Goal: Task Accomplishment & Management: Complete application form

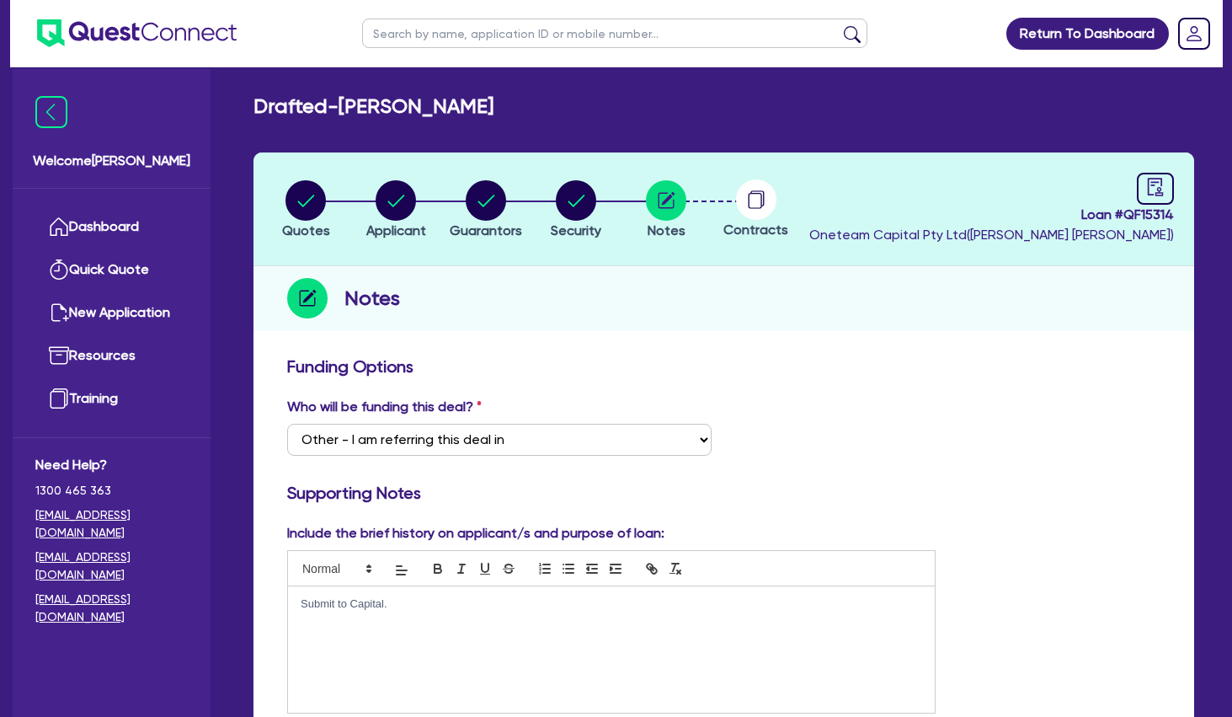
select select "Other"
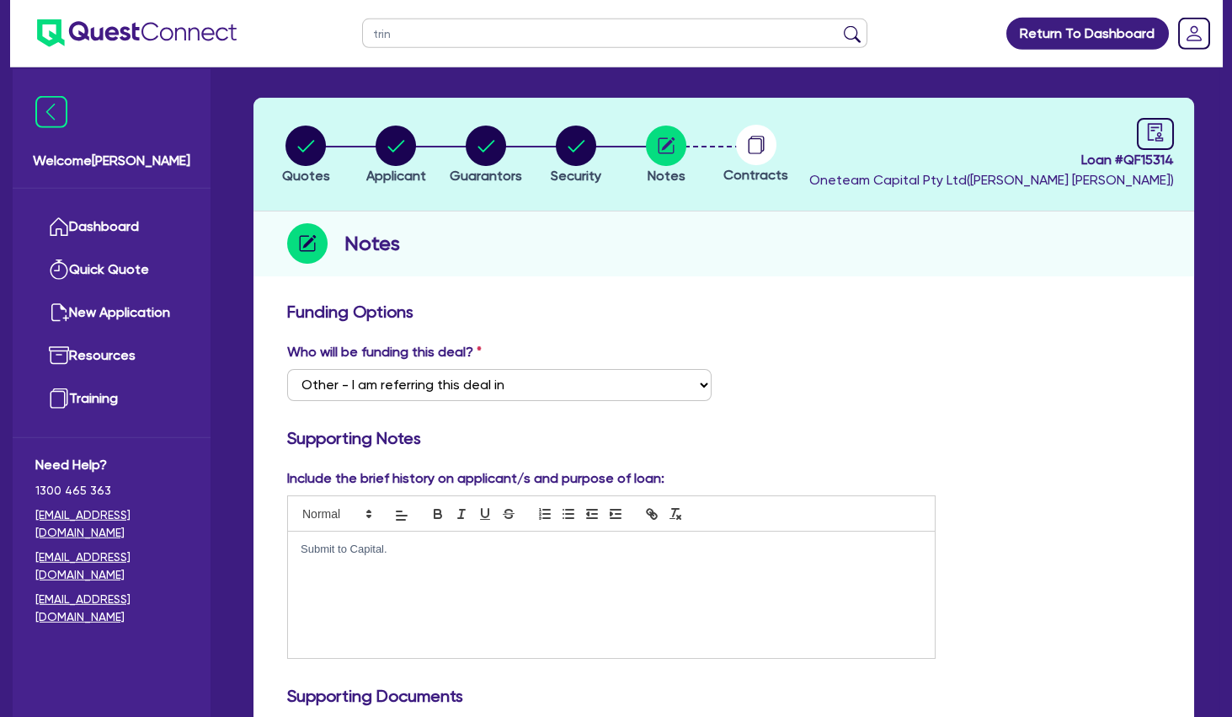
type input "[PERSON_NAME]"
click button "submit" at bounding box center [852, 37] width 27 height 24
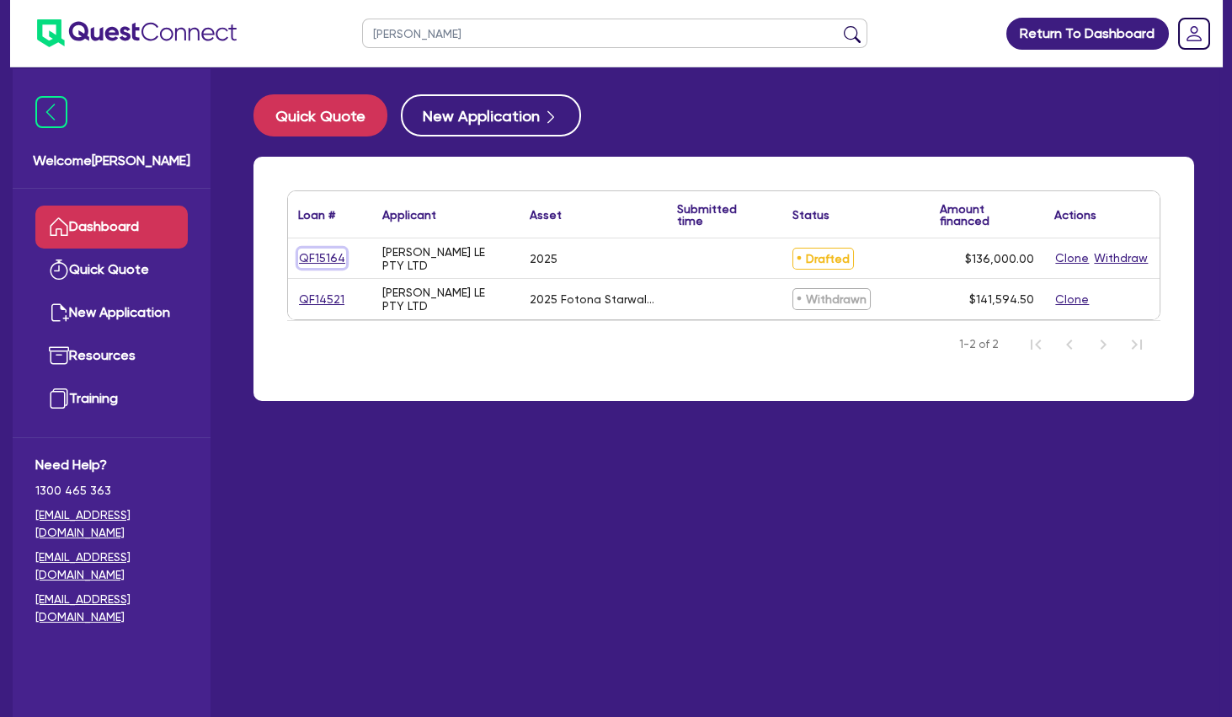
click at [330, 259] on link "QF15164" at bounding box center [322, 257] width 48 height 19
select select "SECONDARY_ASSETS"
select select "MEDICAL_DENTAL_LABORATORY_EQUIPMENT"
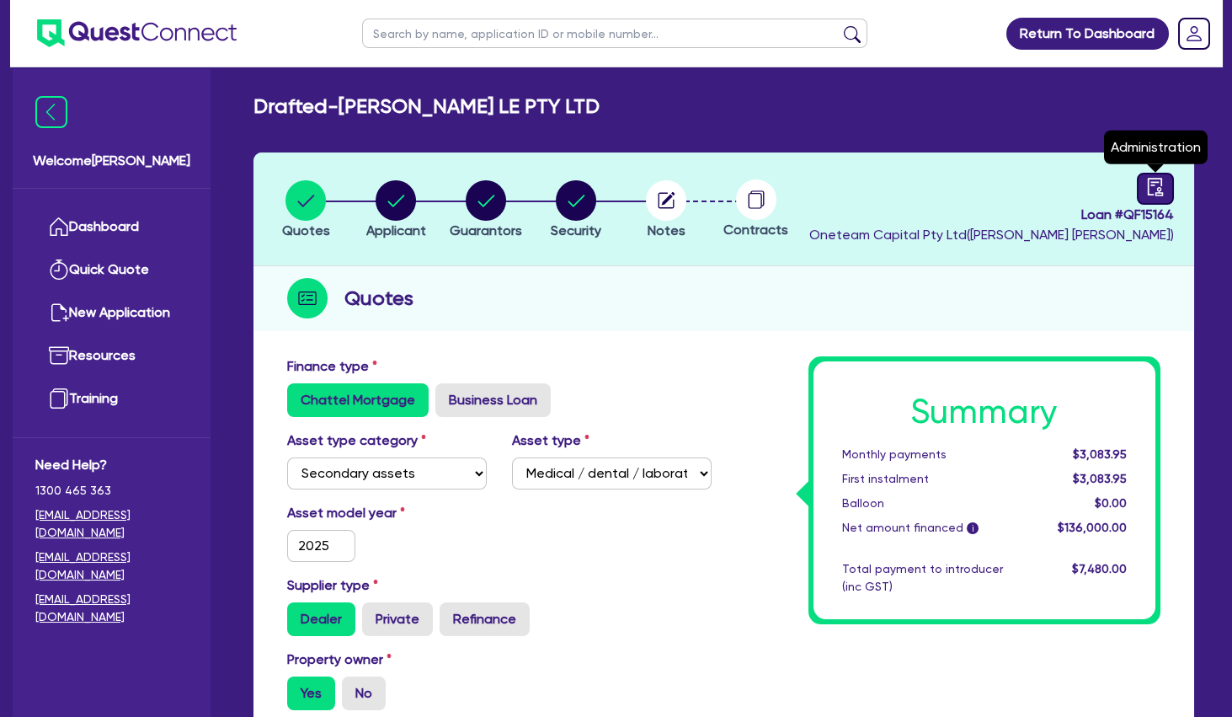
click at [1155, 185] on icon "audit" at bounding box center [1155, 187] width 15 height 18
select select "DRAFTED_NEW"
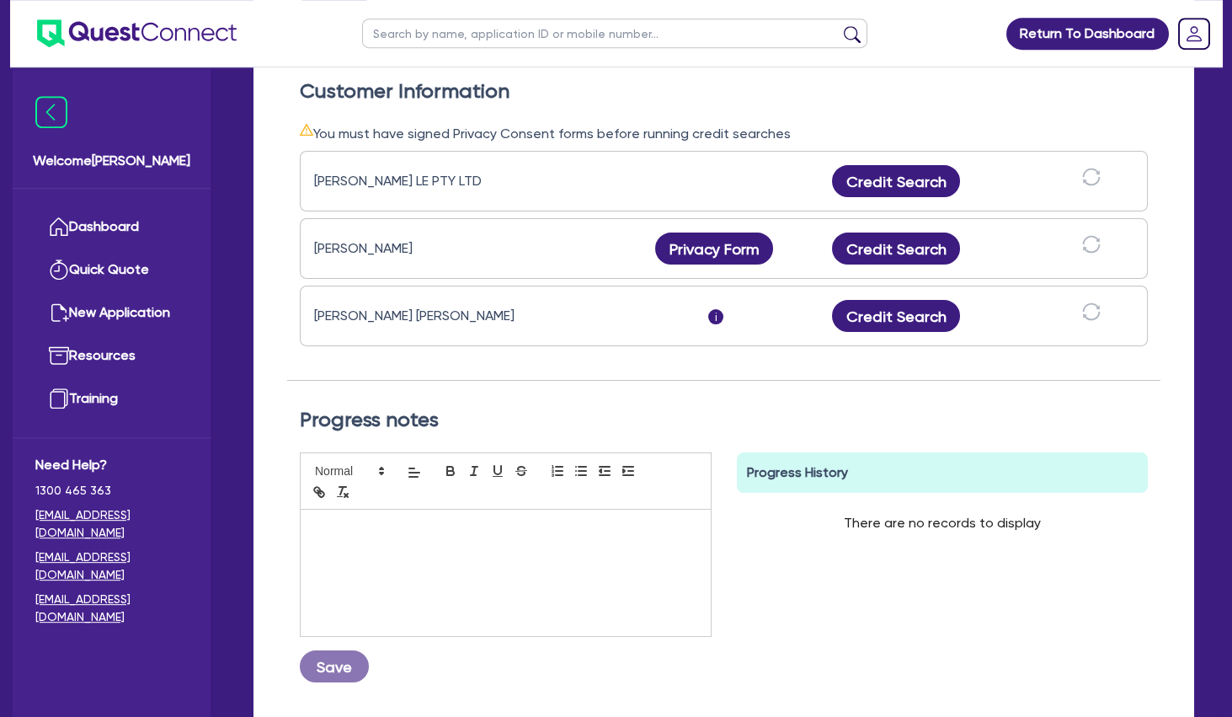
scroll to position [546, 0]
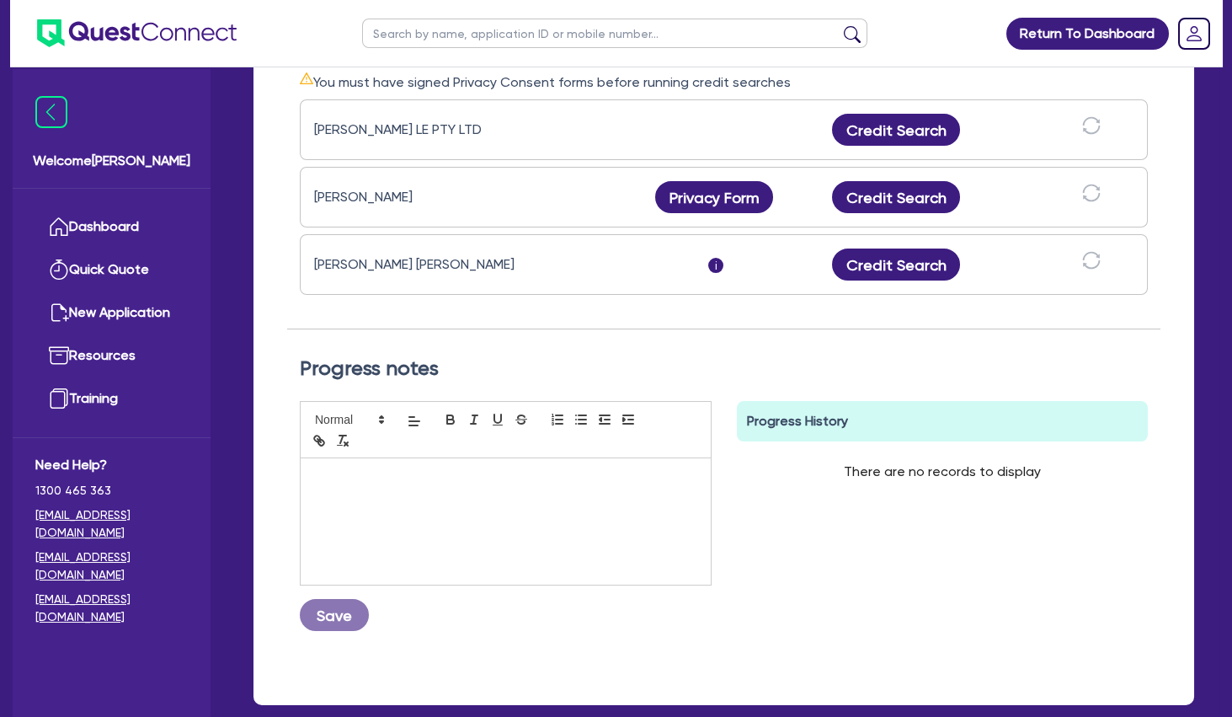
click at [693, 333] on div "Progress notes Save Progress History There are no records to display Delete Int…" at bounding box center [723, 499] width 873 height 341
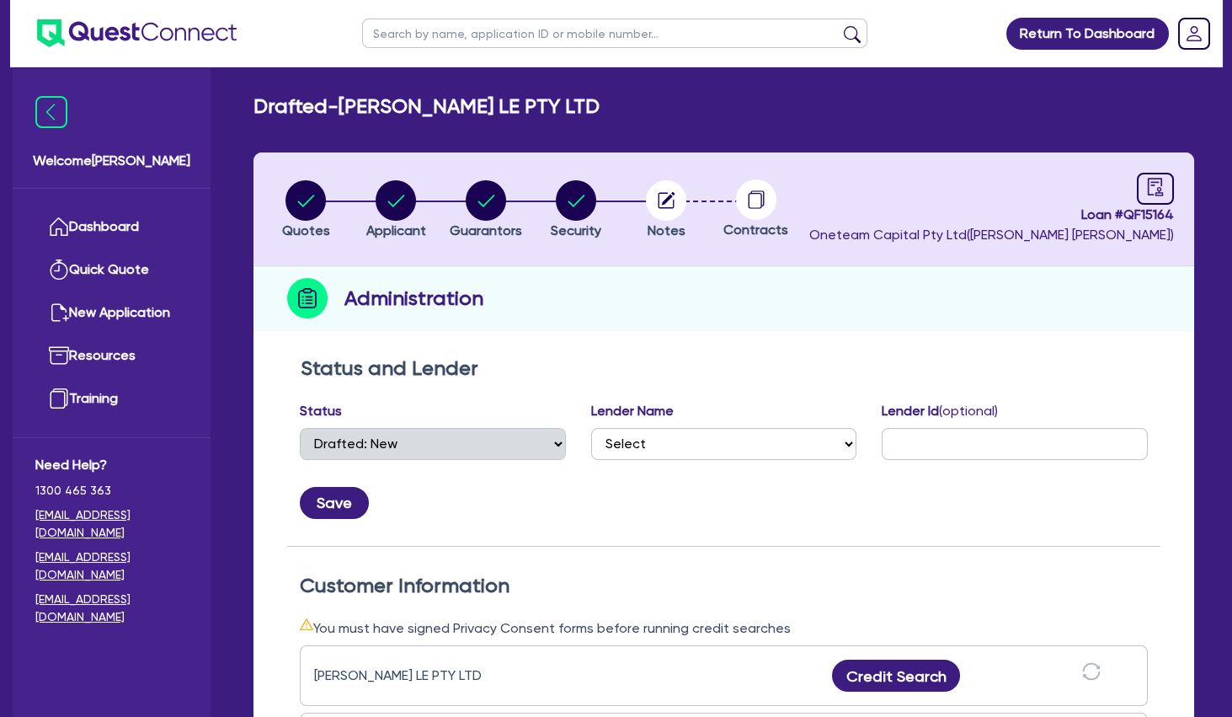
click at [416, 35] on input "text" at bounding box center [614, 33] width 505 height 29
type input "trinh"
click button "submit" at bounding box center [852, 37] width 27 height 24
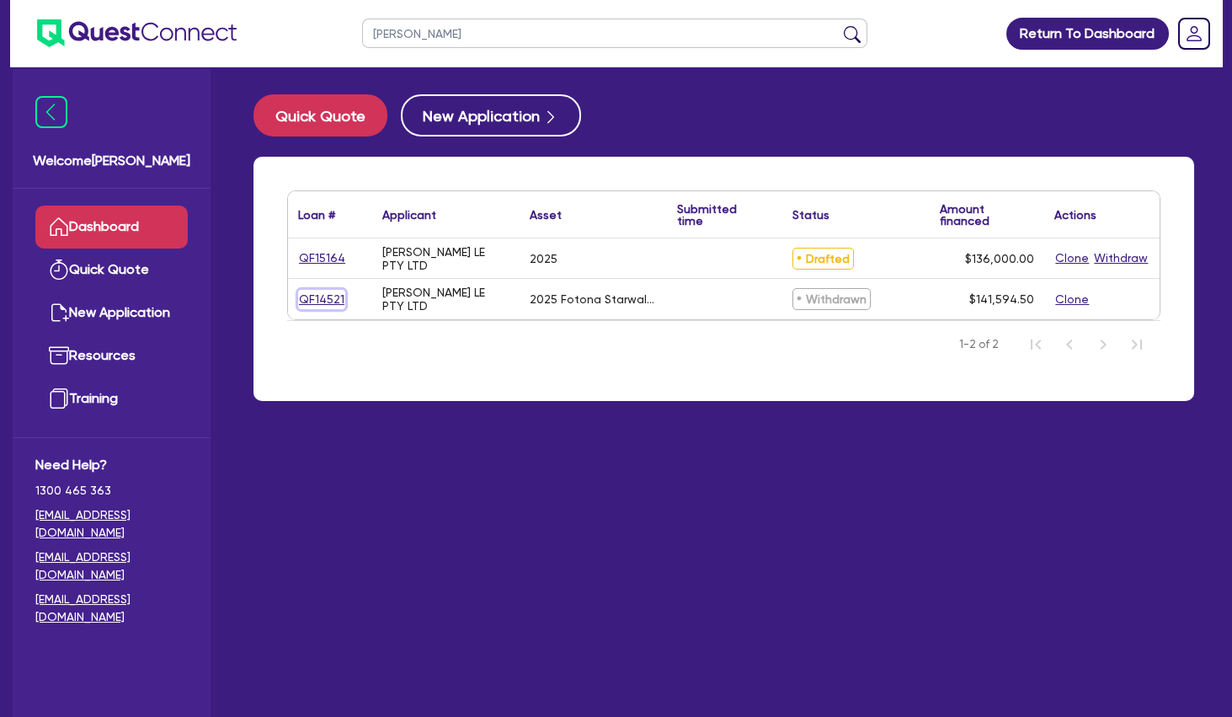
click at [320, 296] on link "QF14521" at bounding box center [321, 299] width 47 height 19
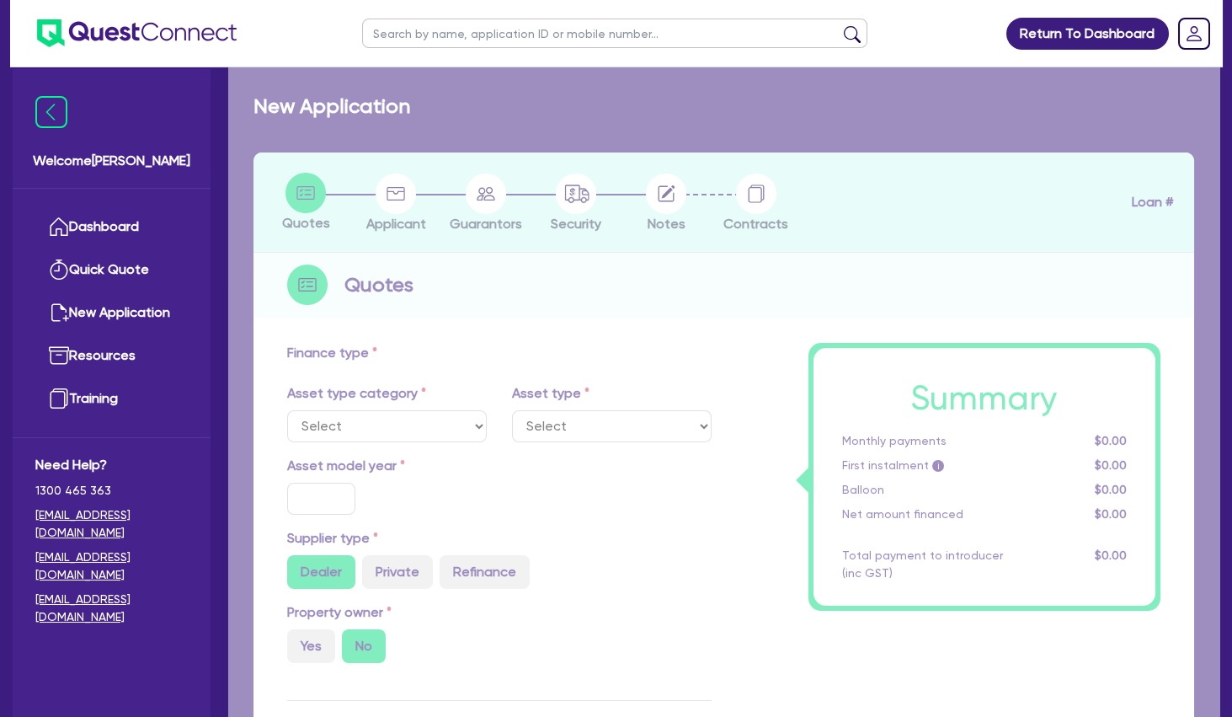
select select "TERTIARY_ASSETS"
type input "2025"
type input "170,390"
type input "30,000"
type input "4"
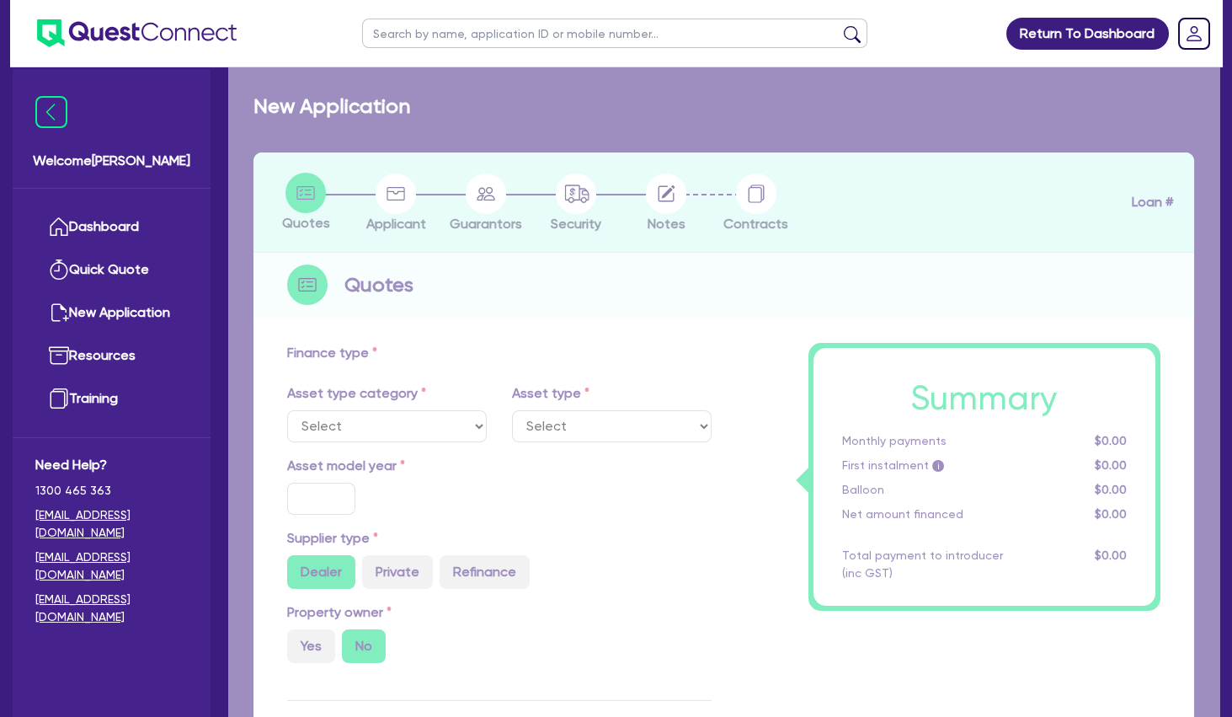
type input "5,663.78"
type input "30"
type input "500"
select select "BEAUTY_EQUIPMENT"
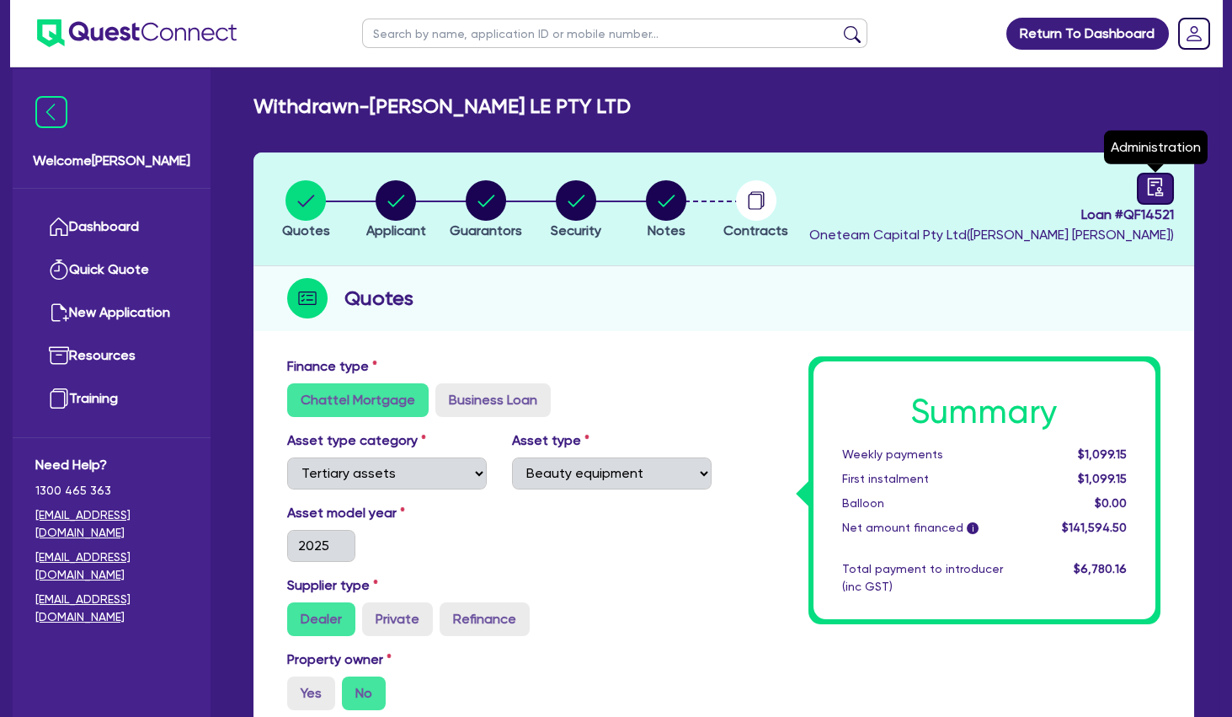
click at [1146, 184] on link at bounding box center [1155, 189] width 37 height 32
select select "WITHDRAWN_BY_INTRODUCER"
select select "Other"
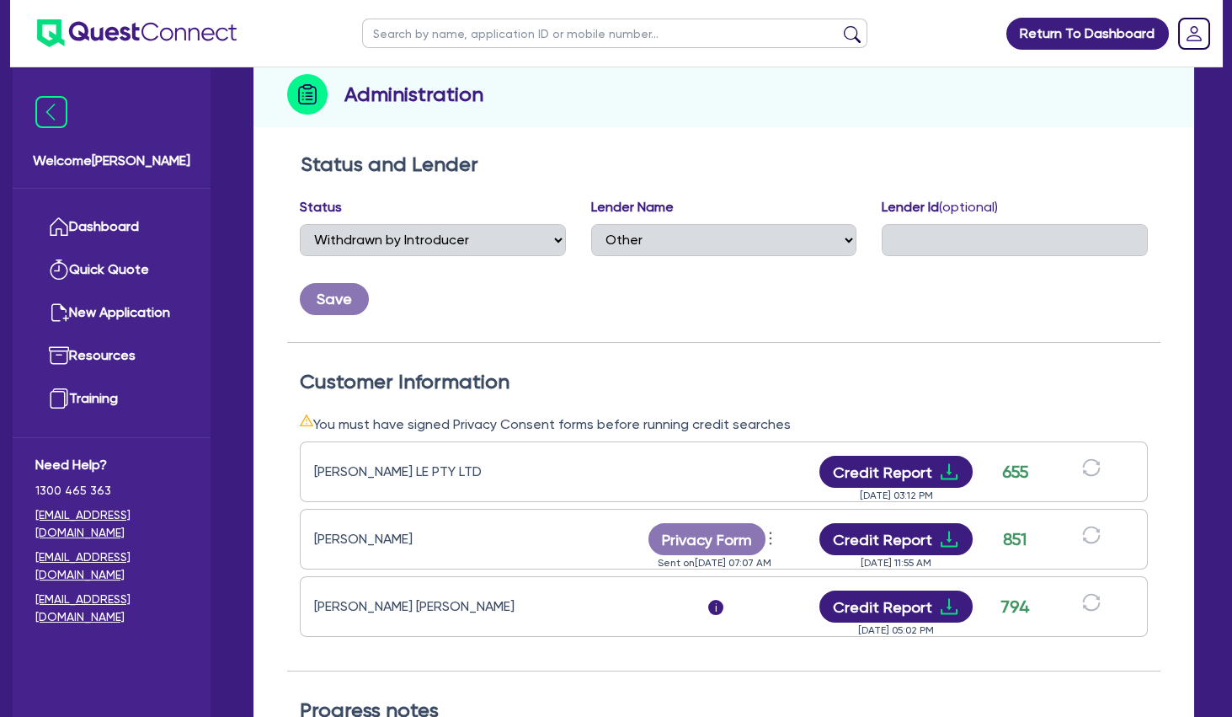
scroll to position [273, 0]
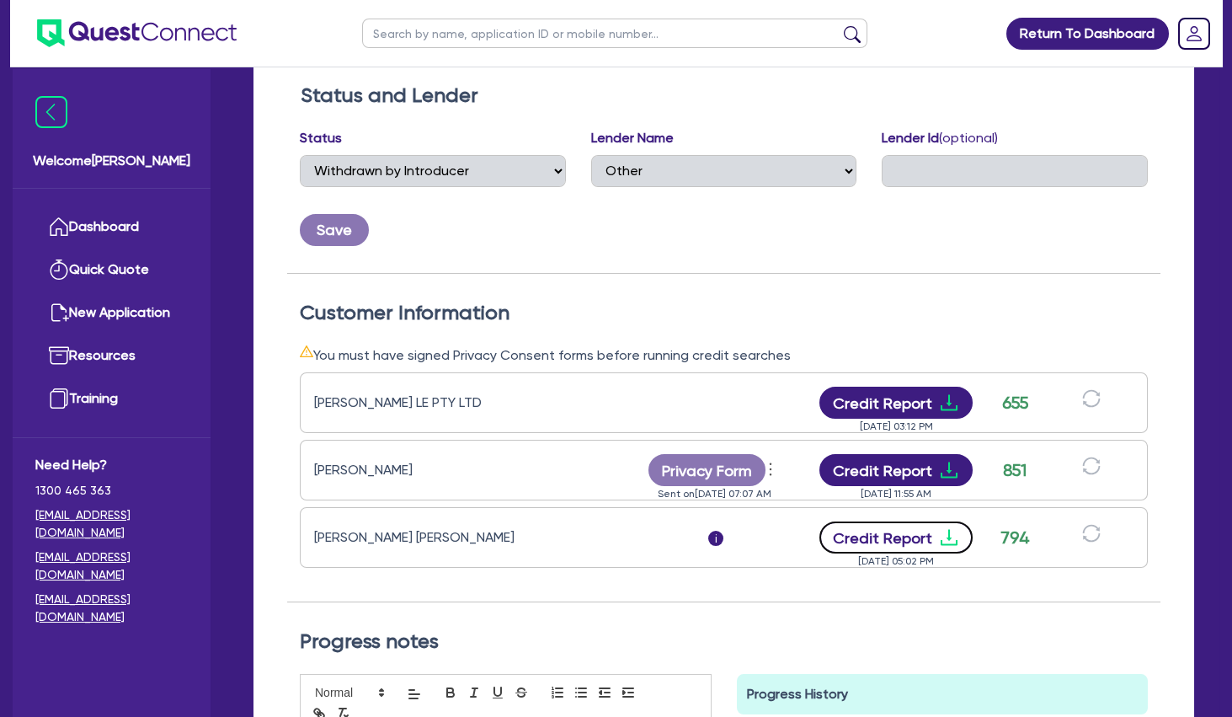
click at [914, 537] on button "Credit Report" at bounding box center [897, 537] width 154 height 32
click at [531, 296] on div "Customer Information You must have signed Privacy Consent forms before running …" at bounding box center [723, 438] width 873 height 329
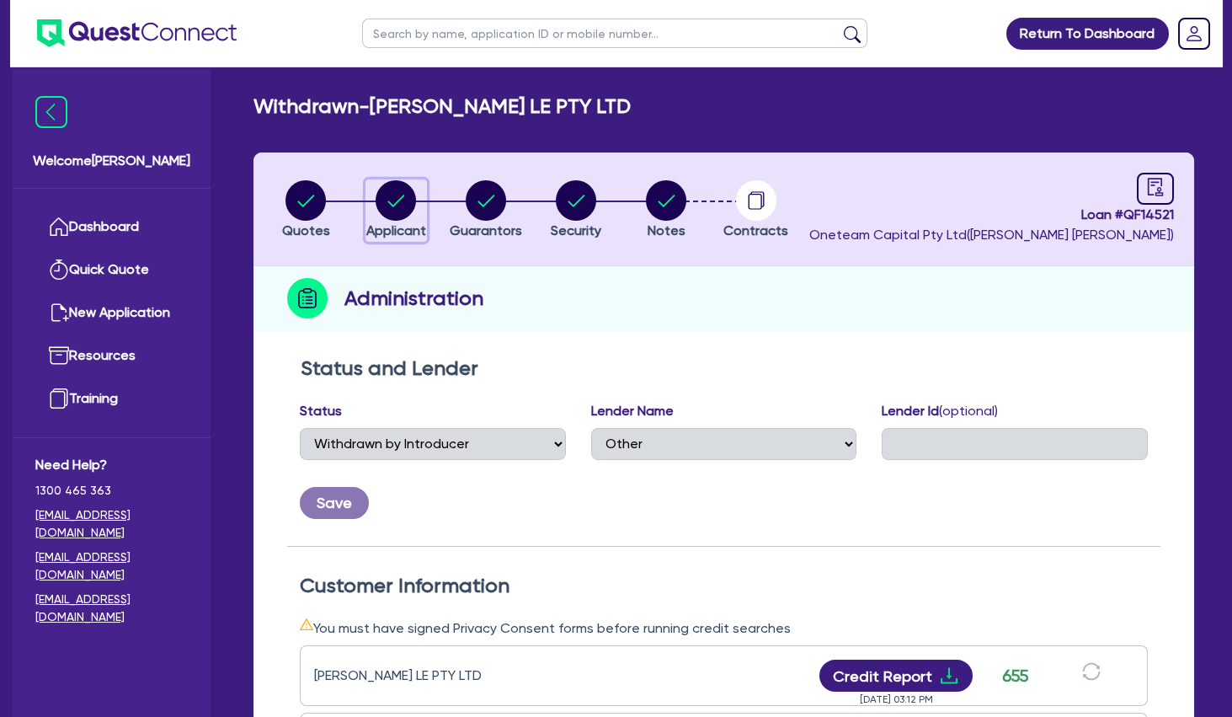
click at [412, 197] on circle "button" at bounding box center [396, 200] width 40 height 40
select select "COMPANY"
select select "HEALTH_BEAUTY"
select select "HAIR_BEAUTY_SALONS"
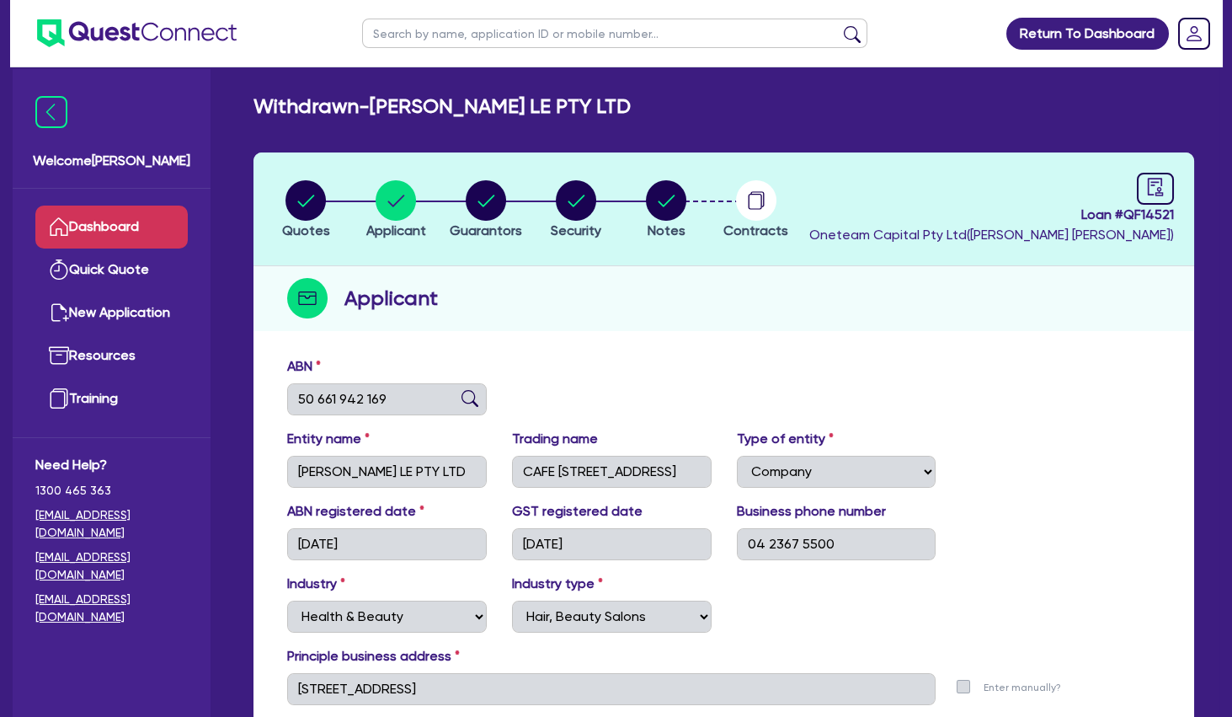
click at [145, 230] on link "Dashboard" at bounding box center [111, 227] width 152 height 43
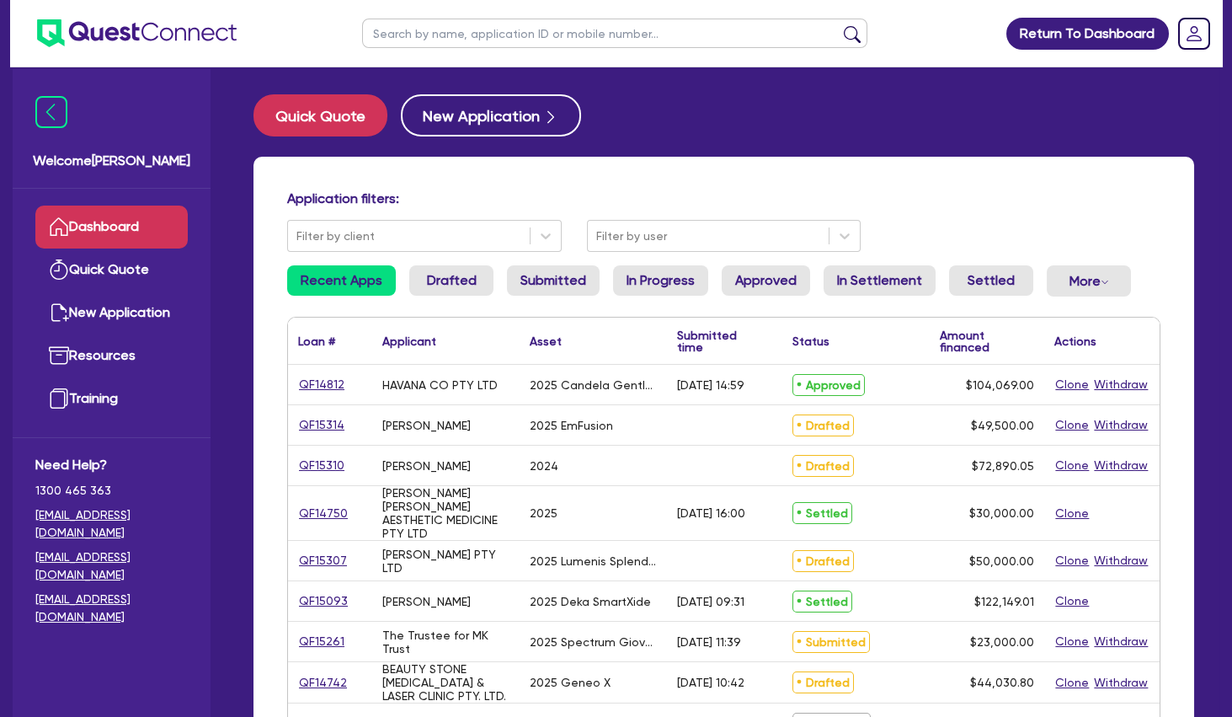
click at [441, 34] on input "text" at bounding box center [614, 33] width 505 height 29
type input "dom"
click at [839, 25] on button "submit" at bounding box center [852, 37] width 27 height 24
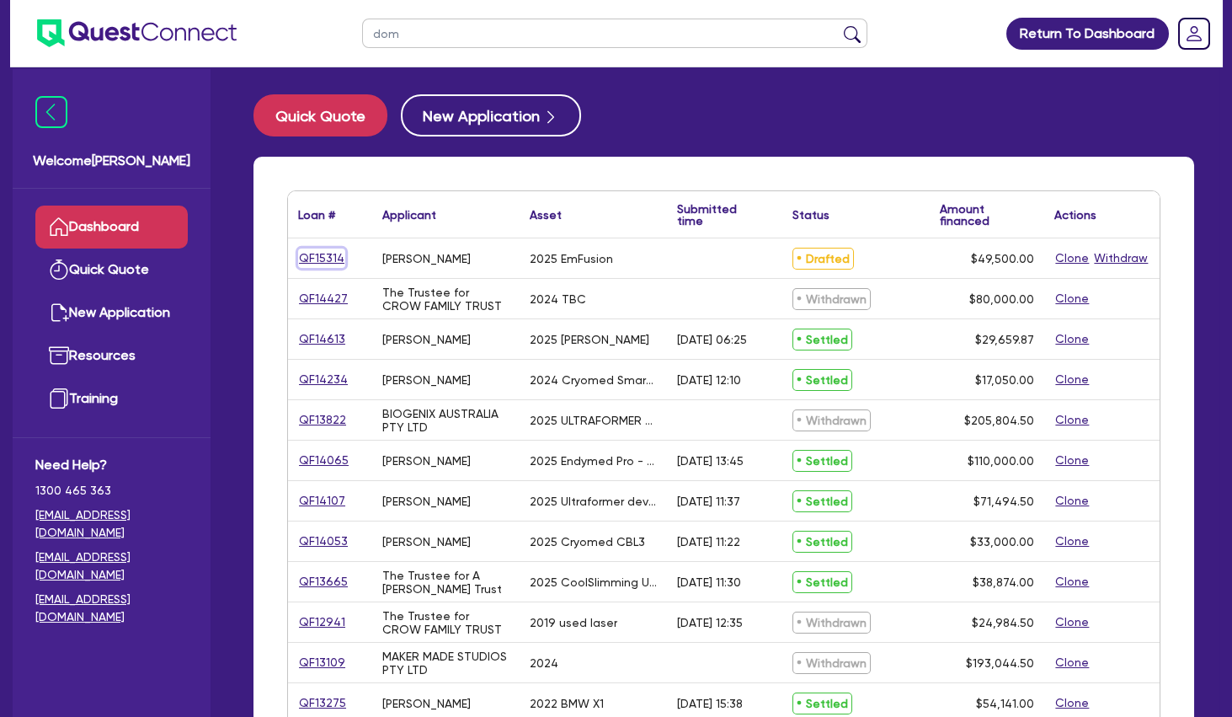
click at [318, 251] on link "QF15314" at bounding box center [321, 257] width 47 height 19
select select "TERTIARY_ASSETS"
select select "BEAUTY_EQUIPMENT"
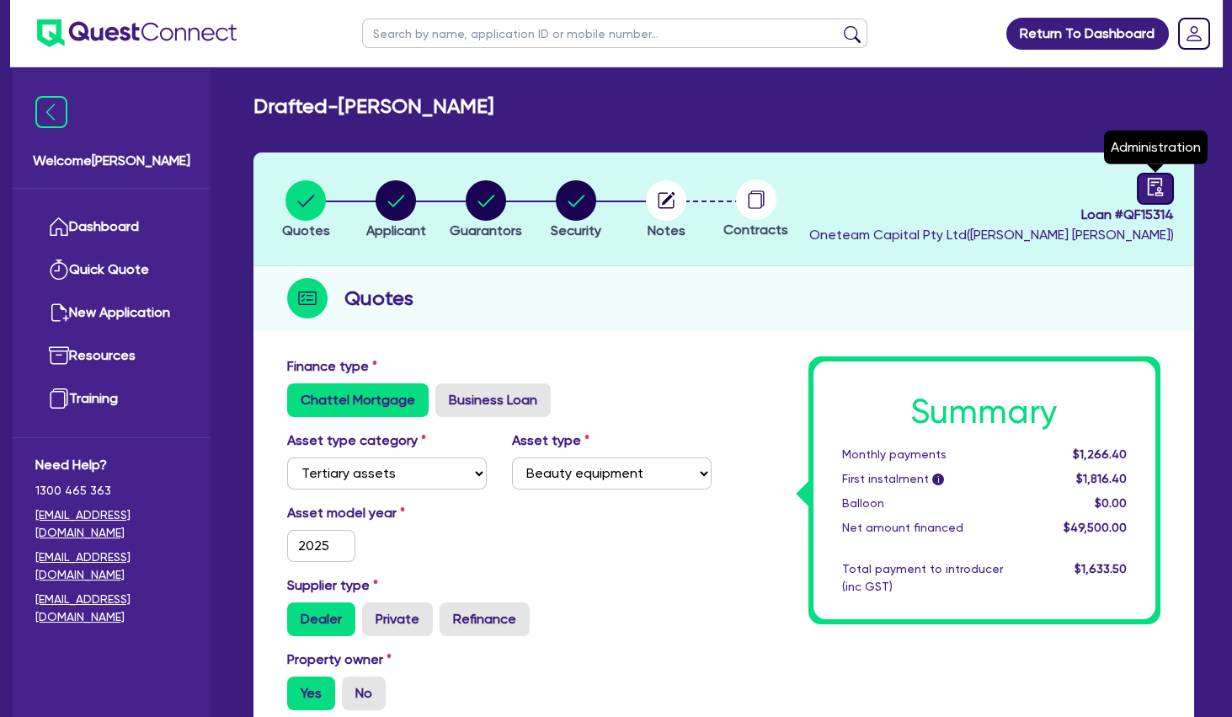
click at [1157, 186] on icon "audit" at bounding box center [1155, 187] width 19 height 19
select select "DRAFTED_NEW"
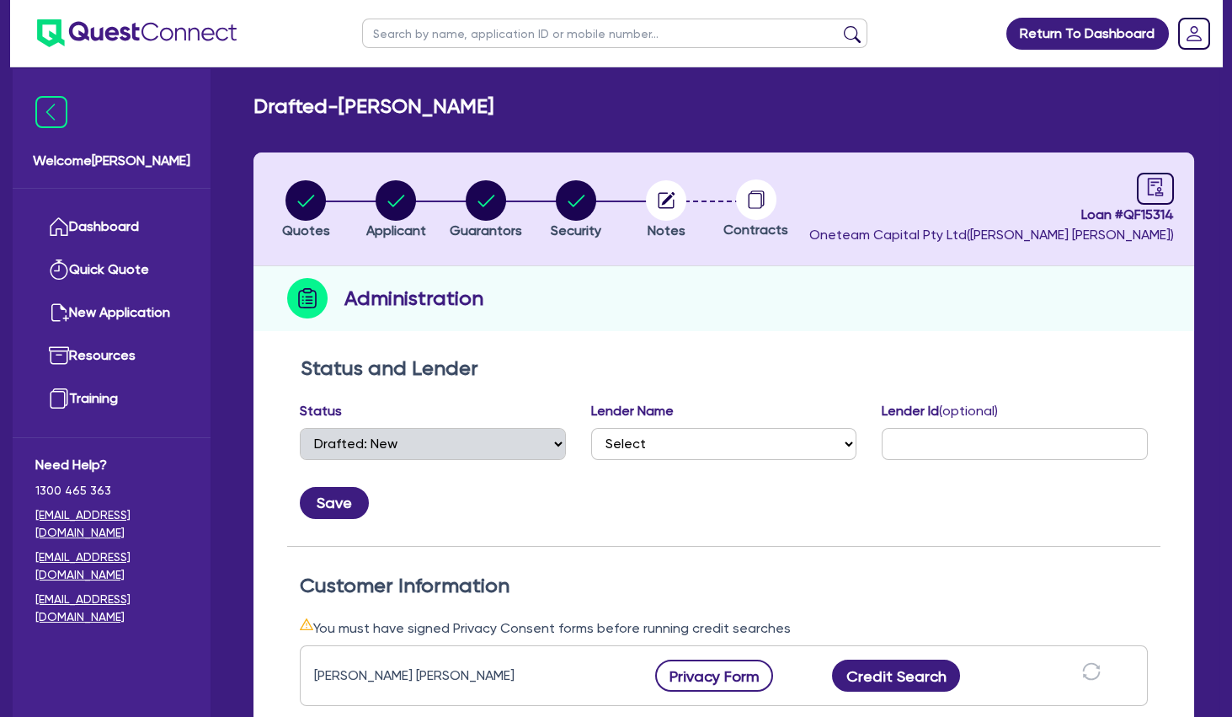
scroll to position [364, 0]
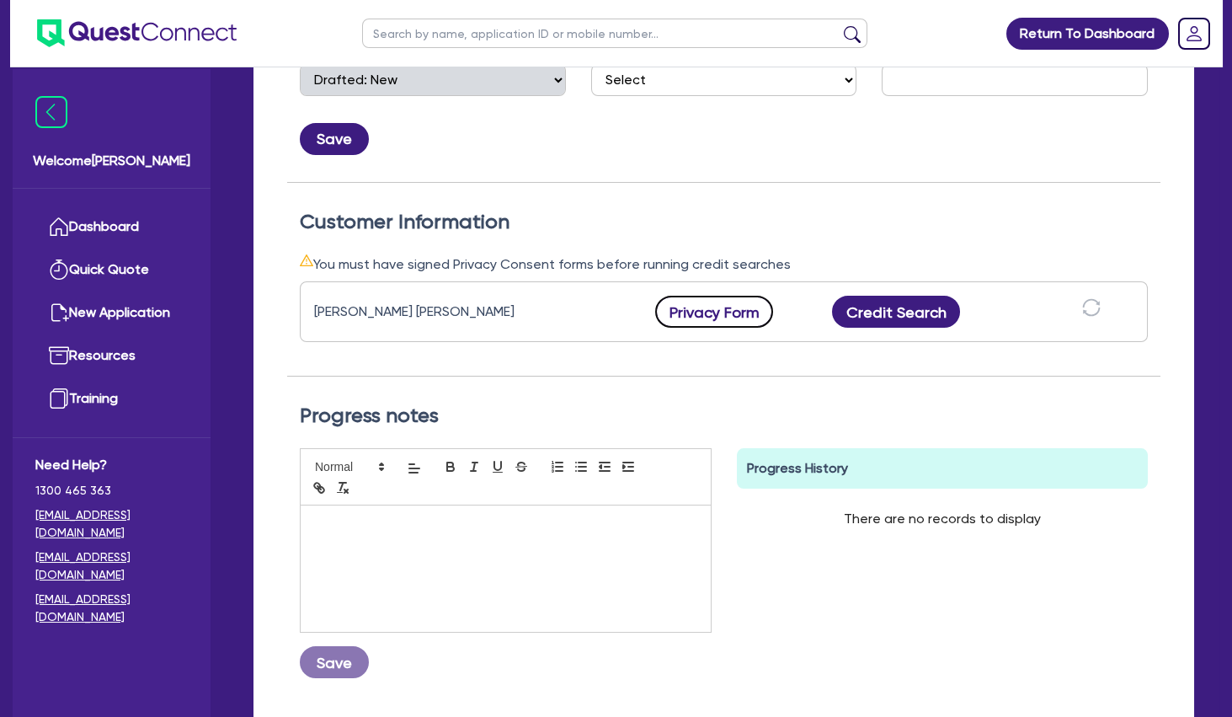
click at [713, 307] on button "Privacy Form" at bounding box center [714, 312] width 118 height 32
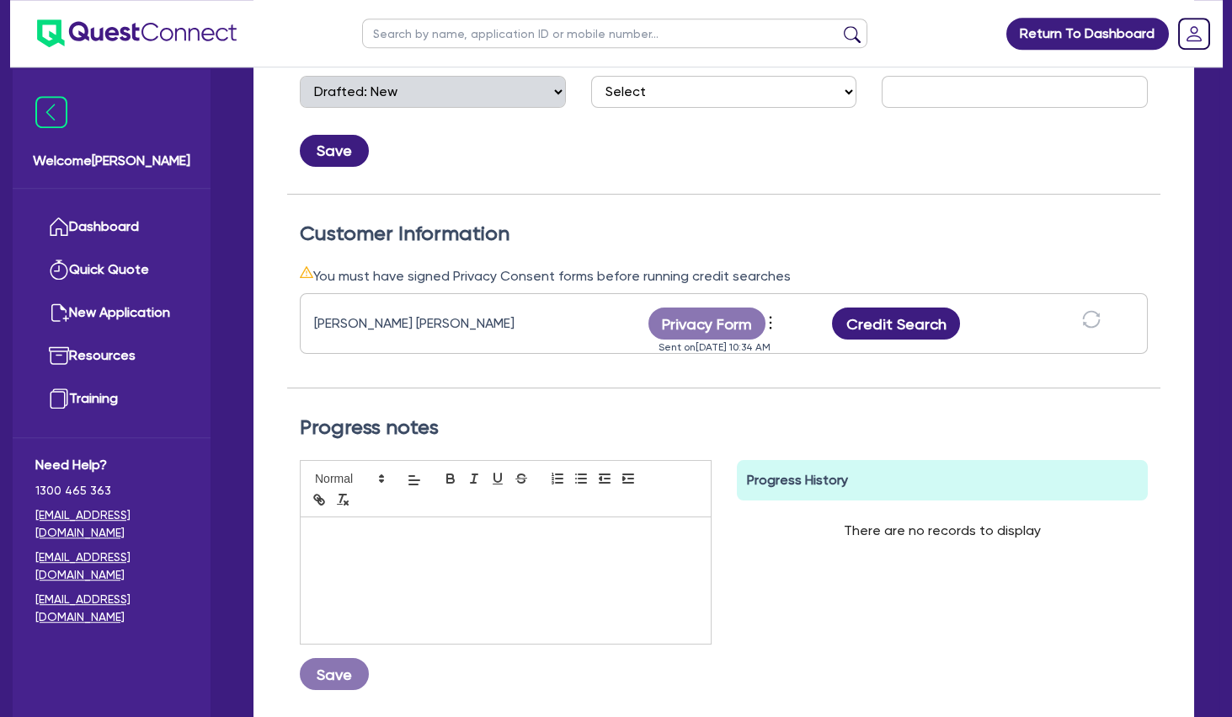
scroll to position [0, 0]
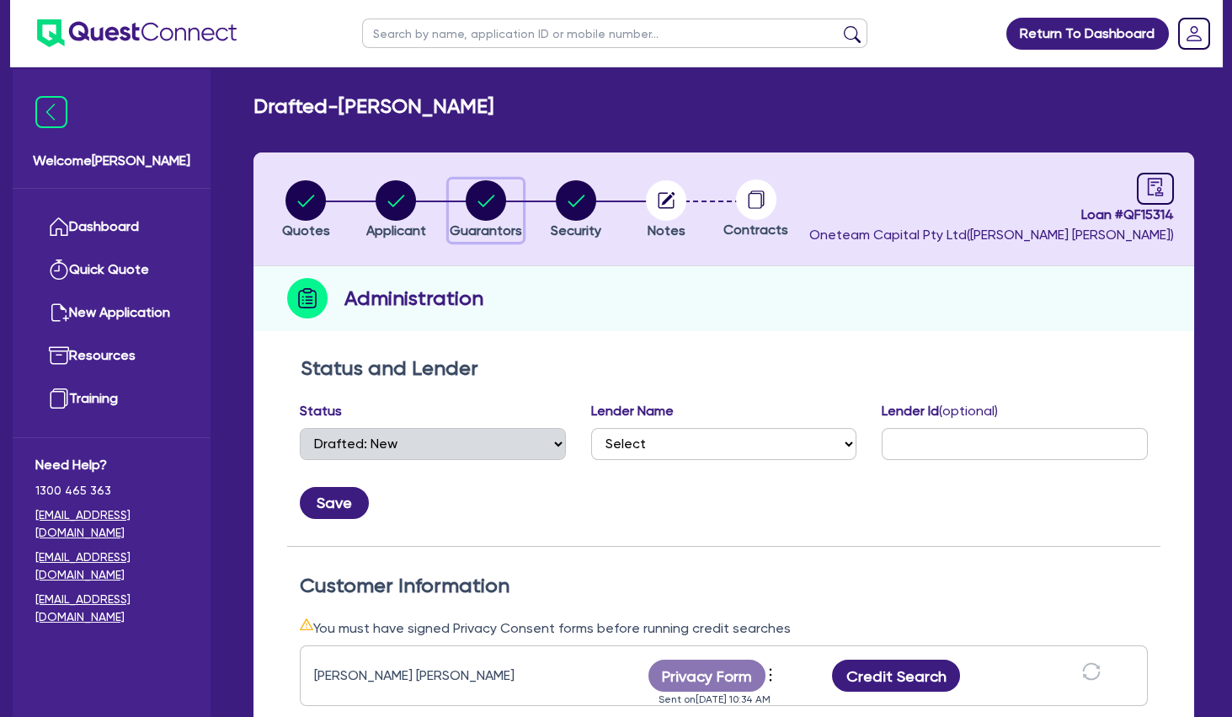
click at [491, 199] on icon "button" at bounding box center [486, 201] width 17 height 12
select select "MRS"
select select "QLD"
select select "MARRIED"
select select "PROPERTY"
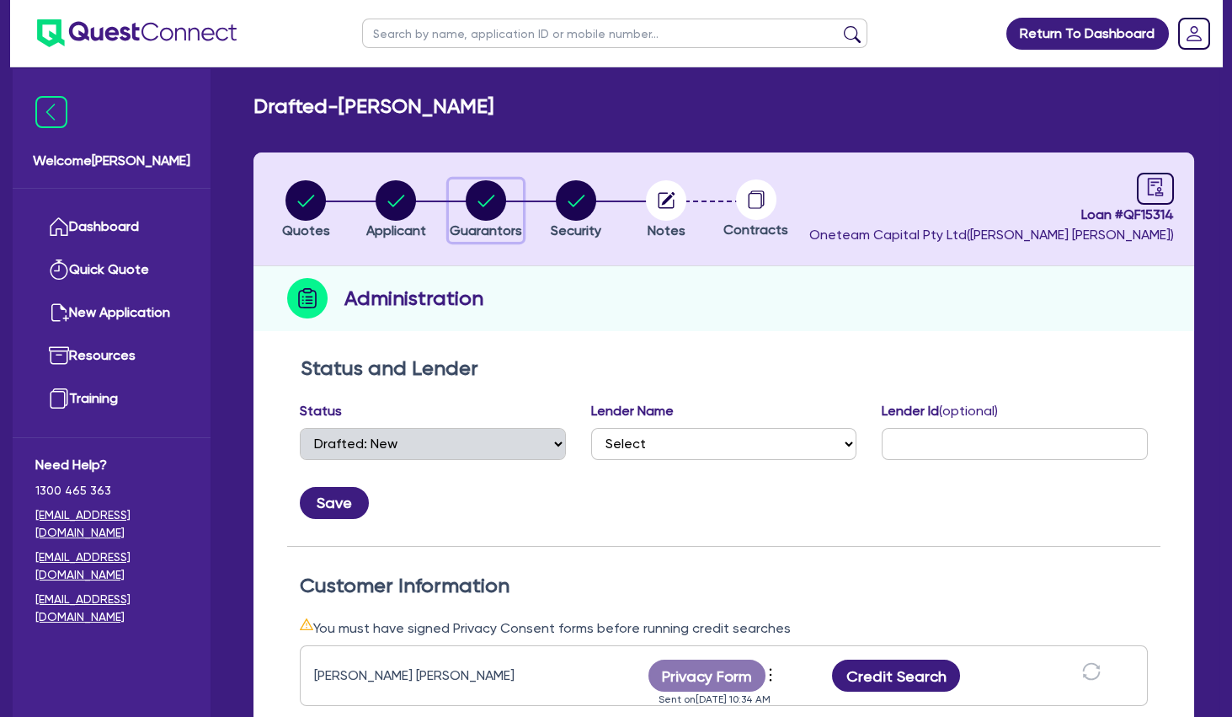
select select "CASH"
select select "TRUCK"
select select "EQUIPMENT"
select select "HOUSEHOLD_PERSONAL"
select select "MORTGAGE"
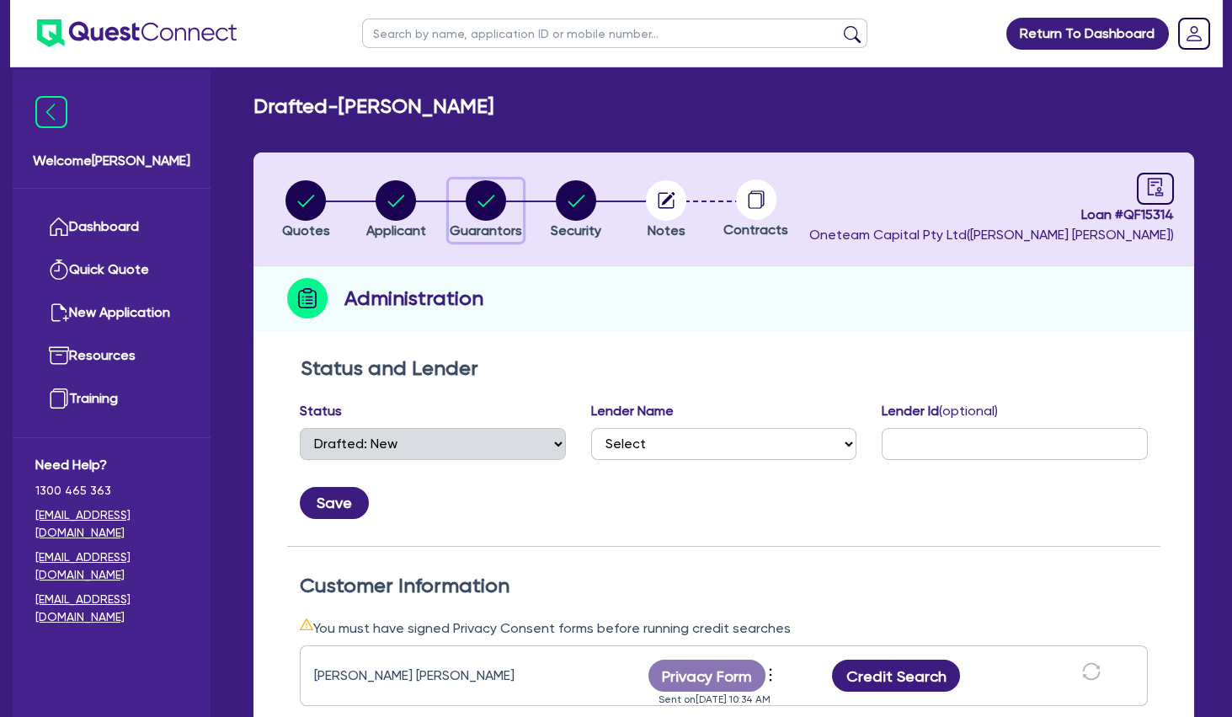
select select "EQUIPMENT_LOAN"
select select "CREDIT_CARD"
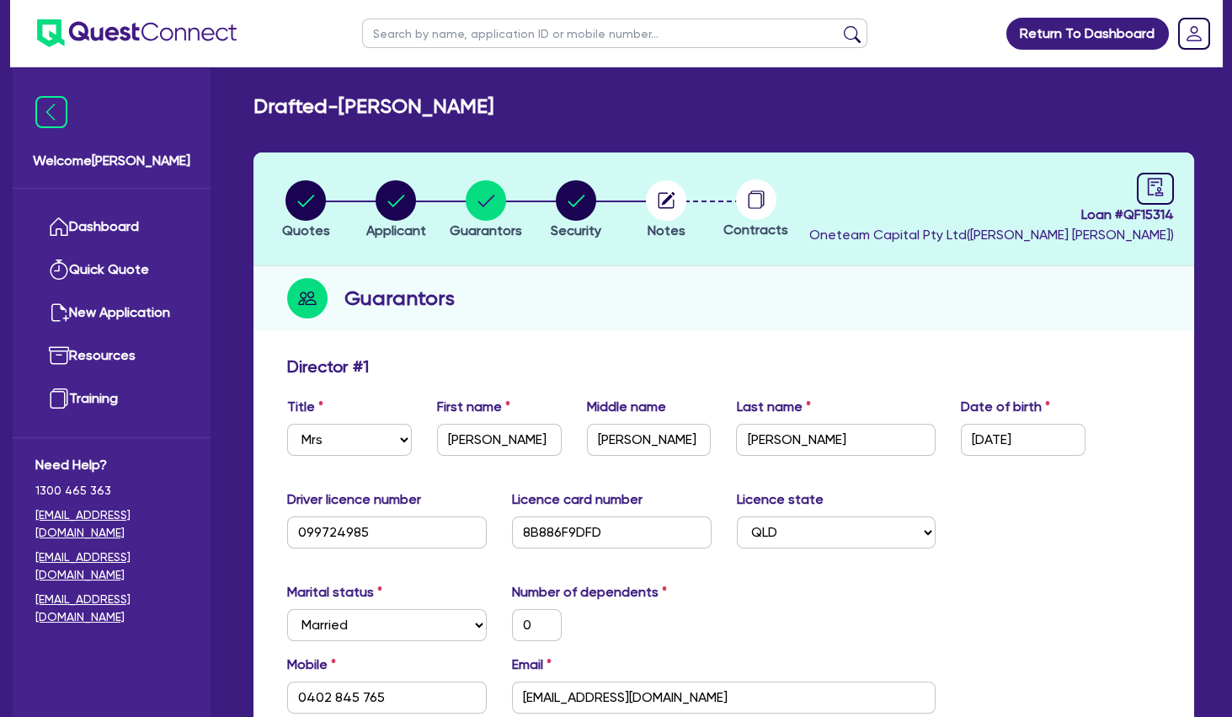
click at [451, 31] on input "text" at bounding box center [614, 33] width 505 height 29
type input "[PERSON_NAME]"
click at [307, 219] on circle "button" at bounding box center [306, 200] width 40 height 40
select select "TERTIARY_ASSETS"
select select "BEAUTY_EQUIPMENT"
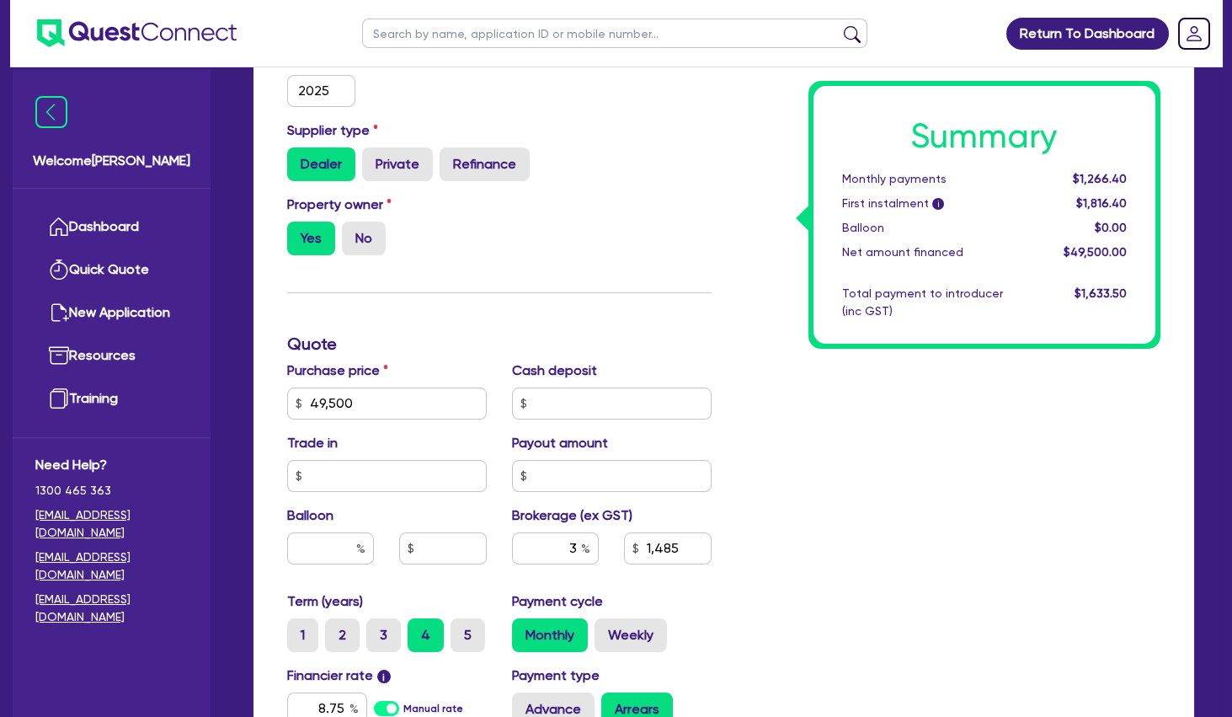
scroll to position [637, 0]
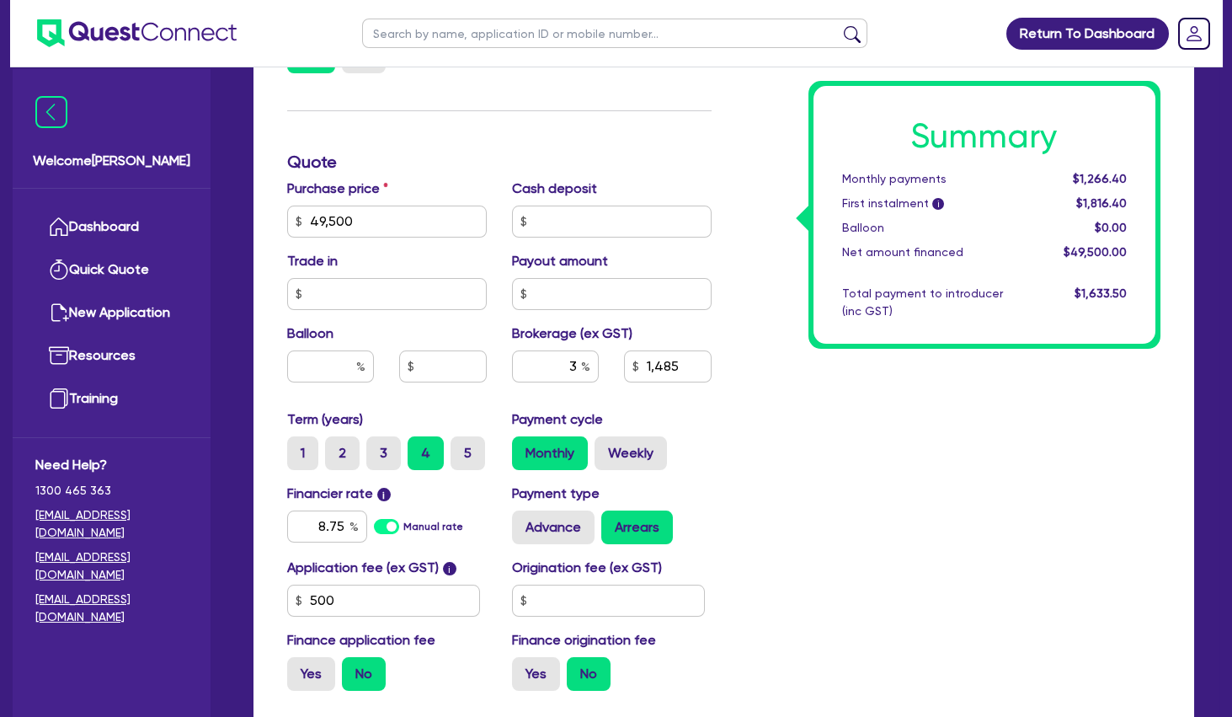
click at [789, 462] on div "Summary Monthly payments $1,266.40 First instalment i $1,816.40 Balloon $0.00 N…" at bounding box center [949, 212] width 450 height 985
drag, startPoint x: 318, startPoint y: 526, endPoint x: 384, endPoint y: 524, distance: 65.7
click at [367, 524] on input "8.75" at bounding box center [327, 526] width 80 height 32
type input "8.65"
type input "49,500"
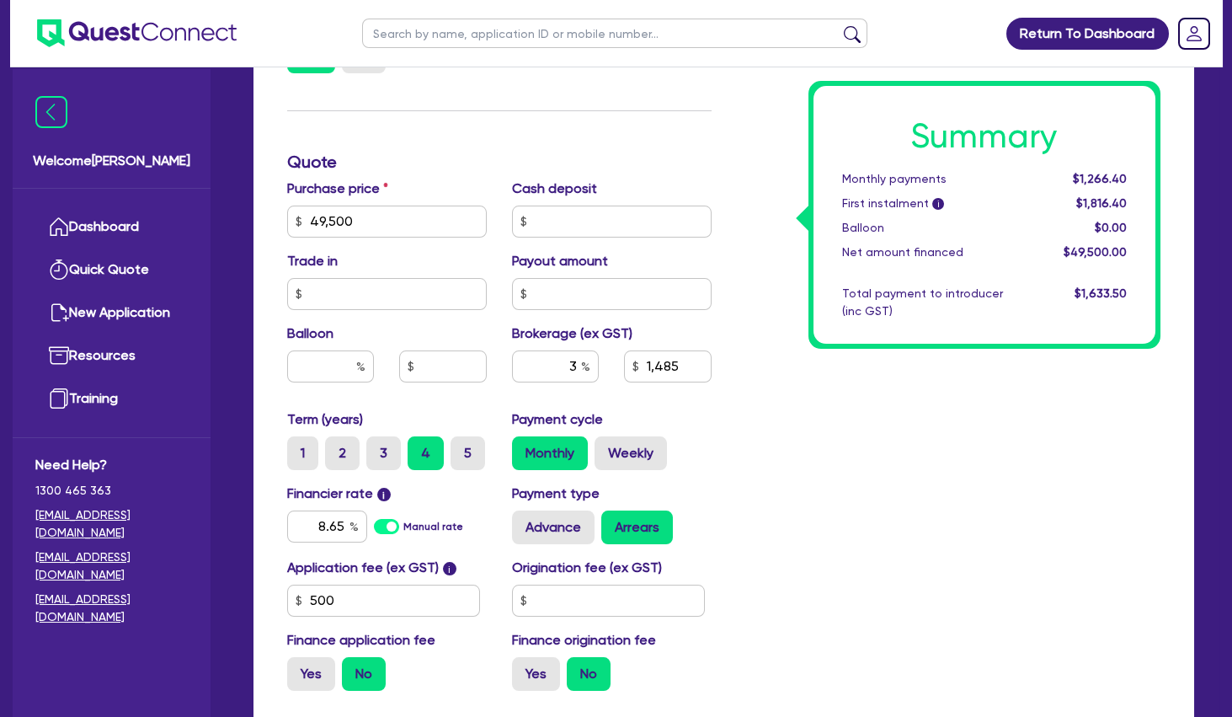
type input "1,485"
click at [779, 474] on div "Summary Monthly payments $1,266.40 First instalment i $1,816.40 Balloon $0.00 N…" at bounding box center [949, 212] width 450 height 985
type input "49,500"
type input "1,485"
click at [654, 448] on label "Weekly" at bounding box center [631, 453] width 72 height 34
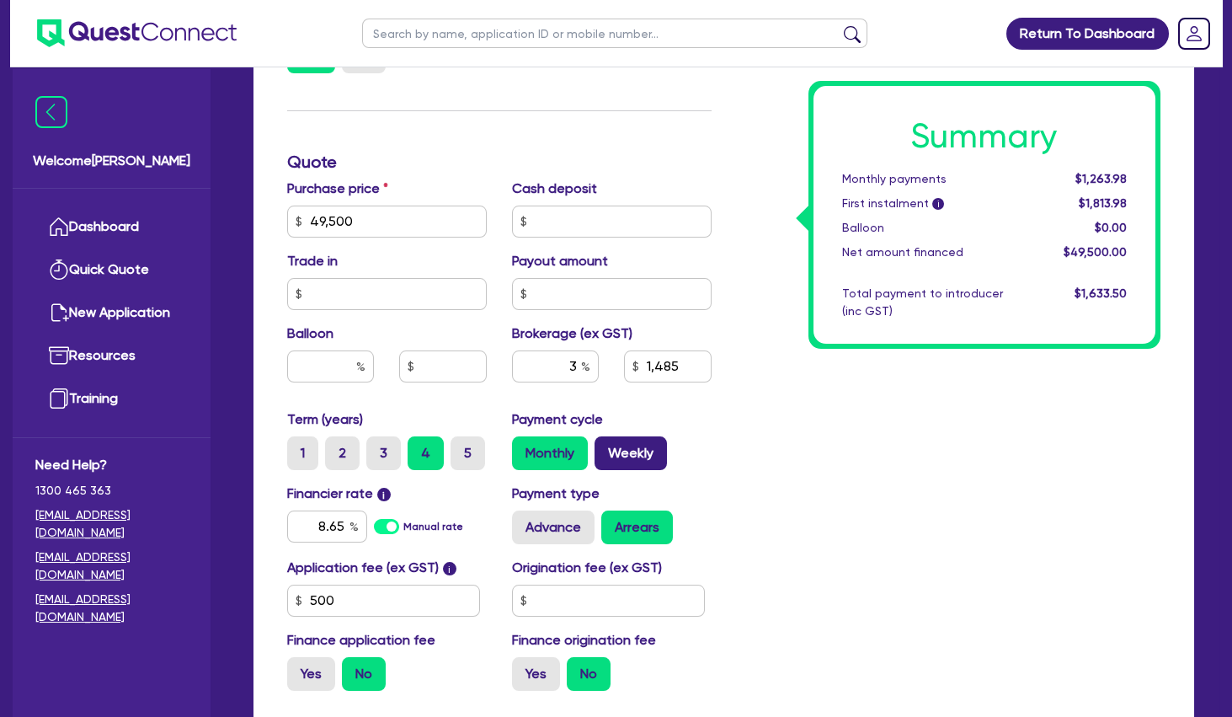
click at [606, 447] on input "Weekly" at bounding box center [600, 441] width 11 height 11
radio input "true"
type input "49,500"
type input "1,485"
type input "49,500"
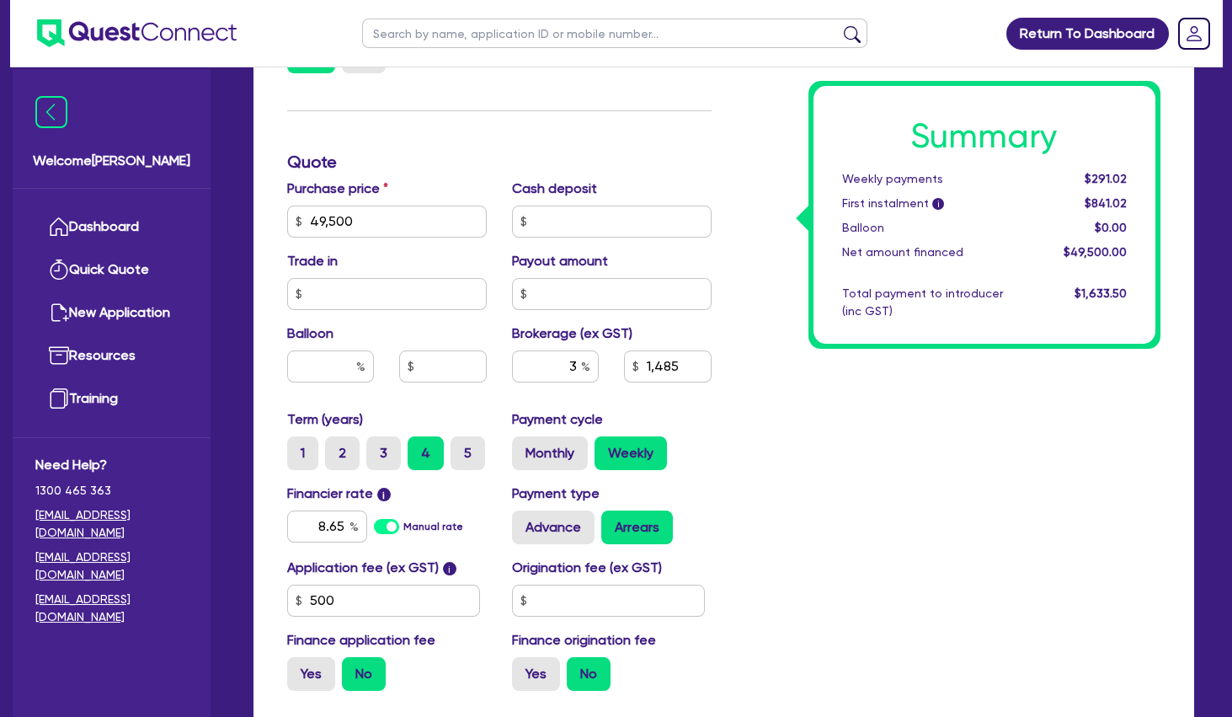
type input "1,485"
click at [470, 463] on label "5" at bounding box center [468, 453] width 35 height 34
click at [462, 447] on input "5" at bounding box center [456, 441] width 11 height 11
radio input "true"
type input "49,500"
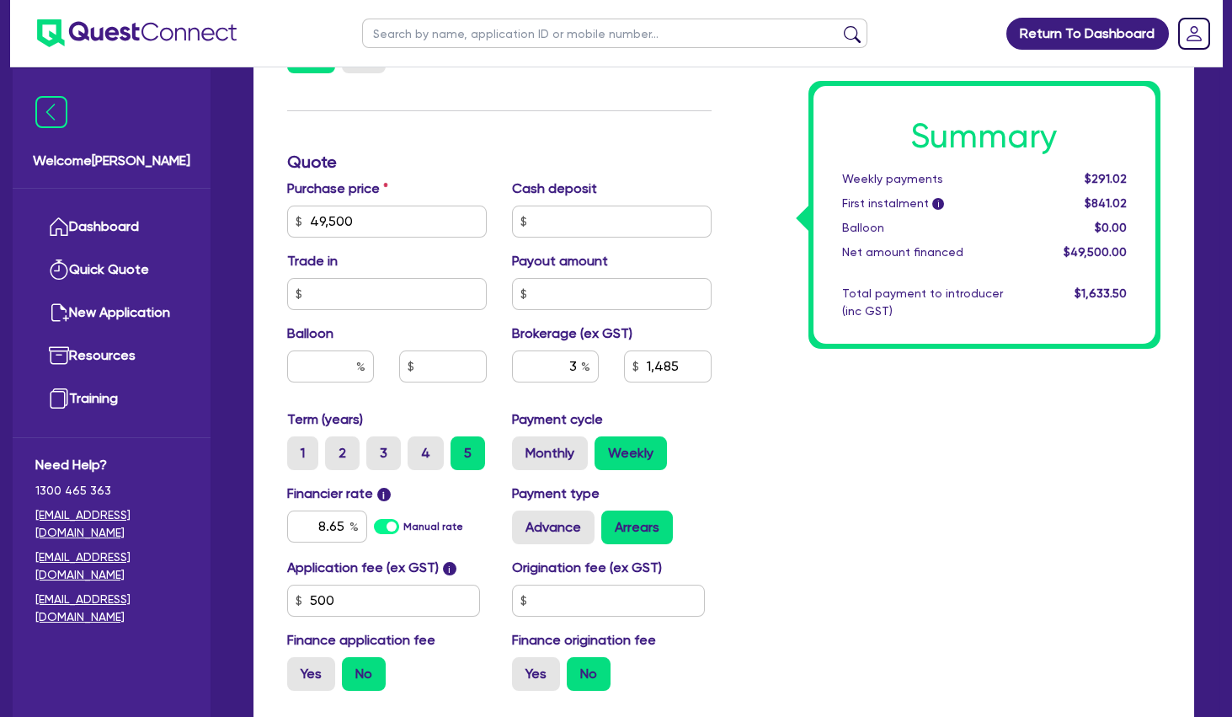
type input "1,485"
type input "49,500"
type input "1,485"
drag, startPoint x: 324, startPoint y: 526, endPoint x: 393, endPoint y: 528, distance: 69.1
click at [367, 528] on input "8.65" at bounding box center [327, 526] width 80 height 32
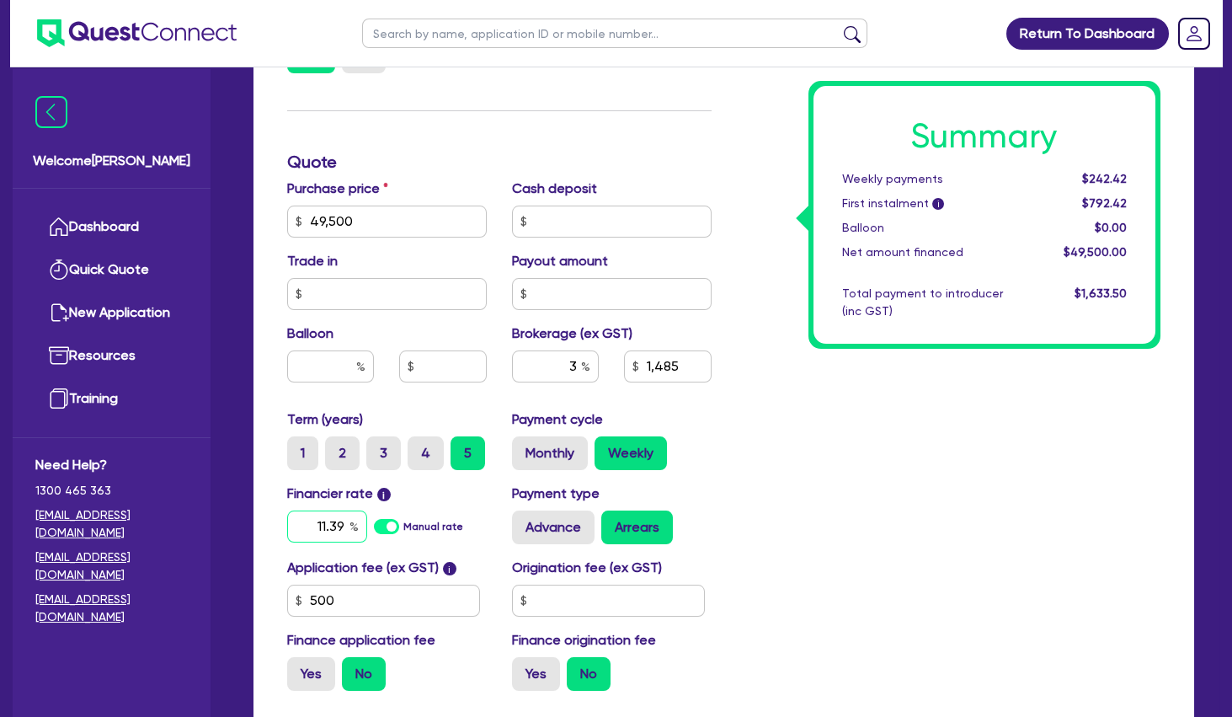
type input "11.39"
type input "49,500"
type input "1,485"
type input "49,500"
type input "1,485"
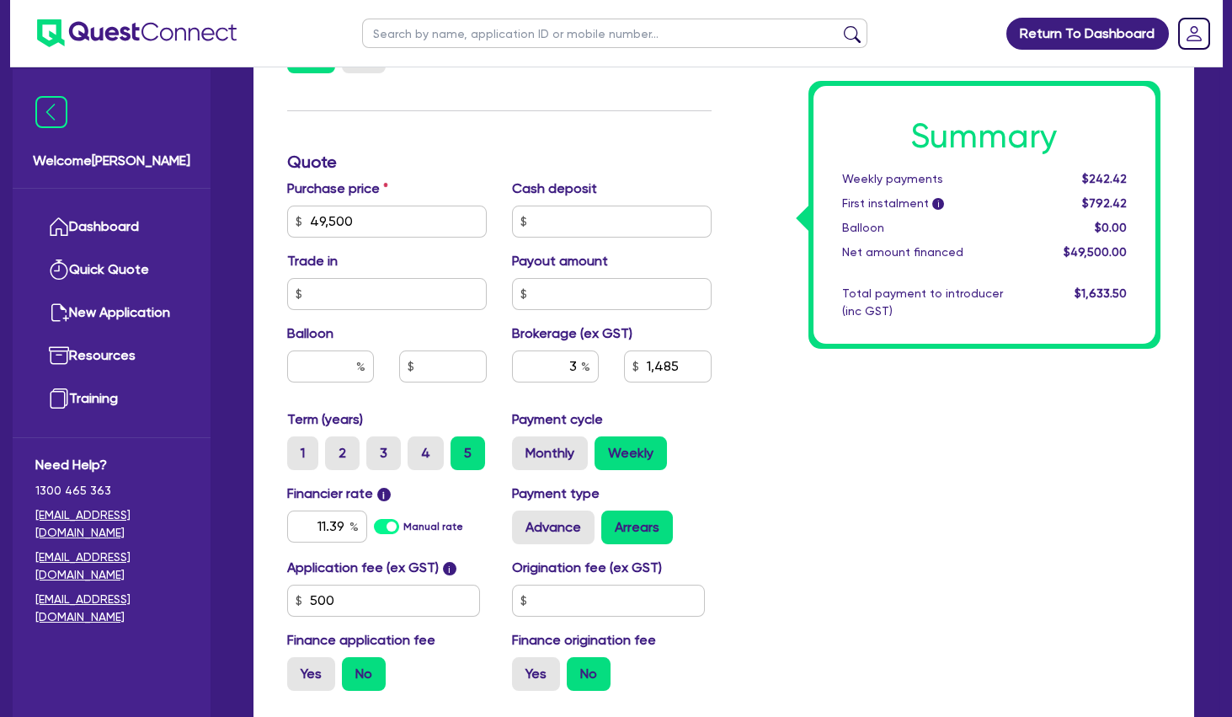
click at [810, 439] on div "Summary Weekly payments $242.42 First instalment i $792.42 Balloon $0.00 Net am…" at bounding box center [949, 212] width 450 height 985
click at [810, 439] on div "Summary Weekly payments $258.17 First instalment i $808.17 Balloon $0.00 Net am…" at bounding box center [949, 212] width 450 height 985
click at [426, 448] on label "4" at bounding box center [426, 453] width 36 height 34
click at [419, 447] on input "4" at bounding box center [413, 441] width 11 height 11
radio input "true"
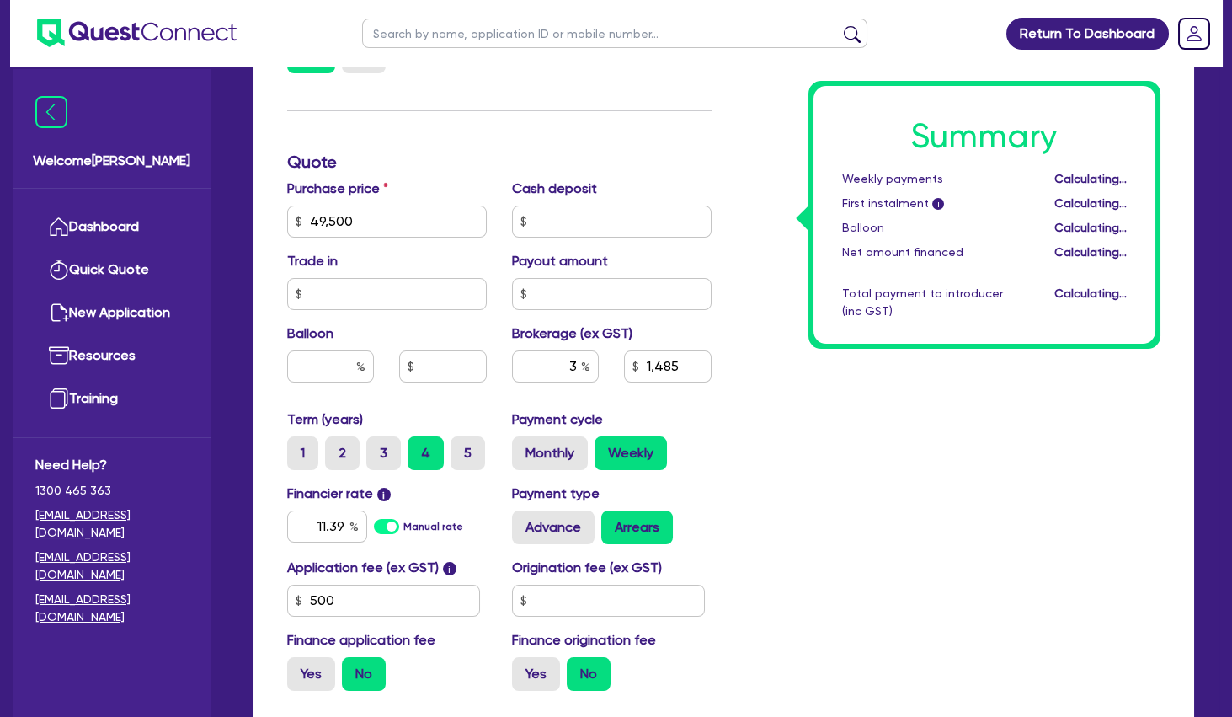
type input "49,500"
type input "1,485"
type input "49,500"
type input "1,485"
click at [928, 452] on div "Summary Weekly payments Calculating... First instalment i Calculating... Balloo…" at bounding box center [949, 212] width 450 height 985
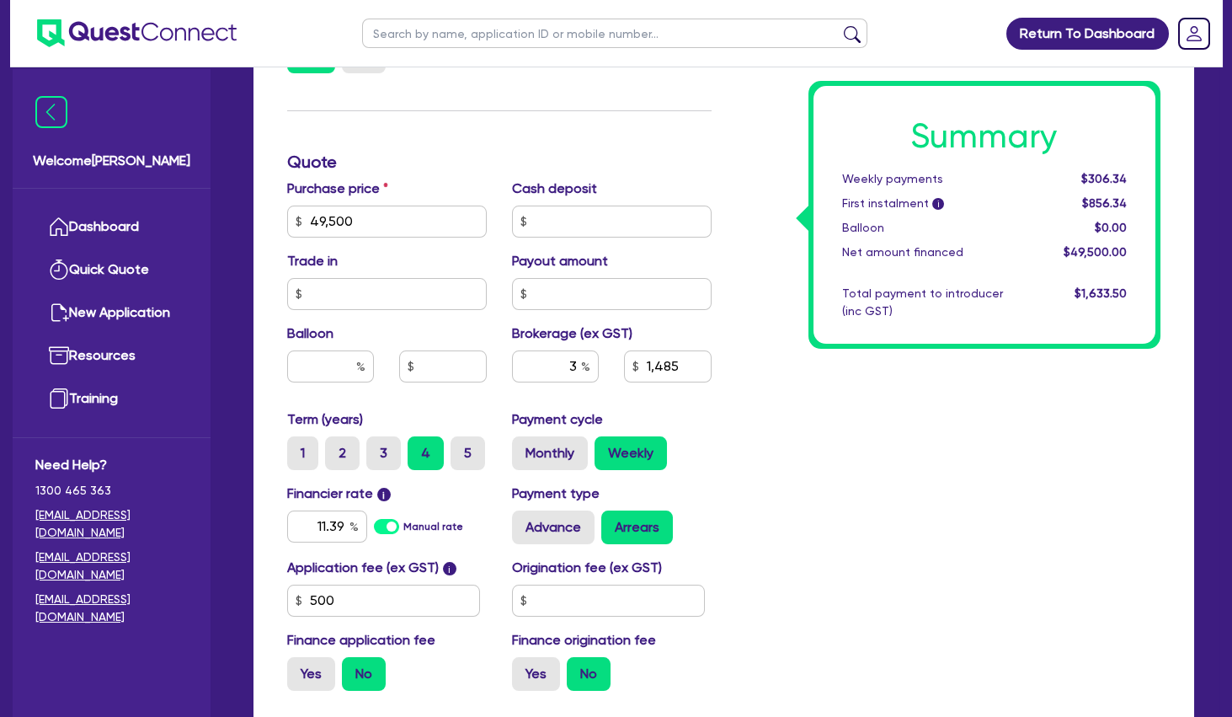
click at [928, 463] on div "Summary Weekly payments $306.34 First instalment i $856.34 Balloon $0.00 Net am…" at bounding box center [949, 212] width 450 height 985
click at [547, 462] on label "Monthly" at bounding box center [550, 453] width 76 height 34
click at [523, 447] on input "Monthly" at bounding box center [517, 441] width 11 height 11
radio input "true"
type input "49,500"
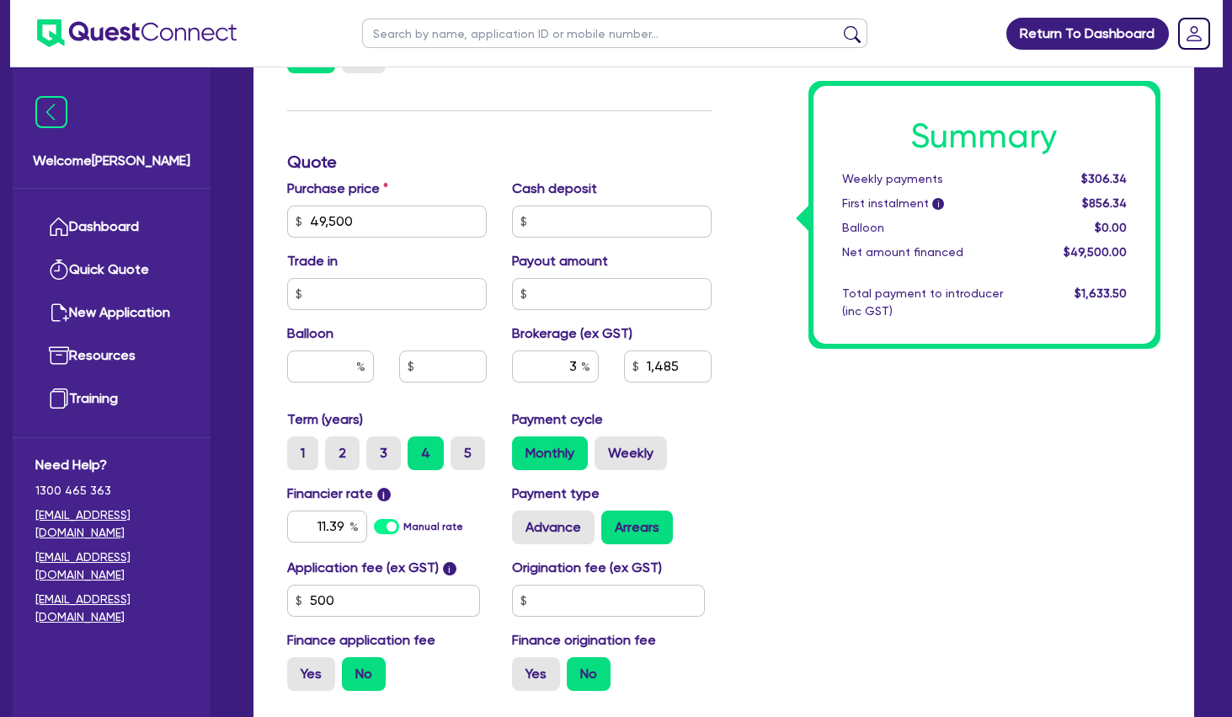
type input "1,485"
type input "49,500"
type input "1,485"
click at [621, 441] on label "Weekly" at bounding box center [631, 453] width 72 height 34
click at [606, 441] on input "Weekly" at bounding box center [600, 441] width 11 height 11
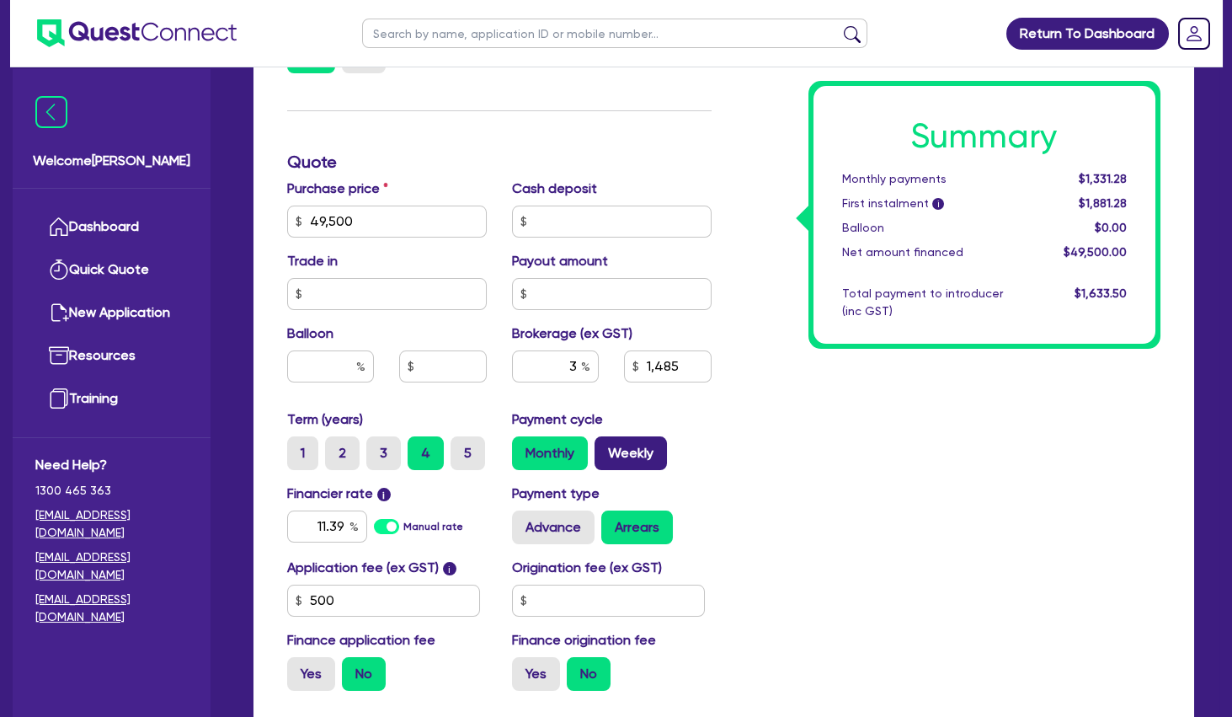
radio input "true"
type input "49,500"
type input "1,485"
type input "49,500"
type input "1,485"
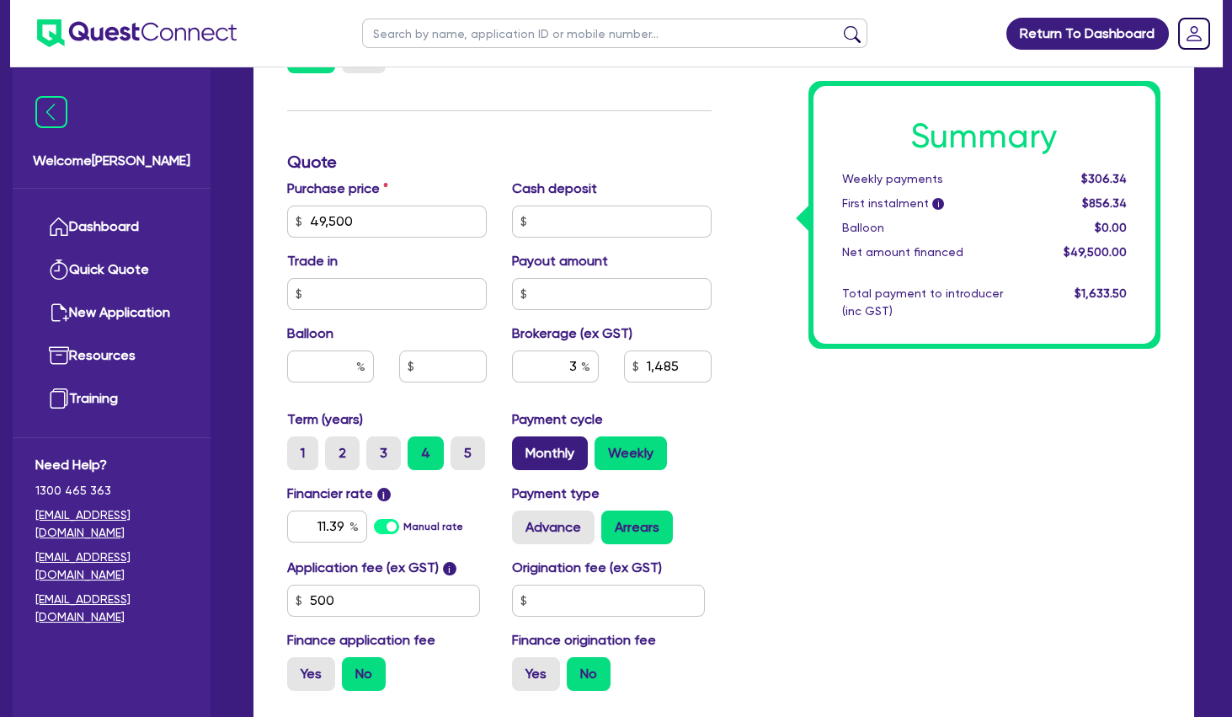
click at [575, 449] on label "Monthly" at bounding box center [550, 453] width 76 height 34
click at [479, 451] on label "5" at bounding box center [468, 453] width 35 height 34
click at [462, 447] on input "5" at bounding box center [456, 441] width 11 height 11
radio input "true"
type input "49,500"
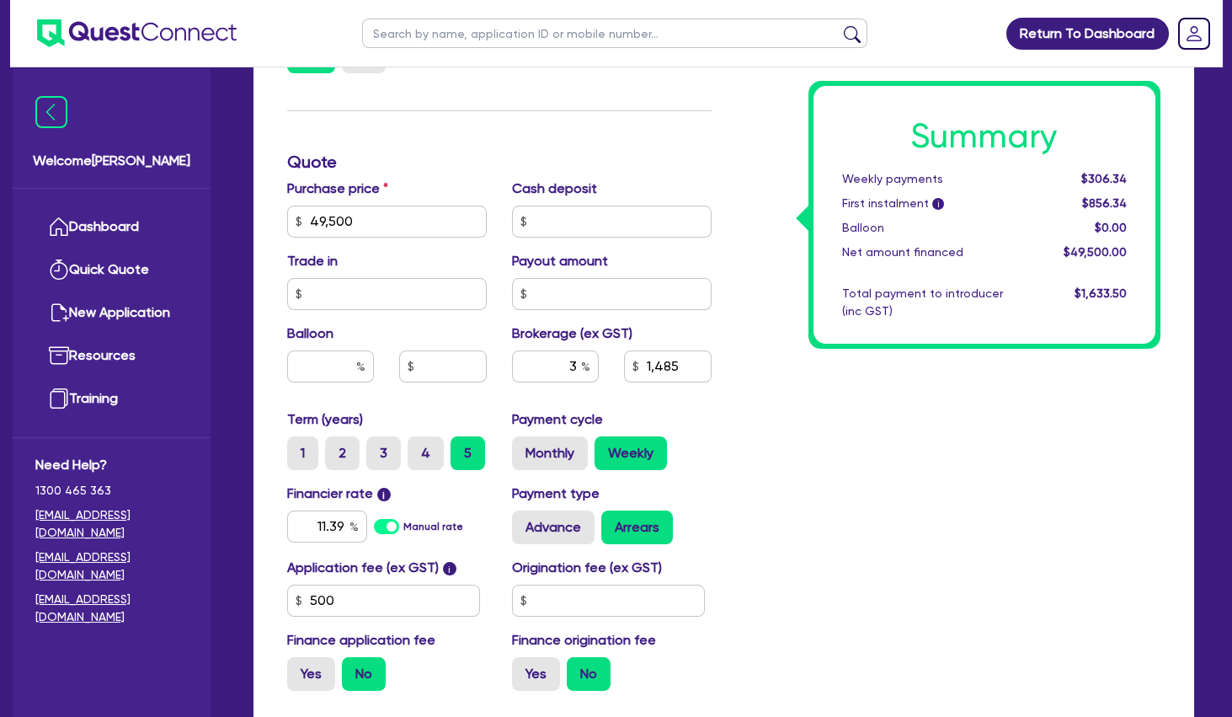
type input "1,485"
type input "49,500"
type input "1,485"
click at [579, 462] on label "Monthly" at bounding box center [550, 453] width 76 height 34
click at [523, 447] on input "Monthly" at bounding box center [517, 441] width 11 height 11
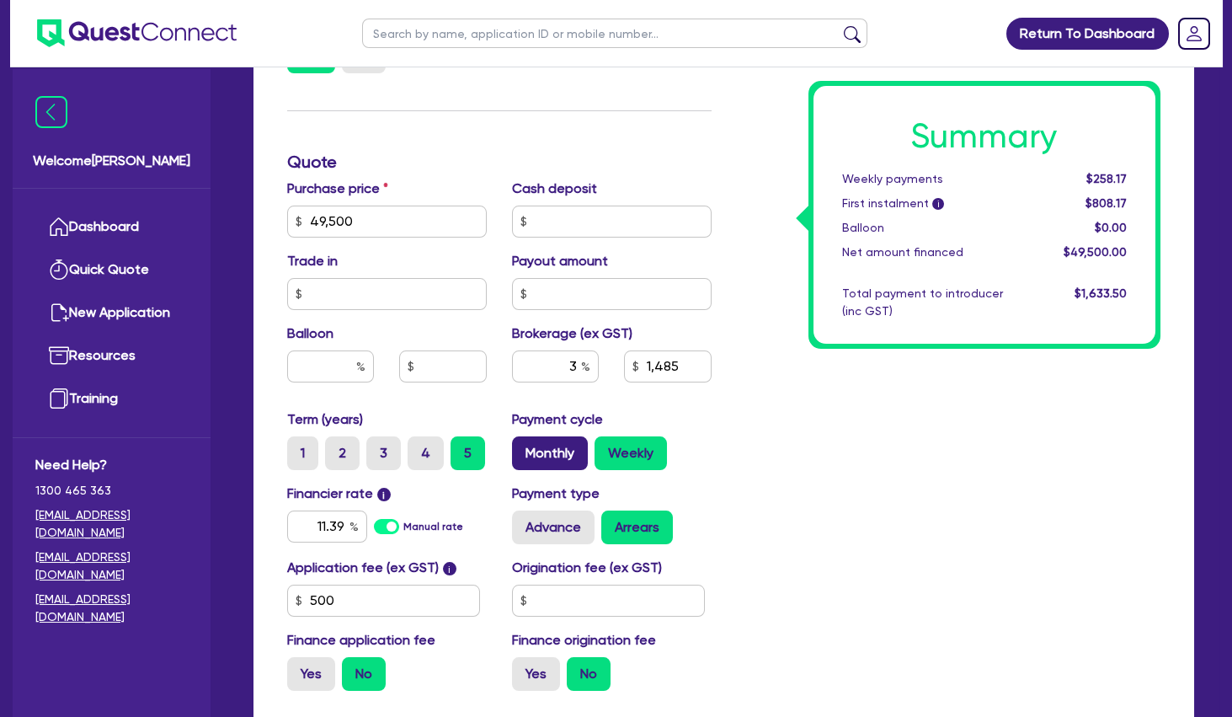
radio input "true"
type input "49,500"
type input "1,485"
type input "49,500"
type input "1,485"
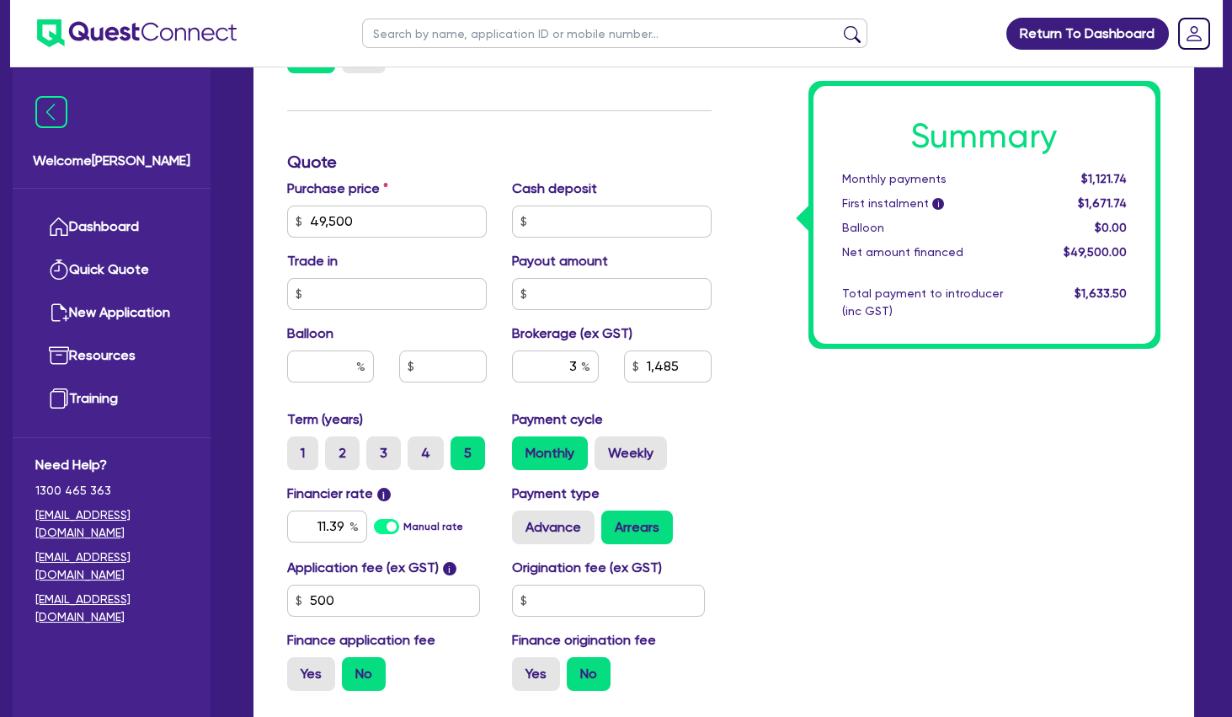
click at [836, 421] on div "Summary Monthly payments $1,121.74 First instalment i $1,671.74 Balloon $0.00 N…" at bounding box center [949, 212] width 450 height 985
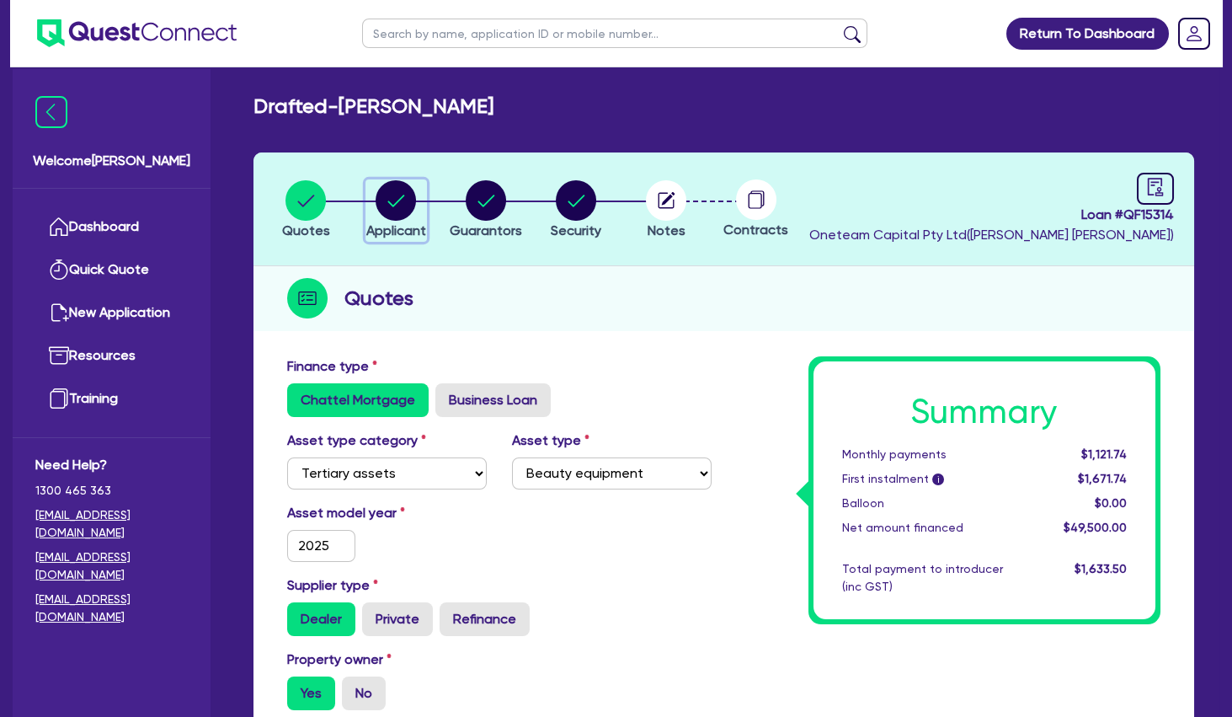
click at [406, 210] on circle "button" at bounding box center [396, 200] width 40 height 40
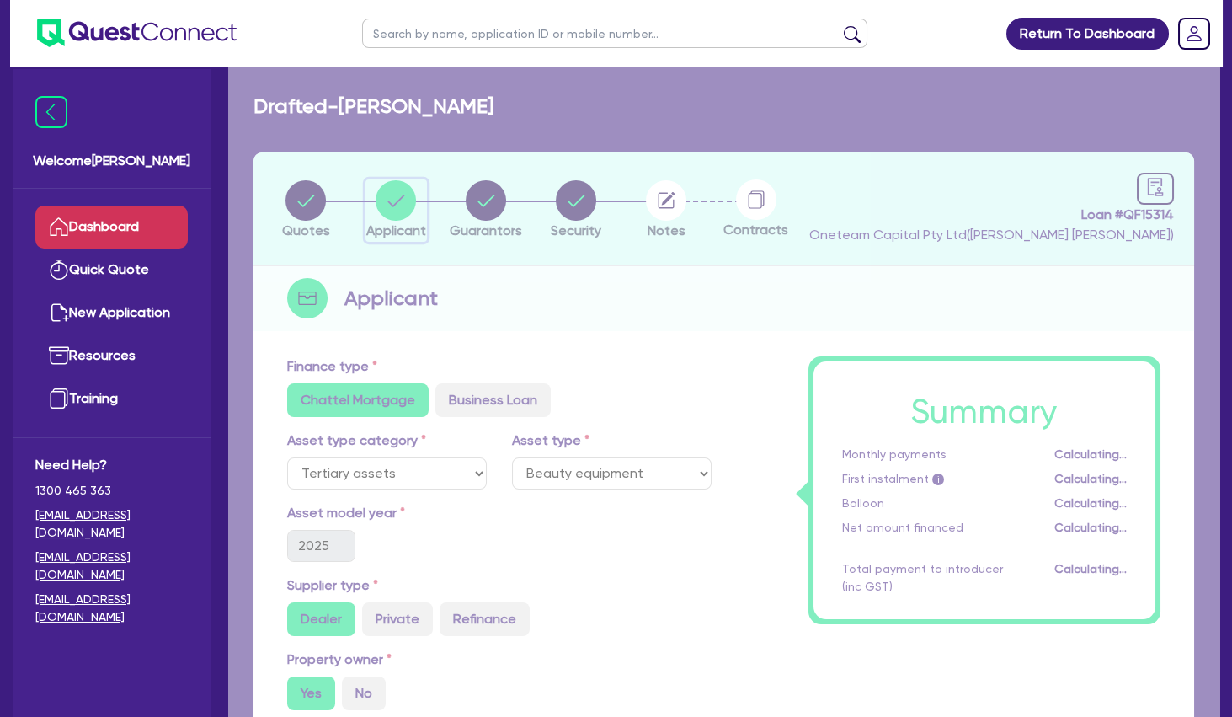
select select "SOLE_TRADER"
select select "HEALTH_BEAUTY"
select select "HAIR_BEAUTY_SALONS"
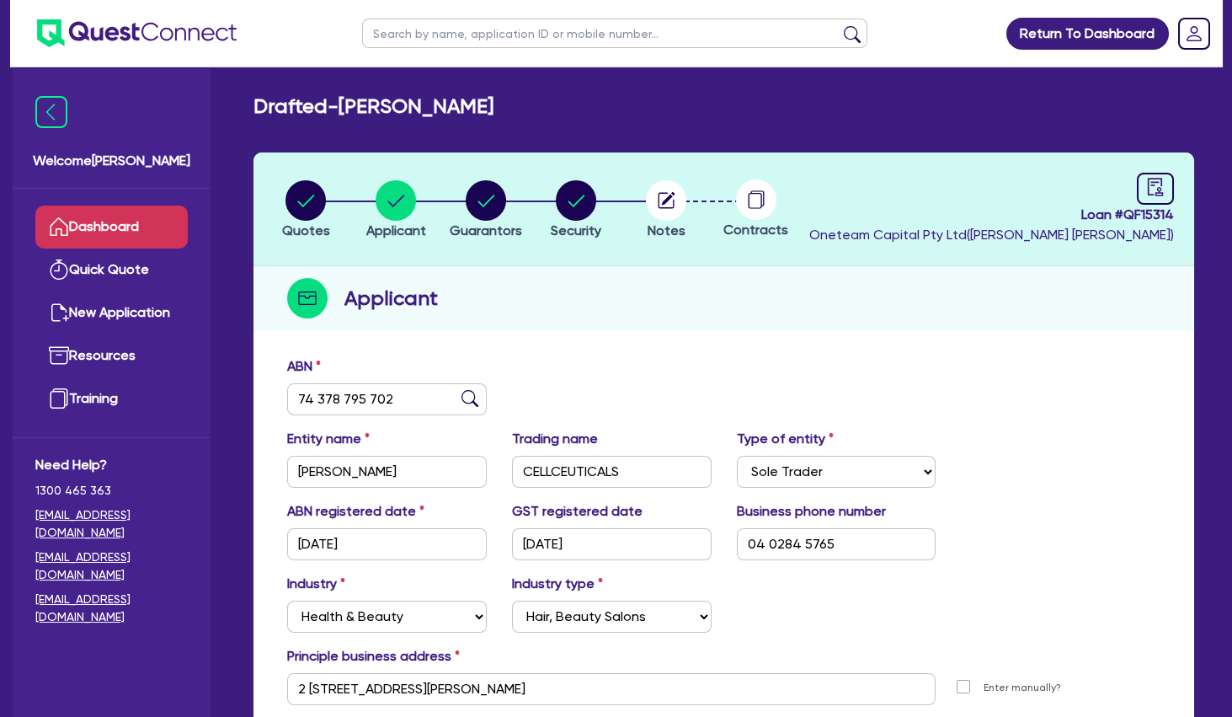
click at [159, 227] on link "Dashboard" at bounding box center [111, 227] width 152 height 43
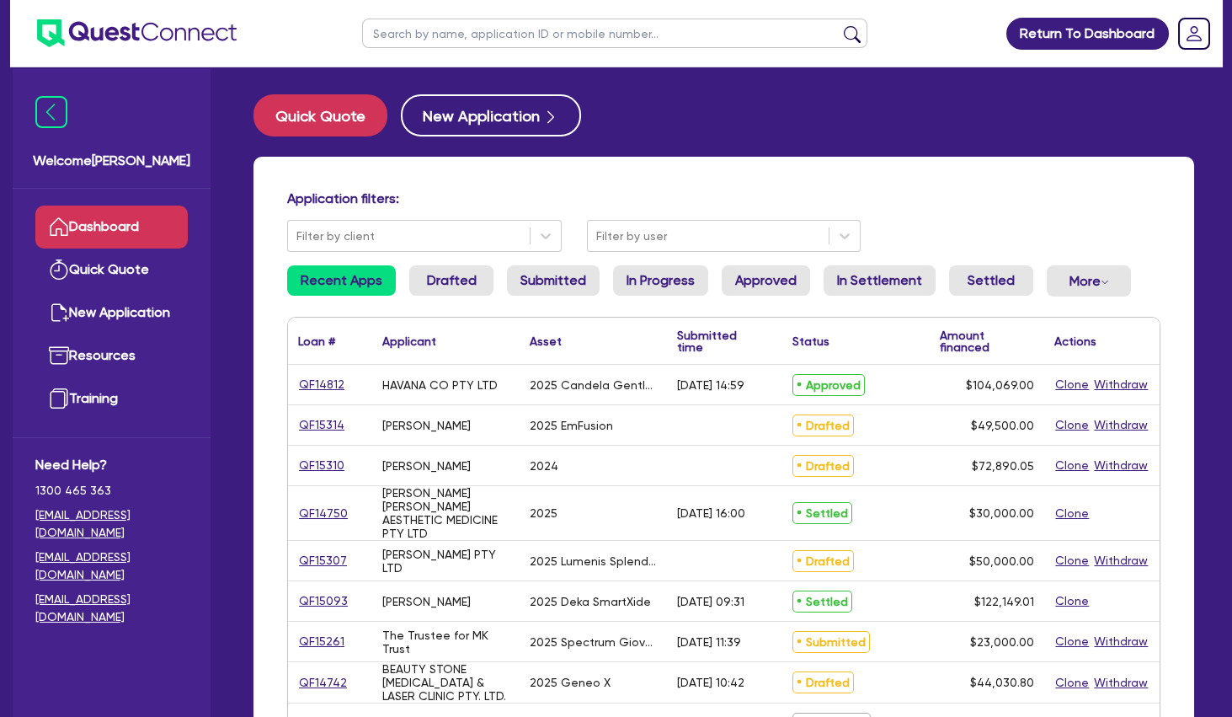
click at [489, 31] on input "text" at bounding box center [614, 33] width 505 height 29
type input "MANLY"
click at [839, 25] on button "submit" at bounding box center [852, 37] width 27 height 24
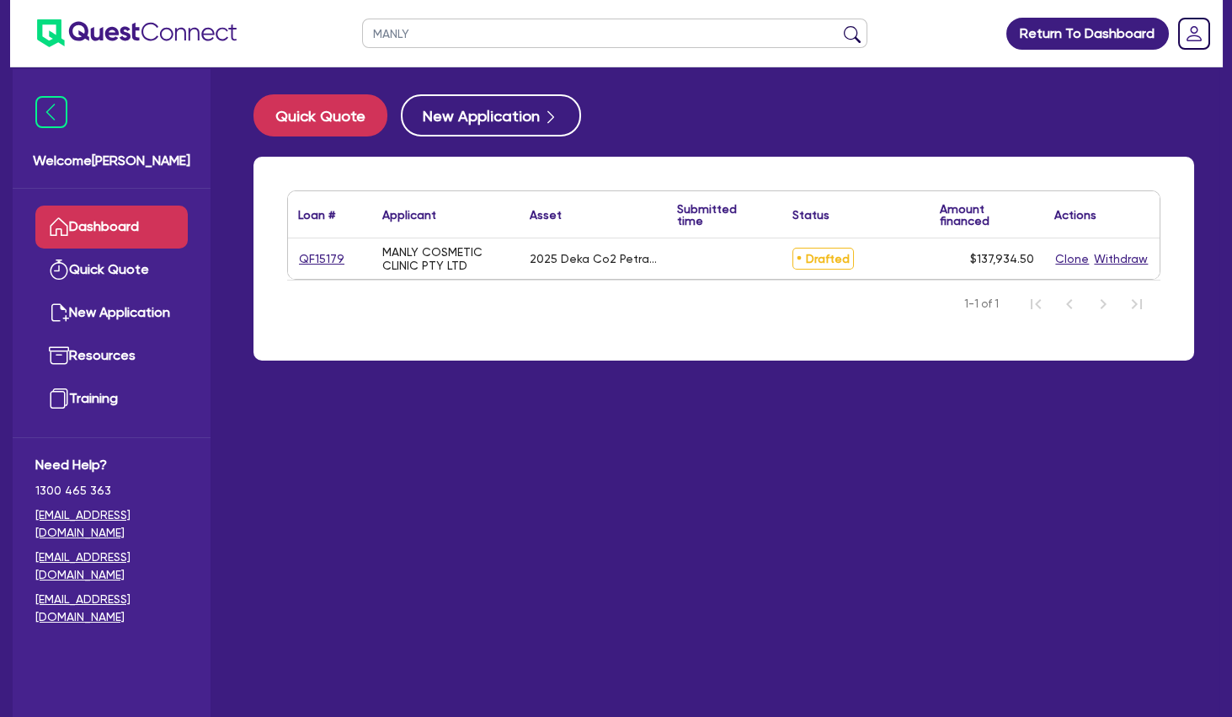
click at [412, 256] on div "MANLY COSMETIC CLINIC PTY LTD" at bounding box center [445, 258] width 127 height 27
click at [324, 260] on link "QF15179" at bounding box center [321, 258] width 47 height 19
select select "SECONDARY_ASSETS"
select select "MEDICAL_DENTAL_LABORATORY_EQUIPMENT"
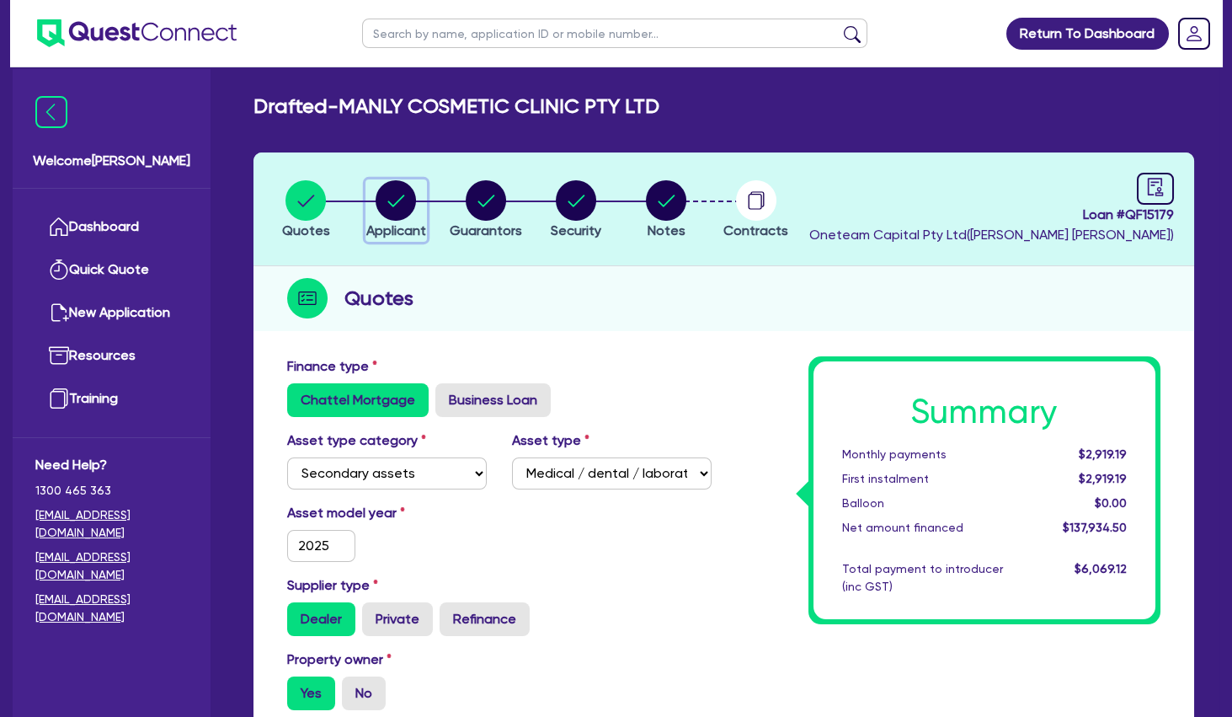
click at [396, 205] on circle "button" at bounding box center [396, 200] width 40 height 40
select select "COMPANY"
select select "HEALTH_BEAUTY"
select select "HAIR_BEAUTY_SALONS"
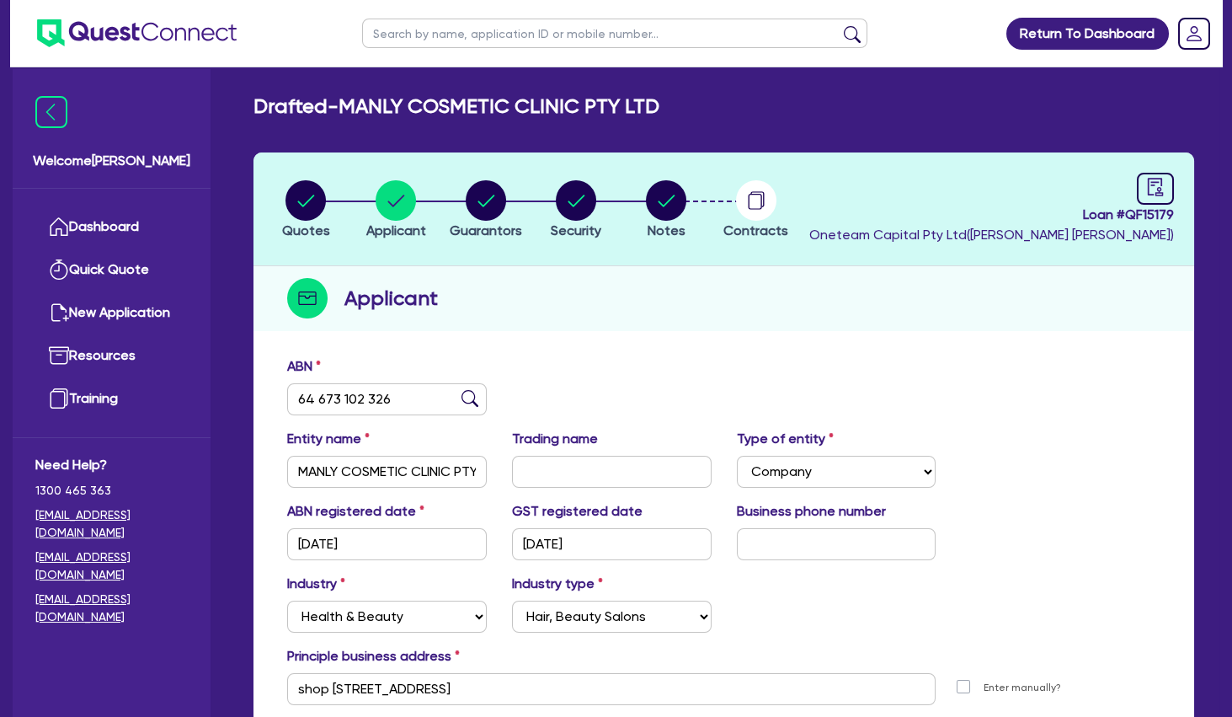
click at [628, 302] on div "Applicant" at bounding box center [724, 298] width 941 height 65
click at [492, 206] on circle "button" at bounding box center [486, 200] width 40 height 40
select select "MRS"
select select "[GEOGRAPHIC_DATA]"
select select "SINGLE"
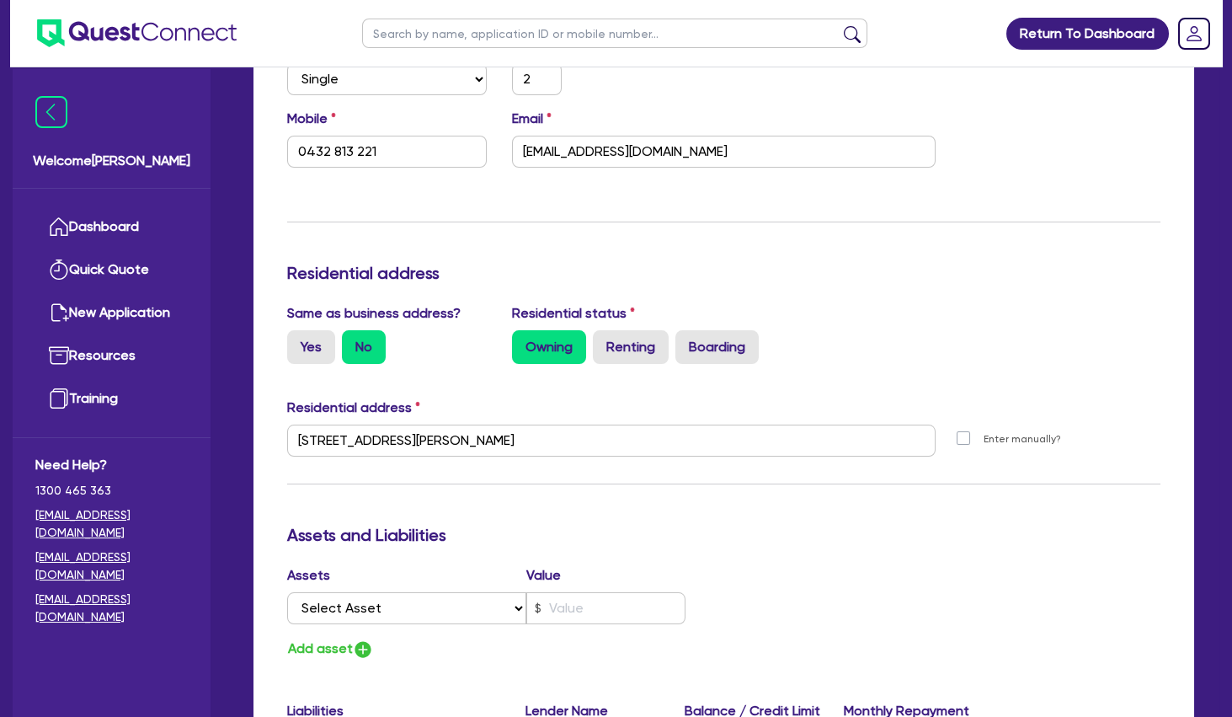
click at [628, 255] on div "Update residential status for Director #1 Boarding is only acceptable when the …" at bounding box center [723, 433] width 873 height 1246
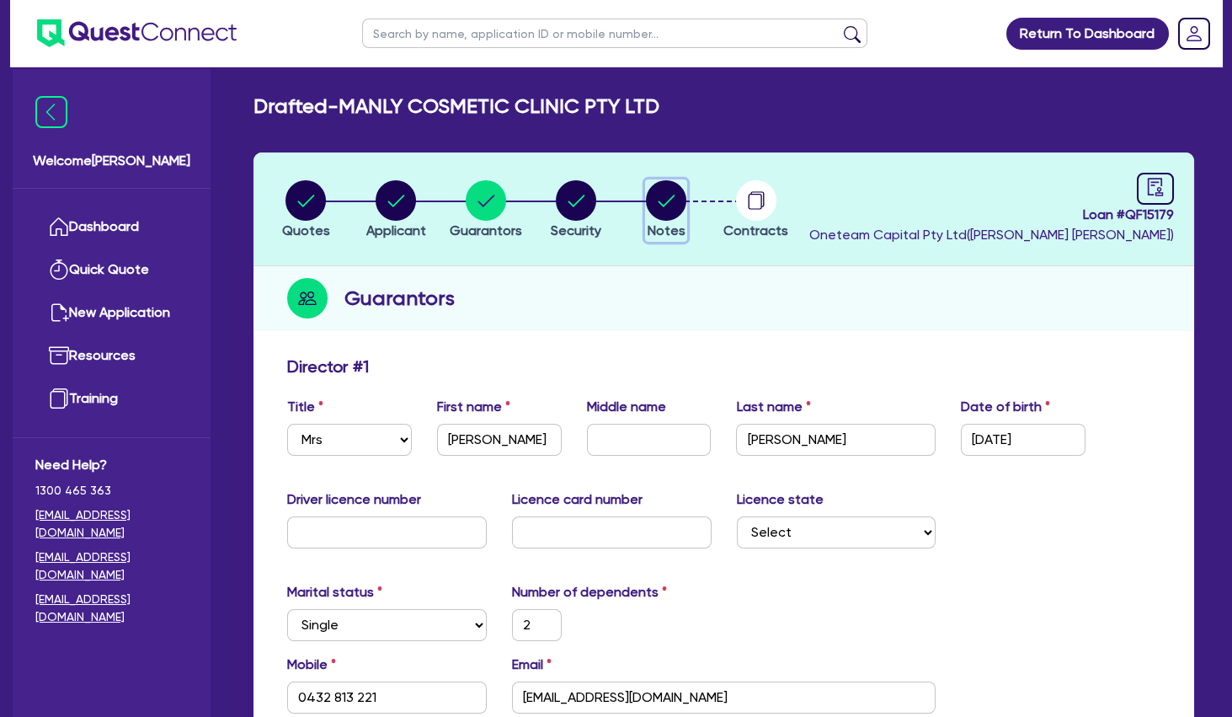
click at [663, 202] on circle "button" at bounding box center [666, 200] width 40 height 40
select select "Other"
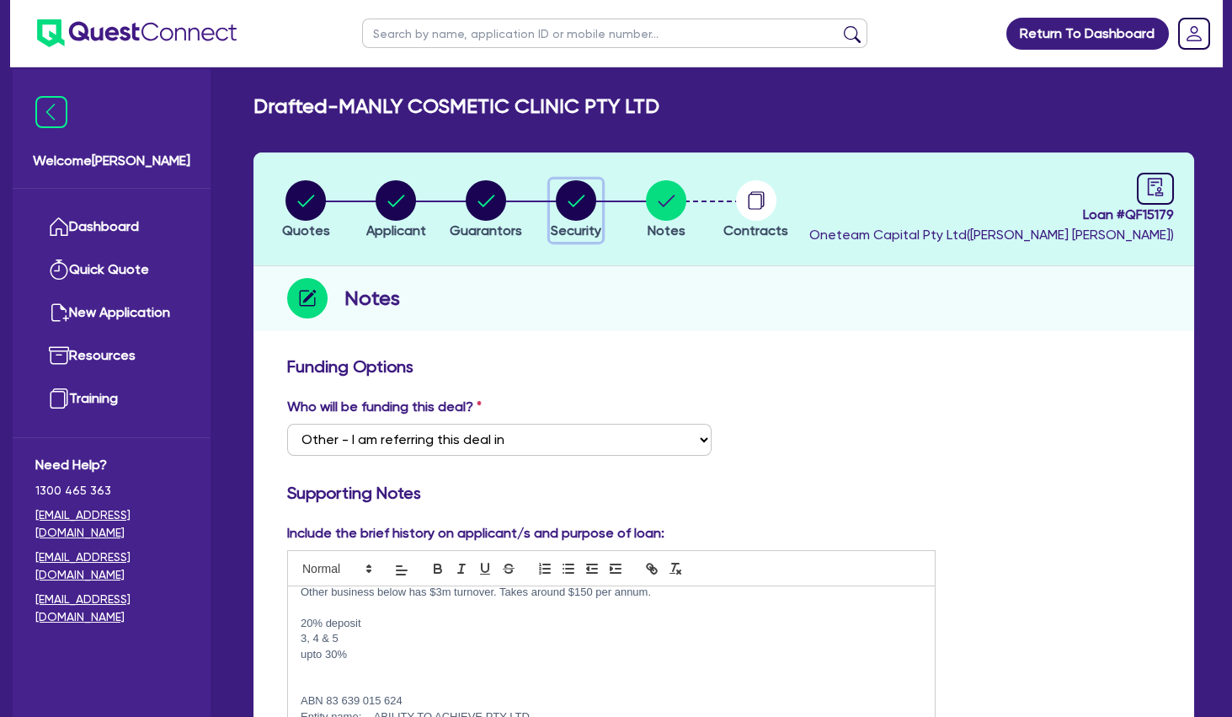
click at [580, 197] on circle "button" at bounding box center [576, 200] width 40 height 40
select select "SECONDARY_ASSETS"
select select "MEDICAL_DENTAL_LABORATORY_EQUIPMENT"
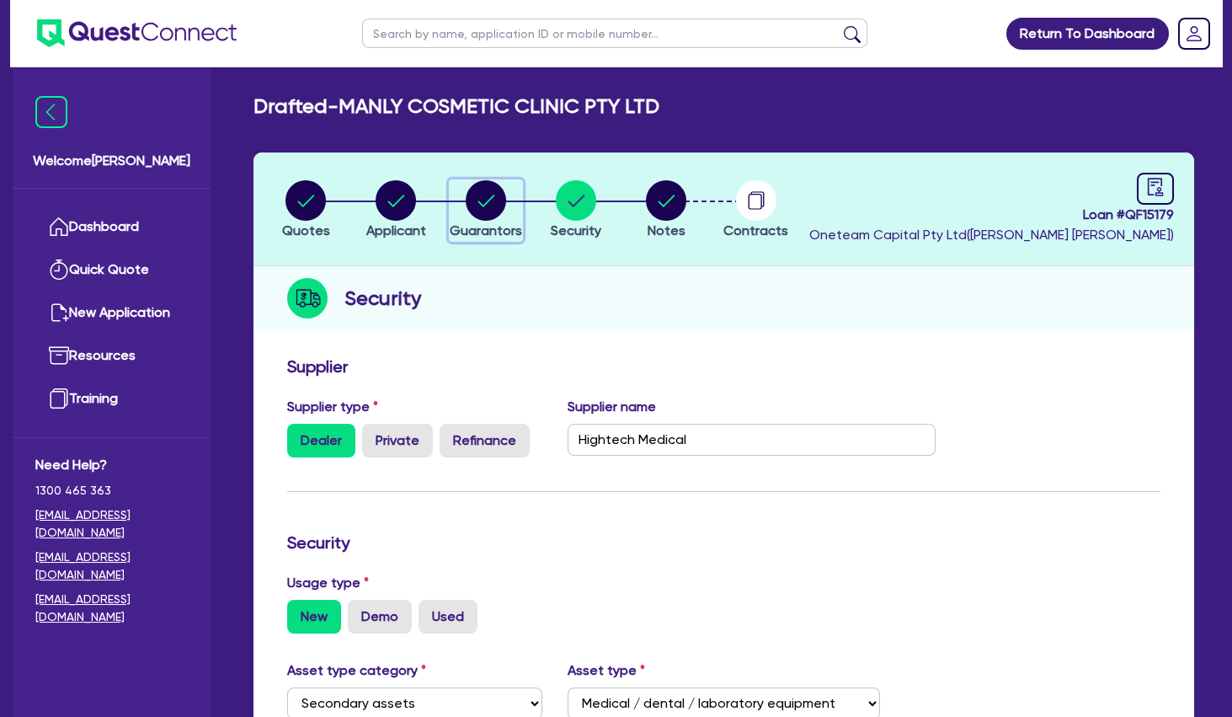
click at [507, 207] on div "button" at bounding box center [486, 200] width 72 height 40
select select "MRS"
select select "[GEOGRAPHIC_DATA]"
select select "SINGLE"
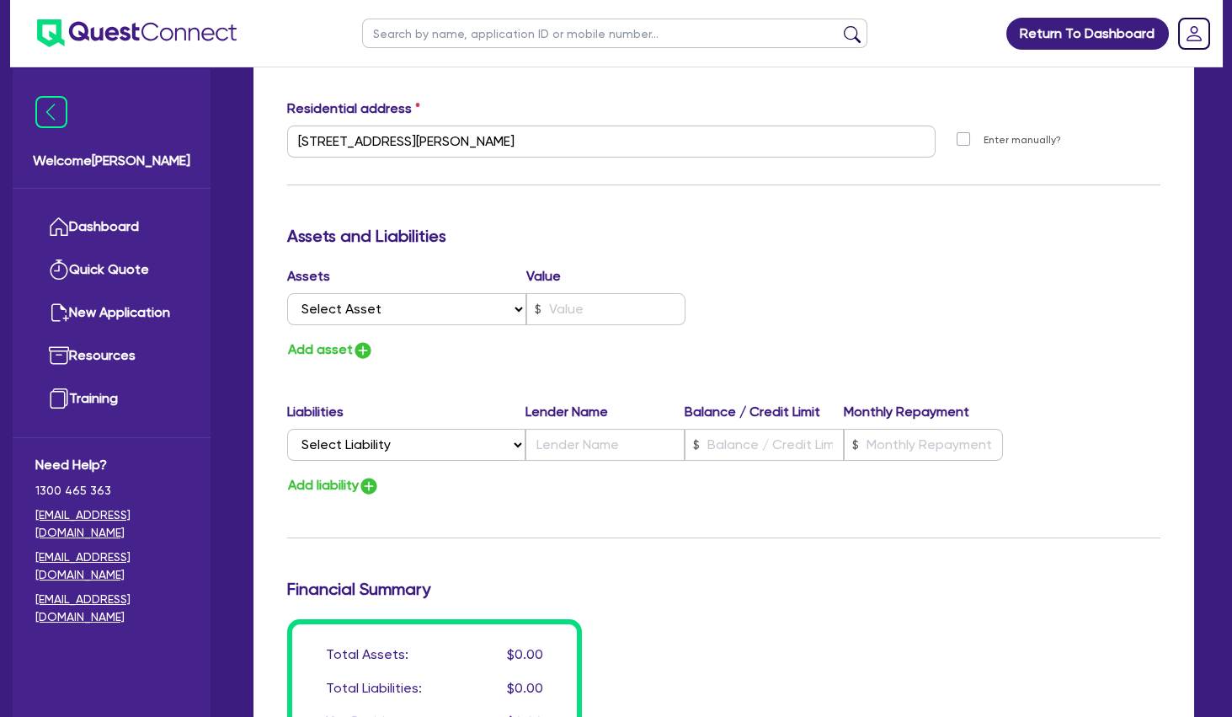
scroll to position [1001, 0]
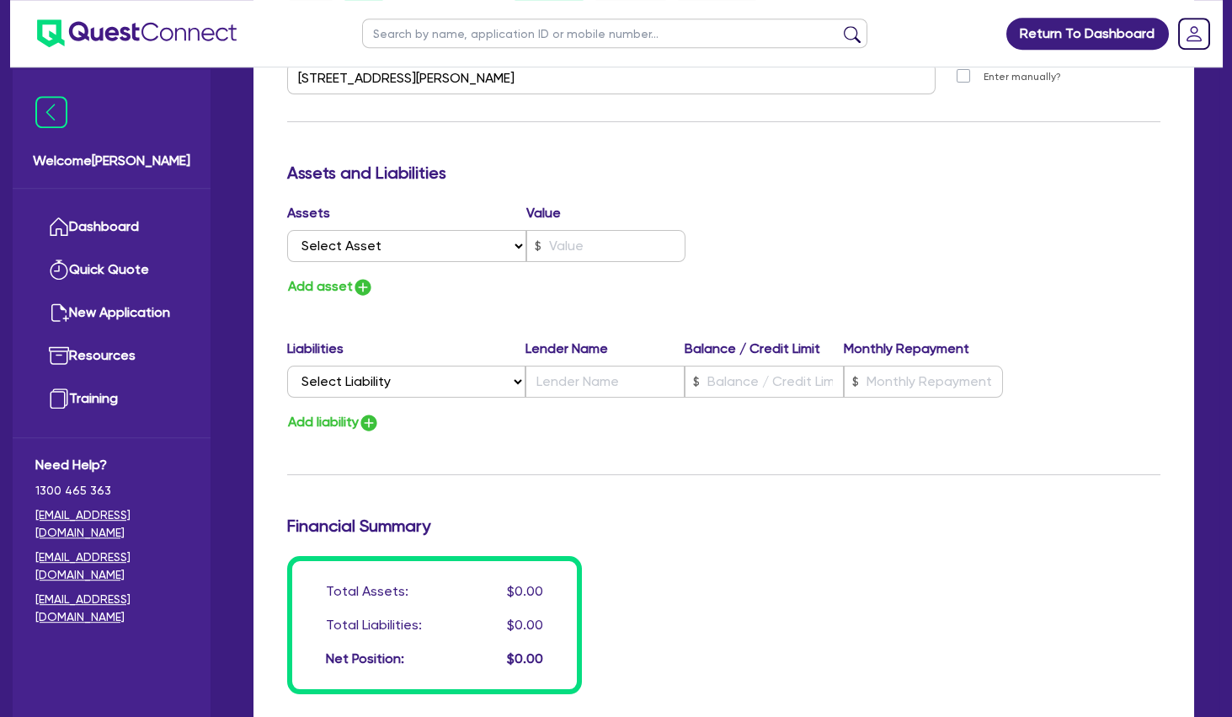
scroll to position [819, 0]
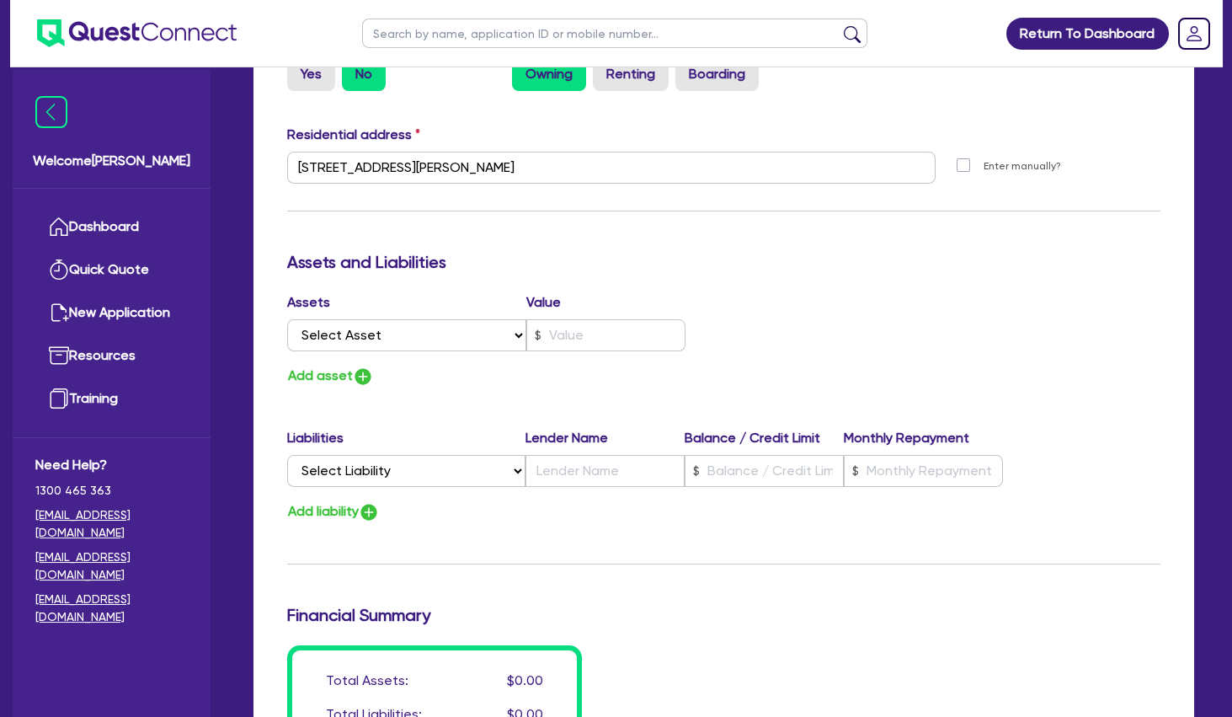
click at [608, 258] on h3 "Assets and Liabilities" at bounding box center [723, 262] width 873 height 20
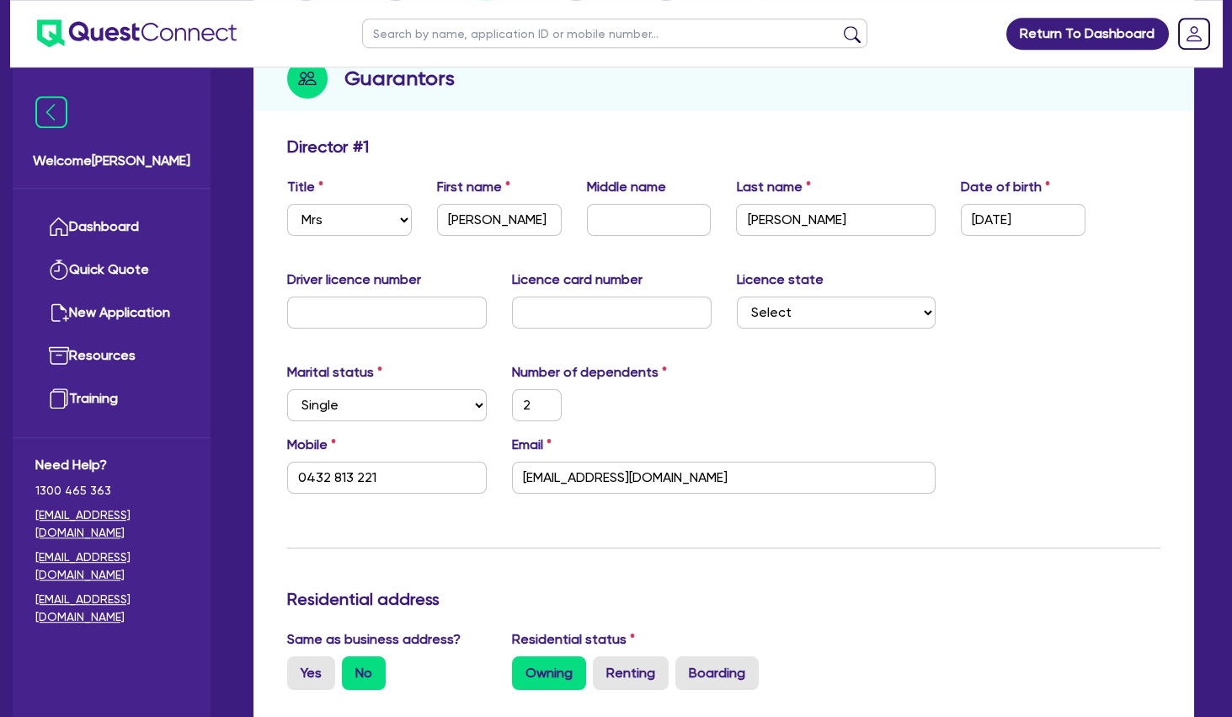
scroll to position [0, 0]
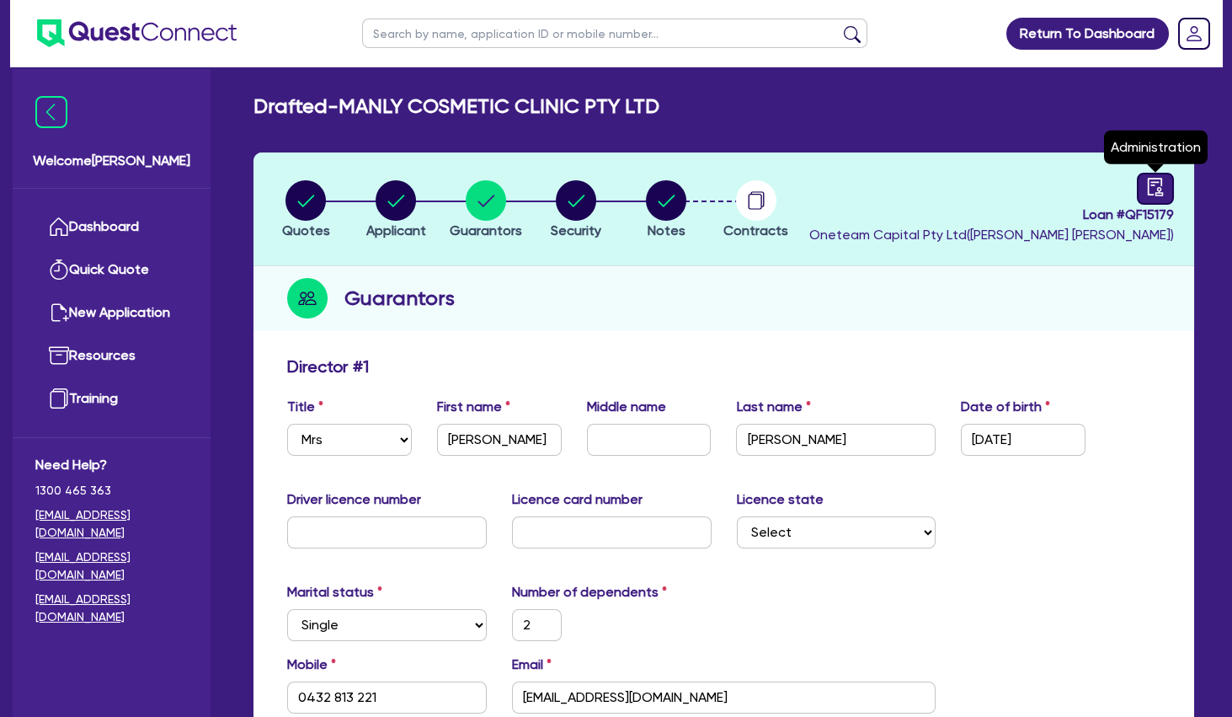
click at [1160, 190] on icon "audit" at bounding box center [1155, 187] width 15 height 18
select select "DRAFTED_NEW"
select select "Other"
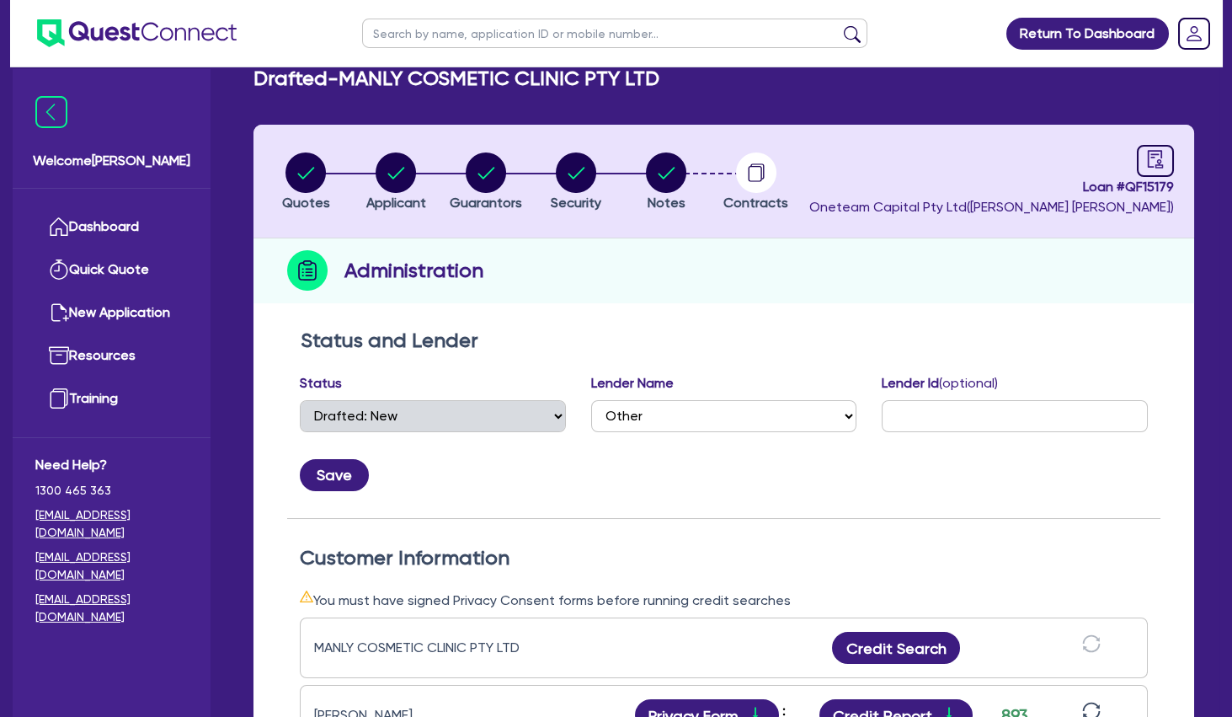
scroll to position [273, 0]
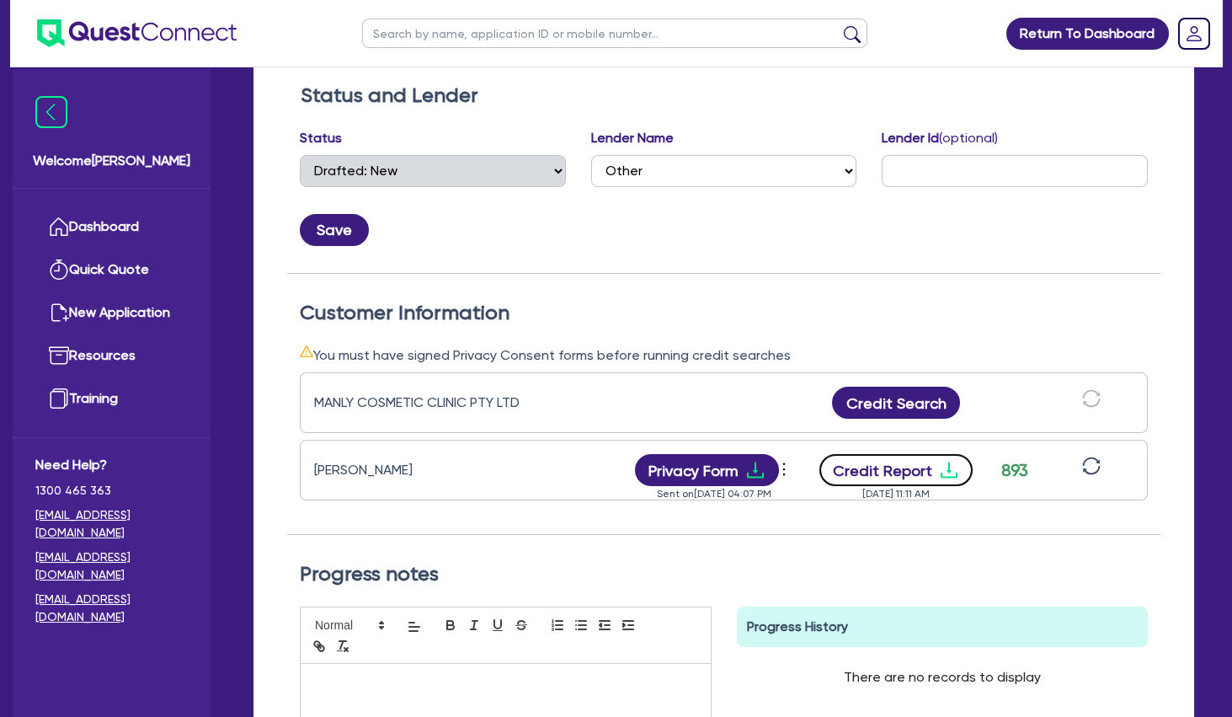
click at [944, 476] on icon "download" at bounding box center [949, 470] width 17 height 16
click at [670, 291] on div "Customer Information You must have signed Privacy Consent forms before running …" at bounding box center [723, 405] width 873 height 262
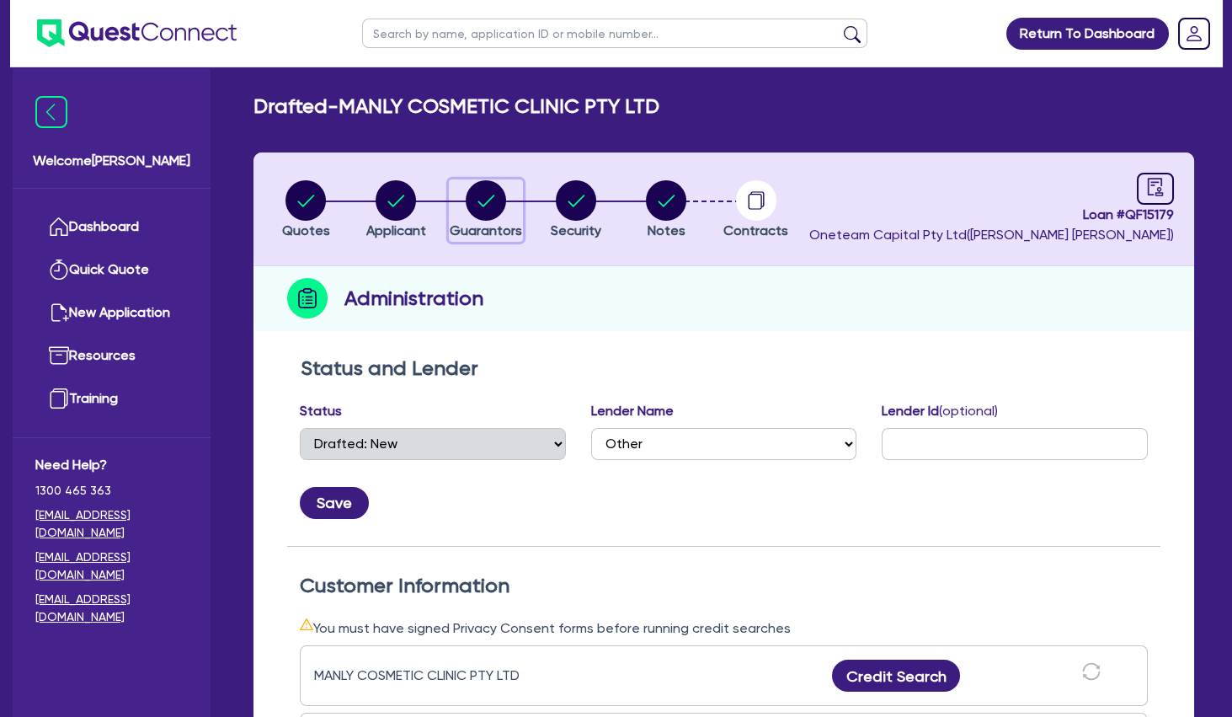
click at [483, 202] on circle "button" at bounding box center [486, 200] width 40 height 40
select select "MRS"
select select "[GEOGRAPHIC_DATA]"
select select "SINGLE"
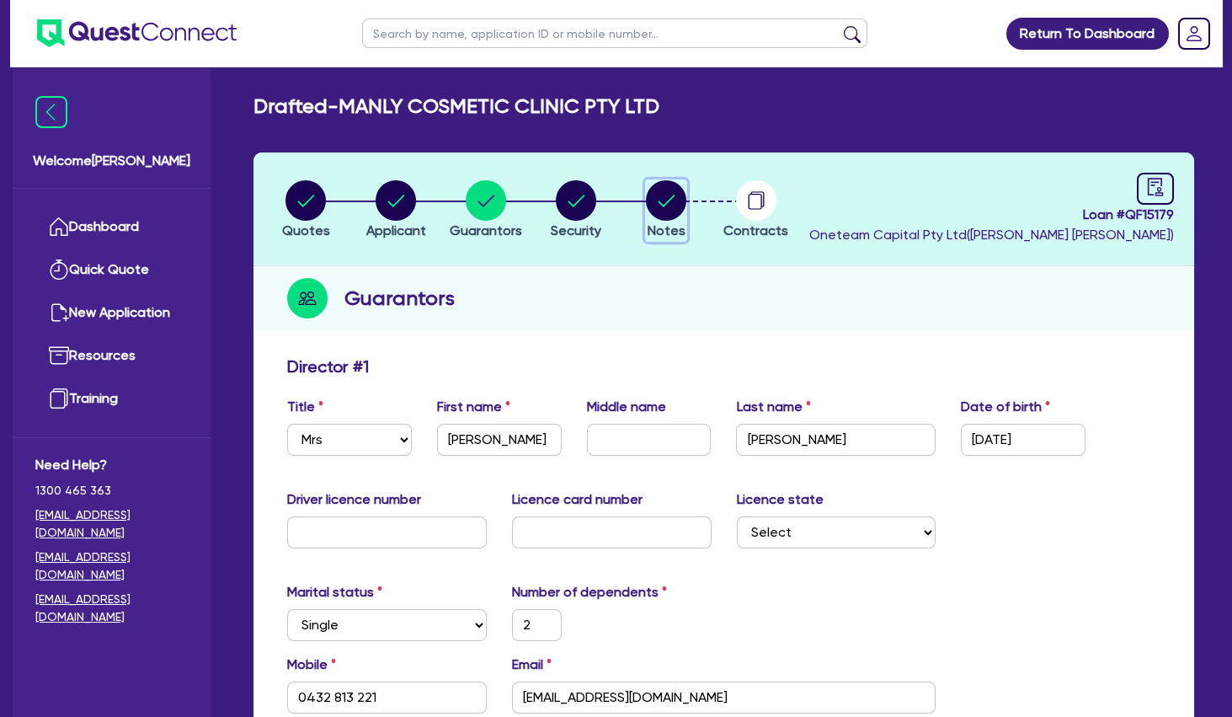
click at [659, 198] on circle "button" at bounding box center [666, 200] width 40 height 40
select select "Other"
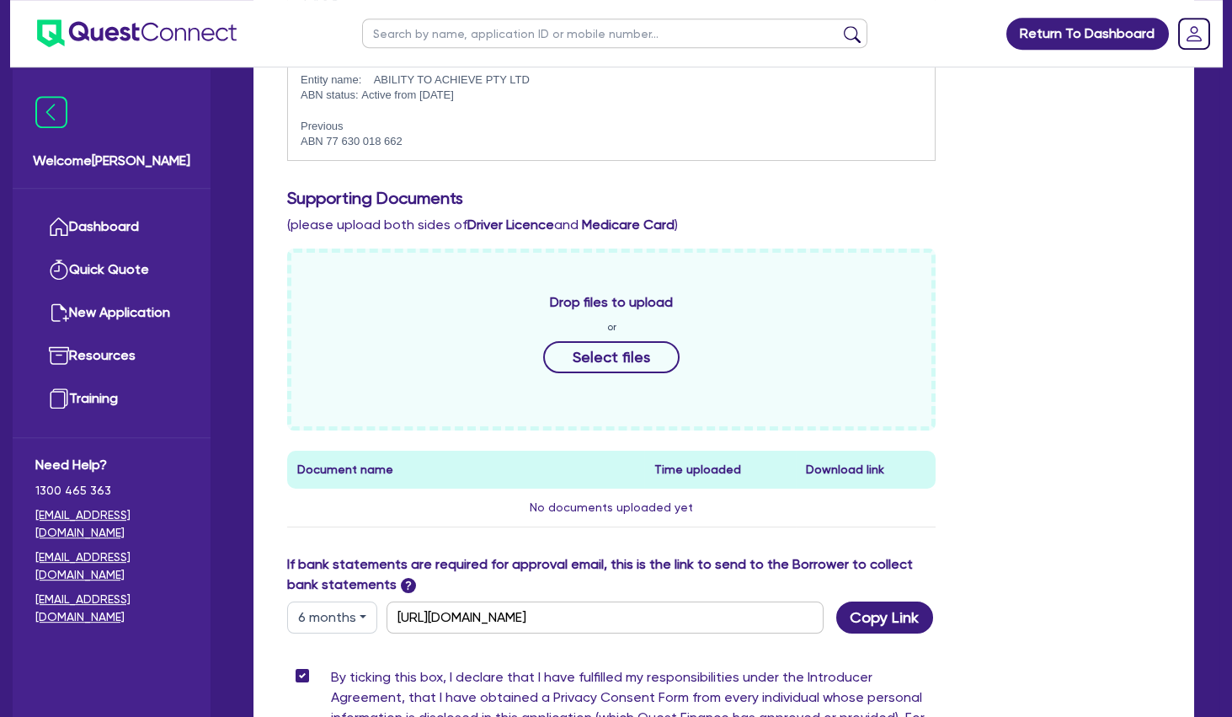
scroll to position [883, 0]
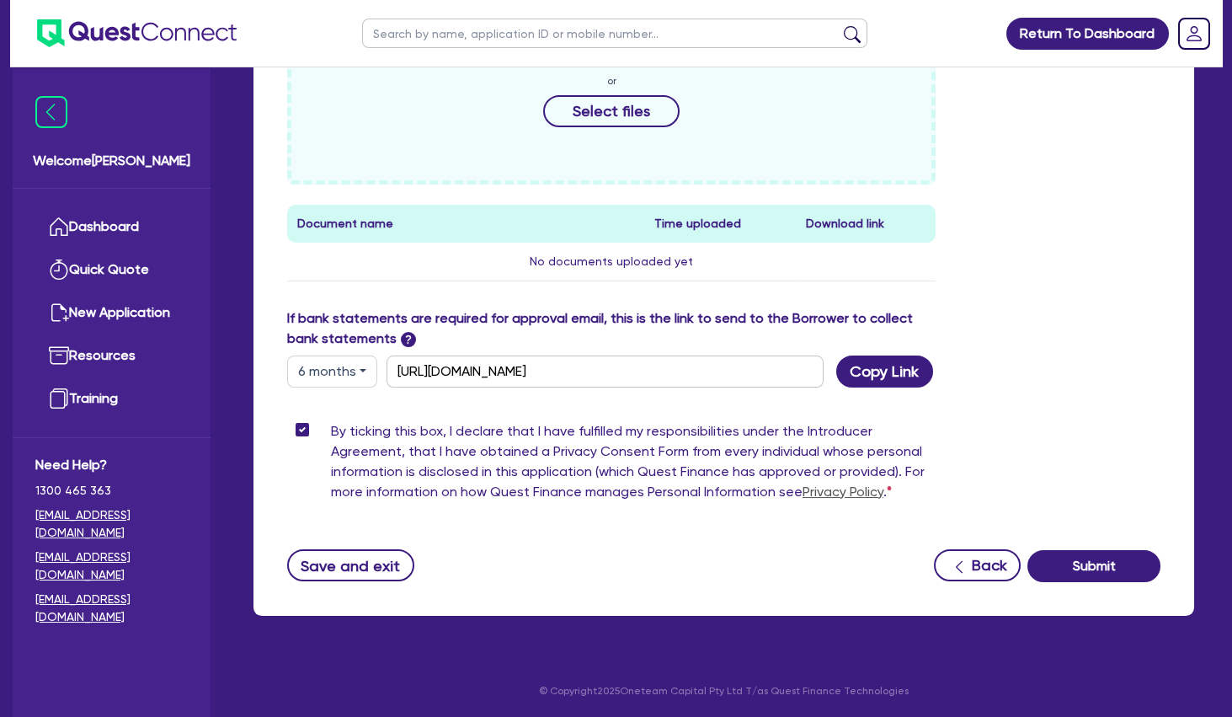
click at [365, 375] on button "6 months" at bounding box center [332, 371] width 90 height 32
click at [352, 477] on link "12 months" at bounding box center [354, 472] width 133 height 31
type input "https://scv.bankstatements.com.au/QUSF-QF15179"
click at [875, 379] on button "Copy Link" at bounding box center [884, 371] width 97 height 32
click at [886, 308] on label "If bank statements are required for approval email, this is the link to send to…" at bounding box center [611, 328] width 649 height 40
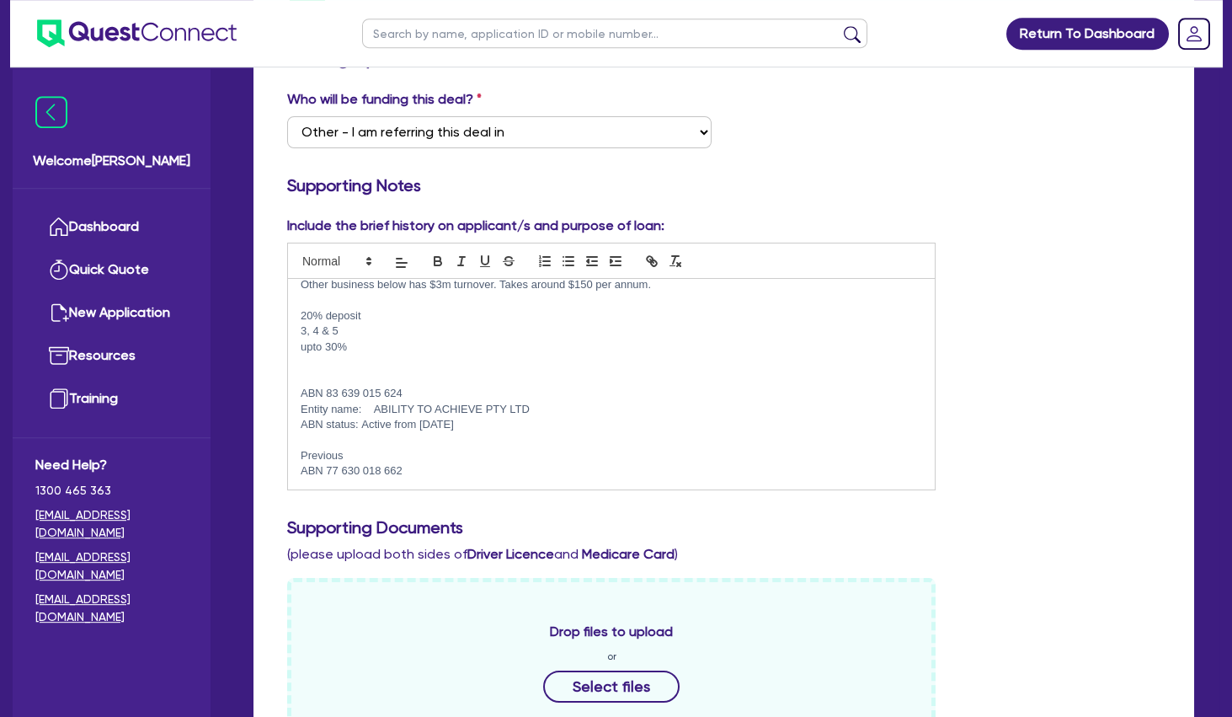
scroll to position [0, 0]
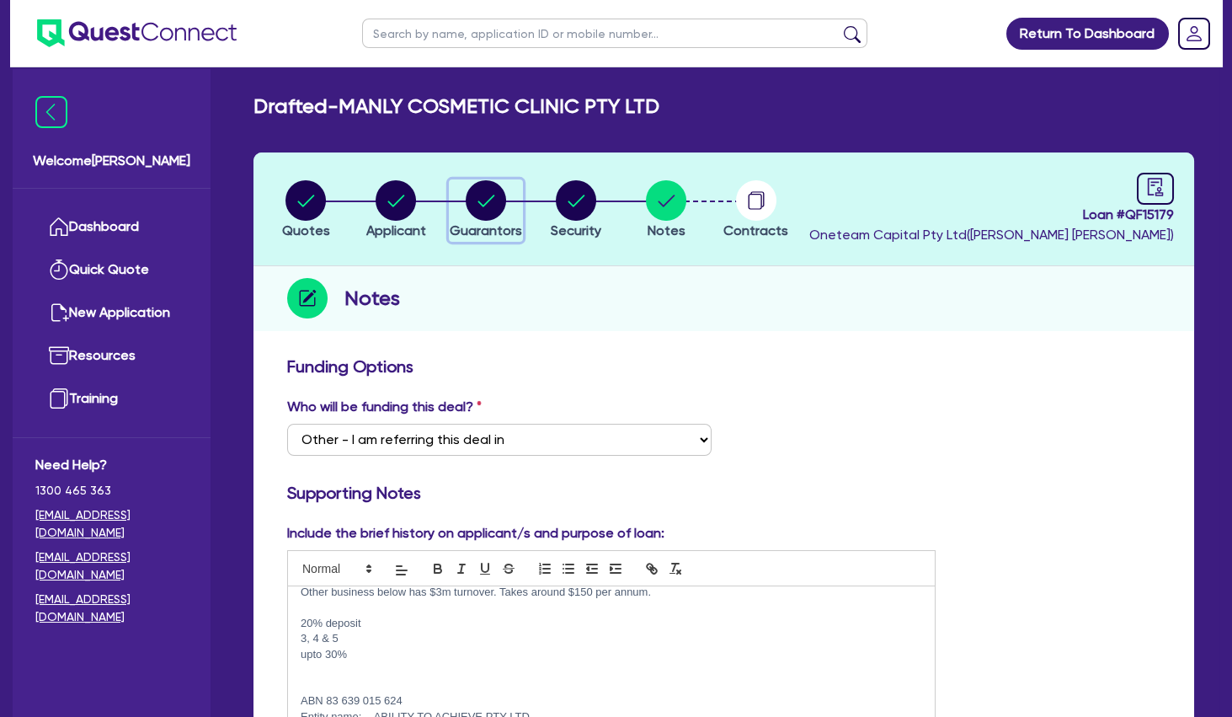
click at [489, 198] on circle "button" at bounding box center [486, 200] width 40 height 40
select select "MRS"
select select "[GEOGRAPHIC_DATA]"
select select "SINGLE"
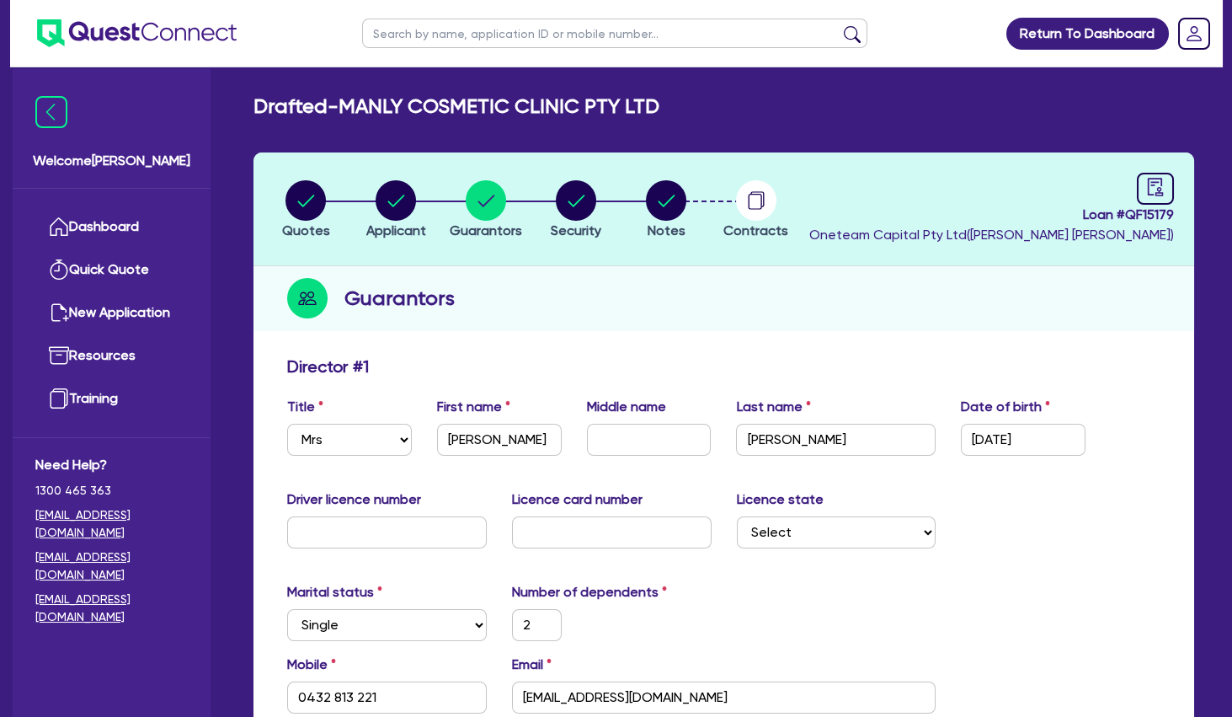
drag, startPoint x: 884, startPoint y: 286, endPoint x: 872, endPoint y: 286, distance: 12.6
click at [884, 286] on div "Guarantors" at bounding box center [724, 298] width 941 height 65
click at [398, 209] on circle "button" at bounding box center [396, 200] width 40 height 40
select select "COMPANY"
select select "HEALTH_BEAUTY"
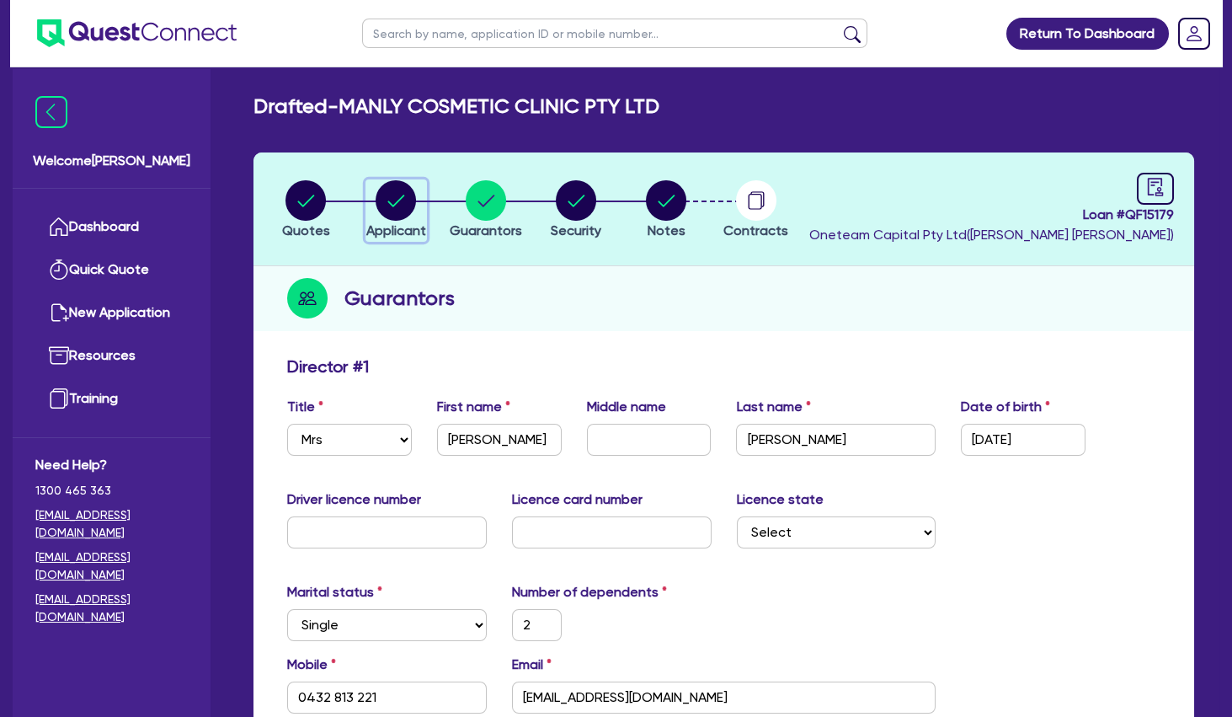
select select "HAIR_BEAUTY_SALONS"
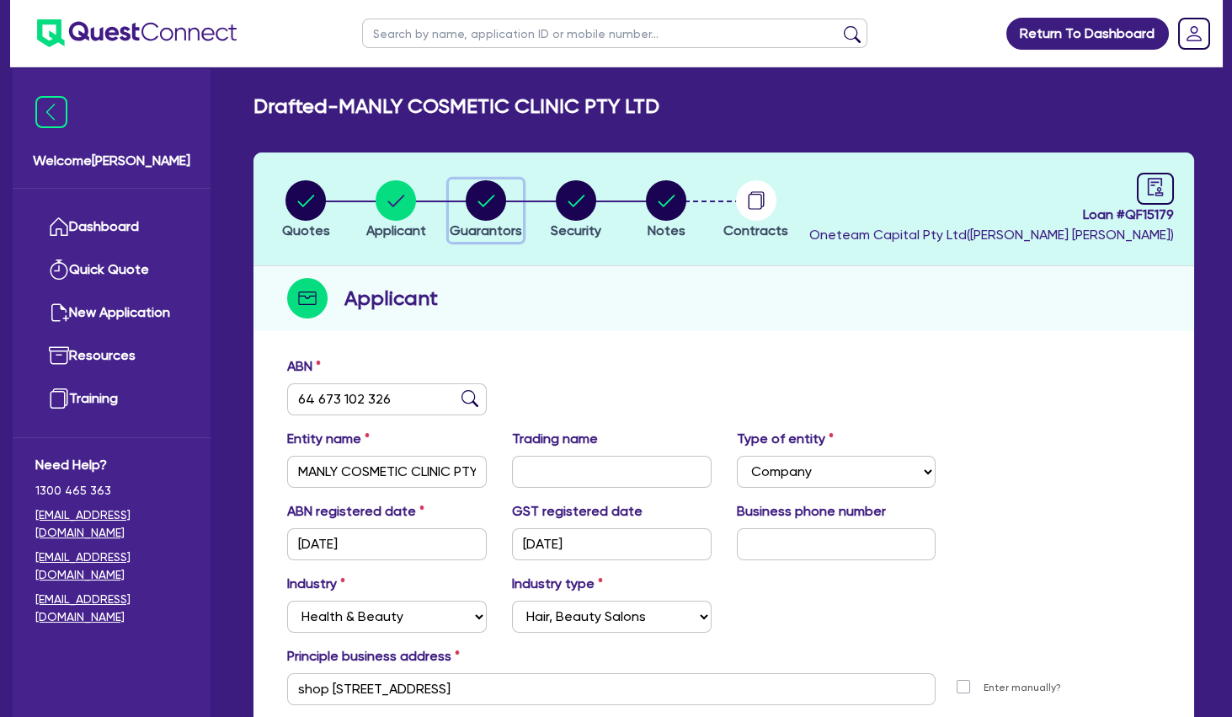
drag, startPoint x: 517, startPoint y: 200, endPoint x: 505, endPoint y: 197, distance: 12.1
click at [517, 200] on div "button" at bounding box center [486, 200] width 72 height 40
select select "MRS"
select select "[GEOGRAPHIC_DATA]"
select select "SINGLE"
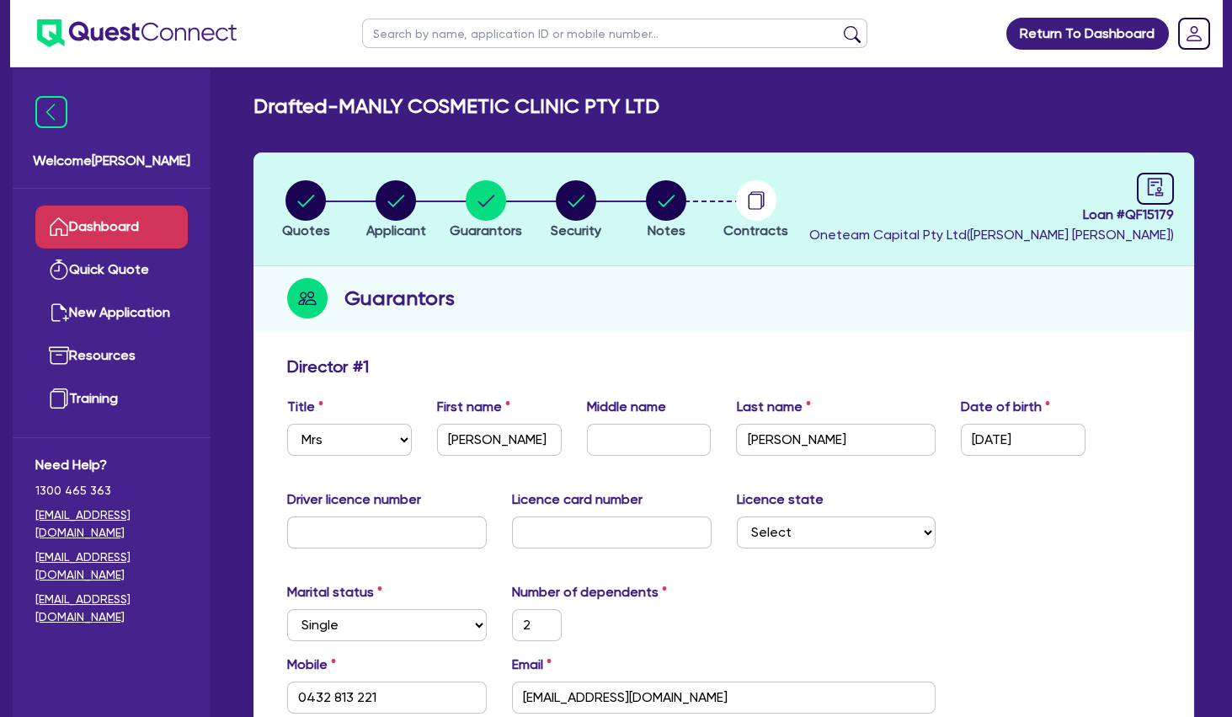
click at [164, 225] on link "Dashboard" at bounding box center [111, 227] width 152 height 43
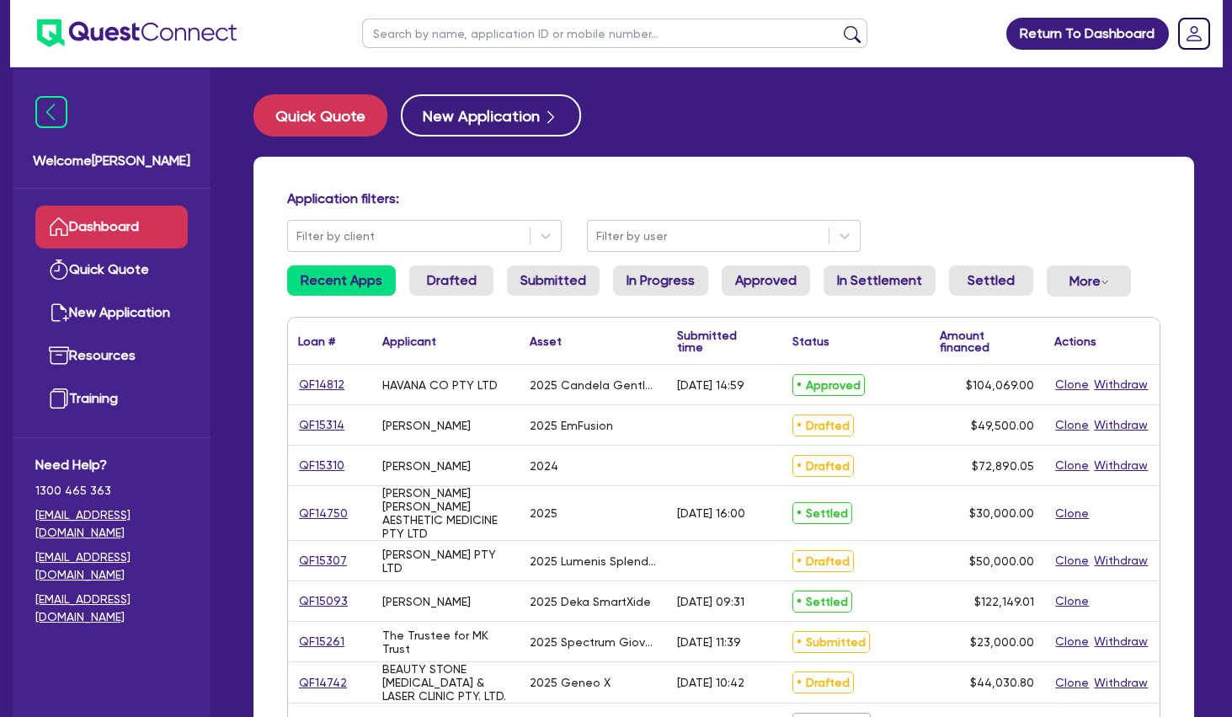
click at [422, 31] on input "text" at bounding box center [614, 33] width 505 height 29
type input "mk"
click at [839, 25] on button "submit" at bounding box center [852, 37] width 27 height 24
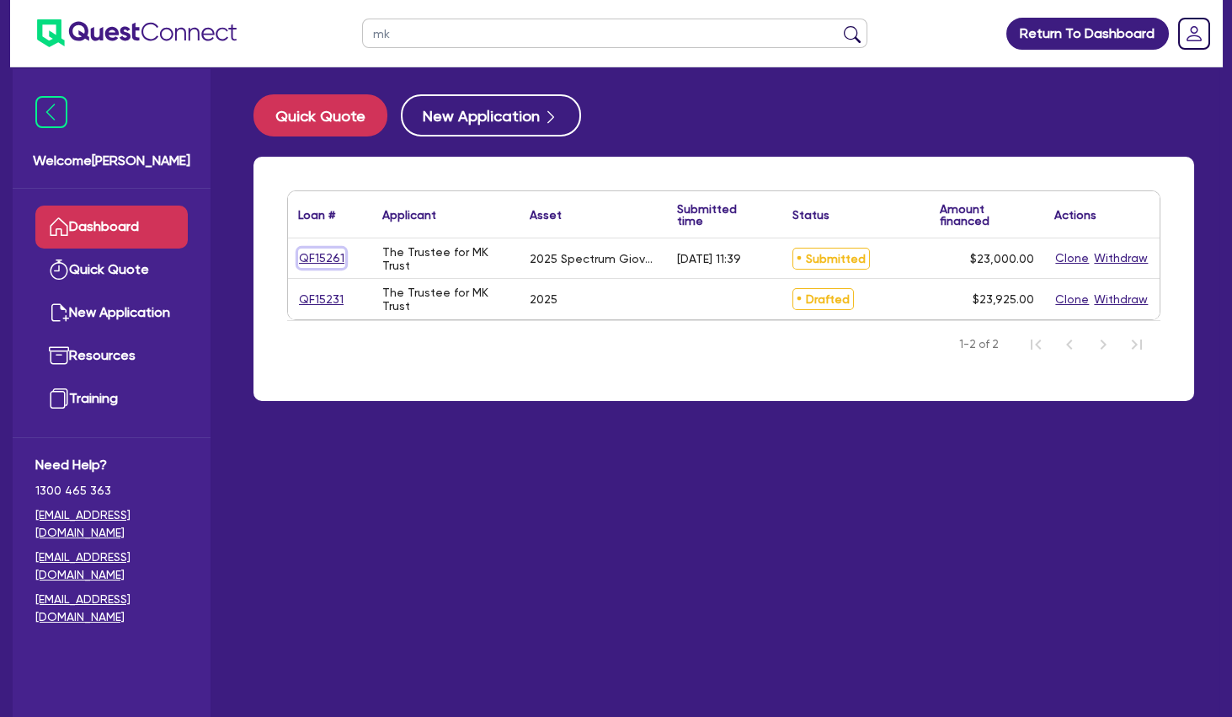
click at [319, 257] on link "QF15261" at bounding box center [321, 257] width 47 height 19
select select "SECONDARY_ASSETS"
select select "MEDICAL_DENTAL_LABORATORY_EQUIPMENT"
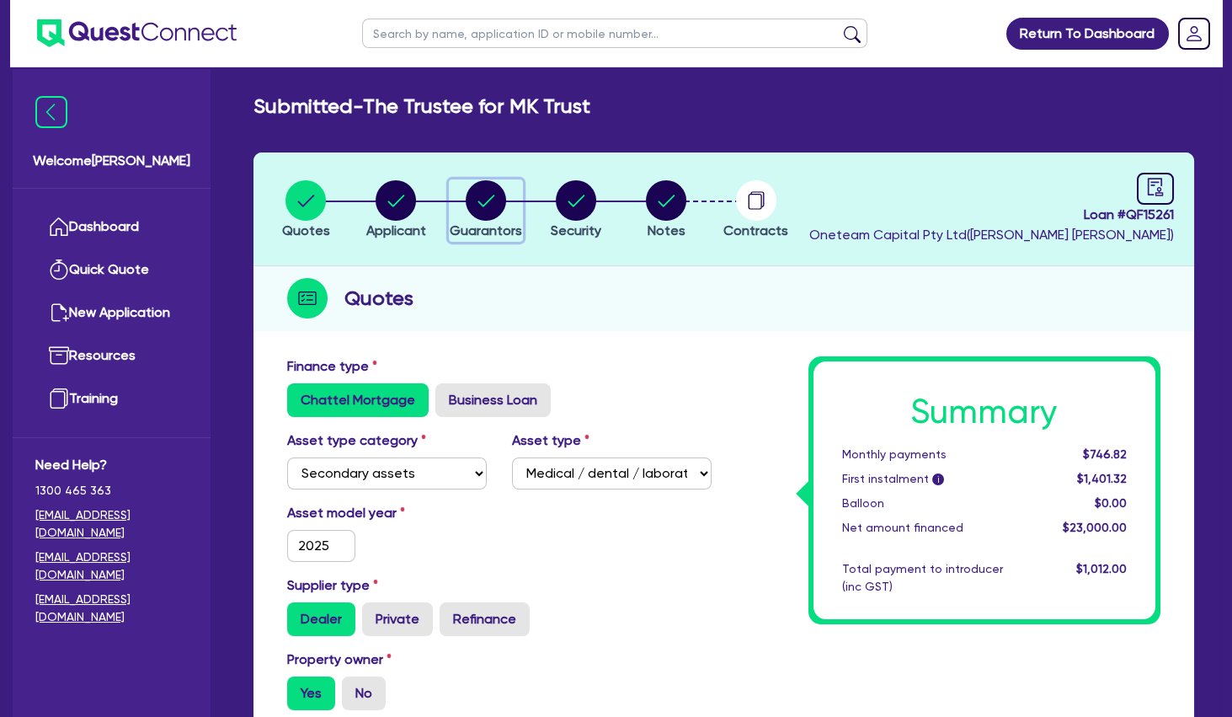
click at [496, 200] on circle "button" at bounding box center [486, 200] width 40 height 40
select select "MR"
select select "QLD"
select select "MARRIED"
select select "INVESTMENT_PROPERTY"
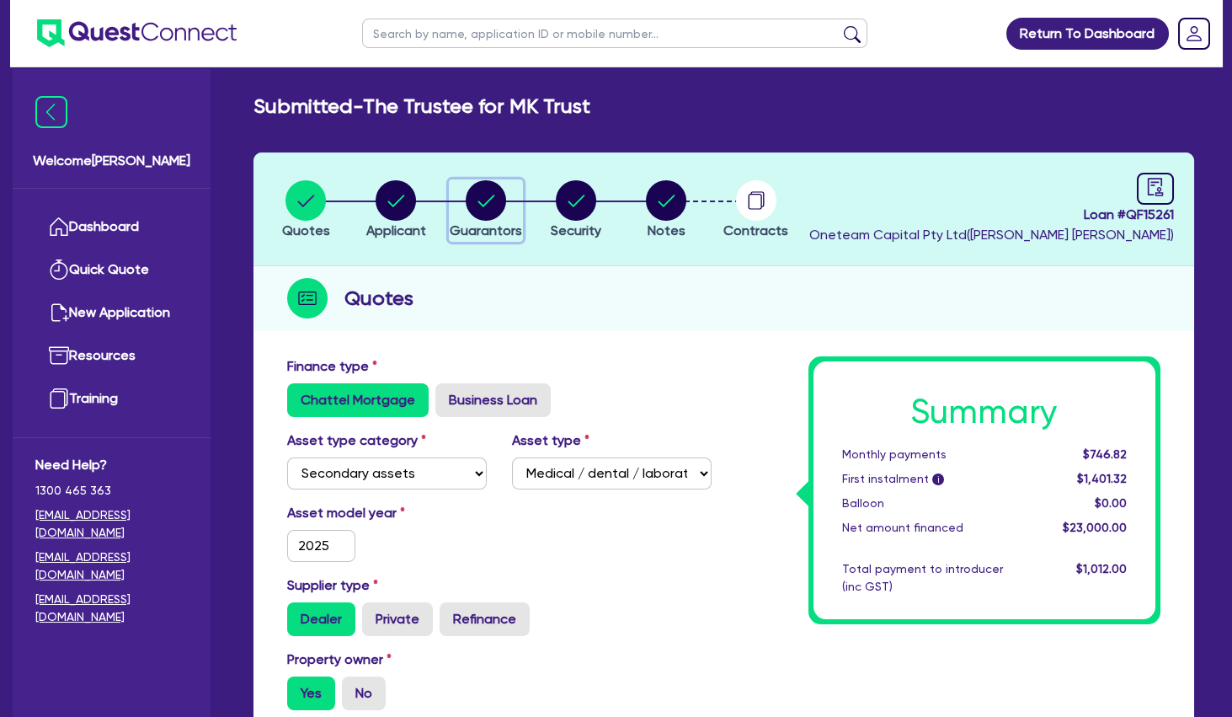
select select "CASH"
select select "VEHICLE"
select select "HOUSEHOLD_PERSONAL"
select select "OTHER"
select select "MORTGAGE"
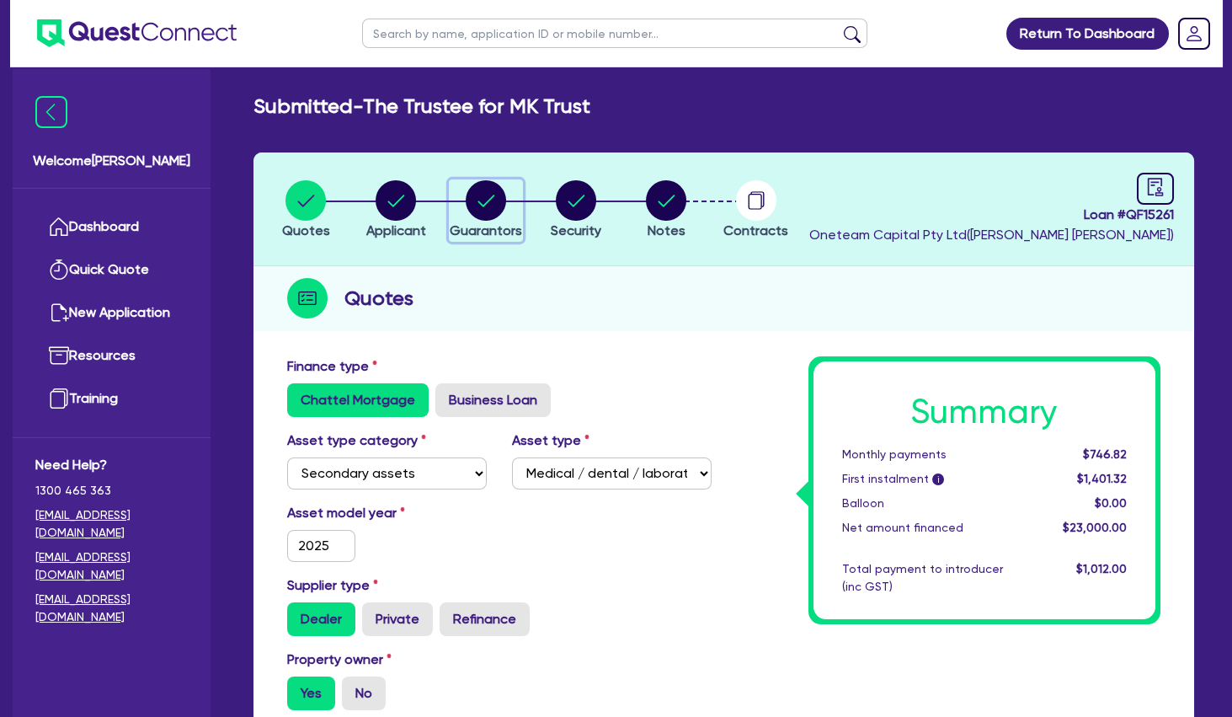
select select "VEHICLE_LOAN"
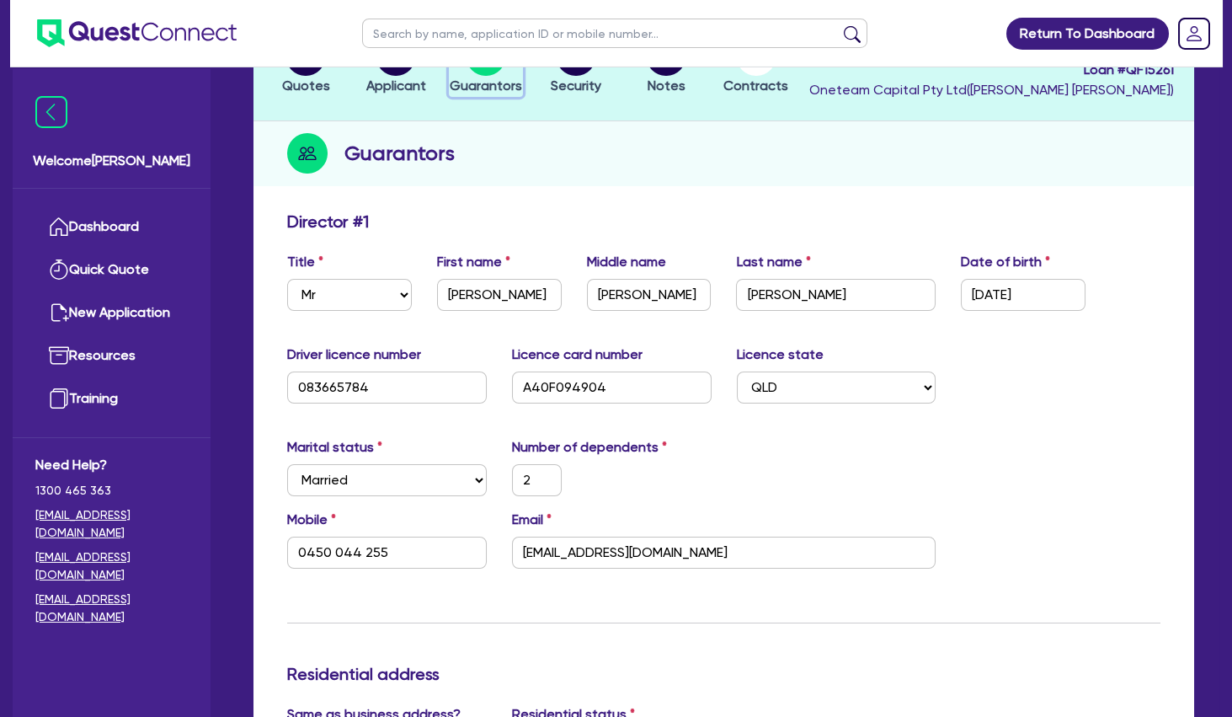
scroll to position [182, 0]
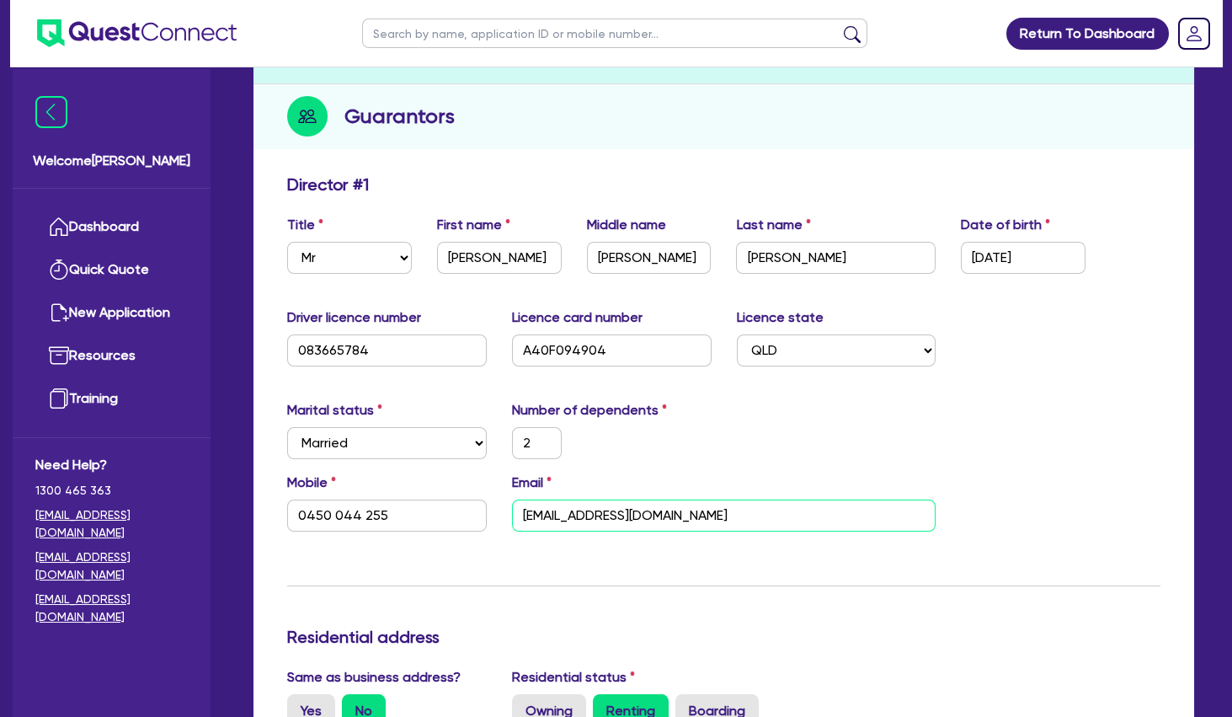
click at [586, 512] on input "michaelaboutfacebrisbane@gmail.com" at bounding box center [724, 515] width 425 height 32
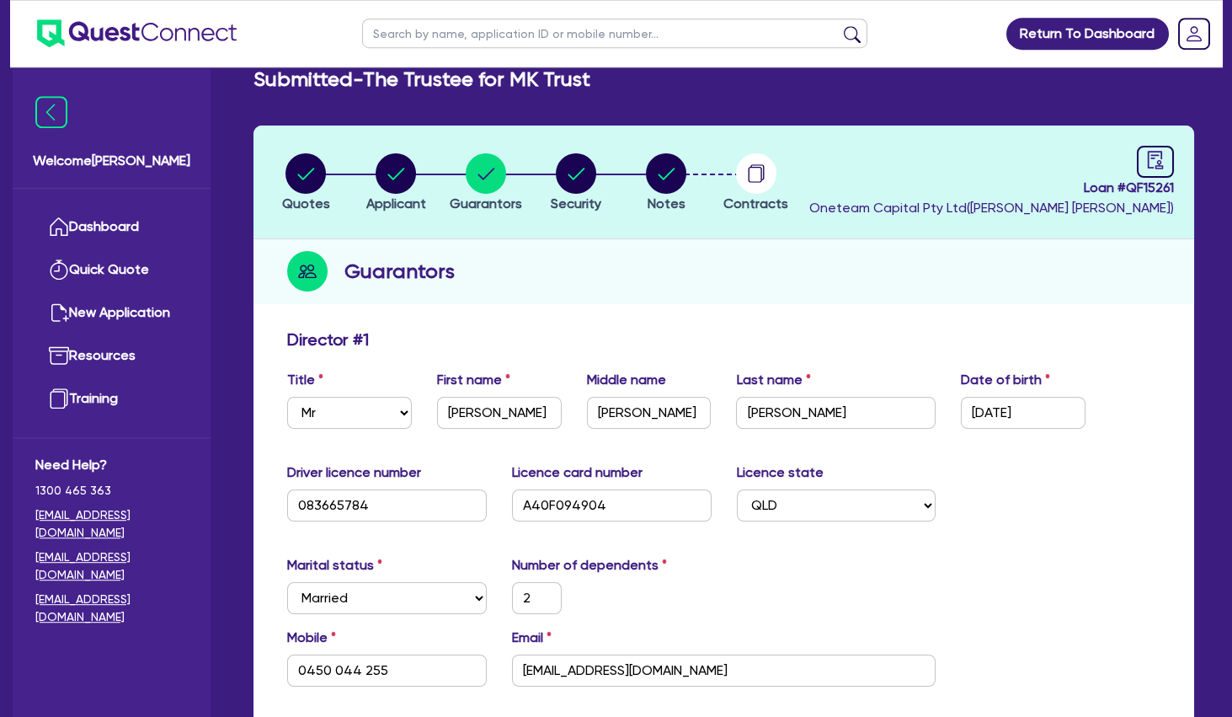
scroll to position [0, 0]
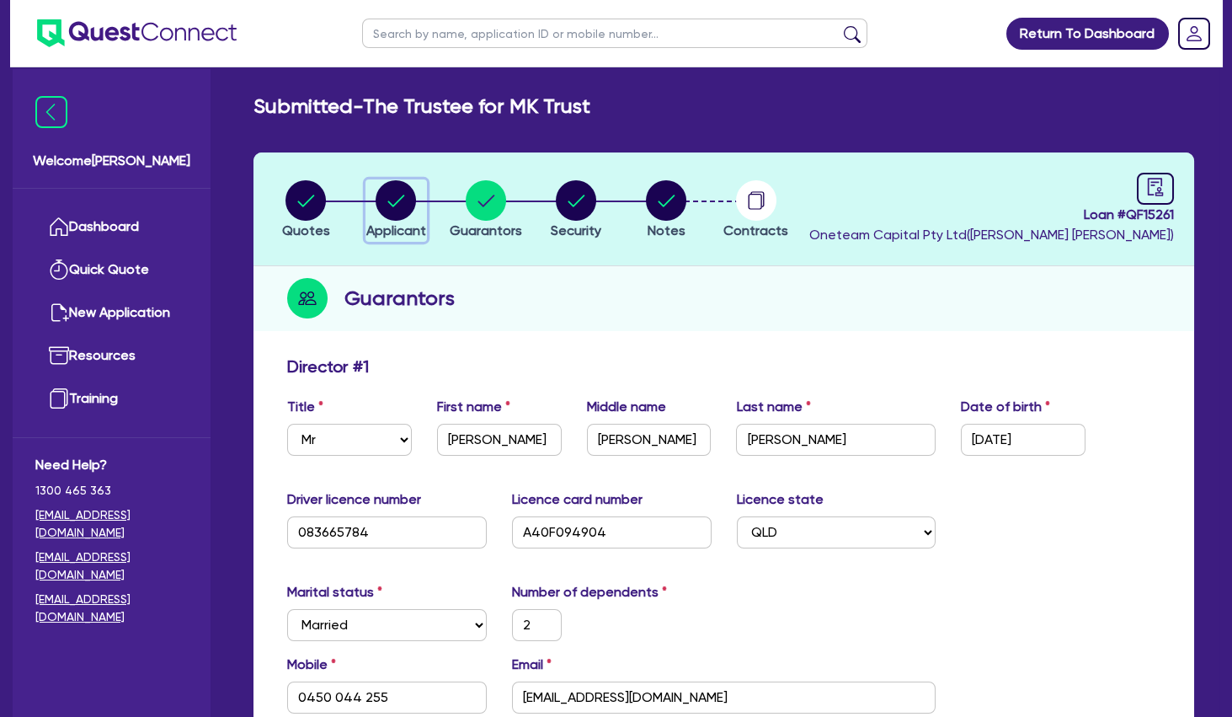
click at [409, 198] on circle "button" at bounding box center [396, 200] width 40 height 40
select select "TRUST"
select select "COMPANY"
select select "HEALTH_BEAUTY"
select select "OTHER_HEALTH_BEAUTY"
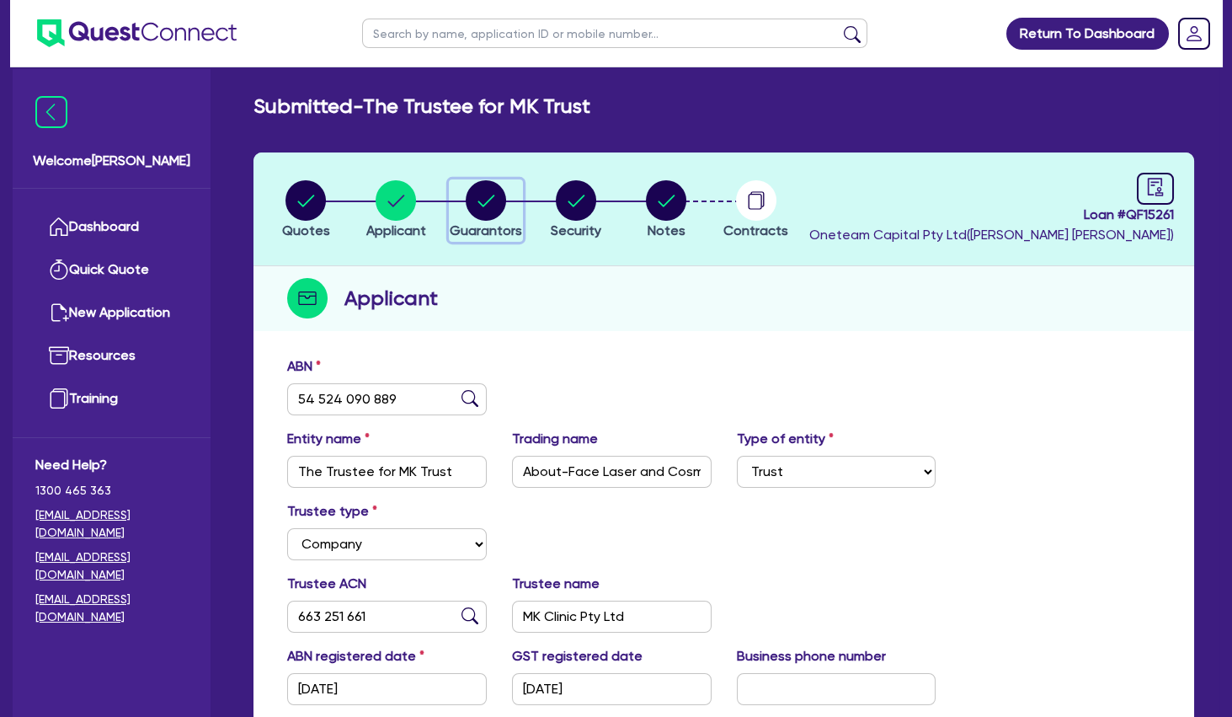
click at [491, 195] on circle "button" at bounding box center [486, 200] width 40 height 40
select select "MR"
select select "QLD"
select select "MARRIED"
select select "INVESTMENT_PROPERTY"
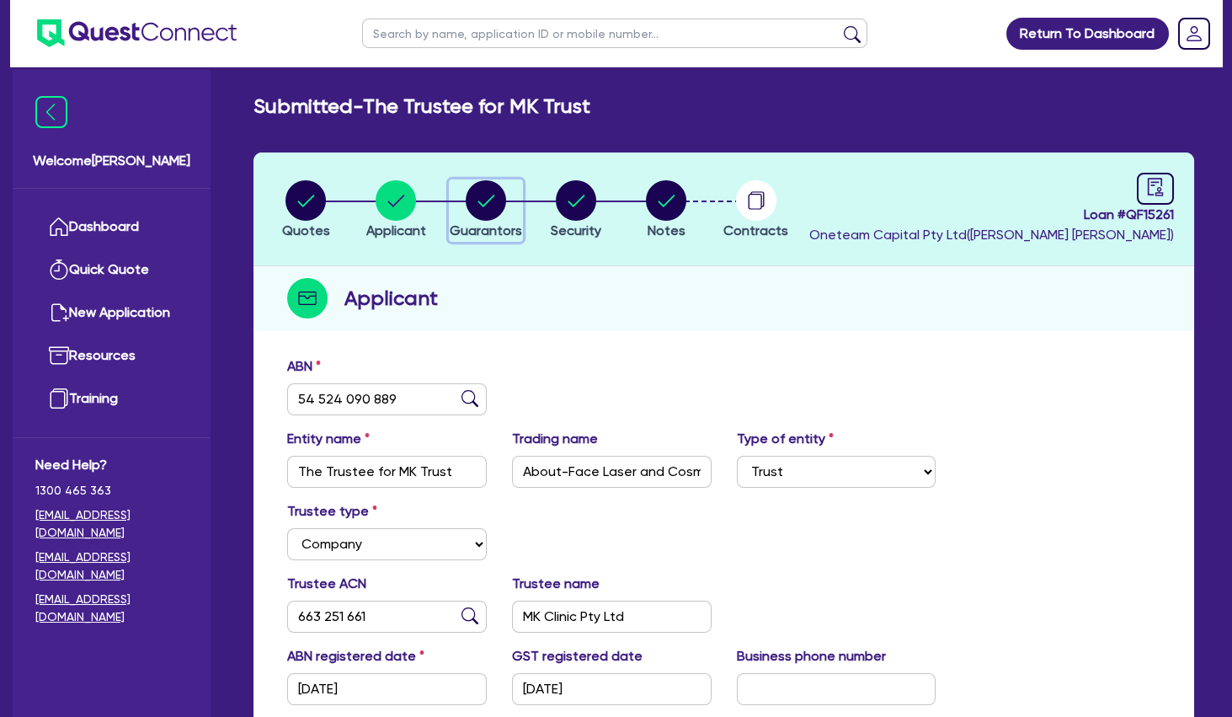
select select "CASH"
select select "VEHICLE"
select select "HOUSEHOLD_PERSONAL"
select select "OTHER"
select select "MORTGAGE"
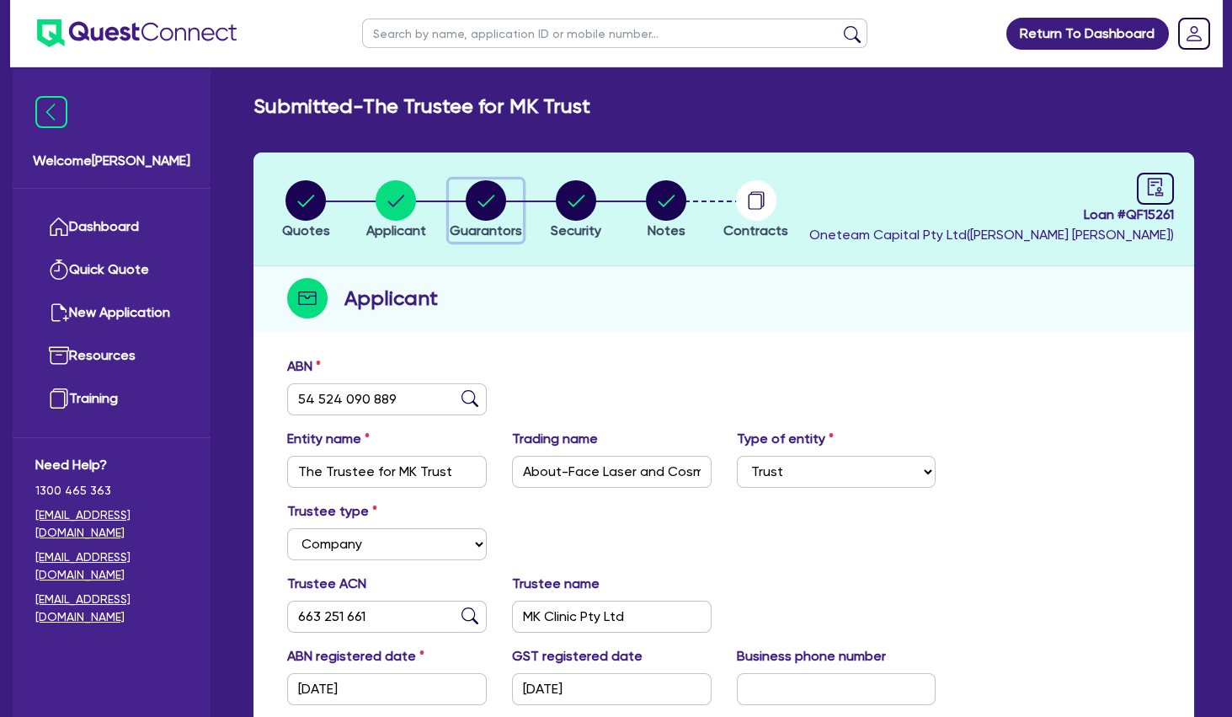
select select "VEHICLE_LOAN"
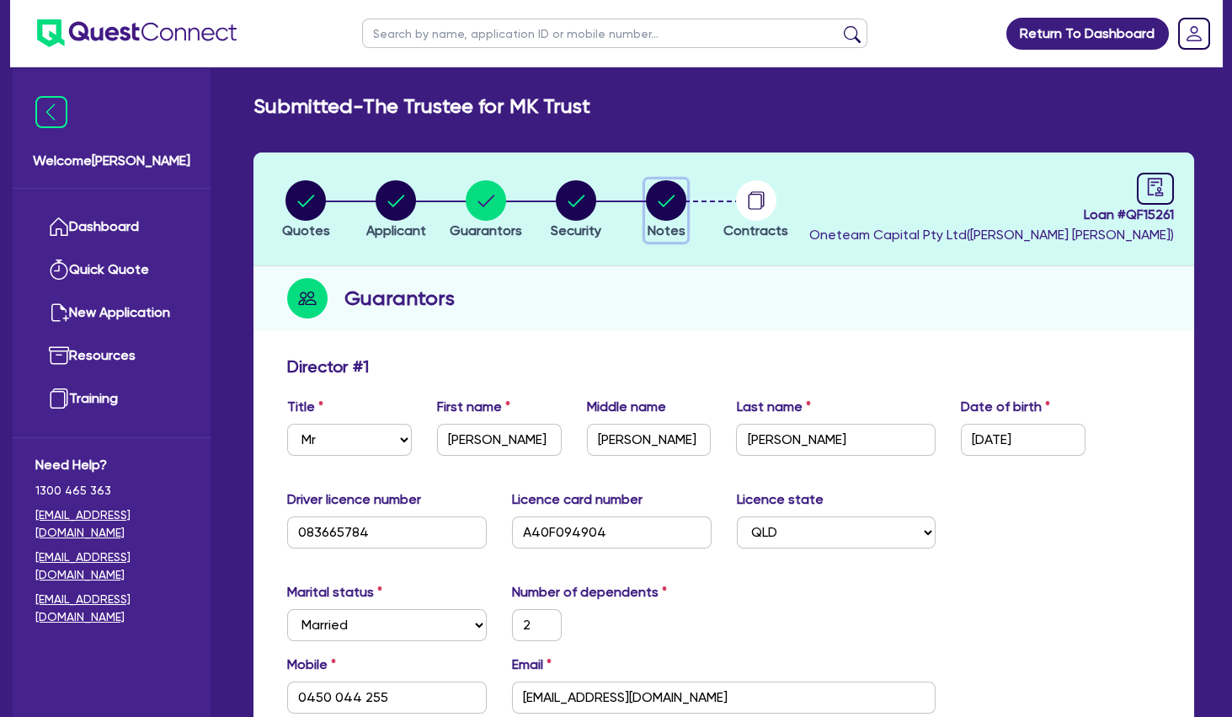
click at [665, 200] on circle "button" at bounding box center [666, 200] width 40 height 40
select select "Other"
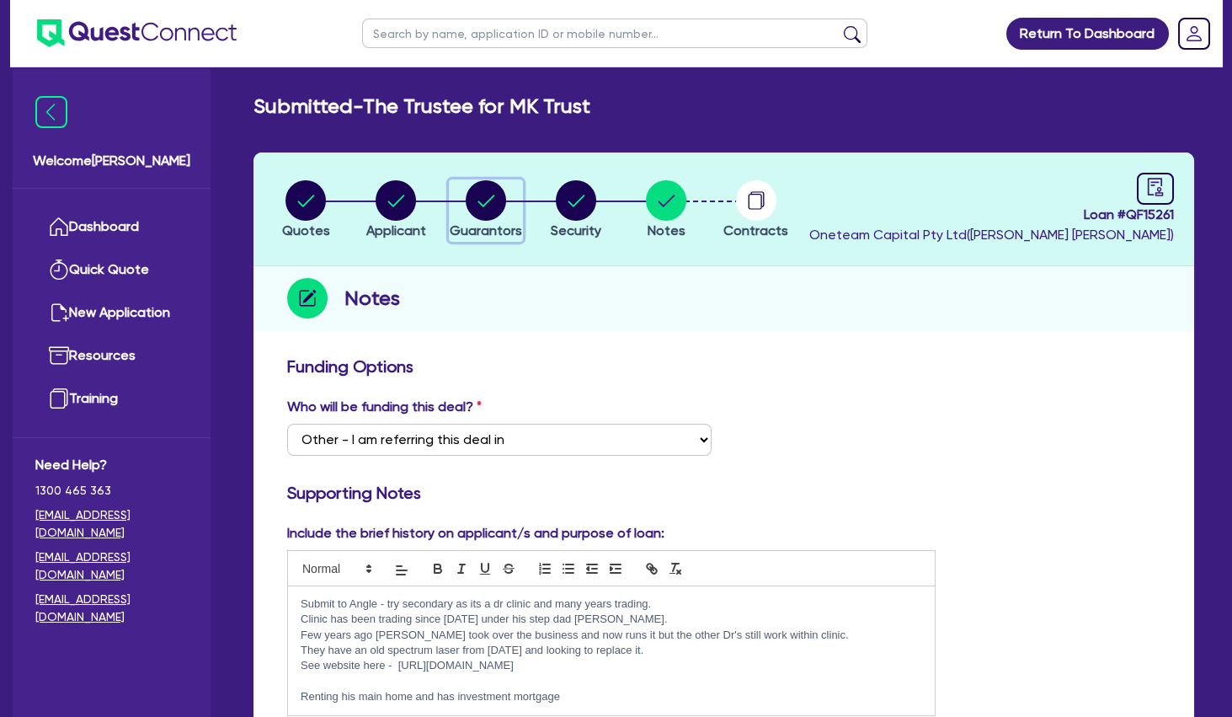
click at [487, 202] on icon "button" at bounding box center [486, 201] width 17 height 12
select select "MR"
select select "QLD"
select select "MARRIED"
select select "INVESTMENT_PROPERTY"
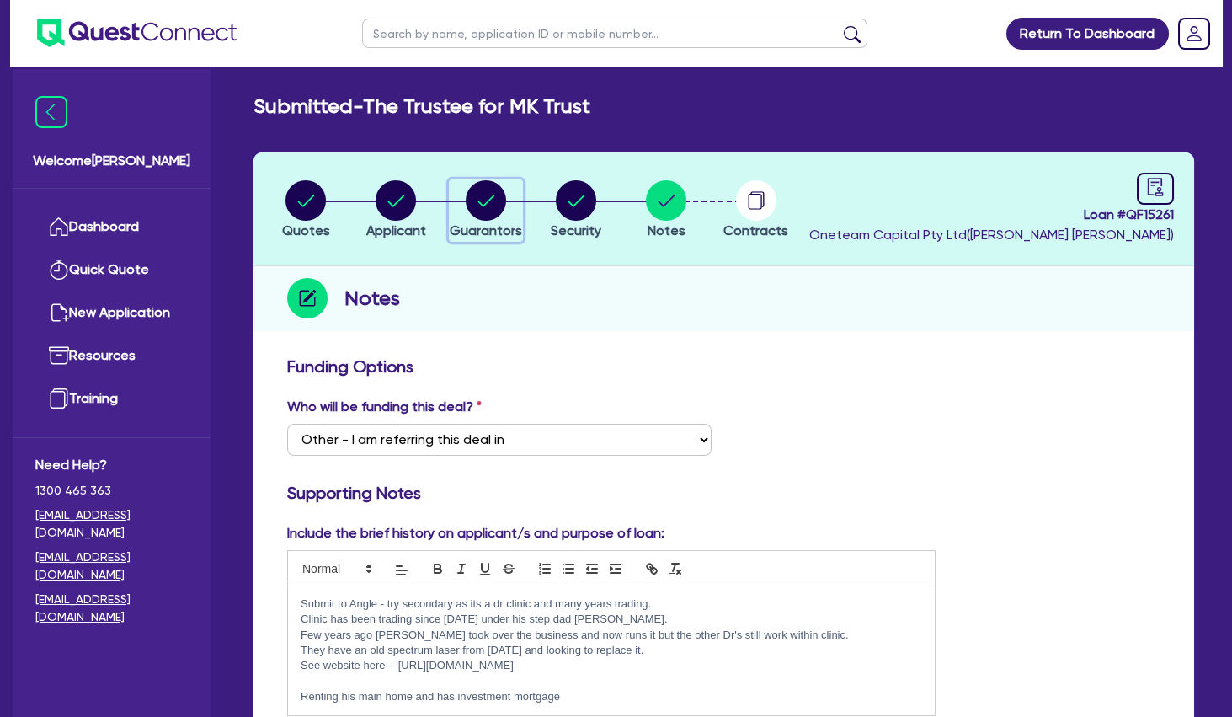
select select "CASH"
select select "VEHICLE"
select select "HOUSEHOLD_PERSONAL"
select select "OTHER"
select select "MORTGAGE"
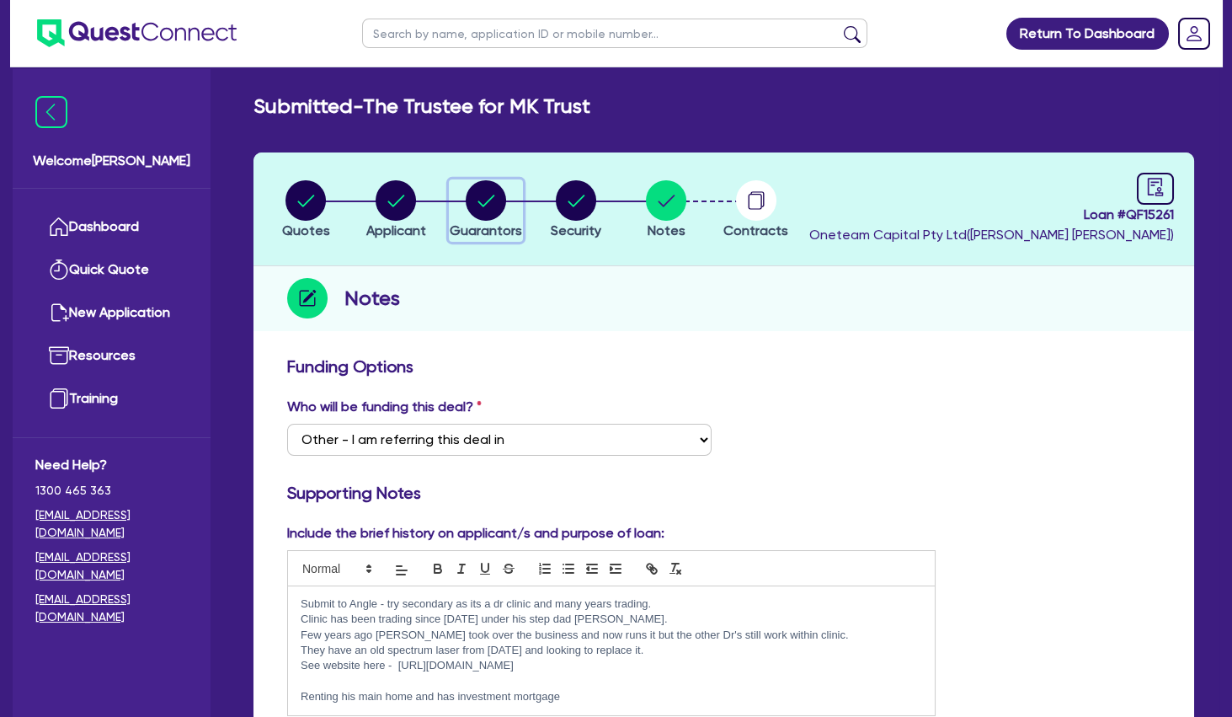
select select "VEHICLE_LOAN"
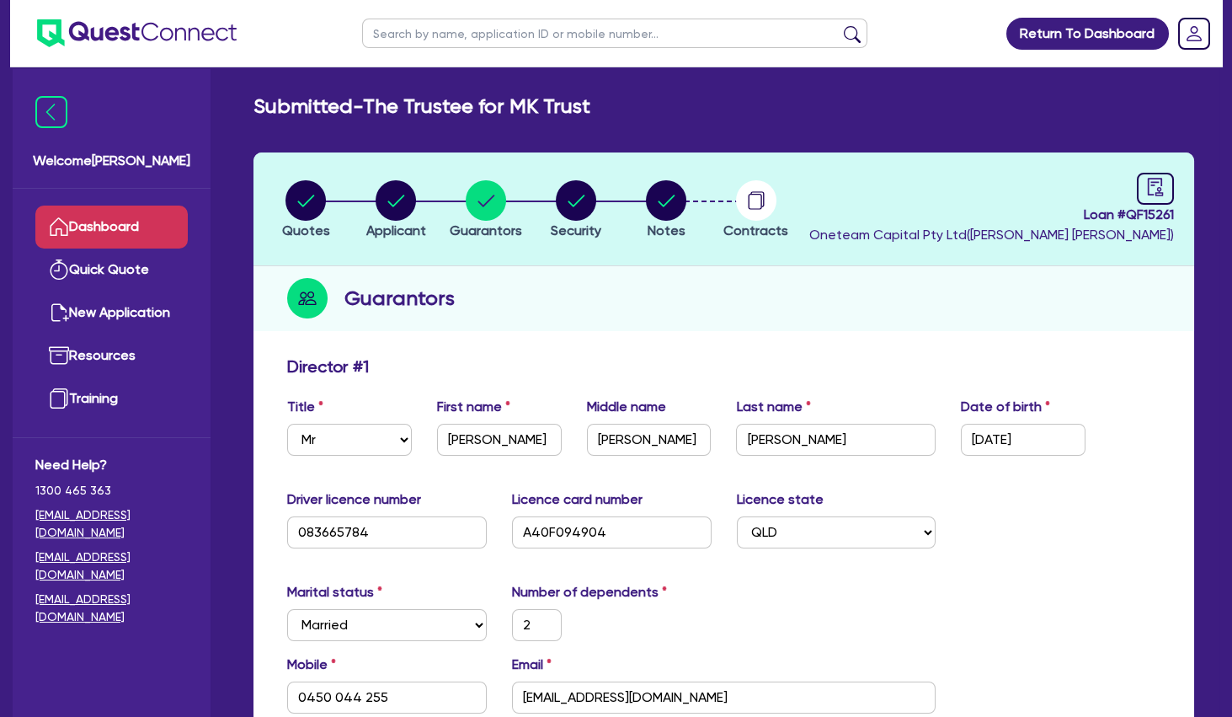
click at [164, 212] on link "Dashboard" at bounding box center [111, 227] width 152 height 43
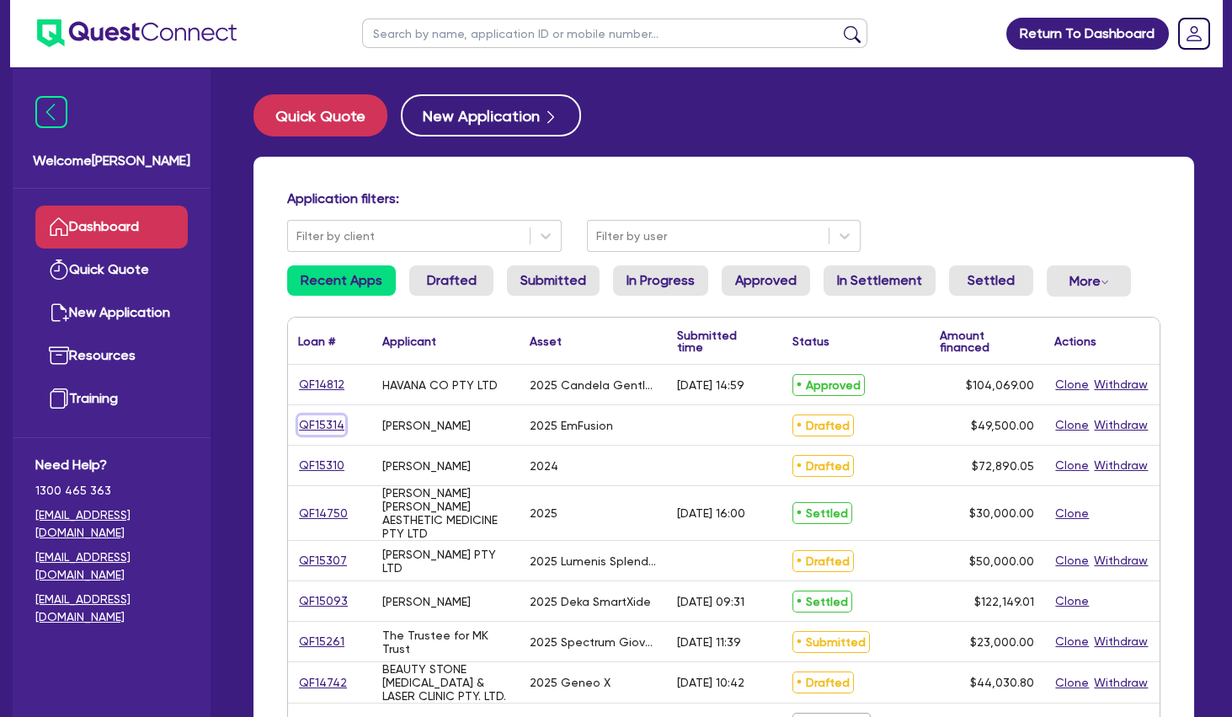
click at [339, 425] on link "QF15314" at bounding box center [321, 424] width 47 height 19
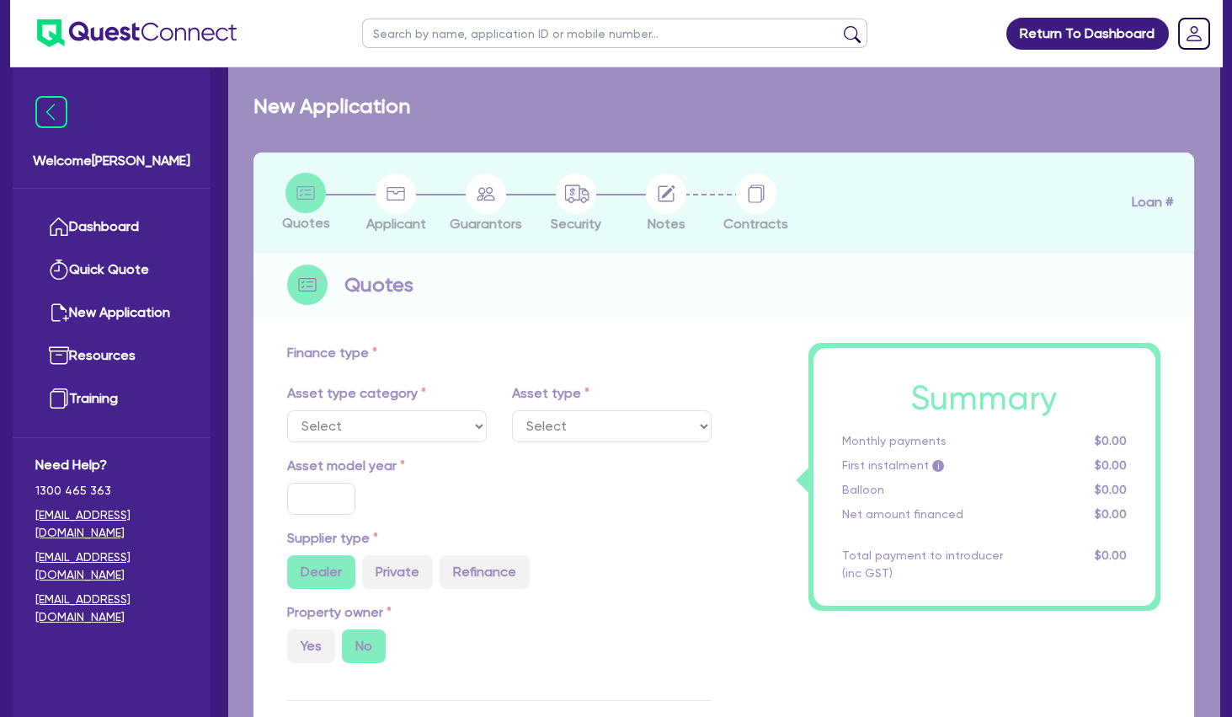
select select "TERTIARY_ASSETS"
type input "2025"
radio input "true"
type input "49,500"
type input "3"
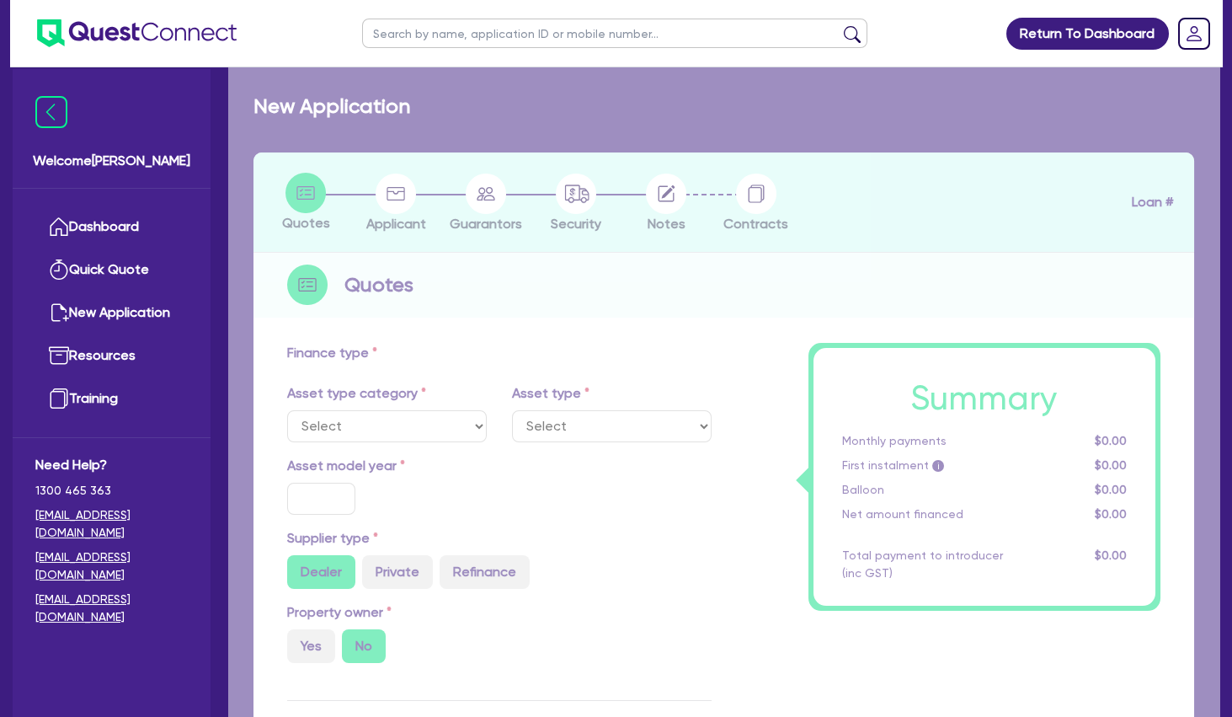
type input "1,485"
type input "11.39"
type input "500"
select select "BEAUTY_EQUIPMENT"
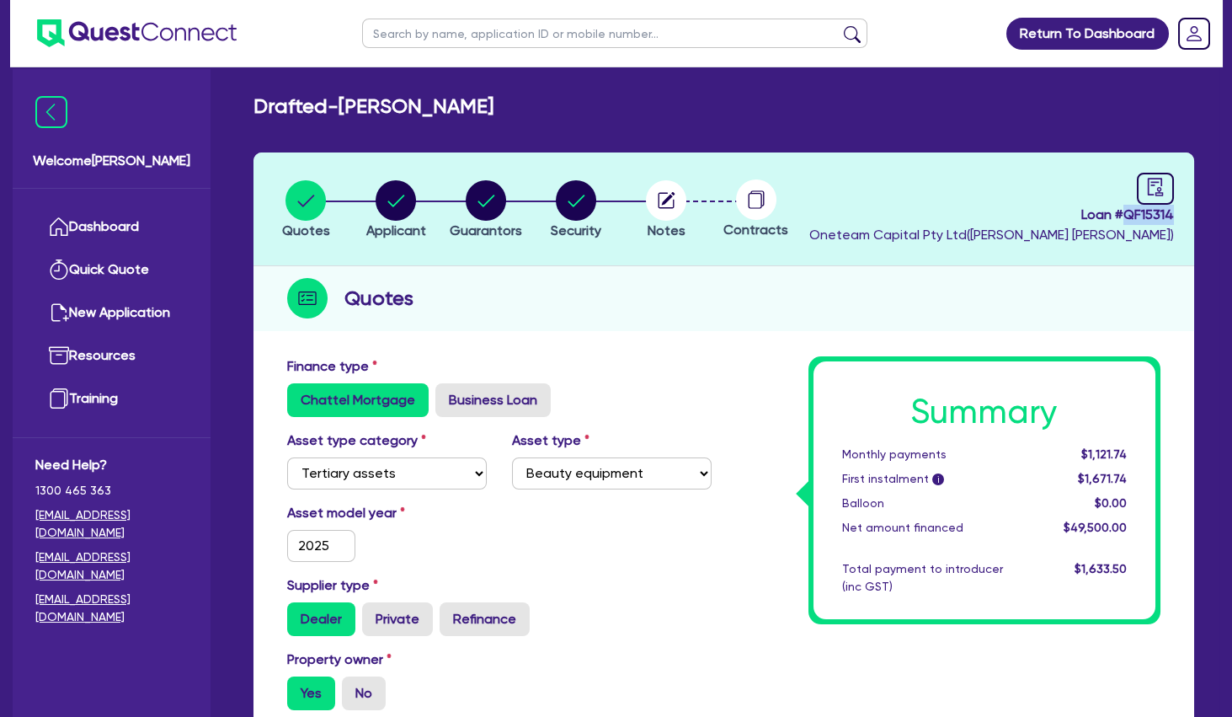
drag, startPoint x: 1177, startPoint y: 220, endPoint x: 1125, endPoint y: 218, distance: 51.4
click at [1125, 218] on header "Quotes Applicant Guarantors Security Notes Contracts Loan # QF15314 Oneteam Cap…" at bounding box center [724, 209] width 941 height 114
copy span "QF15314"
click at [491, 202] on circle "button" at bounding box center [486, 200] width 40 height 40
select select "MRS"
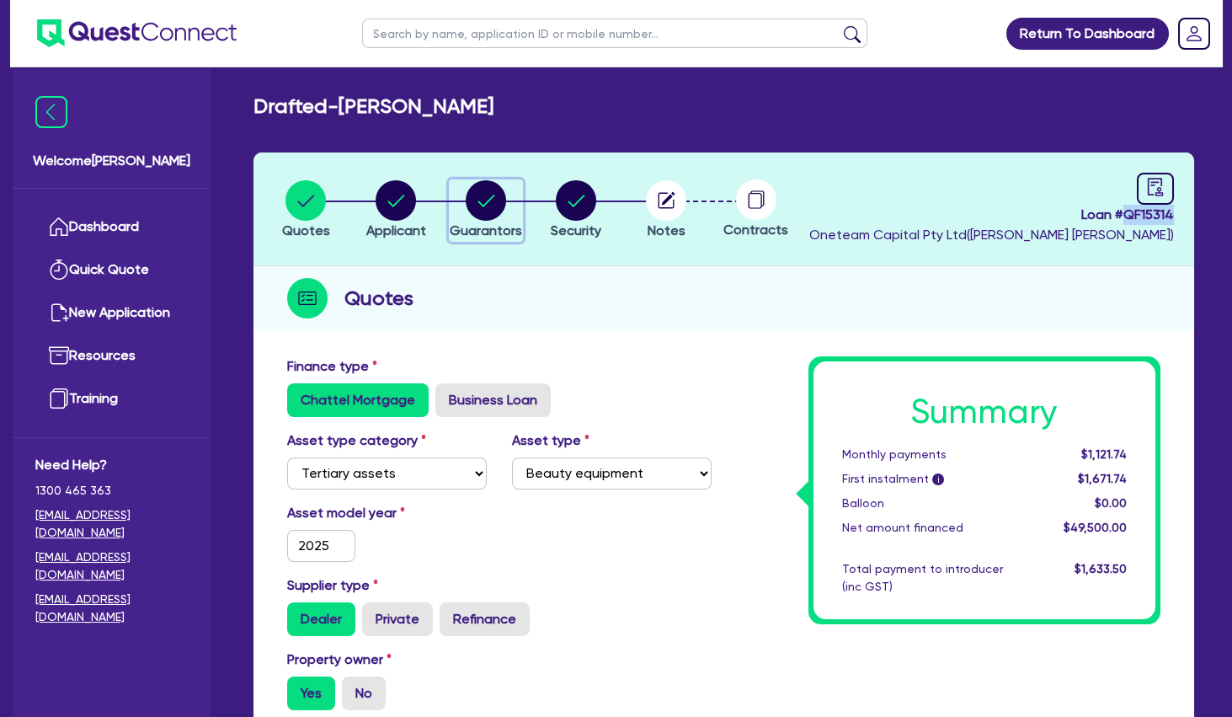
select select "QLD"
select select "MARRIED"
select select "PROPERTY"
select select "CASH"
select select "TRUCK"
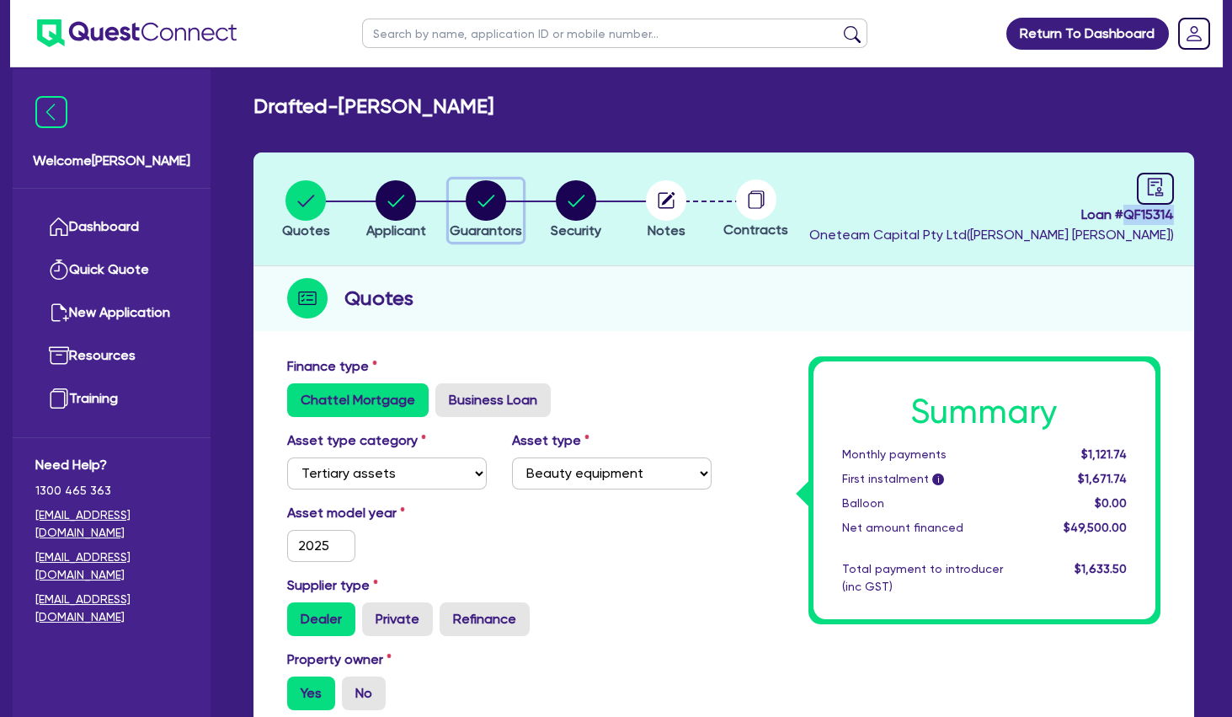
select select "EQUIPMENT"
select select "HOUSEHOLD_PERSONAL"
select select "MORTGAGE"
select select "EQUIPMENT_LOAN"
select select "CREDIT_CARD"
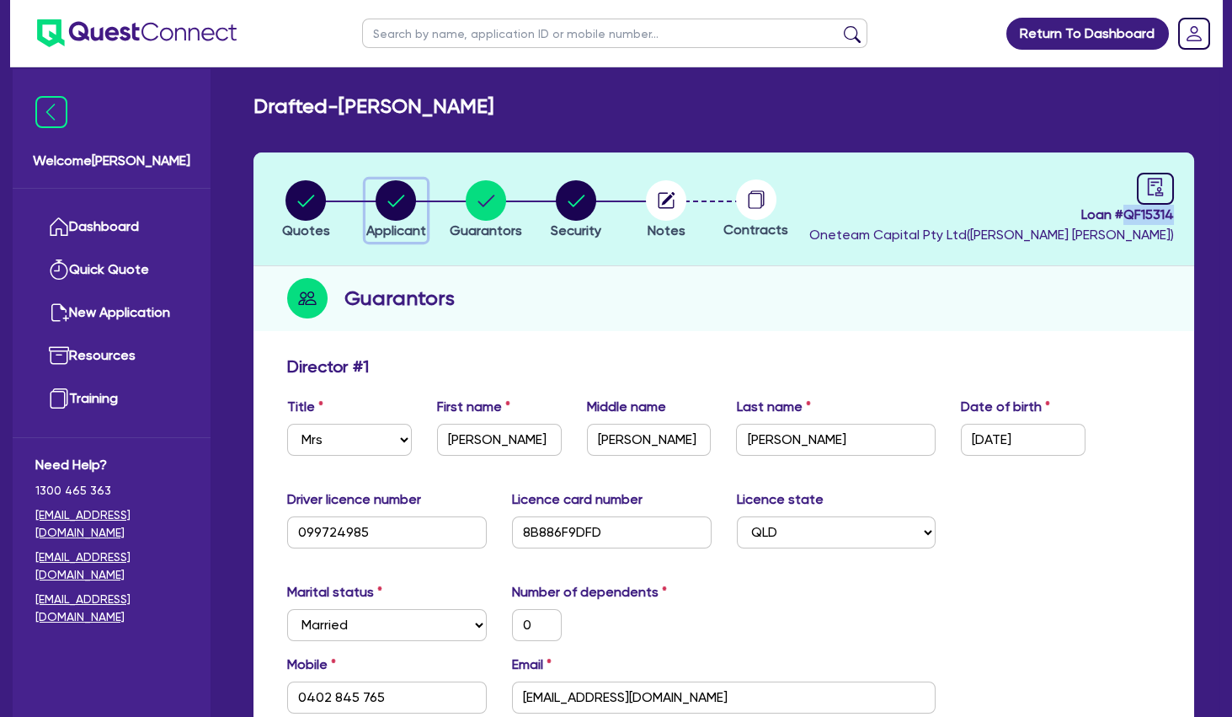
drag, startPoint x: 408, startPoint y: 194, endPoint x: 381, endPoint y: 50, distance: 146.5
click at [408, 194] on circle "button" at bounding box center [396, 200] width 40 height 40
select select "SOLE_TRADER"
select select "HEALTH_BEAUTY"
select select "HAIR_BEAUTY_SALONS"
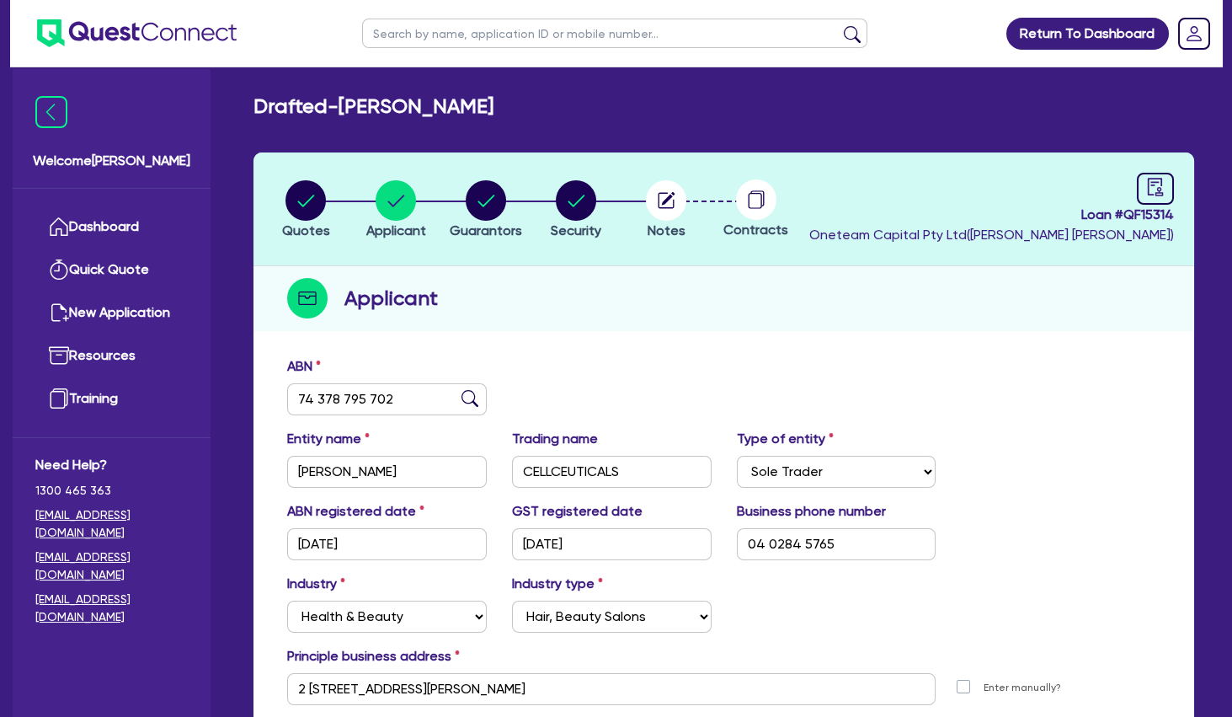
click at [430, 43] on input "text" at bounding box center [614, 33] width 505 height 29
type input "[PERSON_NAME]"
click button "submit" at bounding box center [852, 37] width 27 height 24
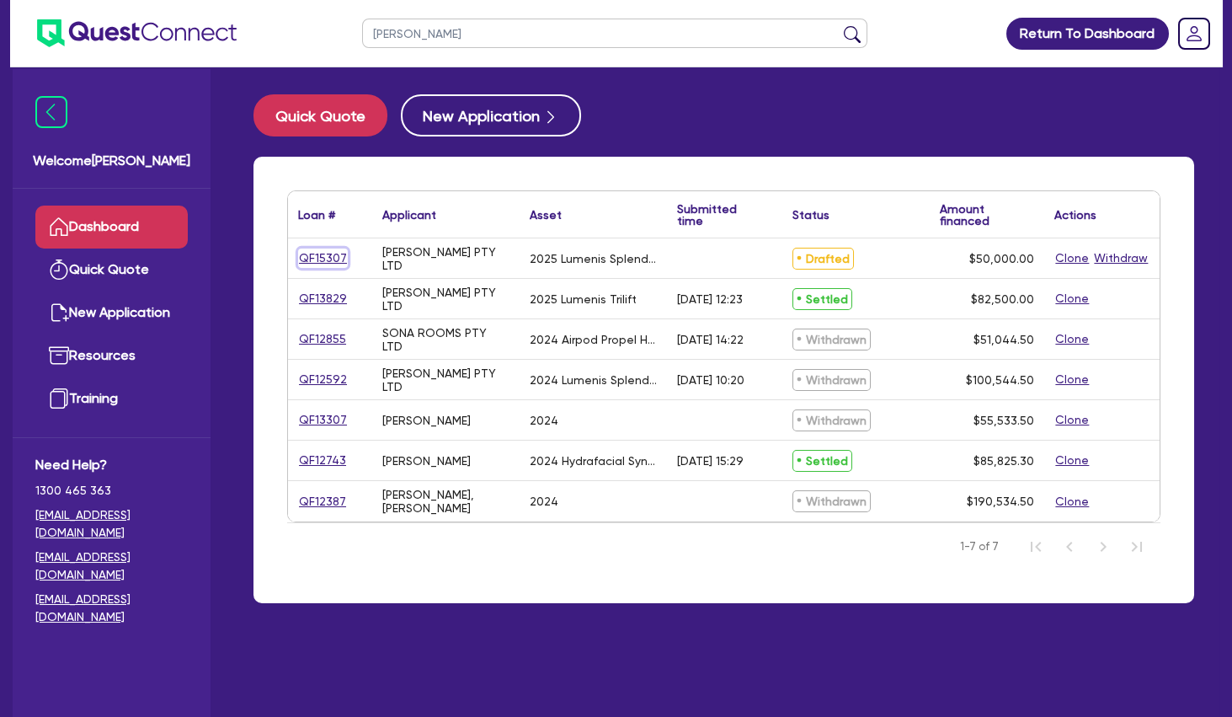
click at [329, 254] on link "QF15307" at bounding box center [323, 257] width 50 height 19
select select "SECONDARY_ASSETS"
select select "MEDICAL_DENTAL_LABORATORY_EQUIPMENT"
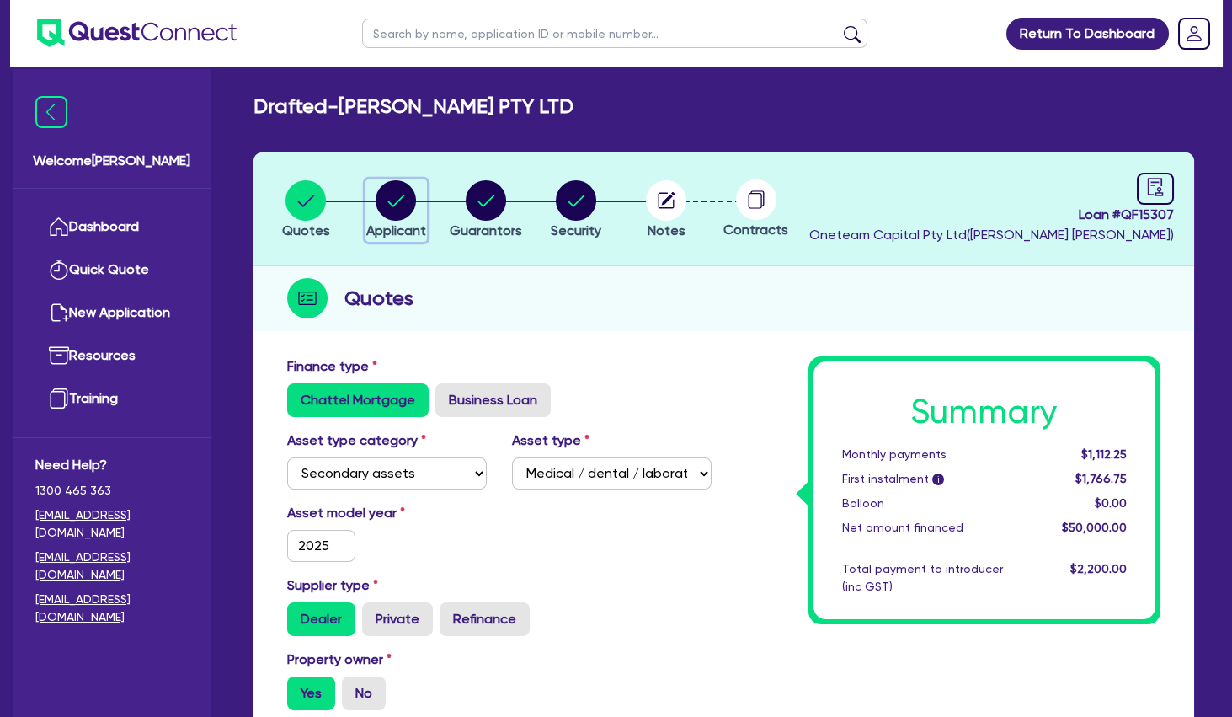
click at [398, 197] on circle "button" at bounding box center [396, 200] width 40 height 40
select select "COMPANY"
select select "HEALTH_BEAUTY"
select select "HAIR_BEAUTY_SALONS"
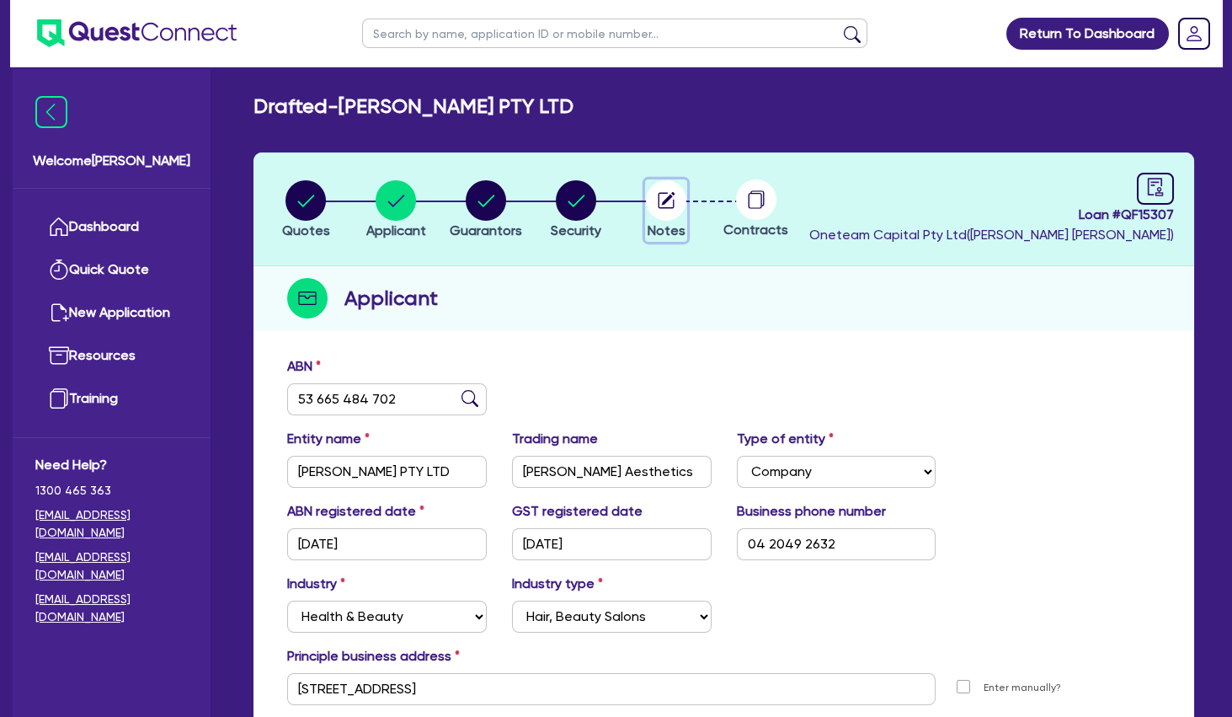
click at [665, 201] on icon "button" at bounding box center [668, 198] width 13 height 13
select select "Other"
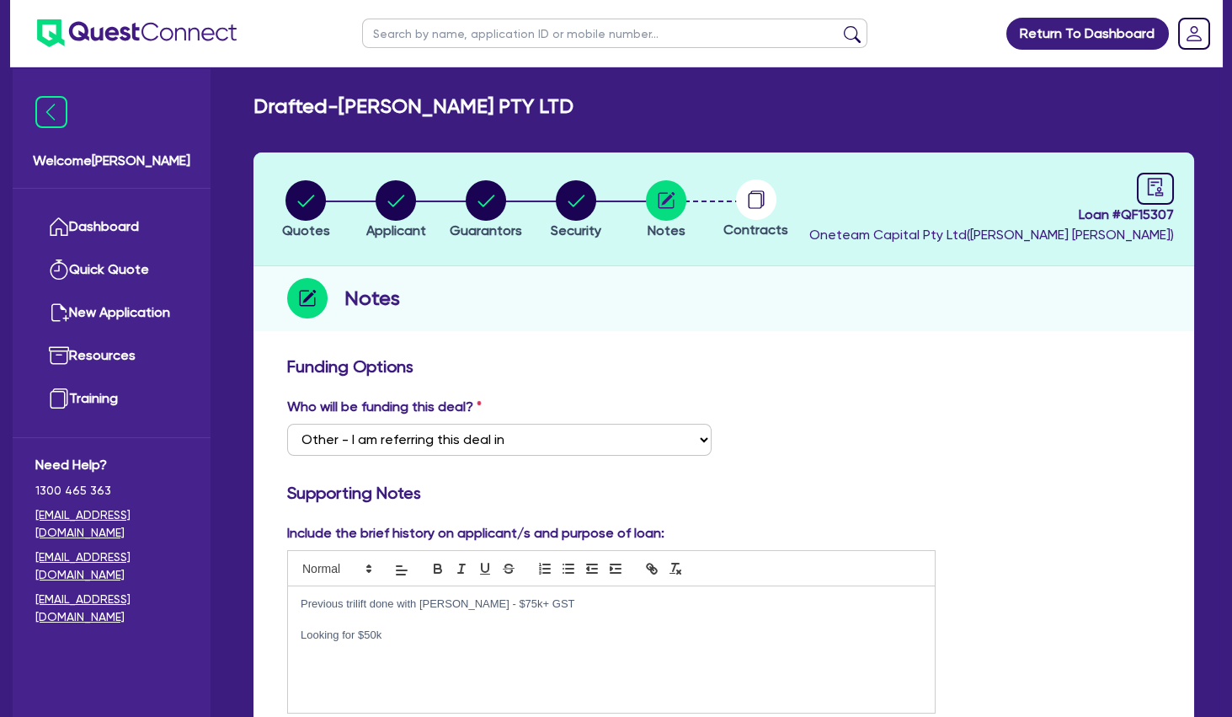
click at [398, 43] on input "text" at bounding box center [614, 33] width 505 height 29
click at [430, 632] on p "Looking for $50k" at bounding box center [612, 635] width 622 height 15
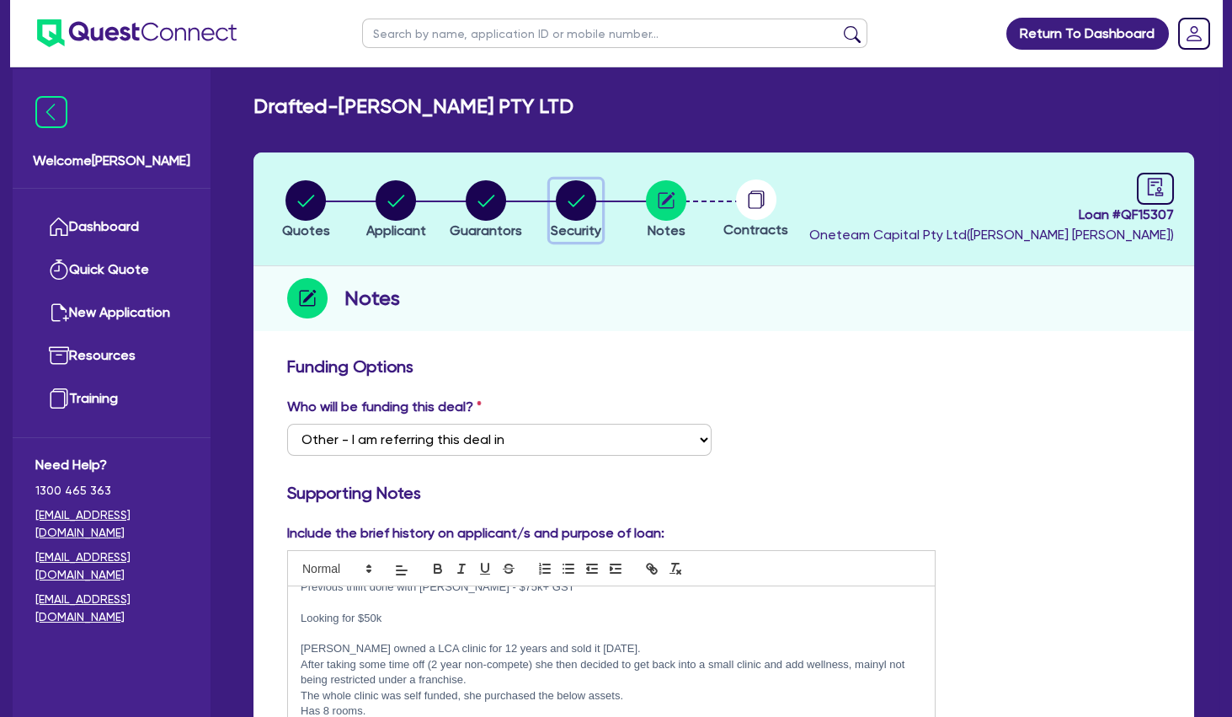
click at [571, 211] on circle "button" at bounding box center [576, 200] width 40 height 40
select select "SECONDARY_ASSETS"
select select "MEDICAL_DENTAL_LABORATORY_EQUIPMENT"
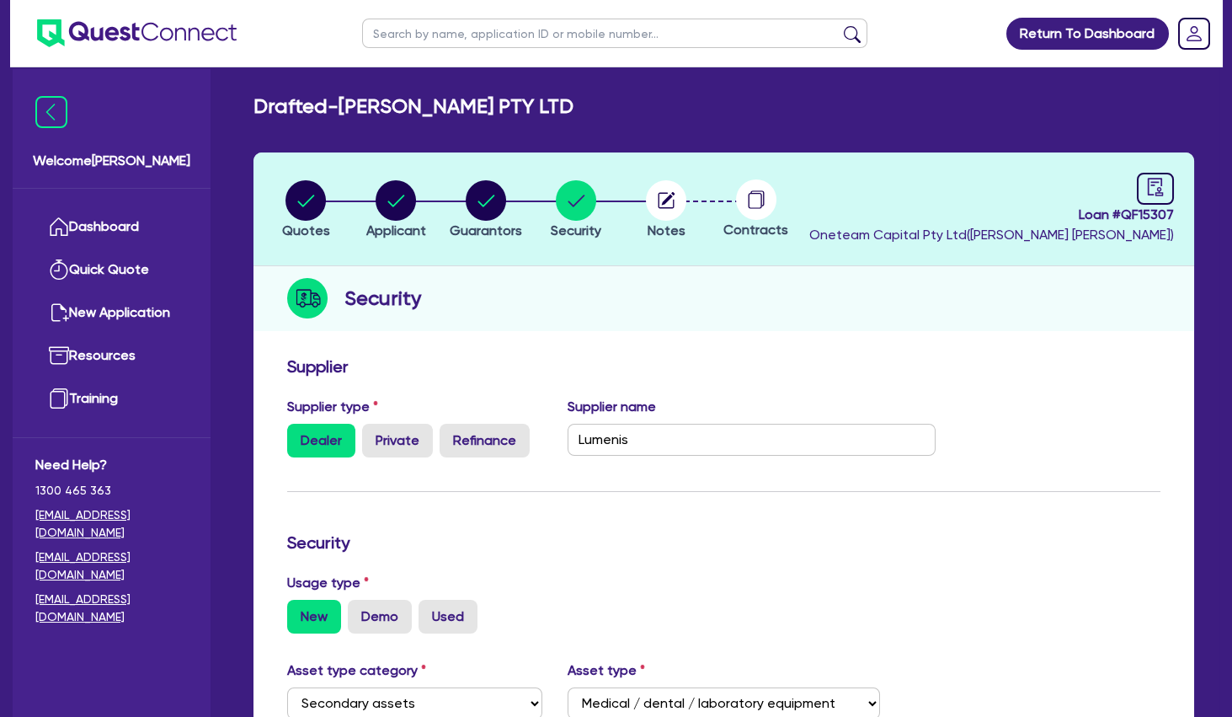
click at [487, 208] on circle "button" at bounding box center [486, 200] width 40 height 40
select select "MS"
select select "[GEOGRAPHIC_DATA]"
select select "SINGLE"
select select "INVESTMENT_PROPERTY"
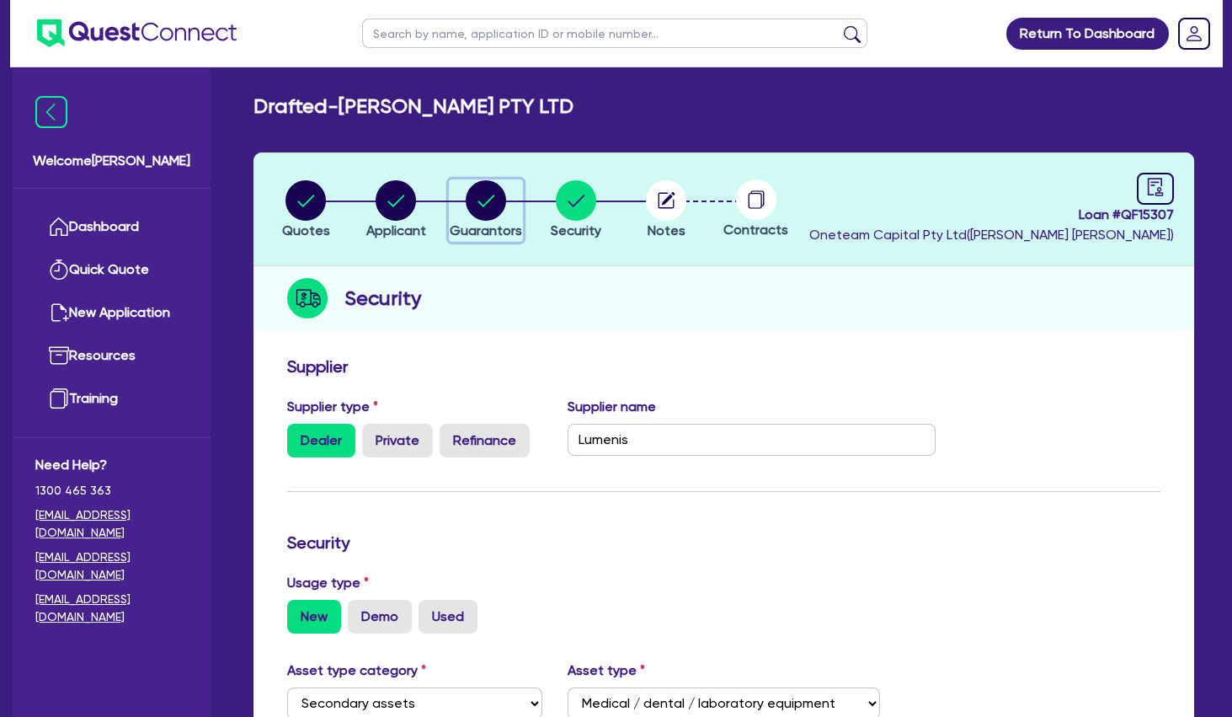
select select "CASH"
select select "VEHICLE"
select select "HOUSEHOLD_PERSONAL"
select select "OTHER"
select select "MORTGAGE"
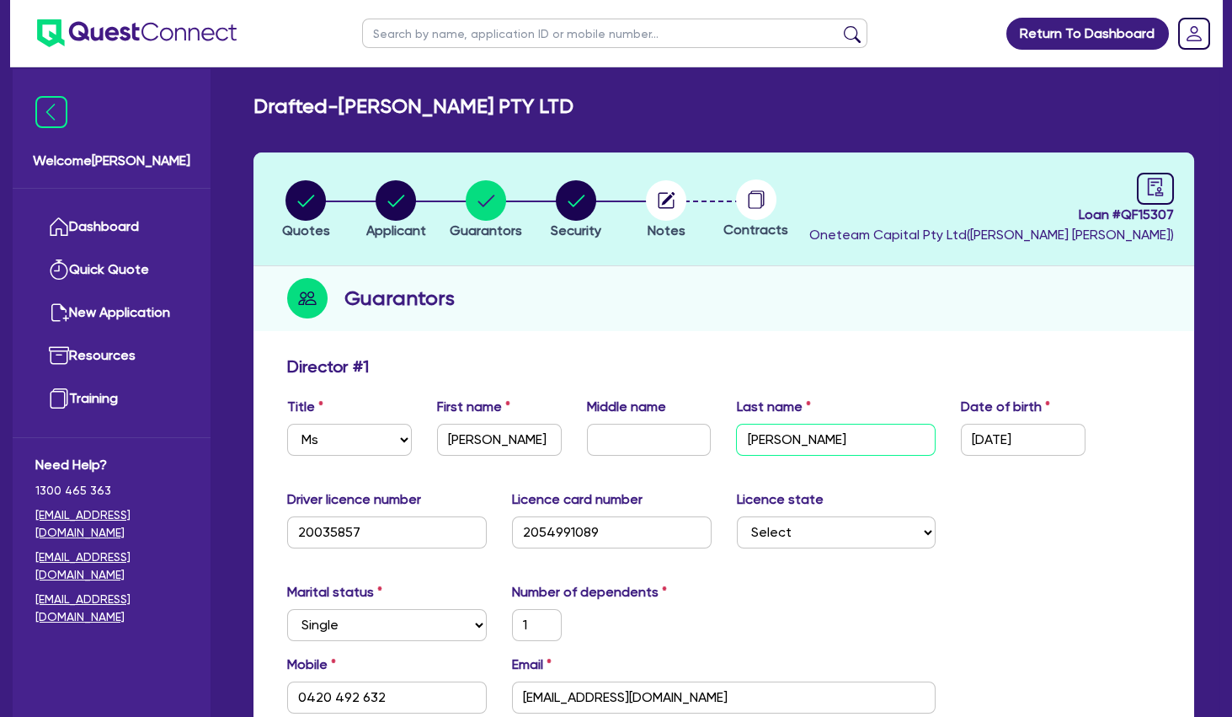
click at [761, 439] on input "[PERSON_NAME]" at bounding box center [836, 440] width 200 height 32
click at [672, 206] on circle "button" at bounding box center [666, 200] width 40 height 40
select select "Other"
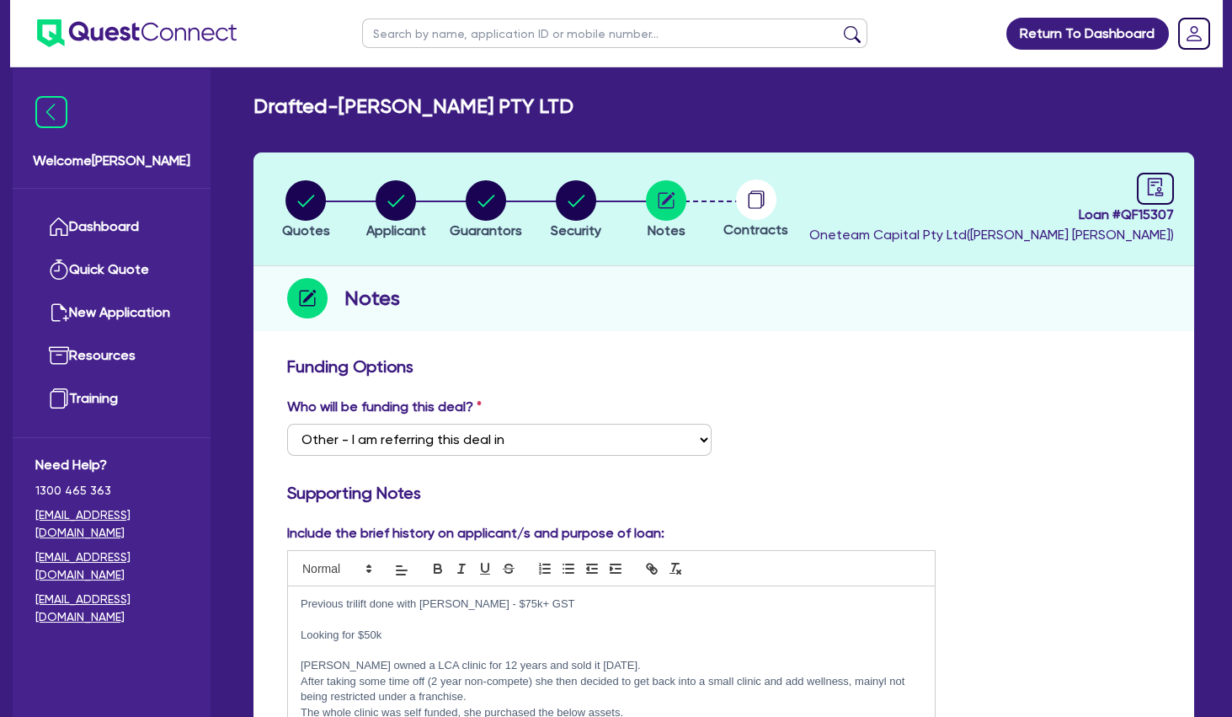
drag, startPoint x: 438, startPoint y: 633, endPoint x: 291, endPoint y: 634, distance: 146.6
click at [291, 634] on div "Previous trilift done with Grenke - $75k+ GST Looking for $50k Sabrina owned a …" at bounding box center [611, 691] width 647 height 211
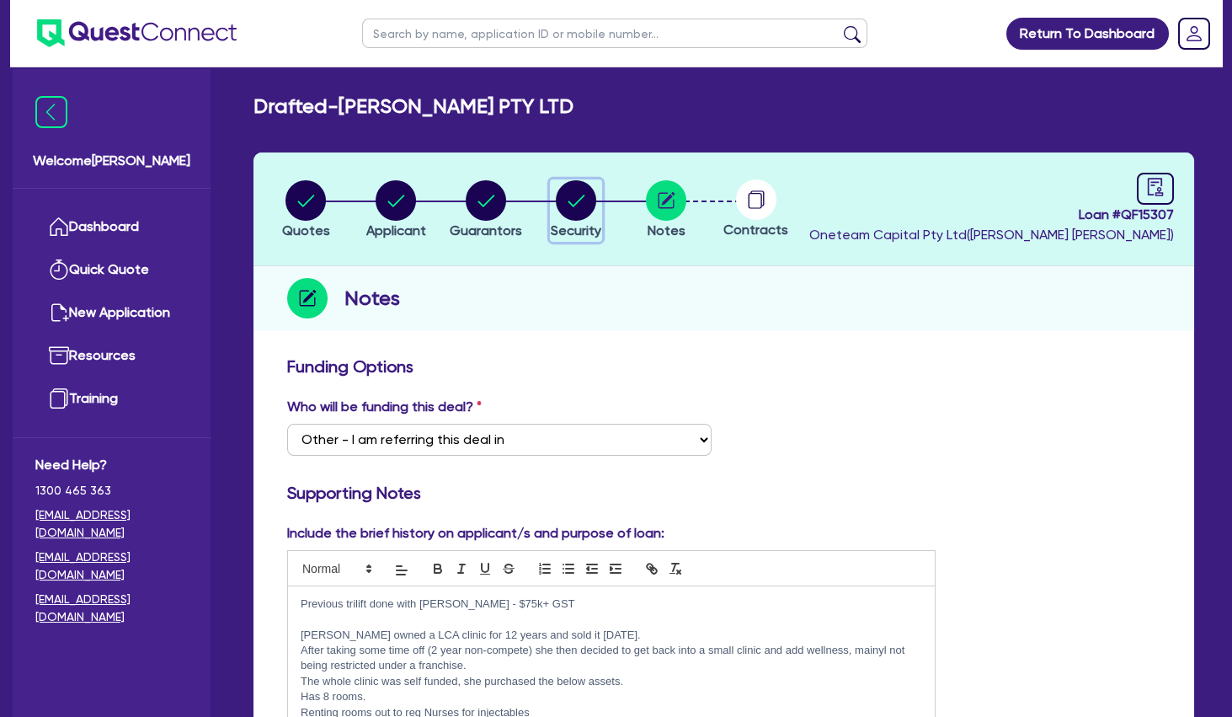
click at [586, 203] on circle "button" at bounding box center [576, 200] width 40 height 40
select select "SECONDARY_ASSETS"
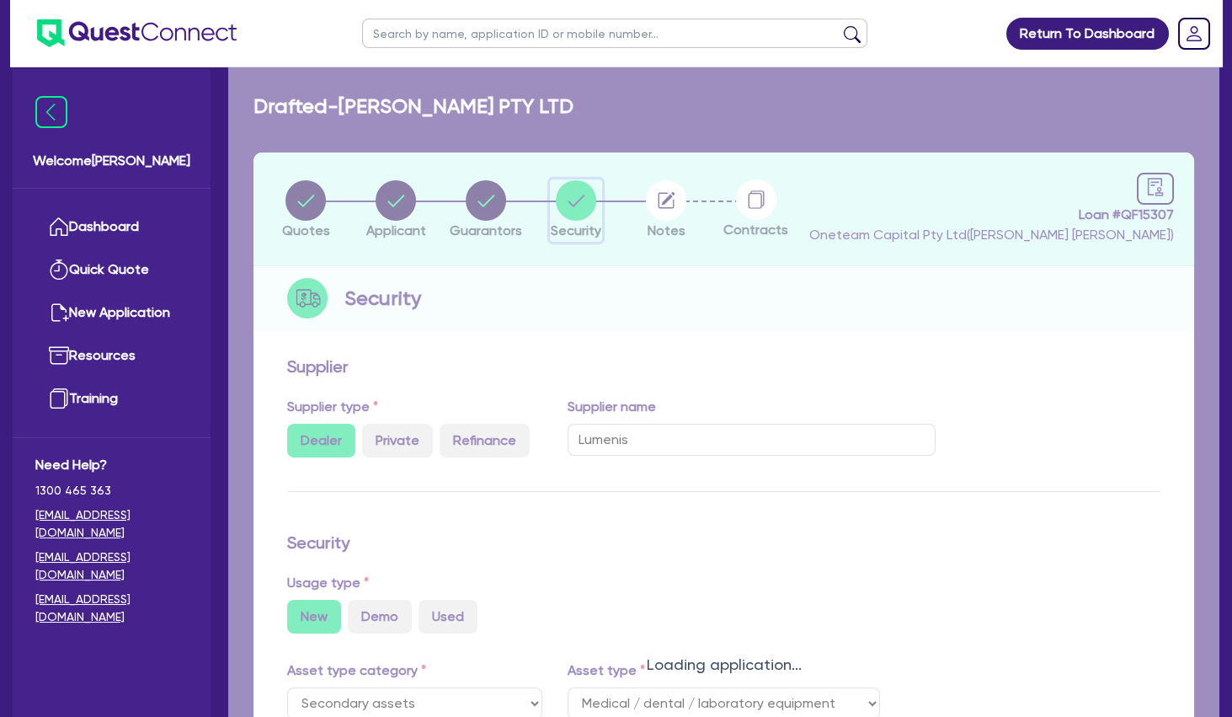
select select "MEDICAL_DENTAL_LABORATORY_EQUIPMENT"
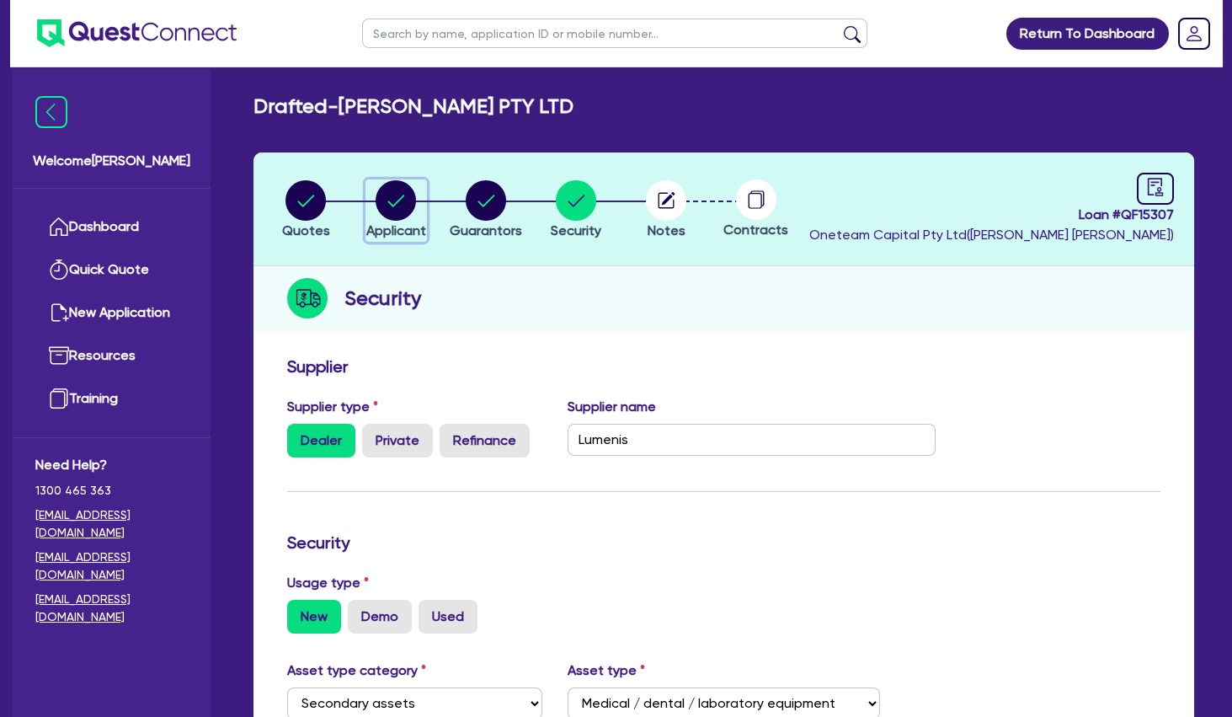
click at [398, 188] on circle "button" at bounding box center [396, 200] width 40 height 40
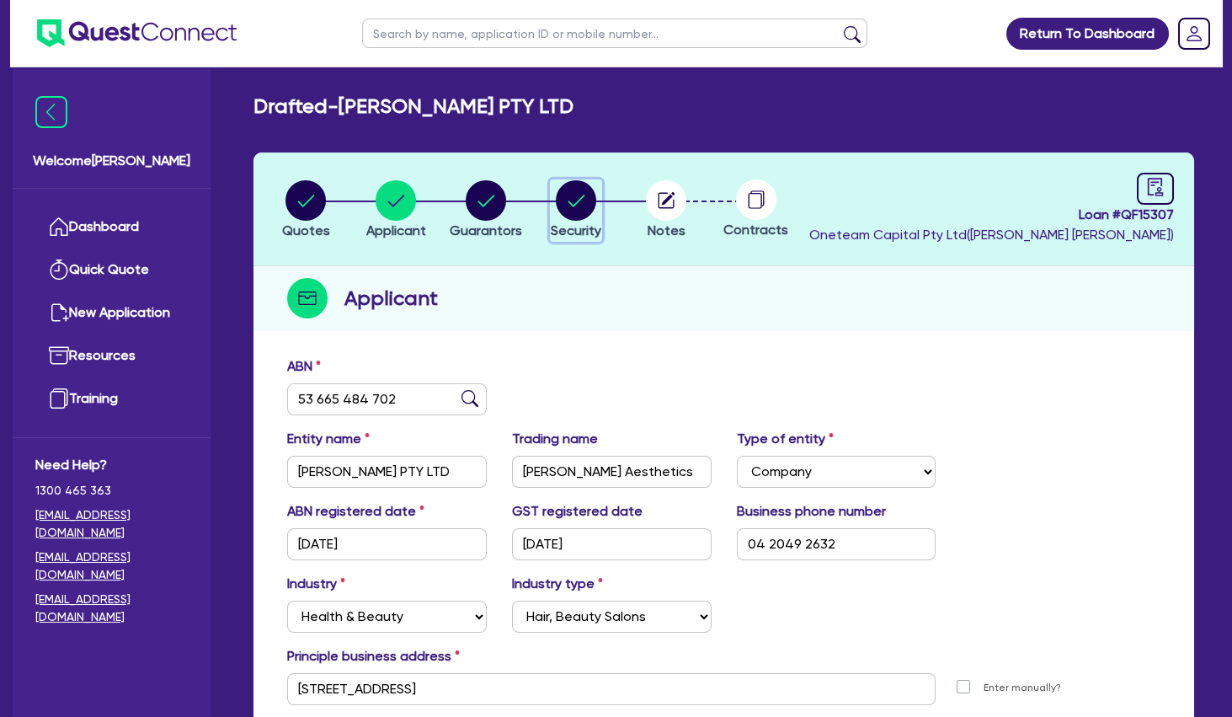
click at [574, 201] on circle "button" at bounding box center [576, 200] width 40 height 40
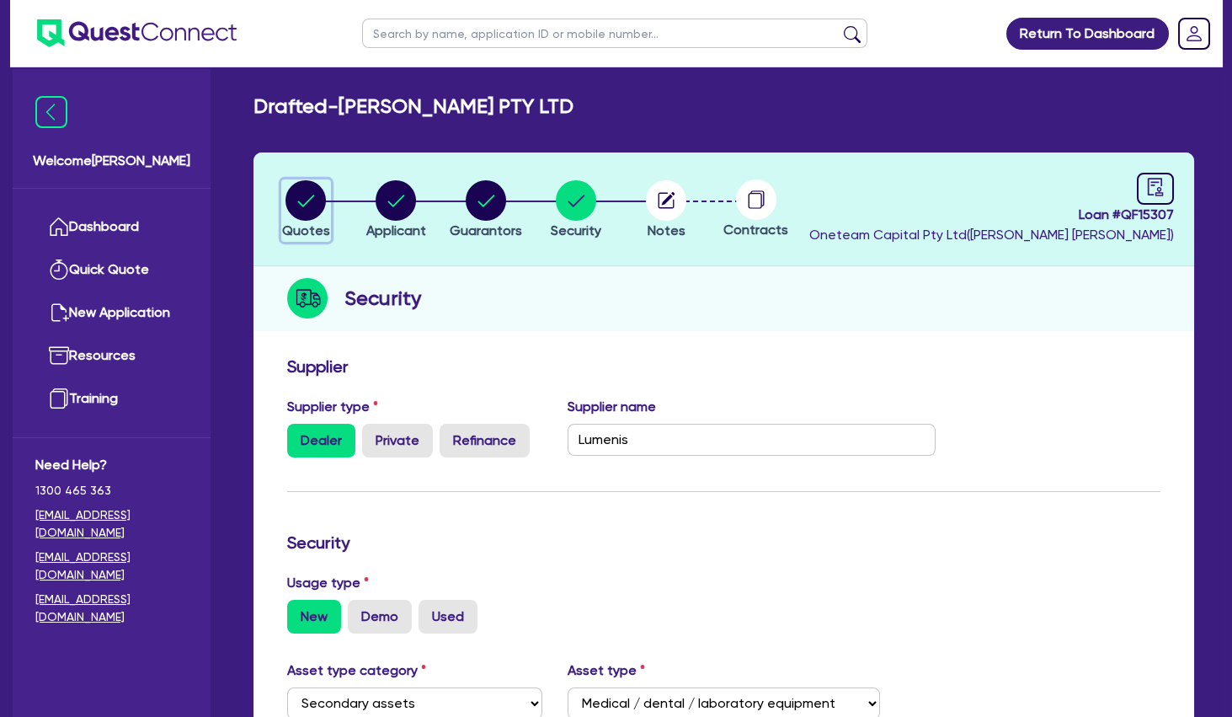
click at [320, 198] on circle "button" at bounding box center [306, 200] width 40 height 40
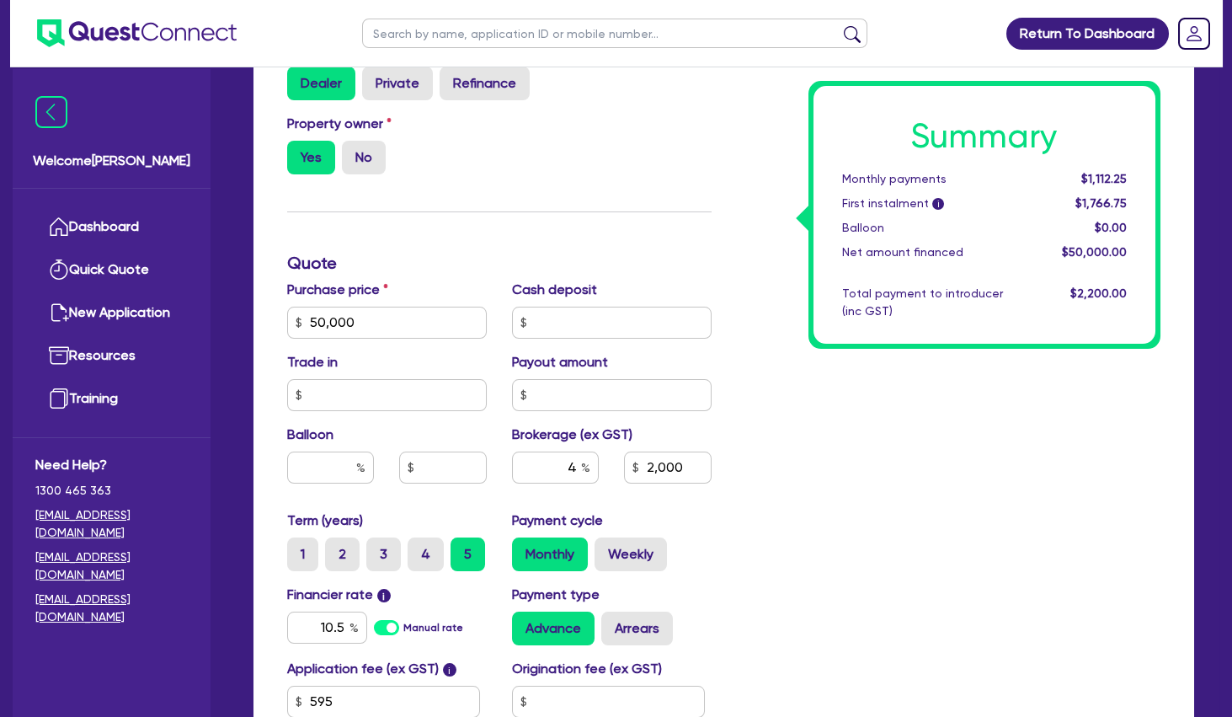
scroll to position [728, 0]
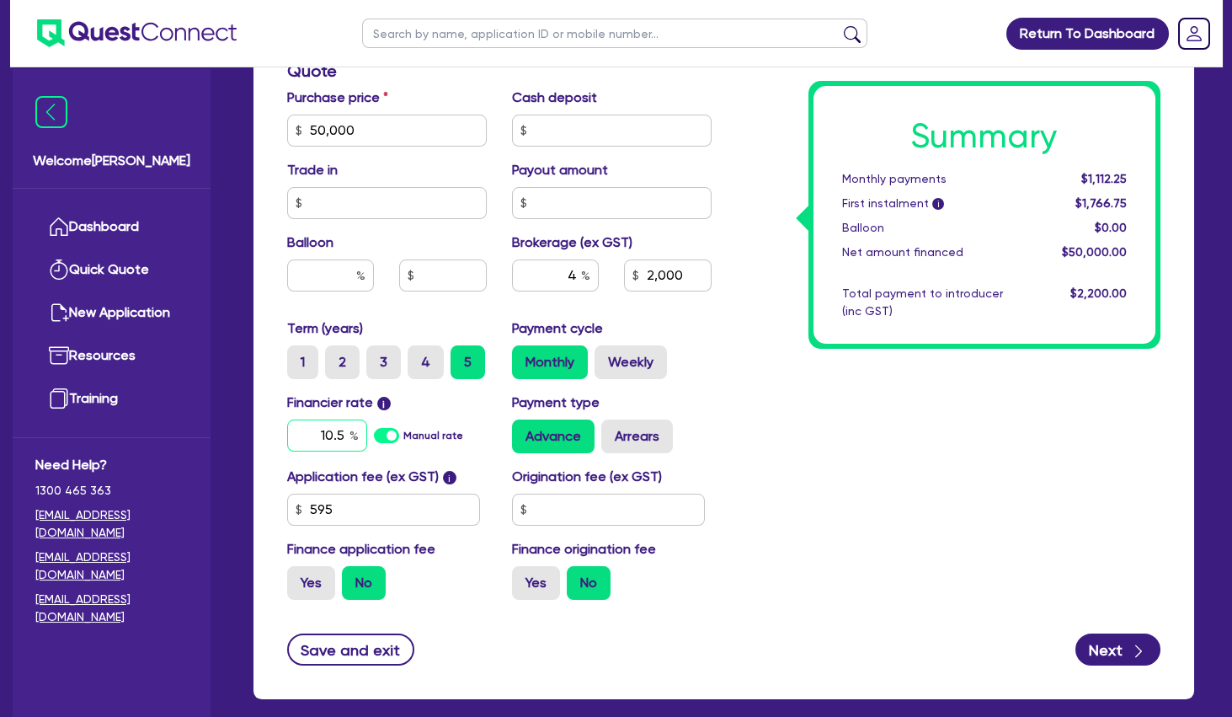
drag, startPoint x: 307, startPoint y: 433, endPoint x: 444, endPoint y: 417, distance: 137.4
click at [367, 429] on input "10.5" at bounding box center [327, 435] width 80 height 32
drag, startPoint x: 565, startPoint y: 271, endPoint x: 628, endPoint y: 271, distance: 62.3
click at [599, 271] on input "4" at bounding box center [555, 275] width 87 height 32
click at [872, 423] on div "Summary Monthly payments $1,069.47 First instalment i $1,723.97 Balloon $0.00 N…" at bounding box center [949, 121] width 450 height 985
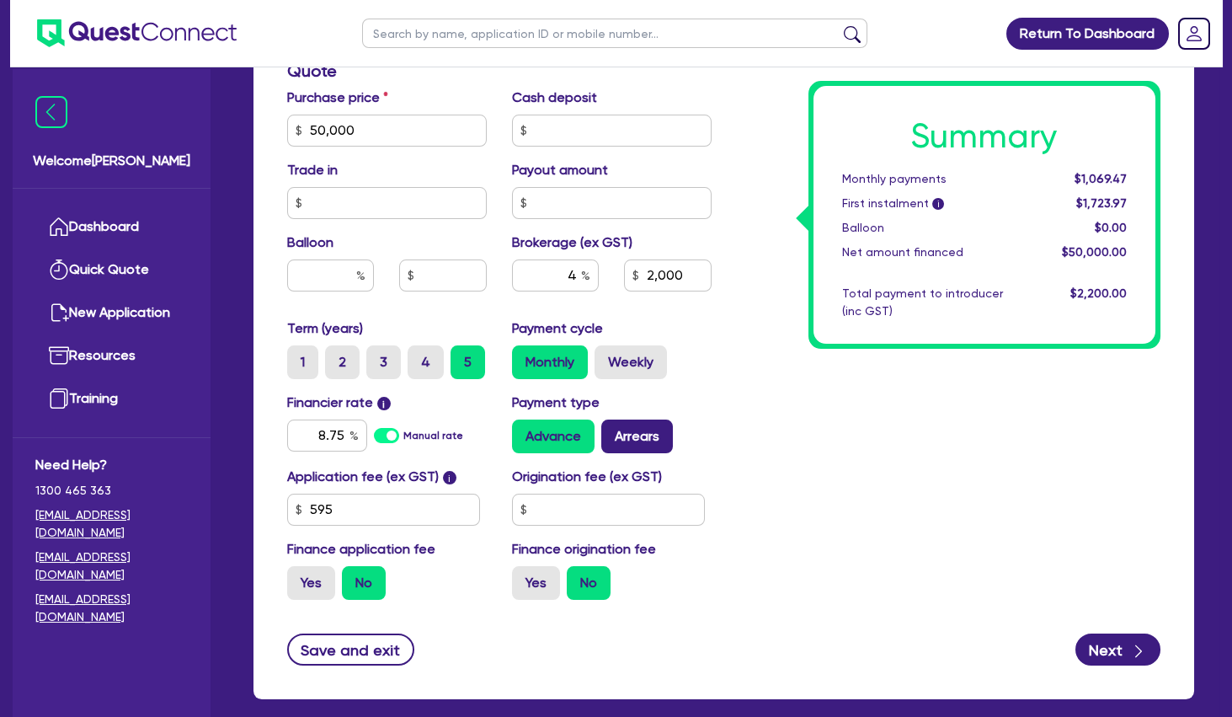
click at [673, 435] on label "Arrears" at bounding box center [637, 436] width 72 height 34
click at [612, 430] on input "Arrears" at bounding box center [606, 424] width 11 height 11
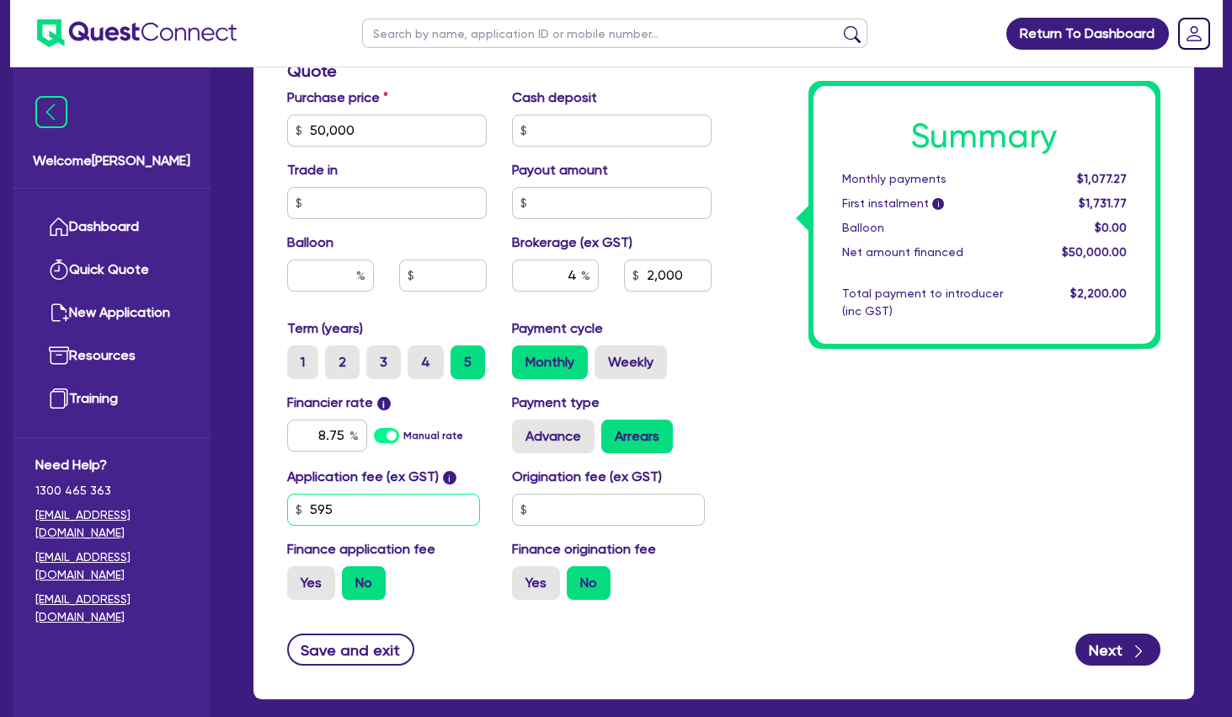
drag, startPoint x: 425, startPoint y: 517, endPoint x: 262, endPoint y: 516, distance: 163.4
click at [287, 516] on input "595" at bounding box center [383, 510] width 193 height 32
click at [839, 424] on div "Summary Monthly payments $1,077.27 First instalment i $1,731.77 Balloon $0.00 N…" at bounding box center [949, 121] width 450 height 985
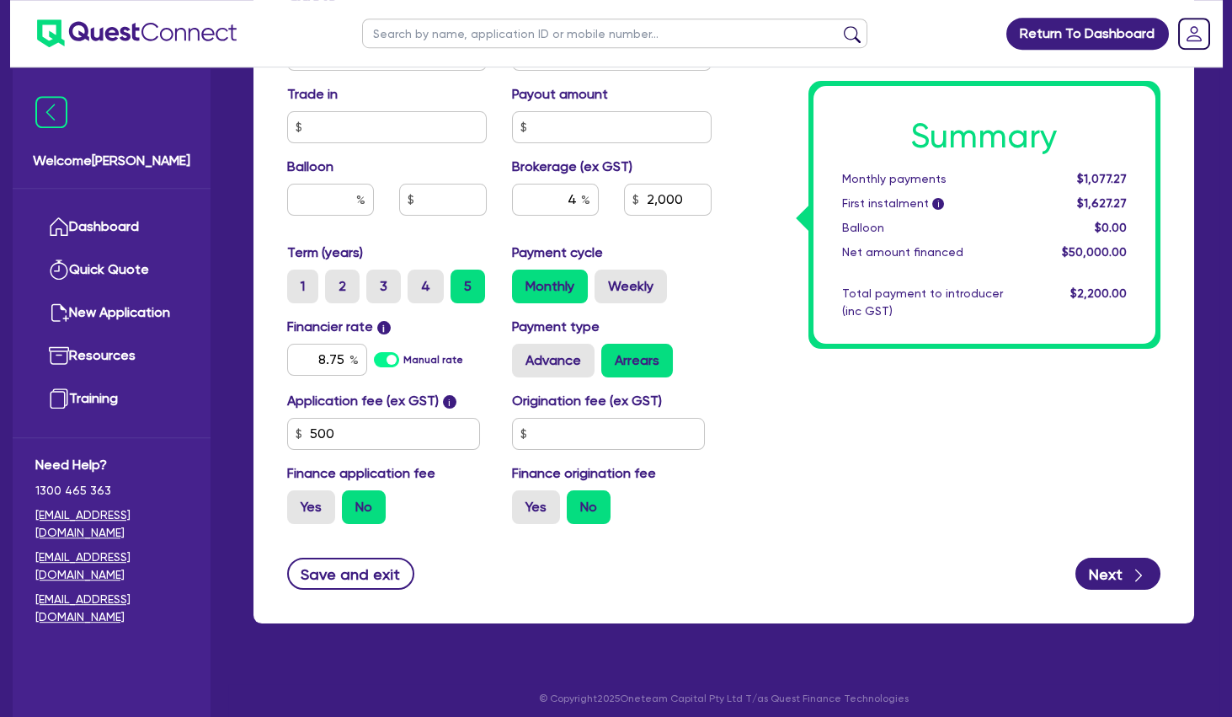
scroll to position [811, 0]
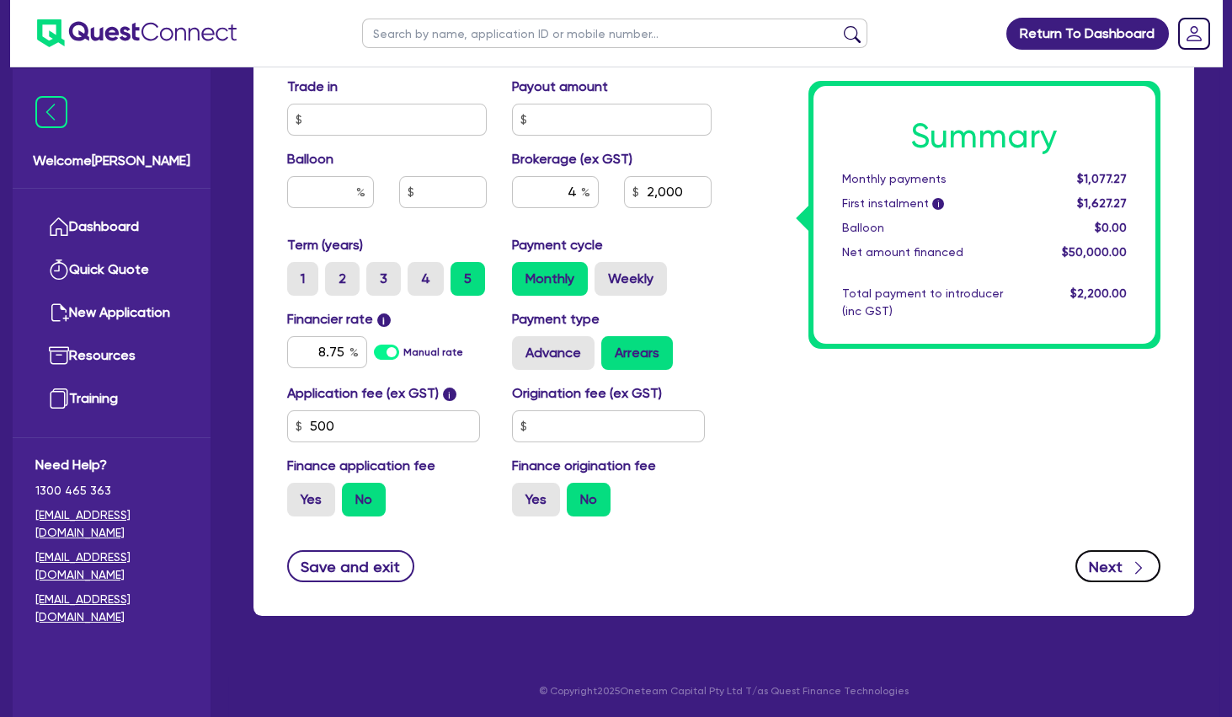
click at [1102, 565] on button "Next" at bounding box center [1118, 566] width 85 height 32
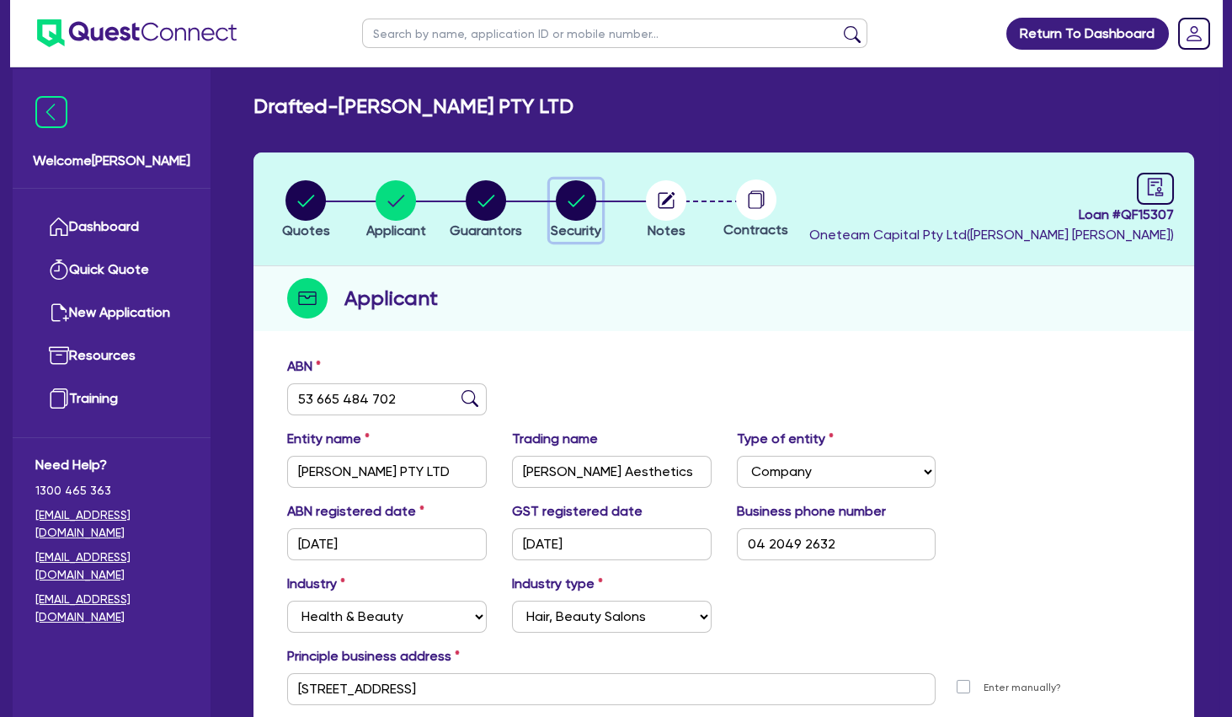
click at [583, 206] on circle "button" at bounding box center [576, 200] width 40 height 40
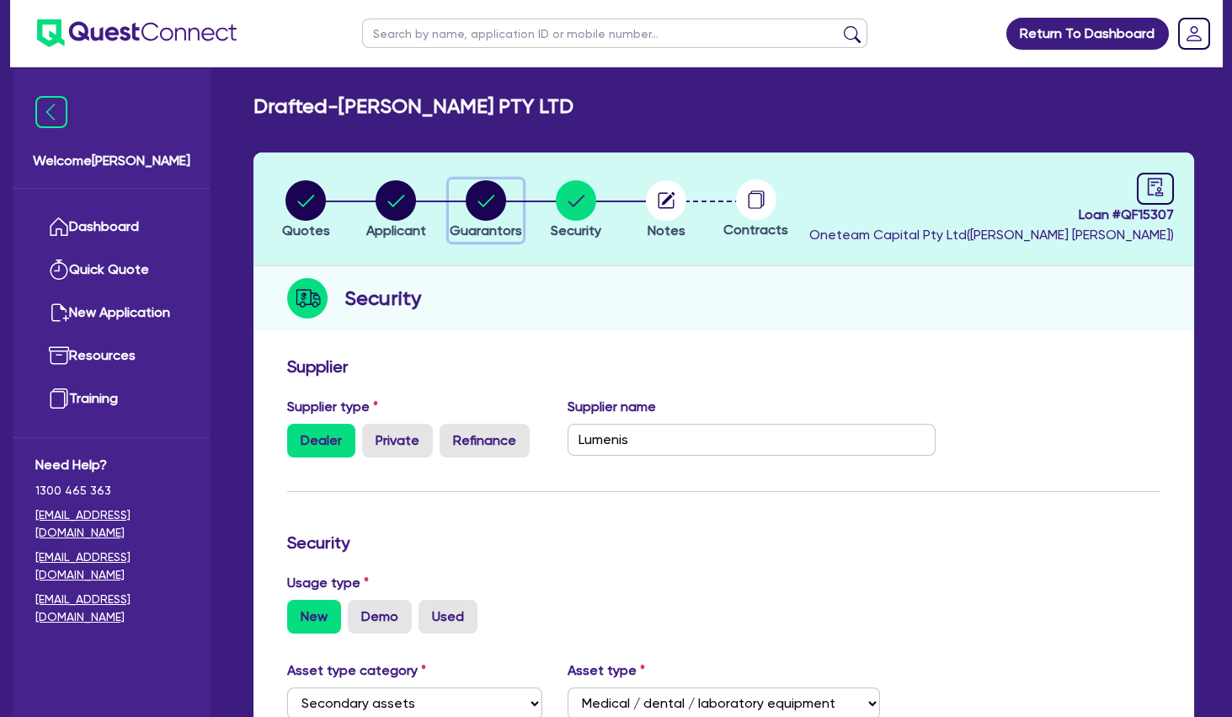
click at [478, 208] on circle "button" at bounding box center [486, 200] width 40 height 40
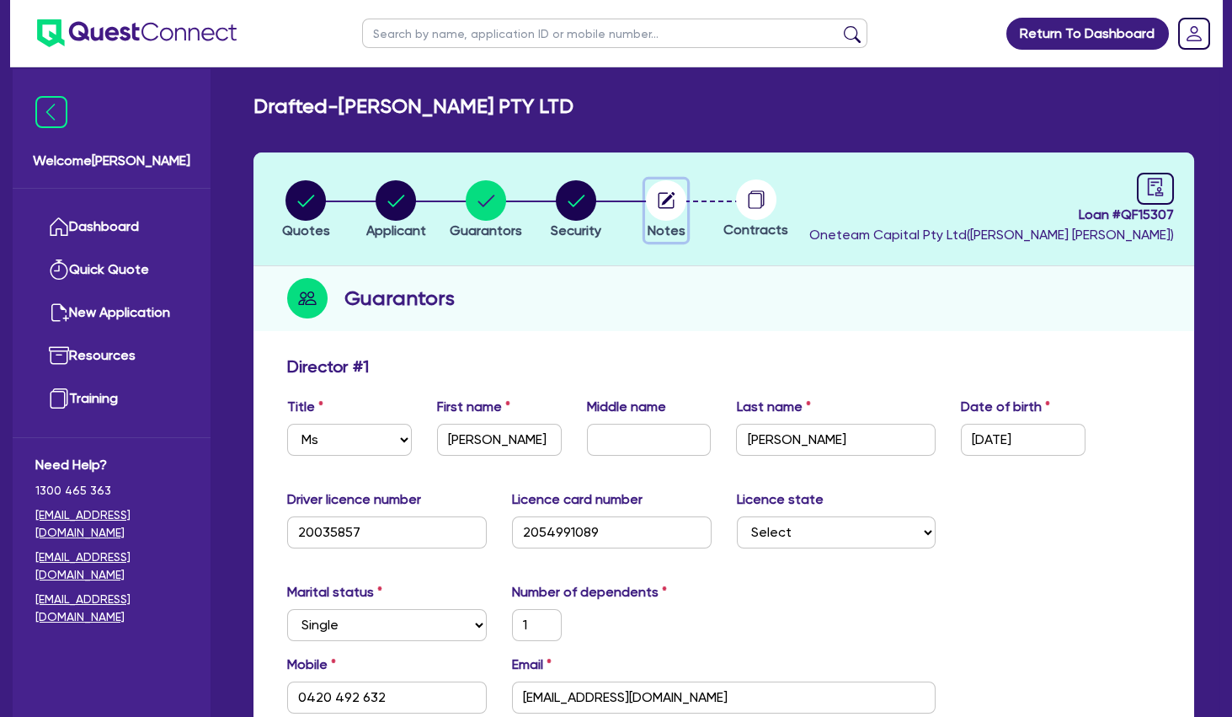
click at [654, 213] on circle "button" at bounding box center [666, 200] width 40 height 40
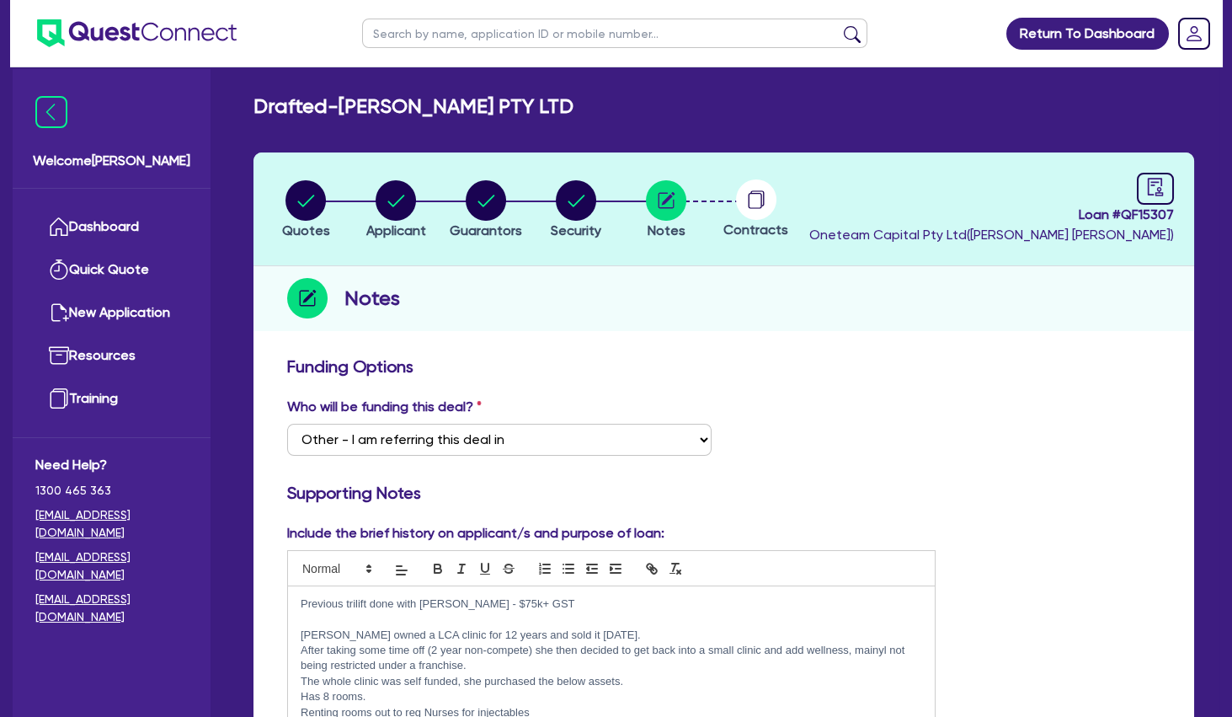
click at [560, 588] on div "Previous trilift done with Grenke - $75k+ GST Sabrina owned a LCA clinic for 12…" at bounding box center [611, 681] width 647 height 191
click at [306, 603] on p "Previous trilift done with [PERSON_NAME] - $75k+ GST" at bounding box center [612, 603] width 622 height 15
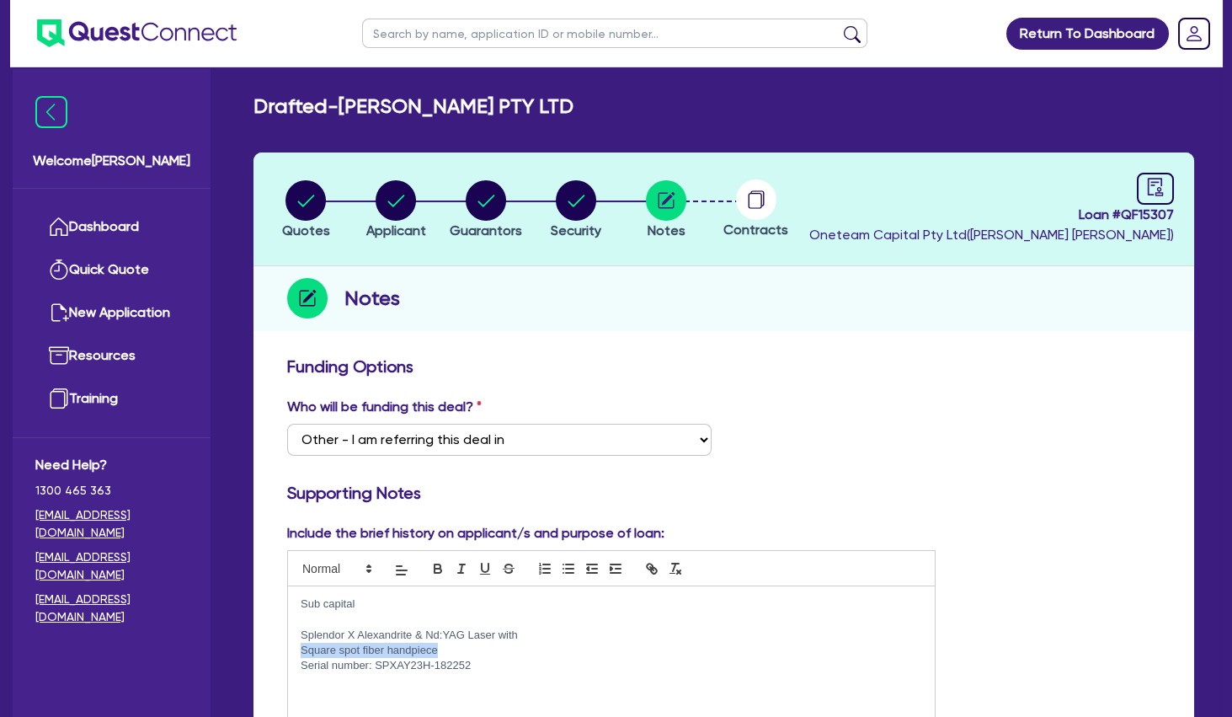
drag, startPoint x: 302, startPoint y: 650, endPoint x: 447, endPoint y: 654, distance: 144.9
click at [447, 654] on p "Square spot fiber handpiece" at bounding box center [612, 650] width 622 height 15
click at [480, 644] on p "Serial number: SPXAY23H-182252" at bounding box center [612, 650] width 622 height 15
click at [390, 670] on p "Cryo6 50Hz" at bounding box center [612, 665] width 622 height 15
click at [316, 206] on circle "button" at bounding box center [306, 200] width 40 height 40
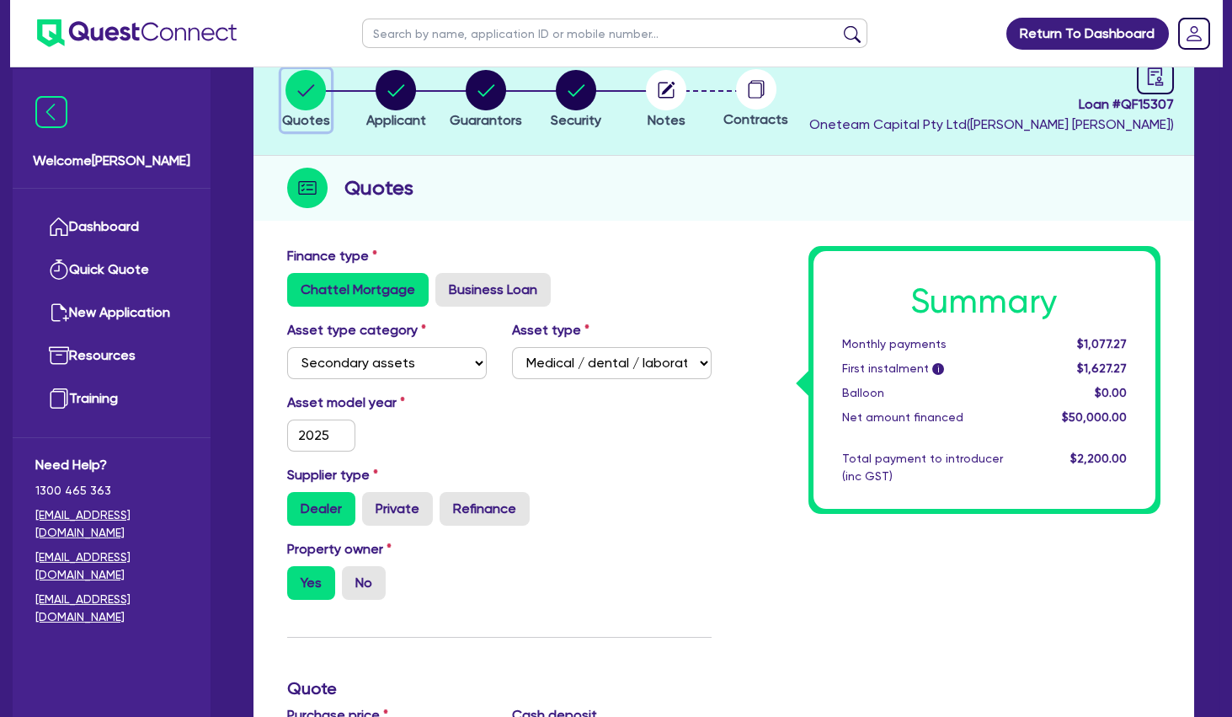
scroll to position [182, 0]
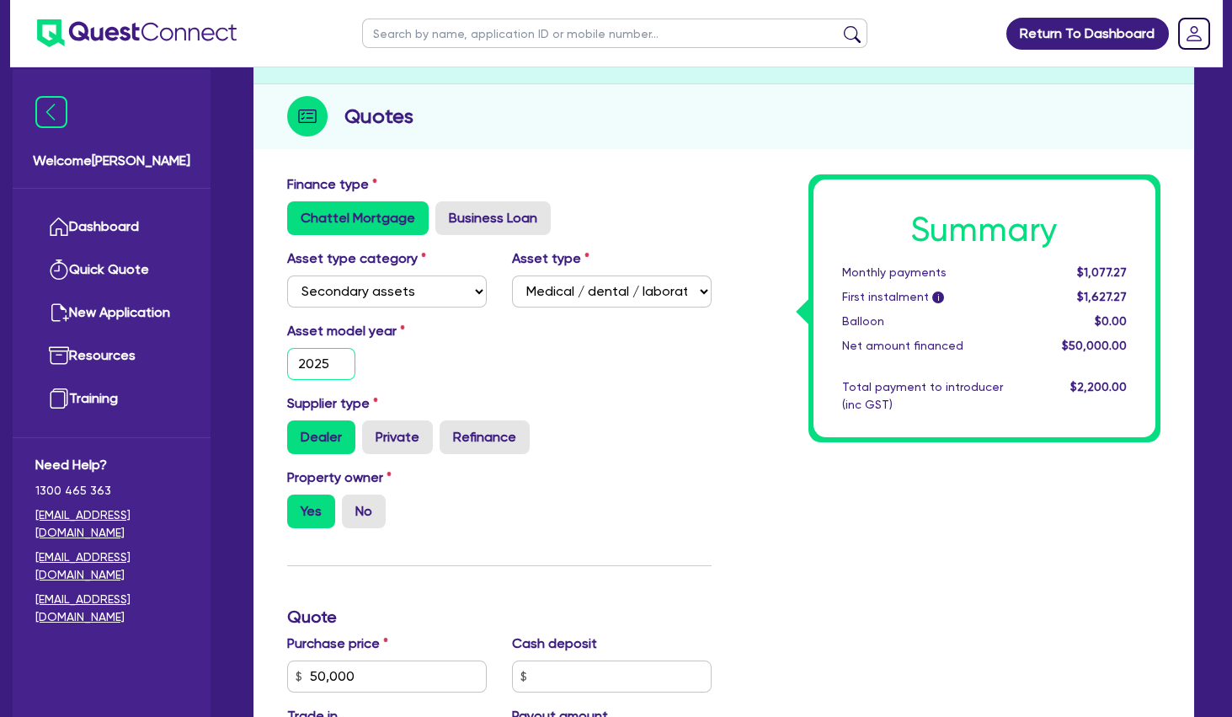
click at [334, 369] on input "2025" at bounding box center [321, 364] width 68 height 32
click at [571, 376] on div "Asset model year 2024" at bounding box center [500, 357] width 450 height 72
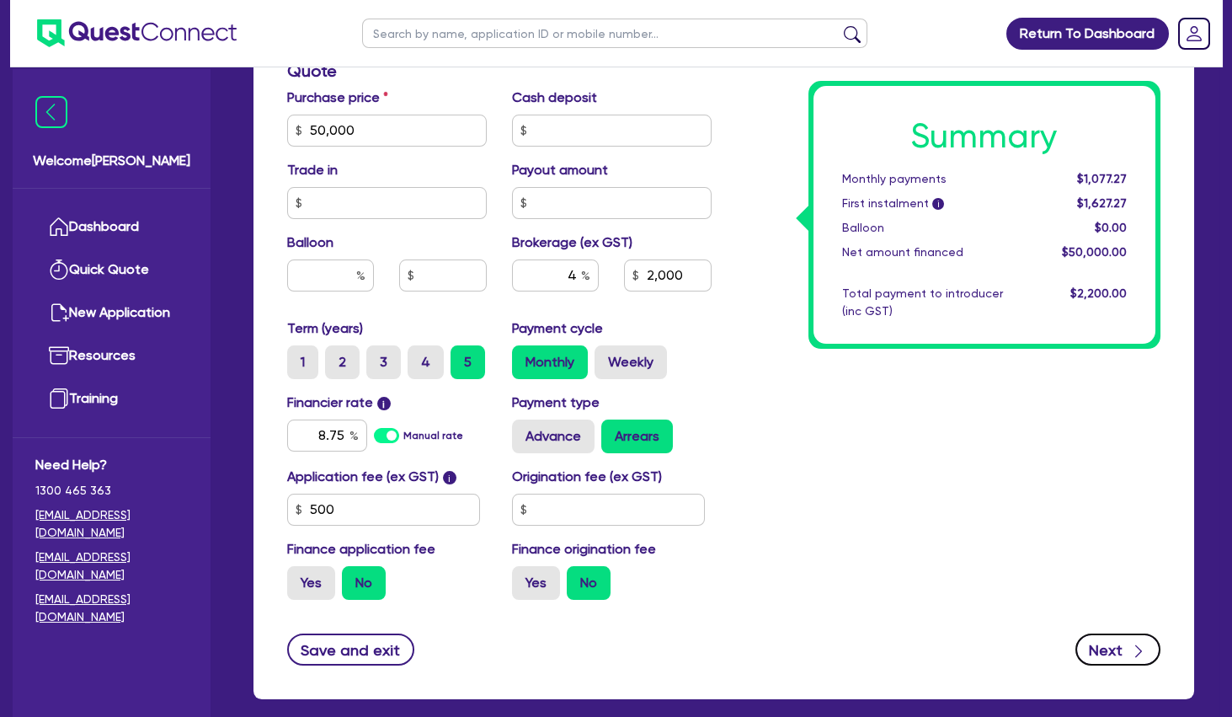
click at [1115, 650] on button "Next" at bounding box center [1118, 649] width 85 height 32
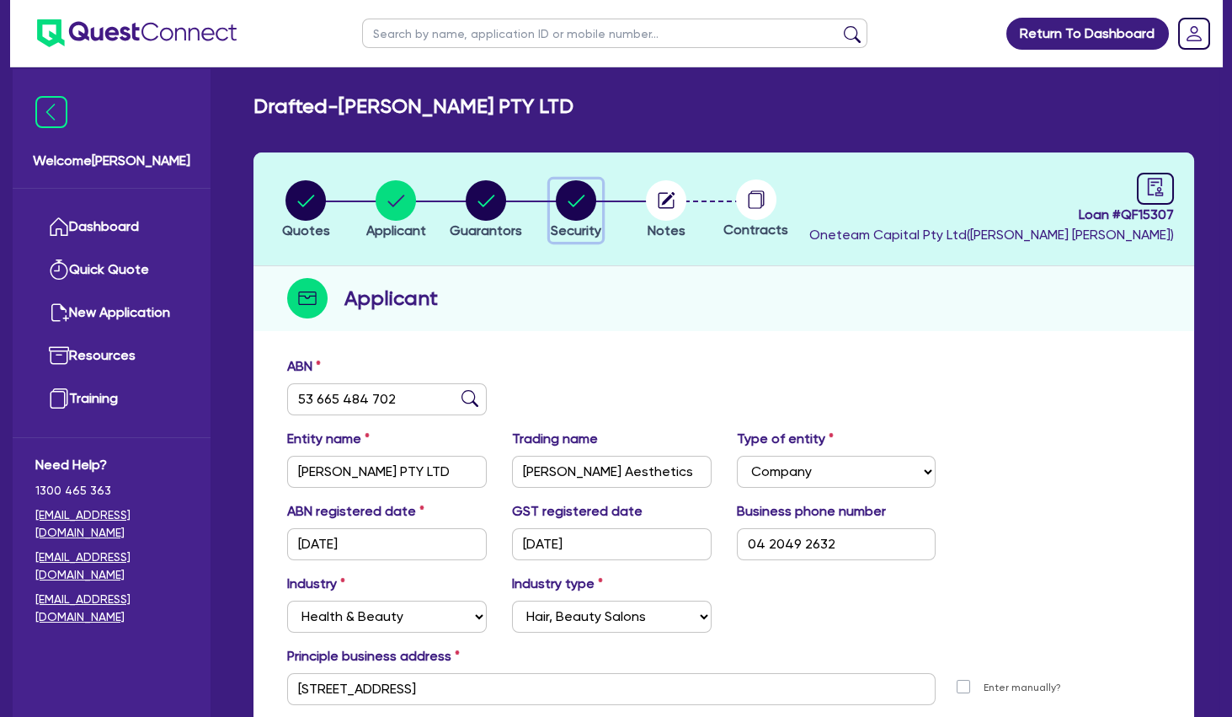
click at [576, 199] on circle "button" at bounding box center [576, 200] width 40 height 40
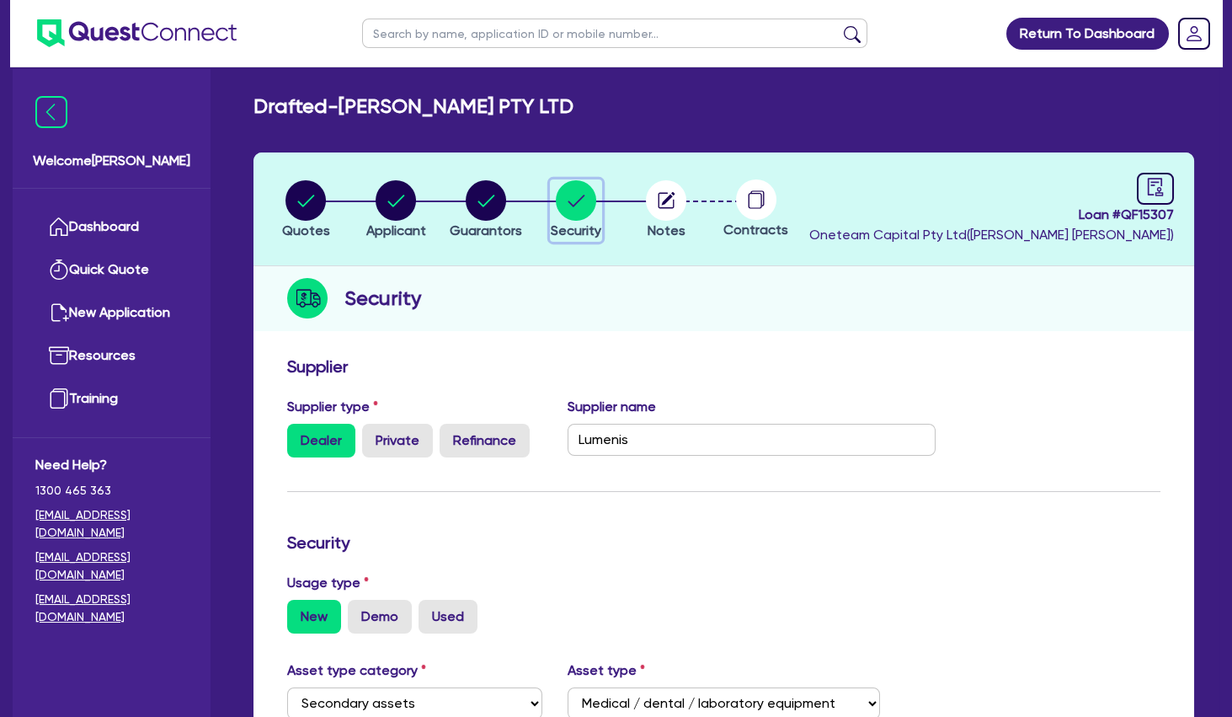
scroll to position [182, 0]
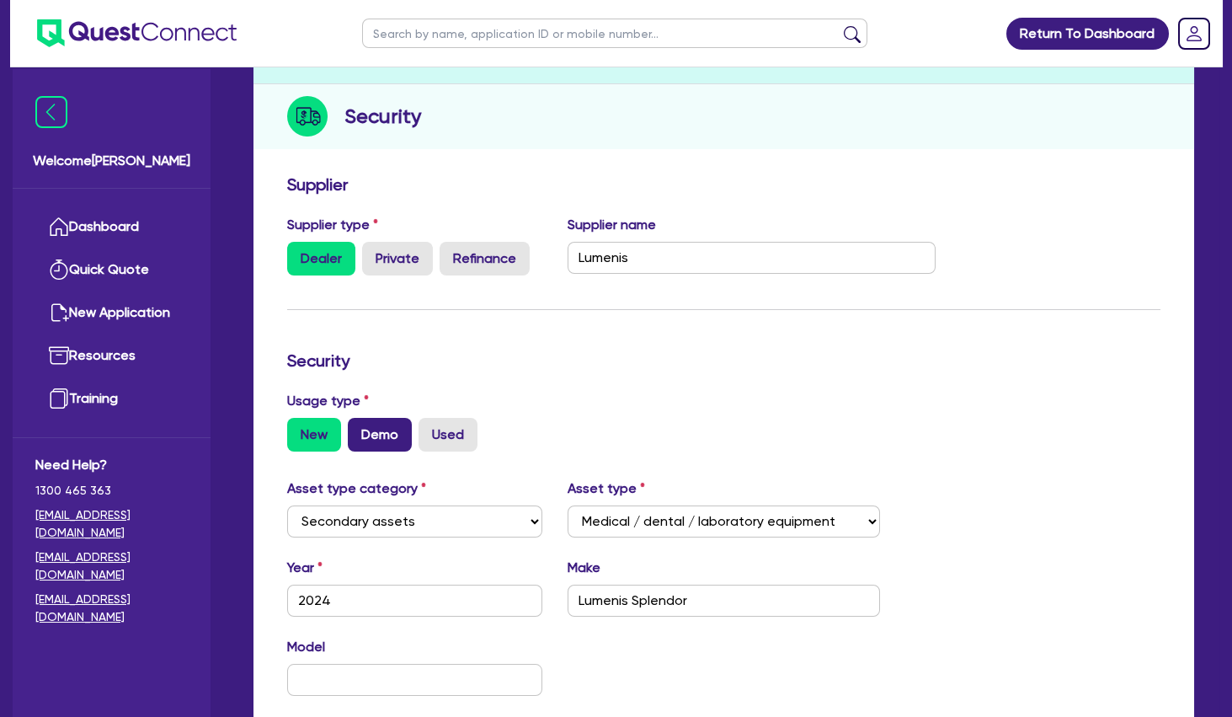
click at [396, 432] on label "Demo" at bounding box center [380, 435] width 64 height 34
click at [359, 429] on input "Demo" at bounding box center [353, 423] width 11 height 11
click at [690, 371] on div "Security" at bounding box center [724, 363] width 899 height 27
click at [684, 438] on div "New Demo Used" at bounding box center [723, 435] width 873 height 34
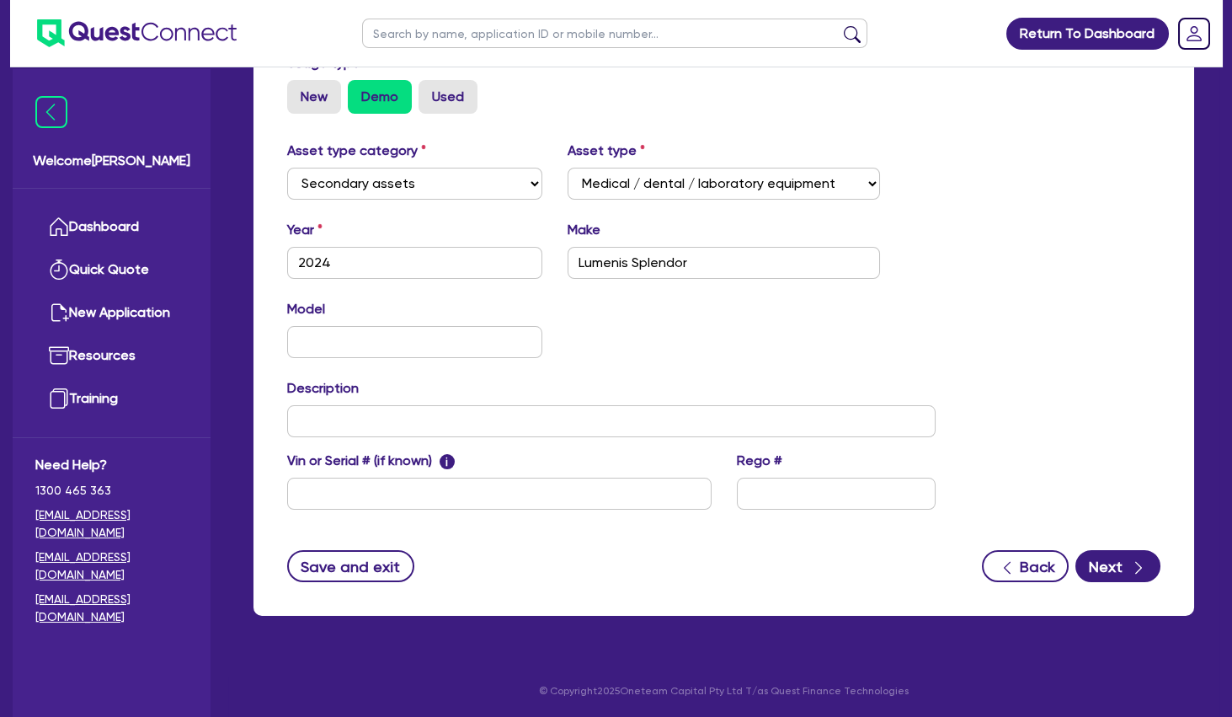
click at [644, 352] on div "Model KM" at bounding box center [612, 335] width 674 height 72
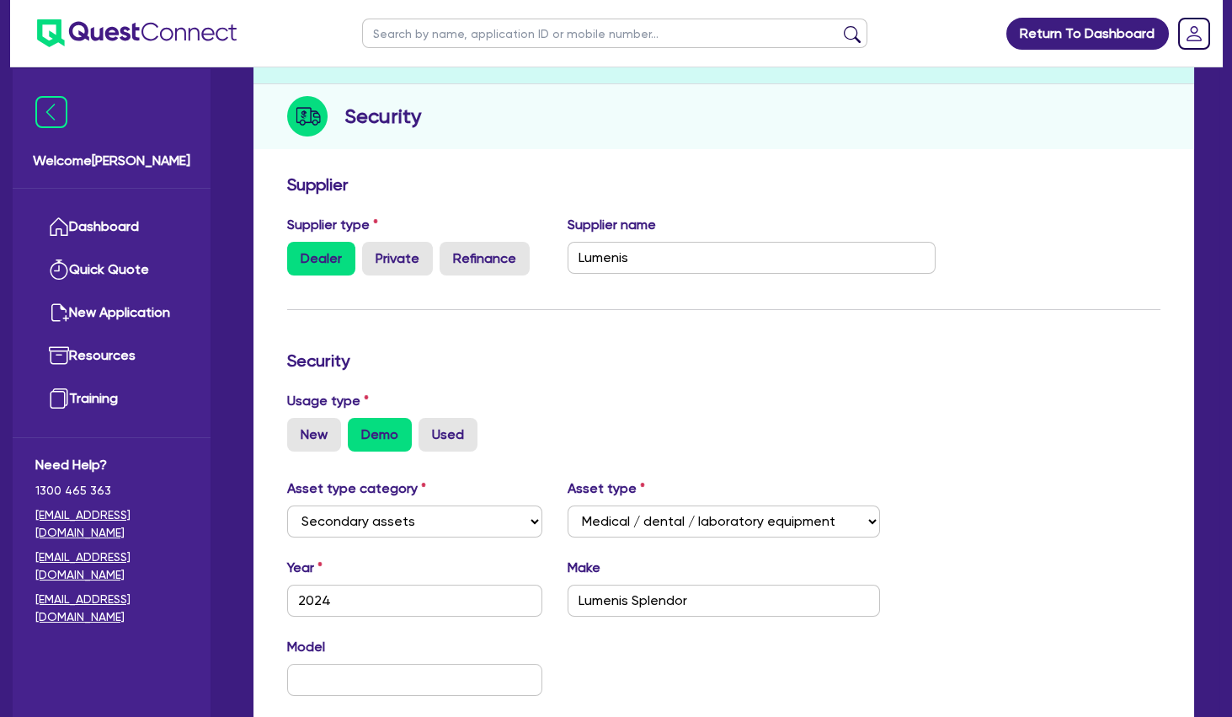
scroll to position [0, 0]
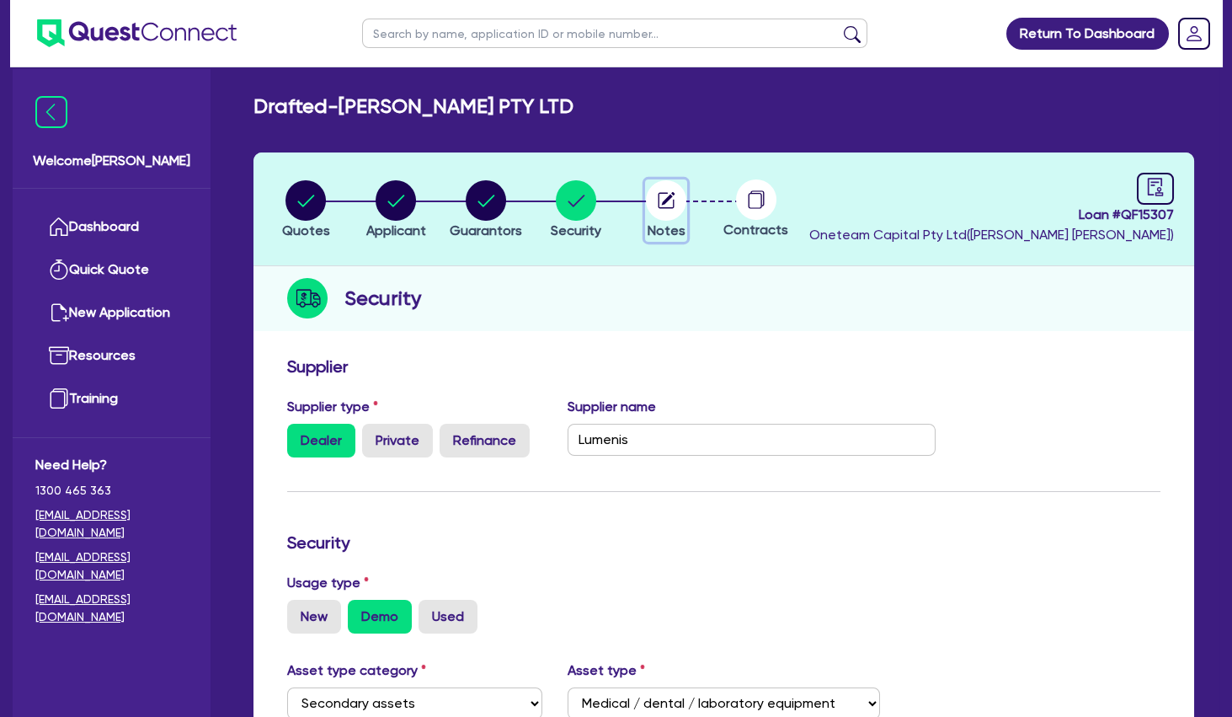
click at [665, 200] on icon "button" at bounding box center [668, 198] width 13 height 13
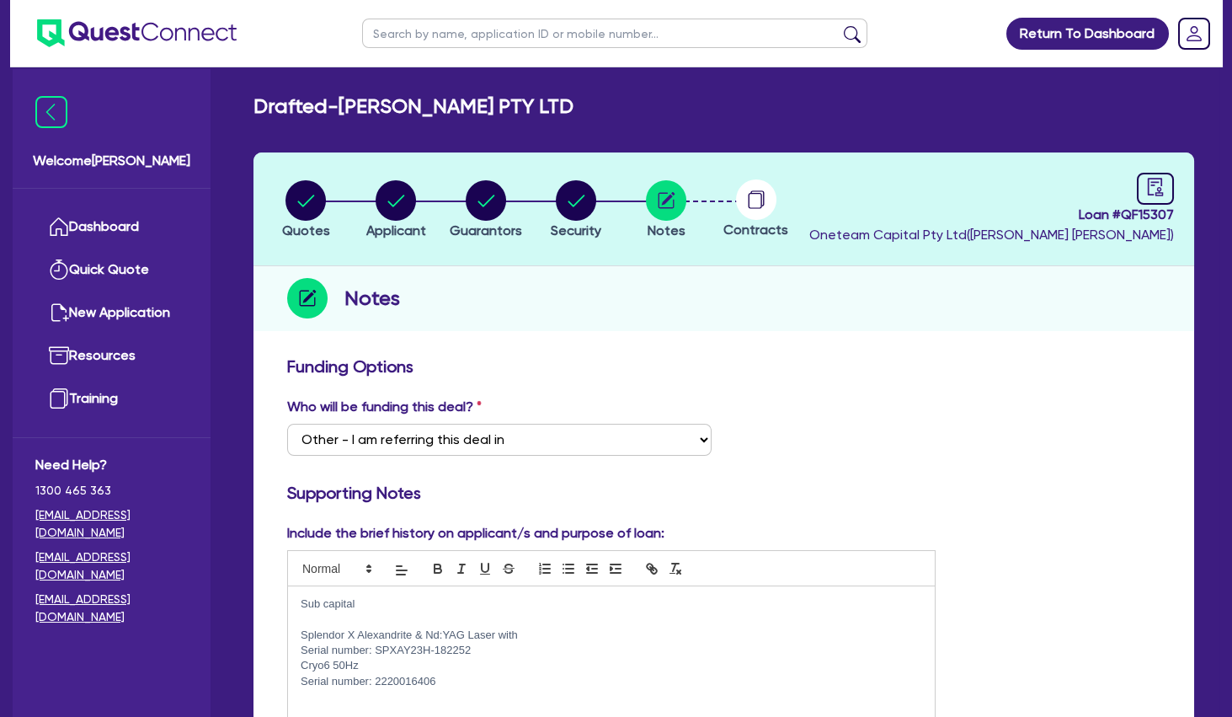
click at [386, 604] on p "Sub capital" at bounding box center [612, 603] width 622 height 15
click at [486, 199] on circle "button" at bounding box center [486, 200] width 40 height 40
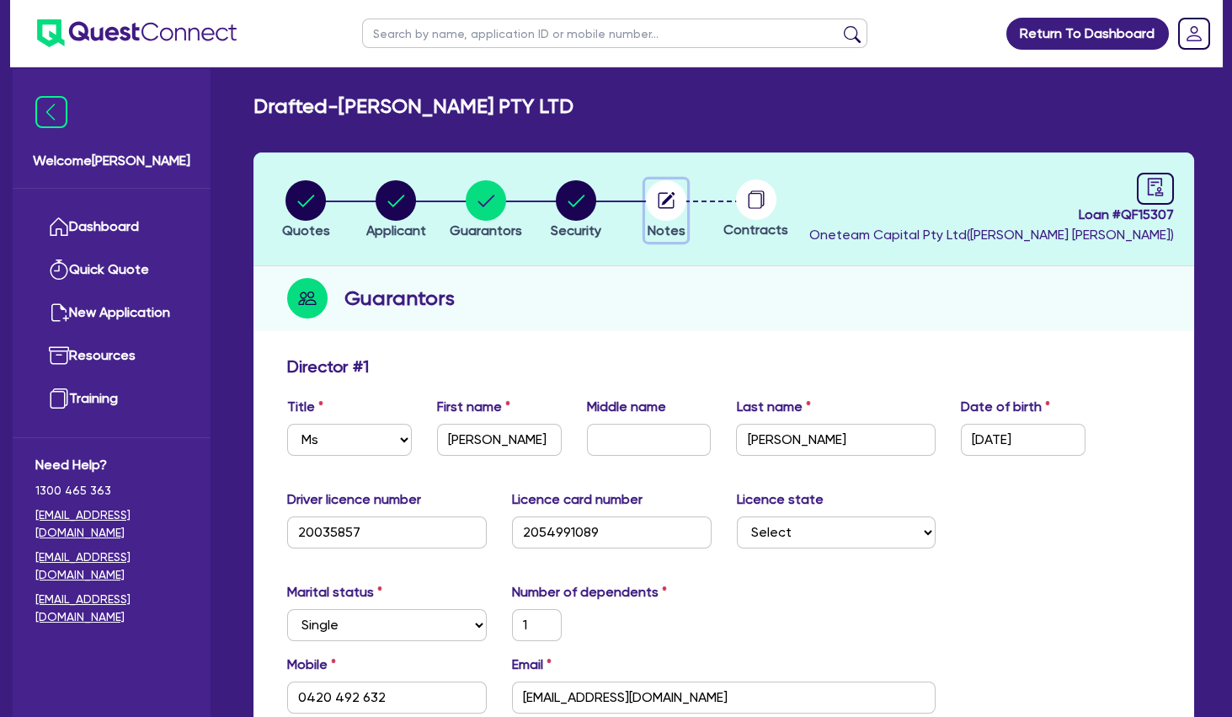
click at [661, 205] on circle "button" at bounding box center [666, 200] width 40 height 40
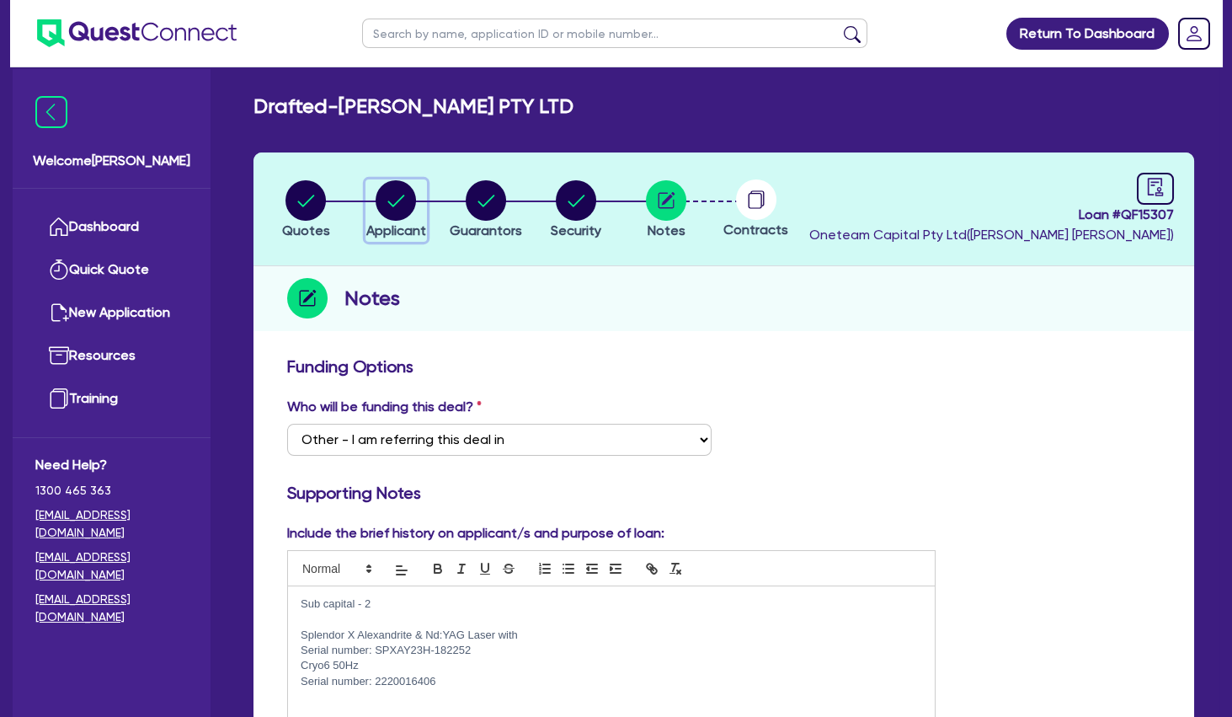
click at [390, 206] on circle "button" at bounding box center [396, 200] width 40 height 40
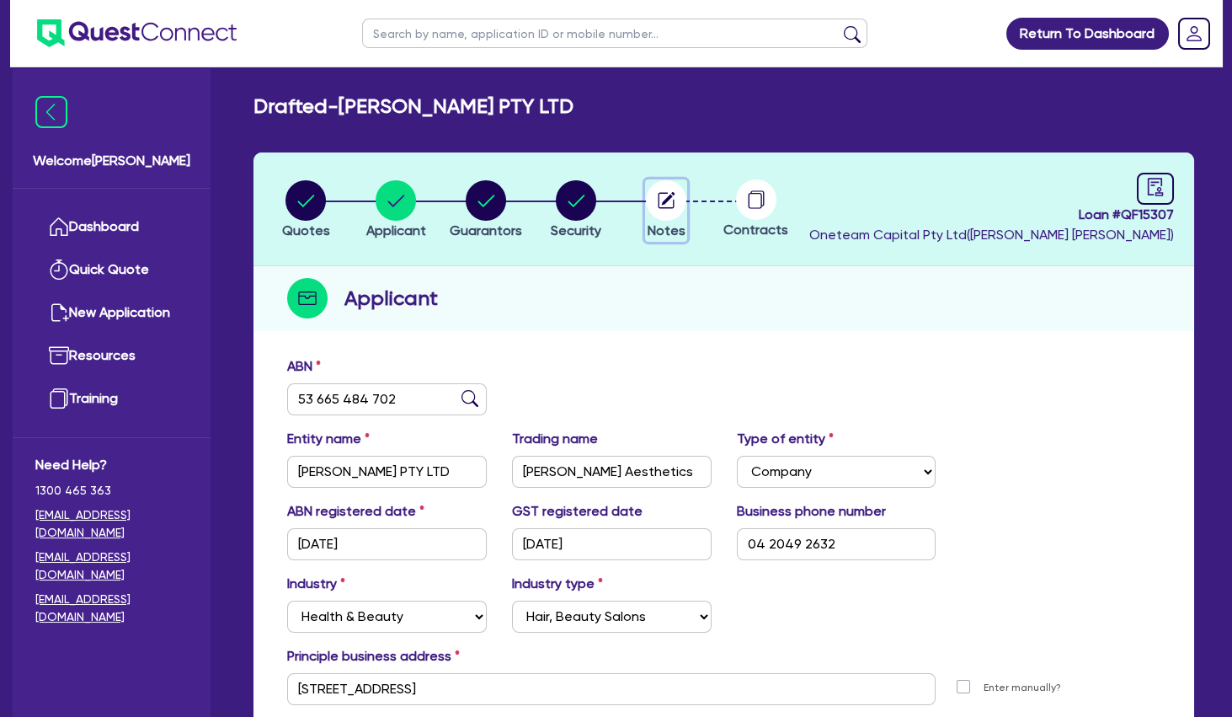
click at [667, 210] on circle "button" at bounding box center [666, 200] width 40 height 40
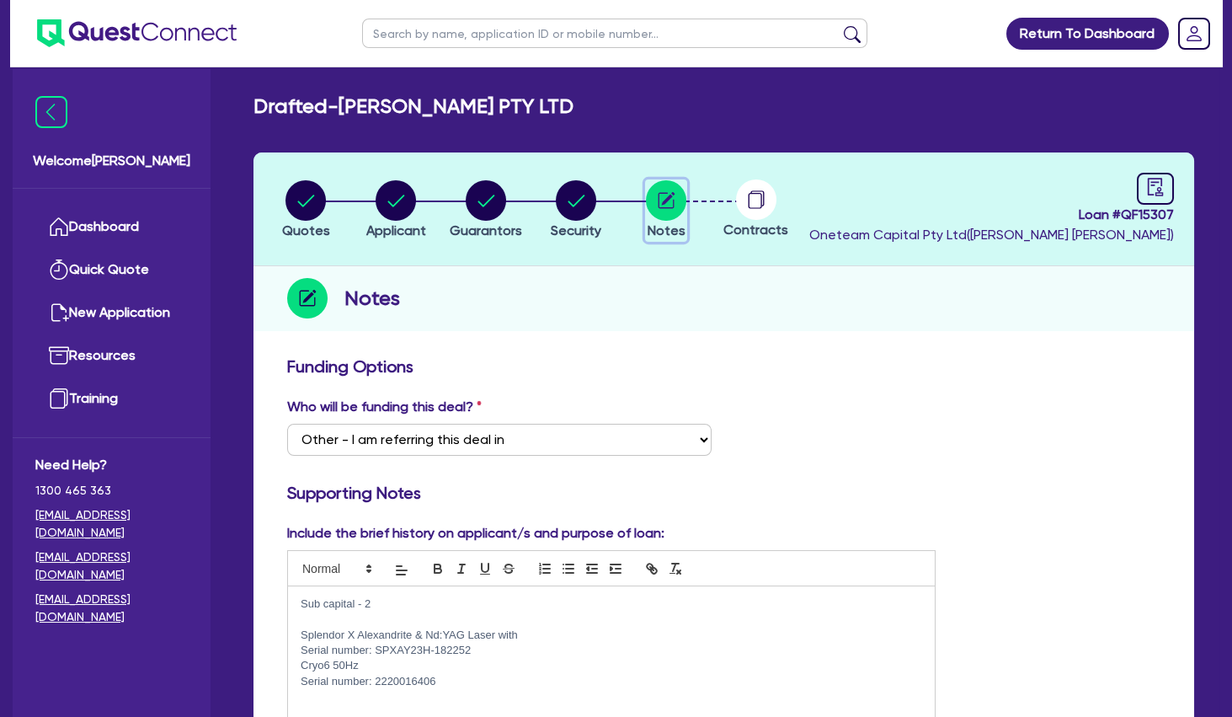
scroll to position [455, 0]
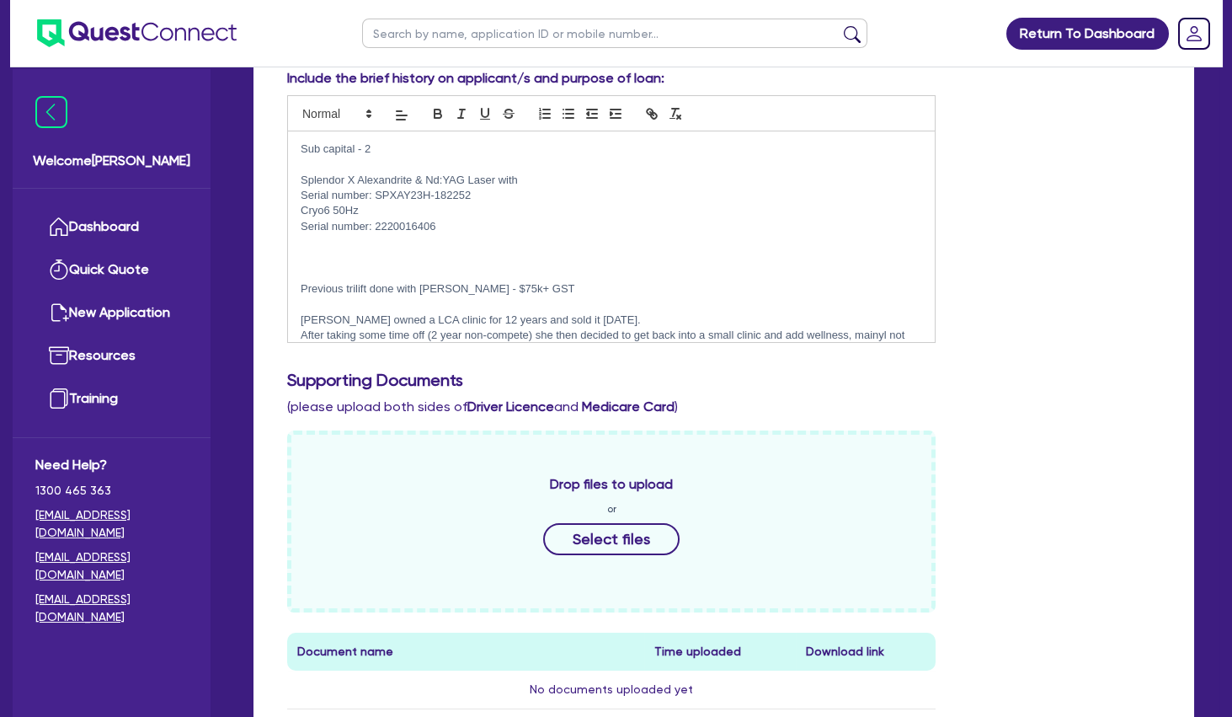
click at [404, 151] on p "Sub capital - 2" at bounding box center [612, 149] width 622 height 15
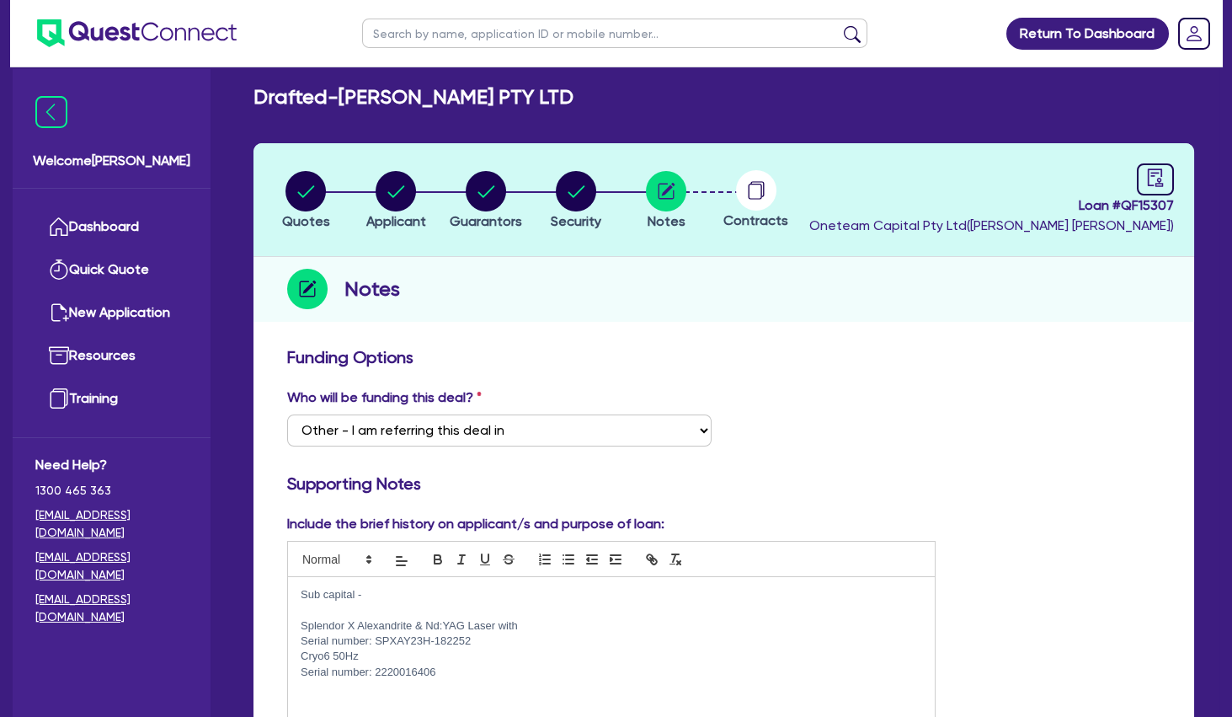
scroll to position [0, 0]
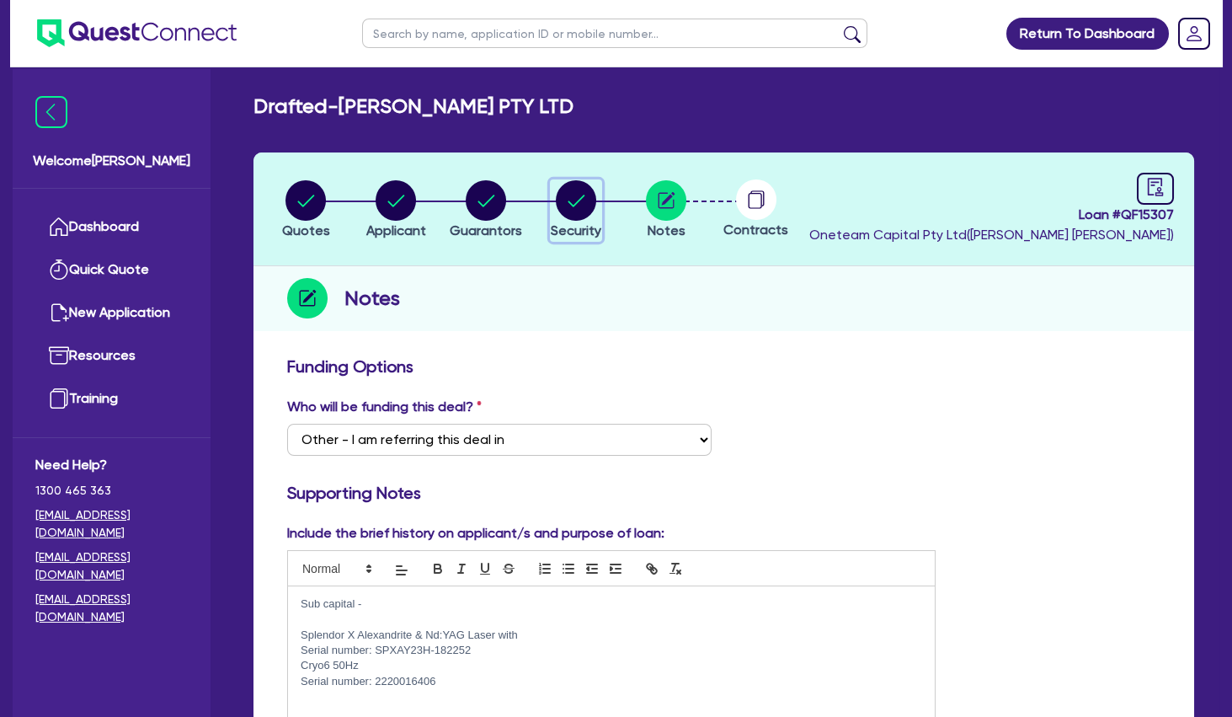
click at [585, 201] on circle "button" at bounding box center [576, 200] width 40 height 40
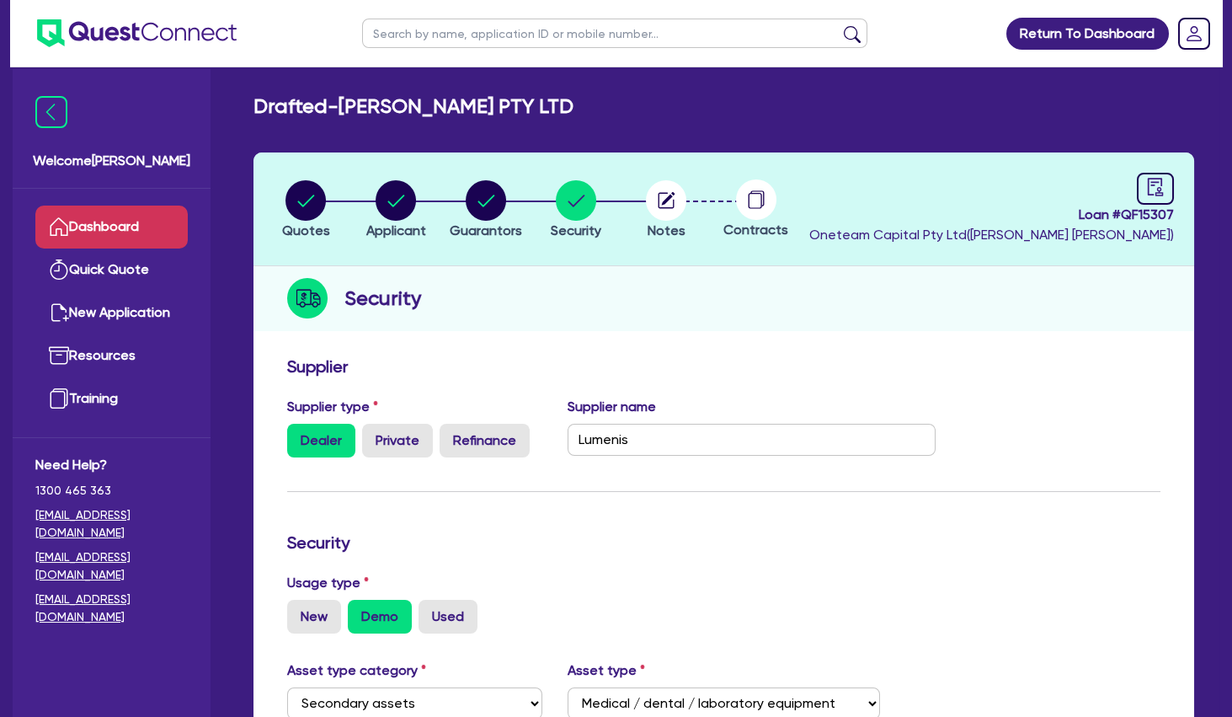
click at [174, 222] on link "Dashboard" at bounding box center [111, 227] width 152 height 43
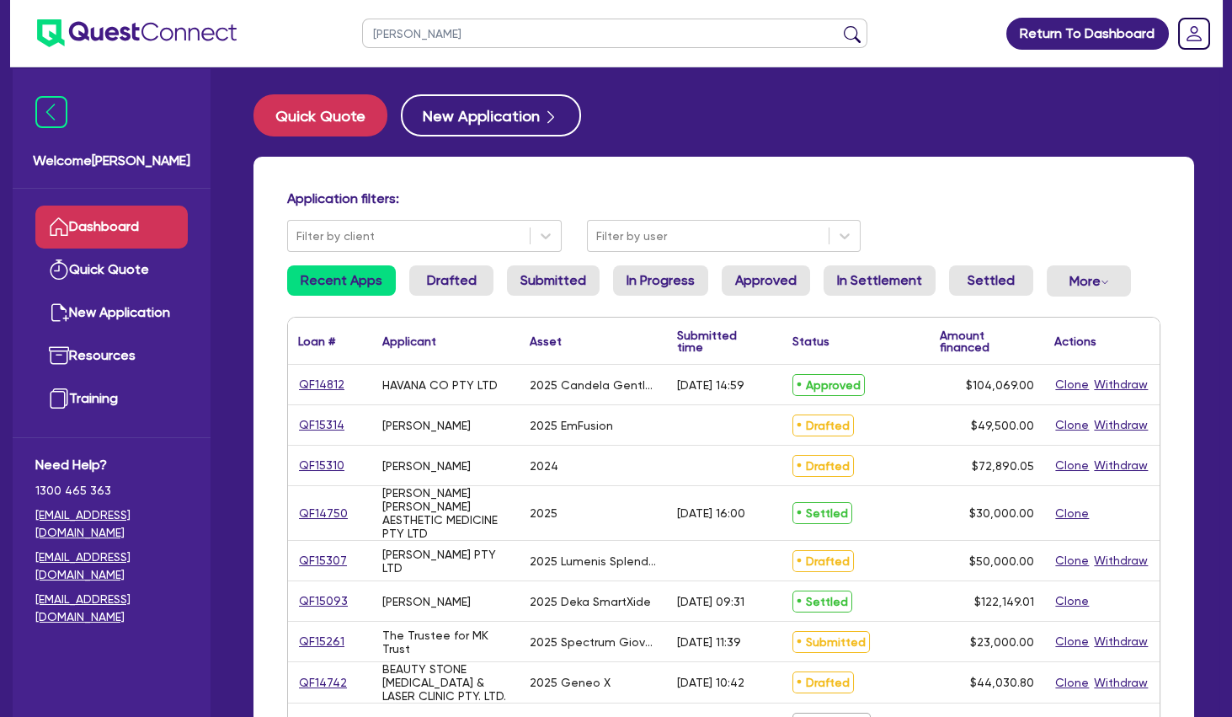
type input "[PERSON_NAME]"
click at [839, 25] on button "submit" at bounding box center [852, 37] width 27 height 24
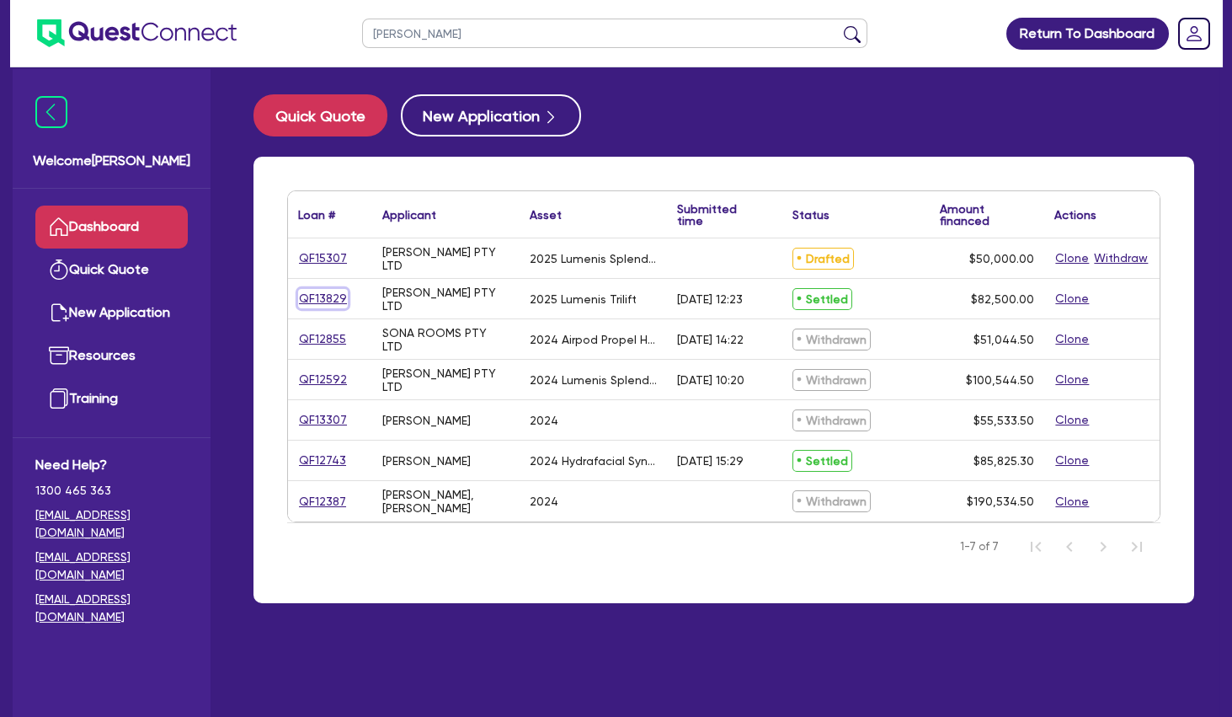
click at [336, 295] on link "QF13829" at bounding box center [323, 298] width 50 height 19
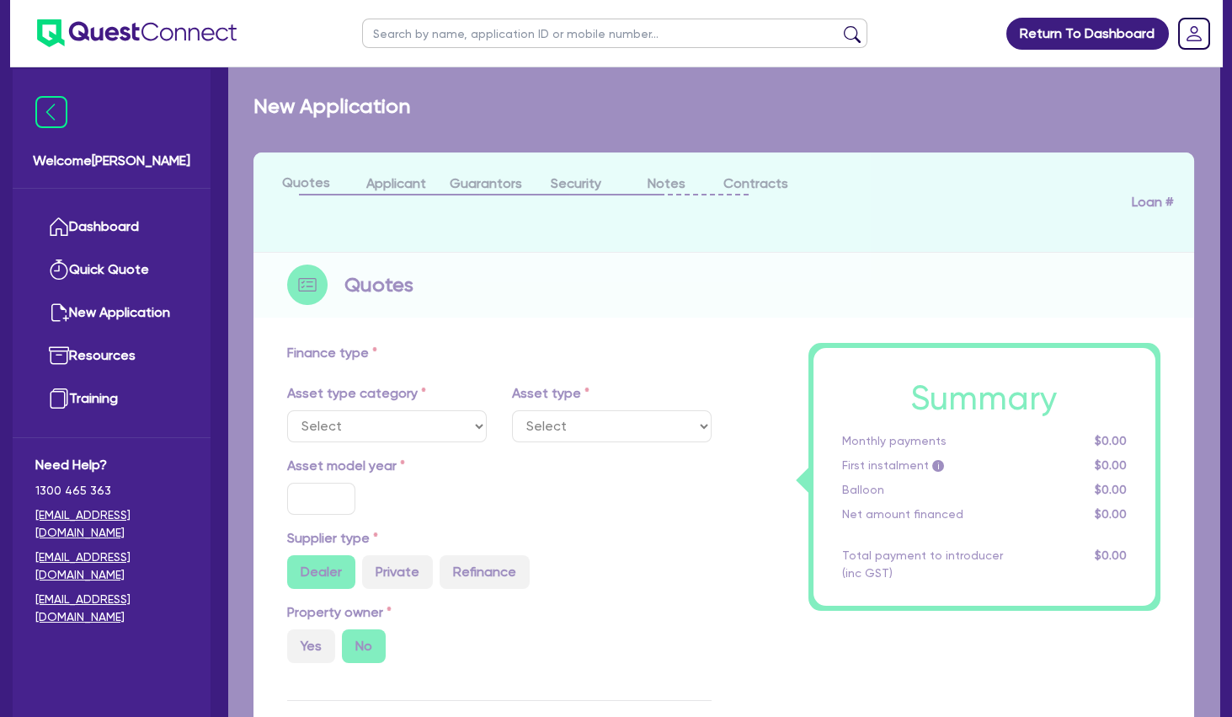
select select "TERTIARY_ASSETS"
type input "2025"
radio input "true"
type input "82,500"
type input "4"
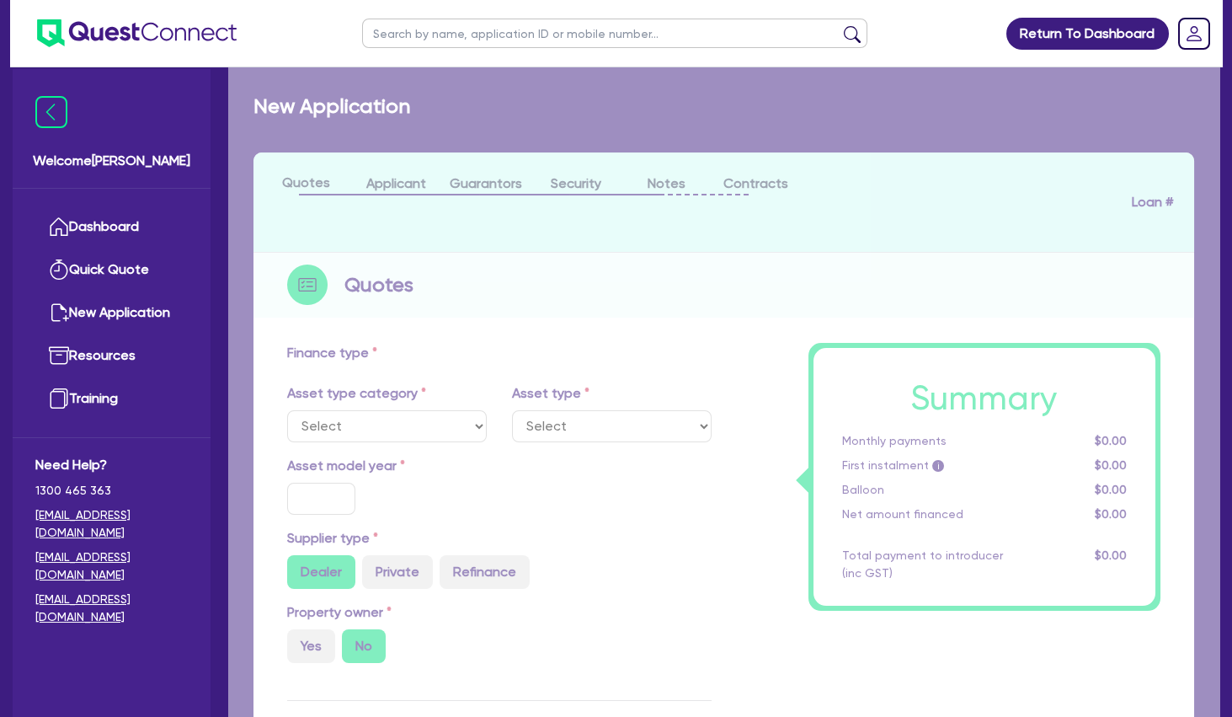
type input "3,300"
radio input "true"
type input "10.5"
type input "350"
select select "BEAUTY_EQUIPMENT"
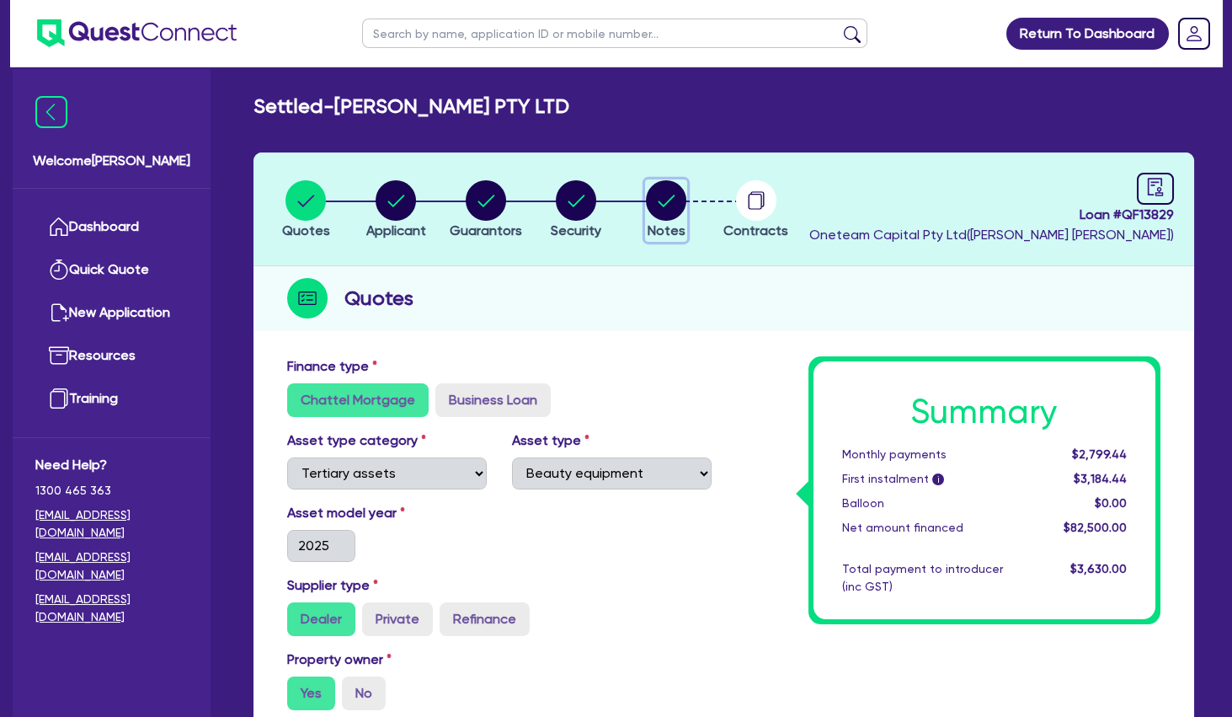
click at [655, 200] on circle "button" at bounding box center [666, 200] width 40 height 40
select select "Other"
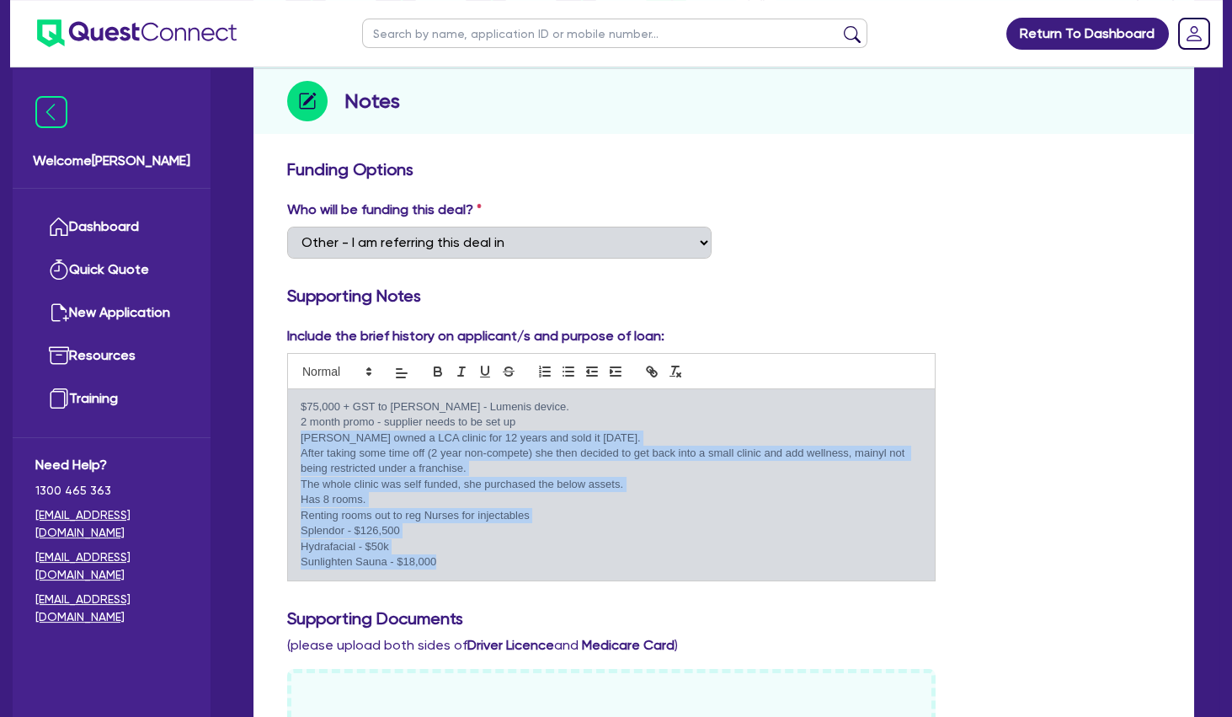
scroll to position [273, 0]
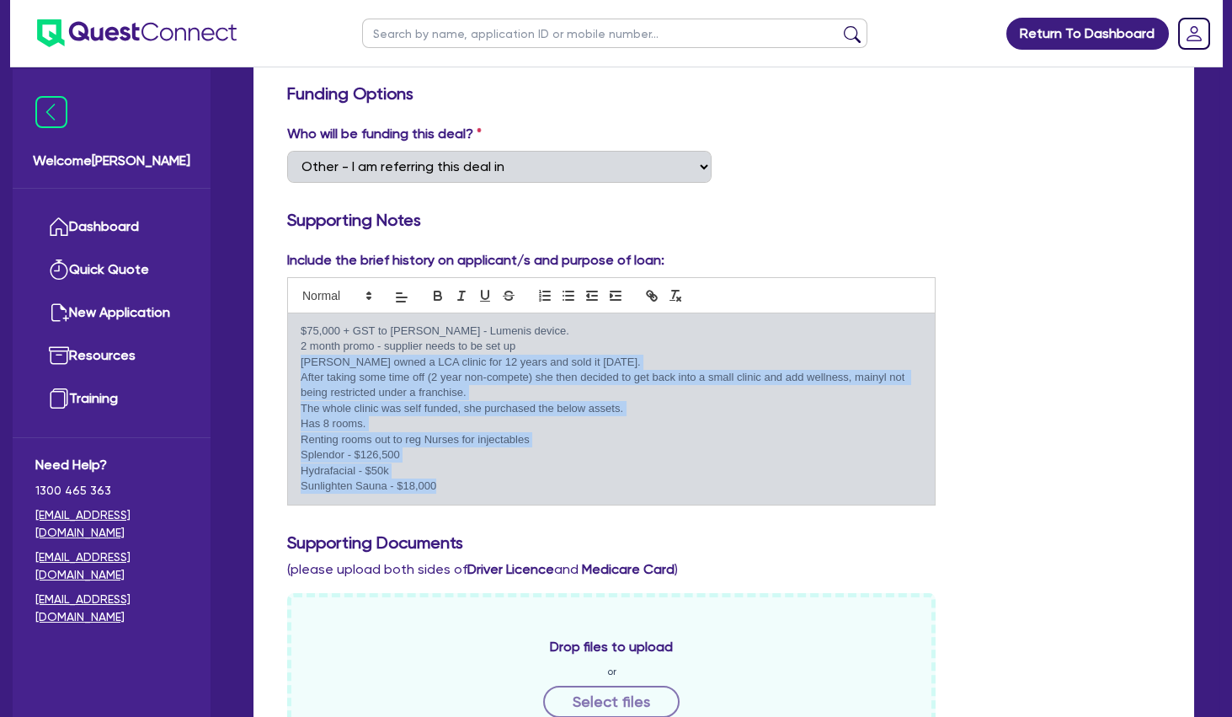
drag, startPoint x: 302, startPoint y: 452, endPoint x: 612, endPoint y: 485, distance: 311.7
click at [612, 485] on div "$75,000 + GST to [PERSON_NAME] - Lumenis device. 2 month promo - supplier needs…" at bounding box center [611, 408] width 647 height 191
copy div "[PERSON_NAME] owned a LCA clinic for 12 years and sold it [DATE]. After taking …"
click at [455, 420] on p "Has 8 rooms." at bounding box center [612, 423] width 622 height 15
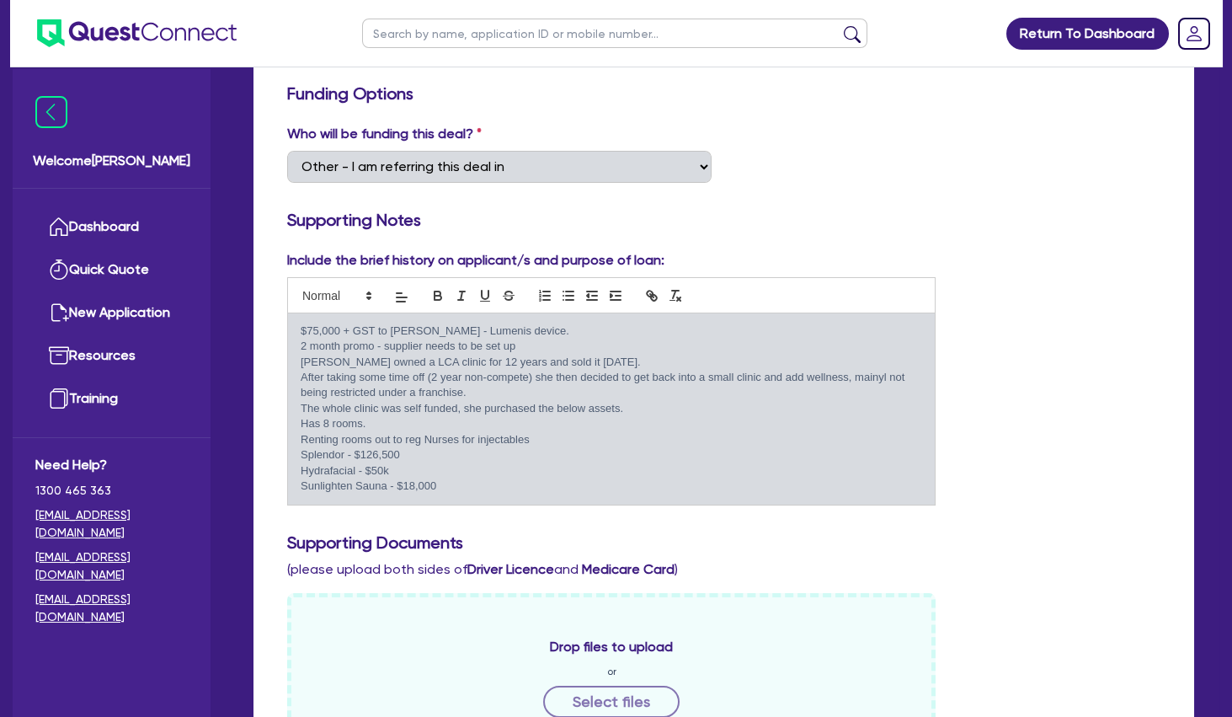
scroll to position [0, 0]
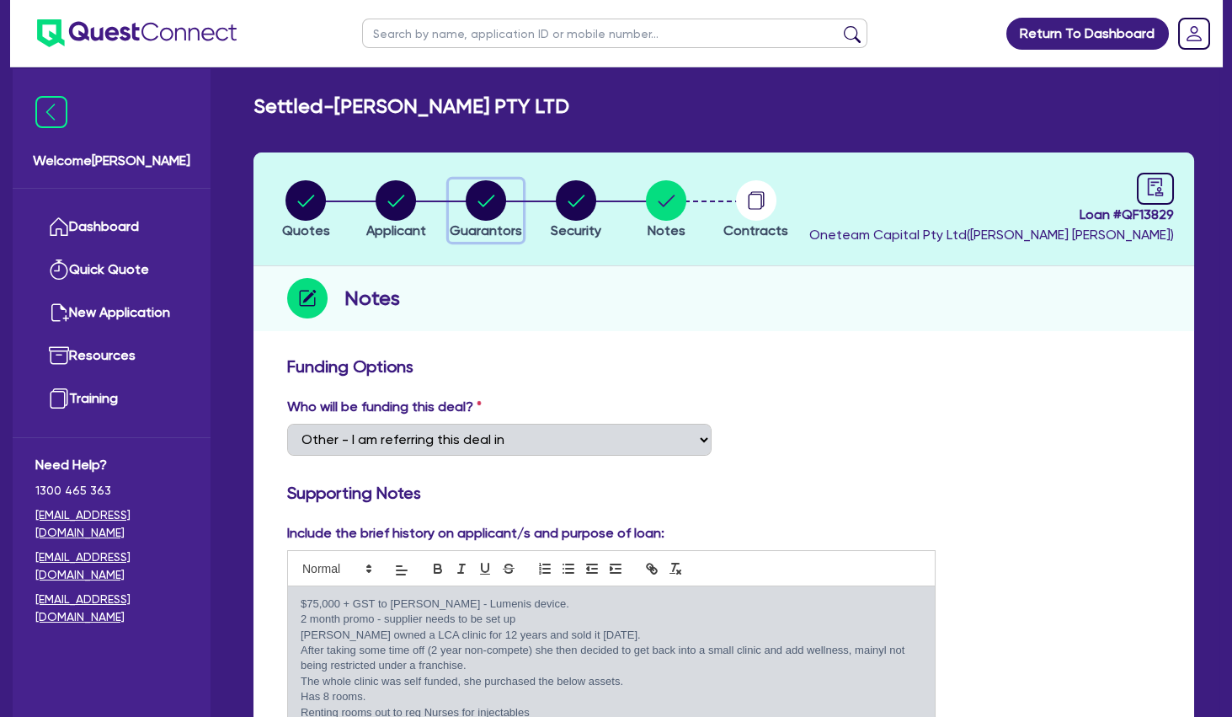
click at [482, 205] on icon "button" at bounding box center [486, 201] width 17 height 12
select select "MS"
select select "[GEOGRAPHIC_DATA]"
select select "SINGLE"
select select "INVESTMENT_PROPERTY"
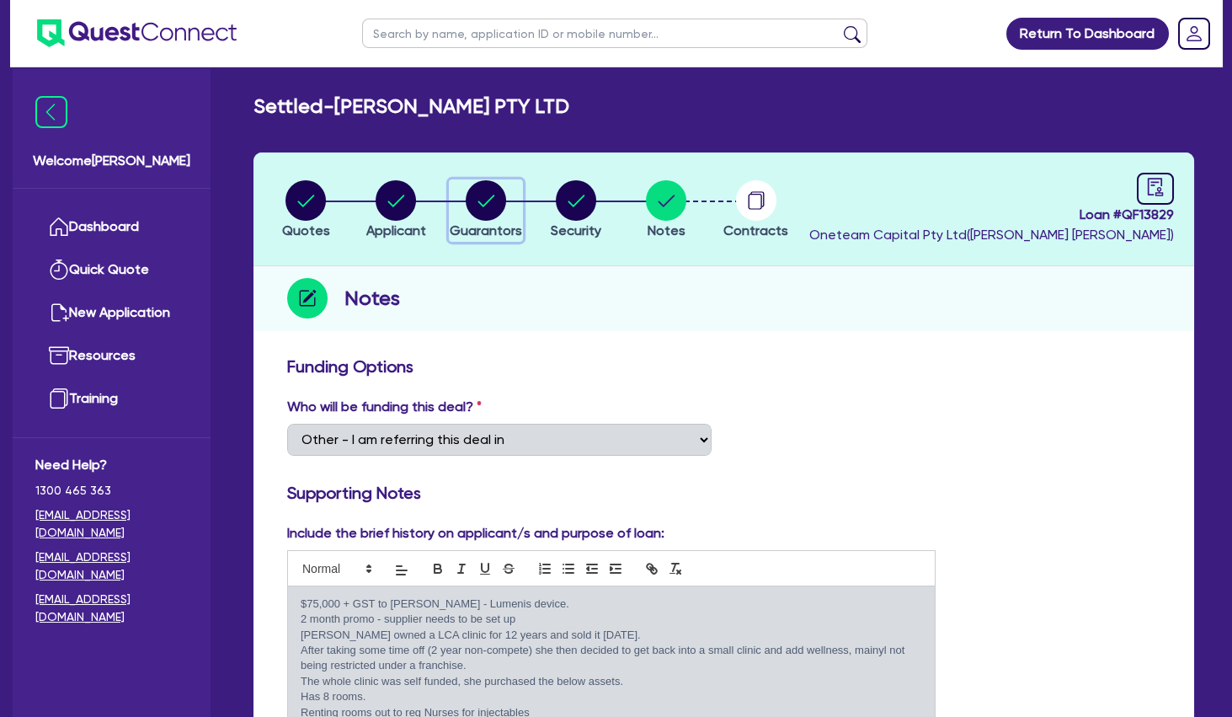
select select "CASH"
select select "VEHICLE"
select select "HOUSEHOLD_PERSONAL"
select select "OTHER"
select select "MORTGAGE"
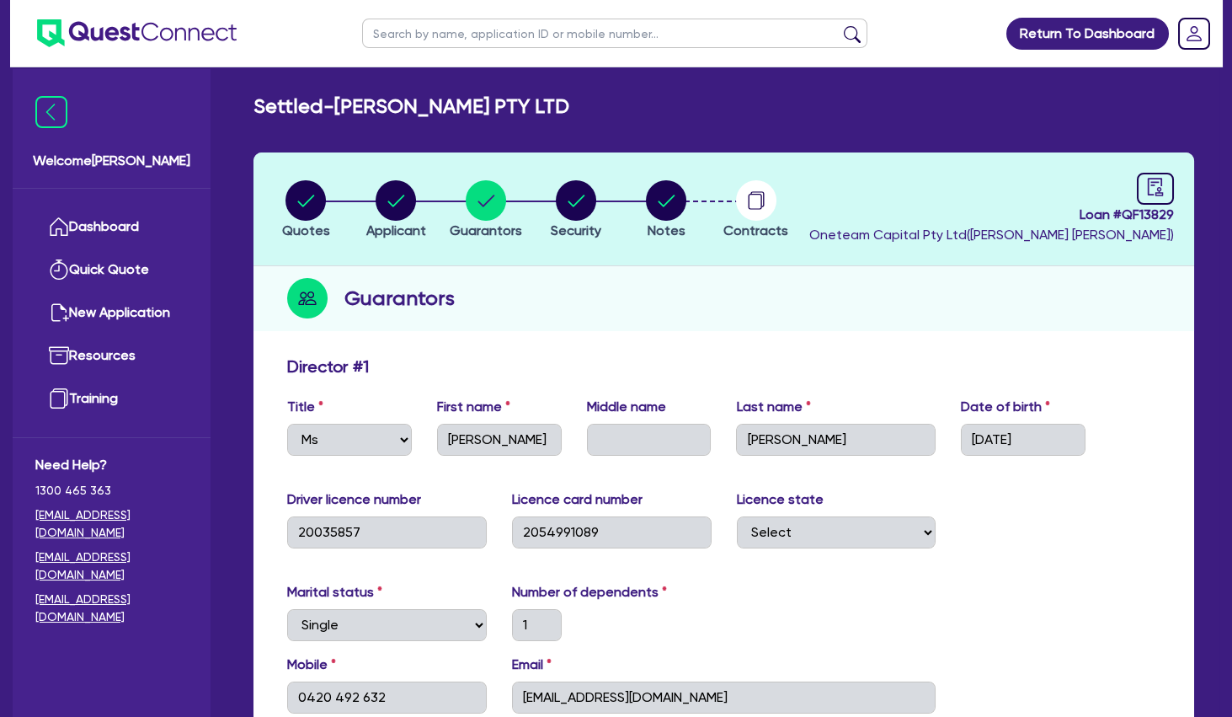
click at [501, 37] on input "text" at bounding box center [614, 33] width 505 height 29
type input "[GEOGRAPHIC_DATA]"
click button "submit" at bounding box center [852, 37] width 27 height 24
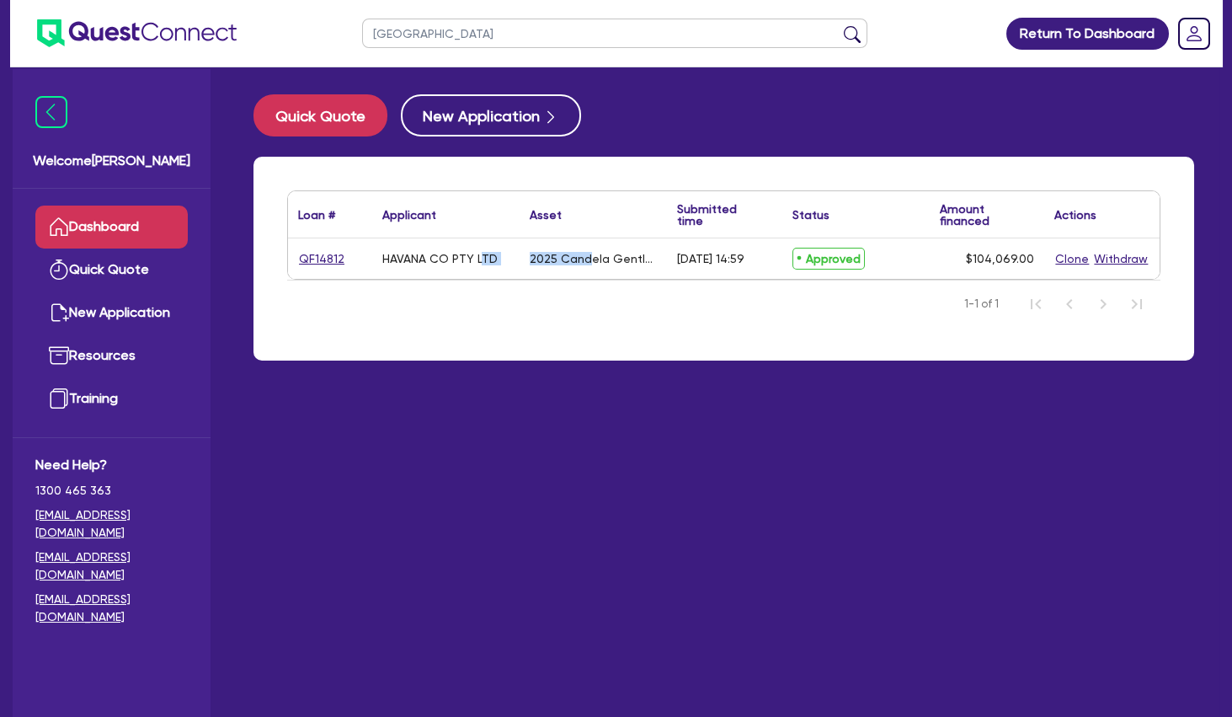
drag, startPoint x: 482, startPoint y: 256, endPoint x: 593, endPoint y: 263, distance: 111.4
click at [593, 263] on div "QF14812 HAVANA CO PTY LTD 2025 Candela GentleMax Pro [DATE] 14:59 Approved $104…" at bounding box center [724, 258] width 872 height 40
click at [593, 263] on div "2025 Candela GentleMax Pro" at bounding box center [593, 258] width 127 height 13
drag, startPoint x: 444, startPoint y: 251, endPoint x: 592, endPoint y: 264, distance: 148.8
click at [591, 264] on div "QF14812 HAVANA CO PTY LTD 2025 Candela GentleMax Pro [DATE] 14:59 Approved $104…" at bounding box center [724, 258] width 872 height 40
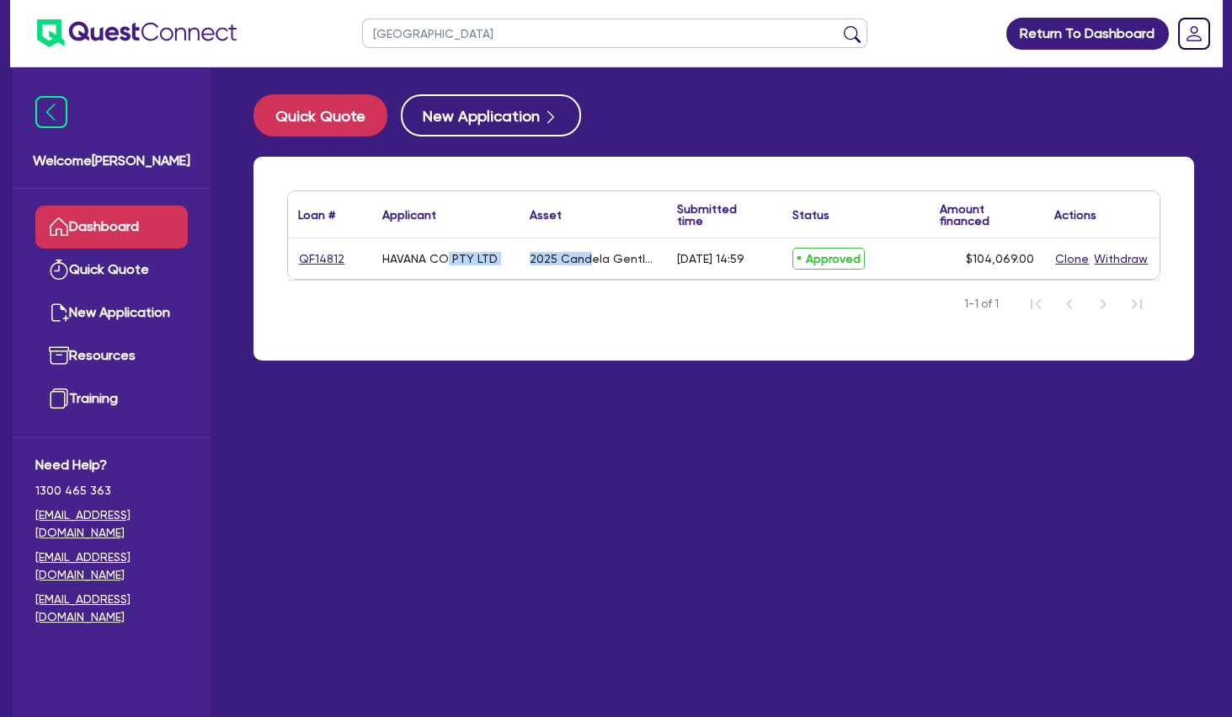
click at [592, 264] on div "2025 Candela GentleMax Pro" at bounding box center [593, 258] width 127 height 13
click at [472, 43] on input "[GEOGRAPHIC_DATA]" at bounding box center [614, 33] width 505 height 29
drag, startPoint x: 450, startPoint y: 34, endPoint x: 341, endPoint y: 42, distance: 109.0
click at [362, 37] on input "[GEOGRAPHIC_DATA]" at bounding box center [614, 33] width 505 height 29
type input "[PERSON_NAME]"
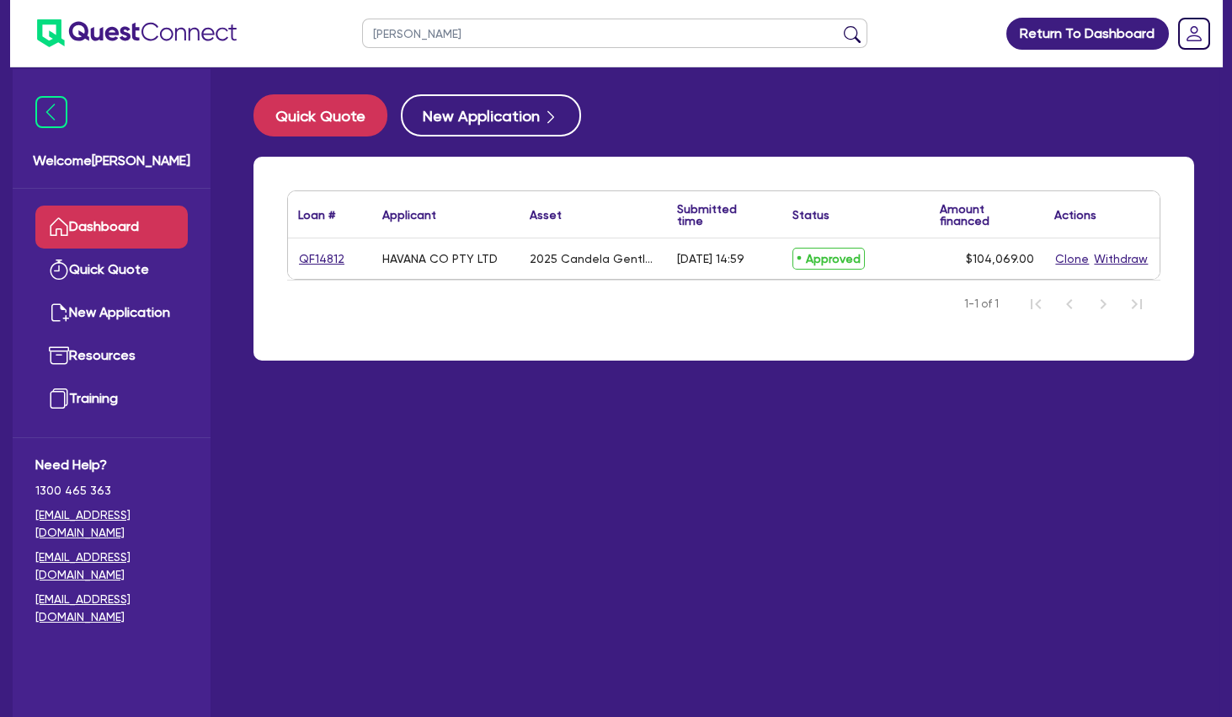
click at [839, 25] on button "submit" at bounding box center [852, 37] width 27 height 24
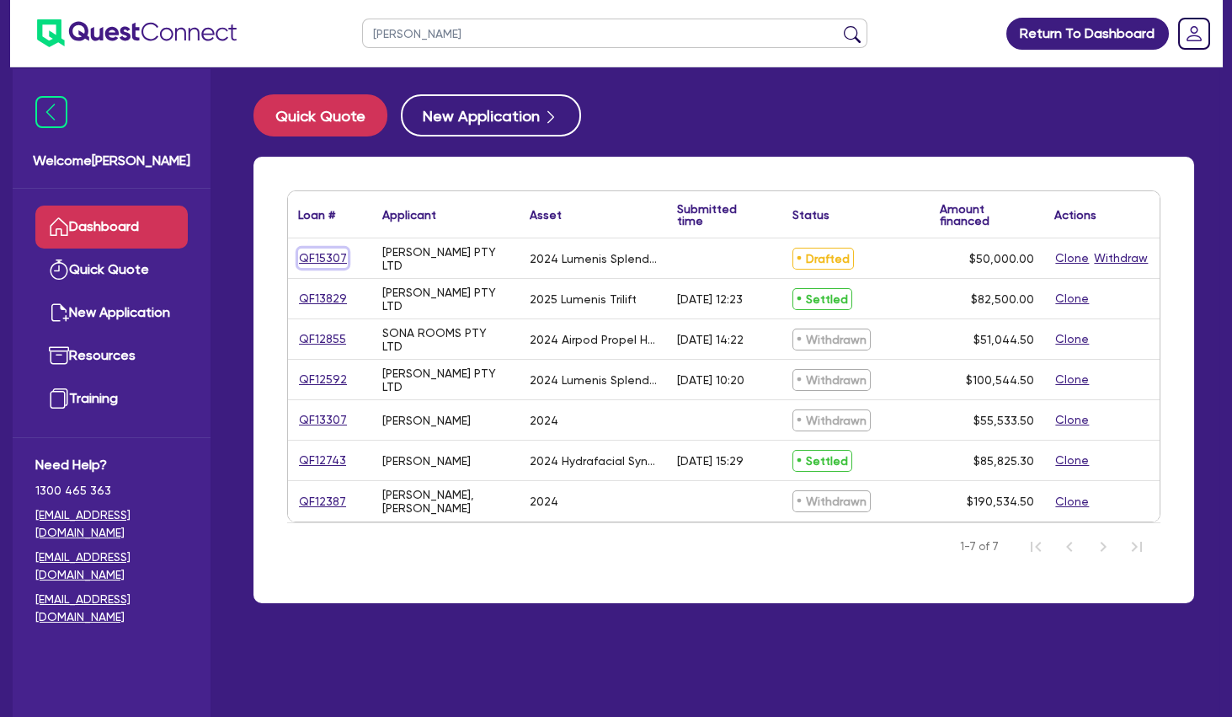
click at [339, 256] on link "QF15307" at bounding box center [323, 257] width 50 height 19
select select "SECONDARY_ASSETS"
select select "MEDICAL_DENTAL_LABORATORY_EQUIPMENT"
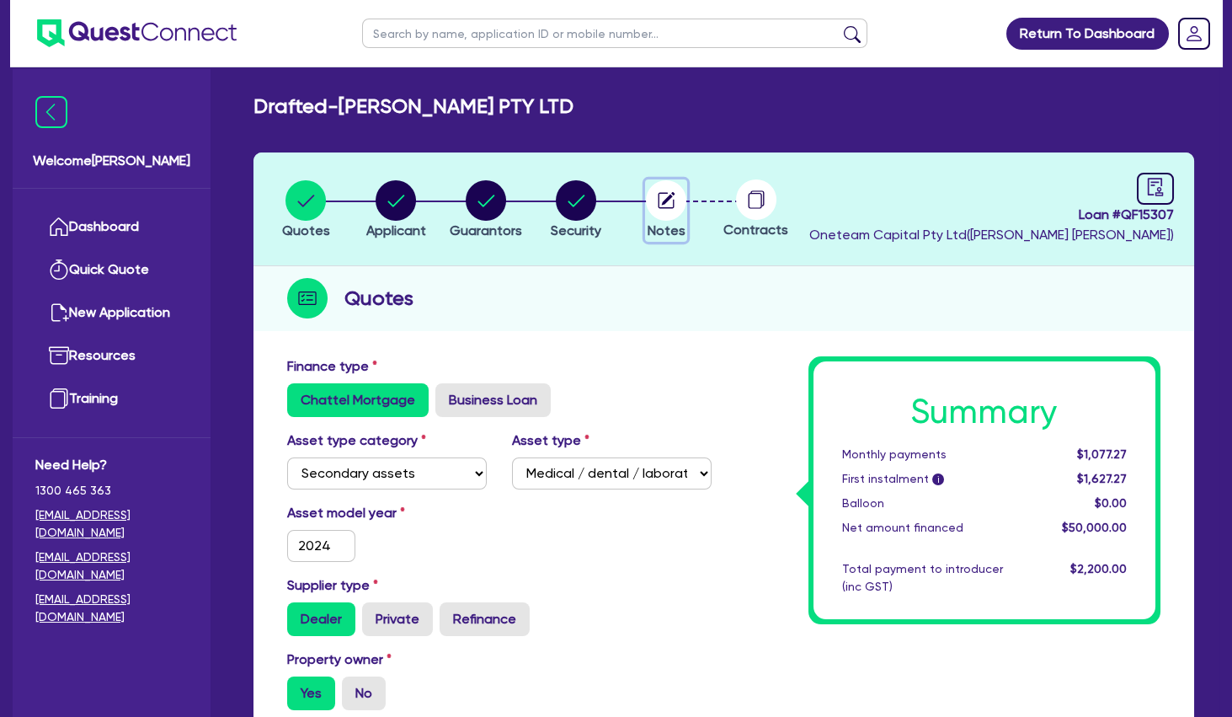
click at [665, 207] on icon "button" at bounding box center [667, 200] width 16 height 16
select select "Other"
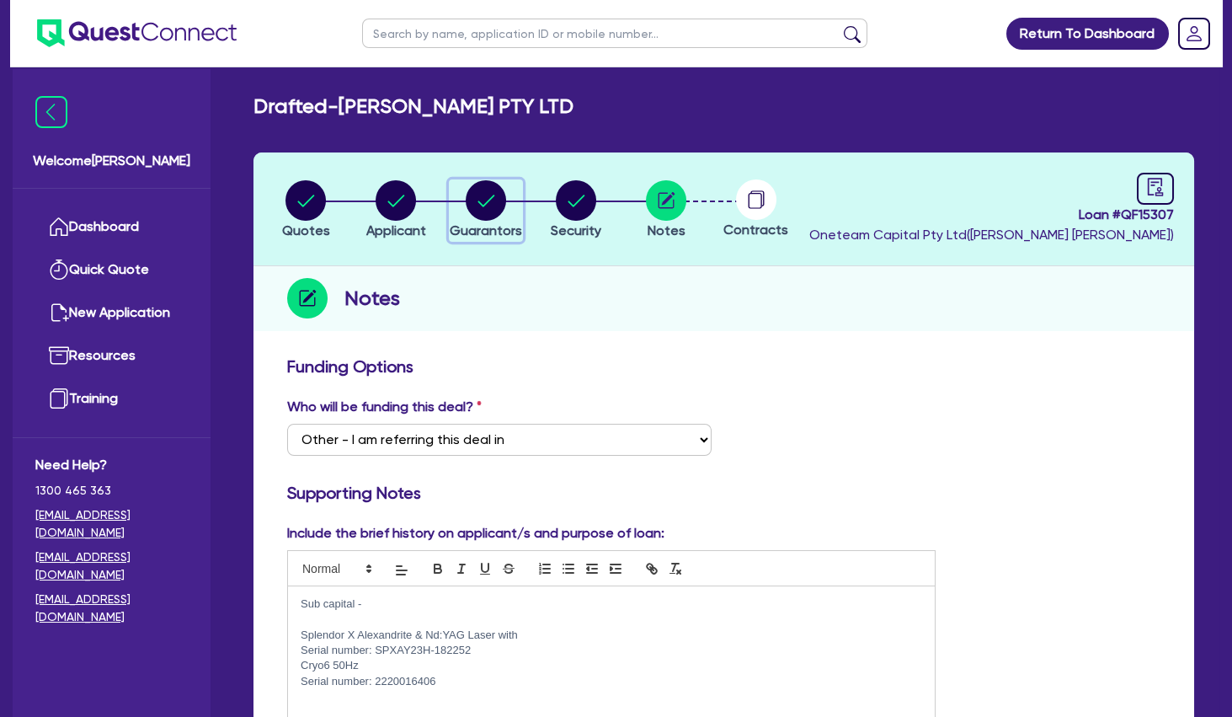
click at [504, 206] on circle "button" at bounding box center [486, 200] width 40 height 40
select select "MS"
select select "[GEOGRAPHIC_DATA]"
select select "SINGLE"
select select "INVESTMENT_PROPERTY"
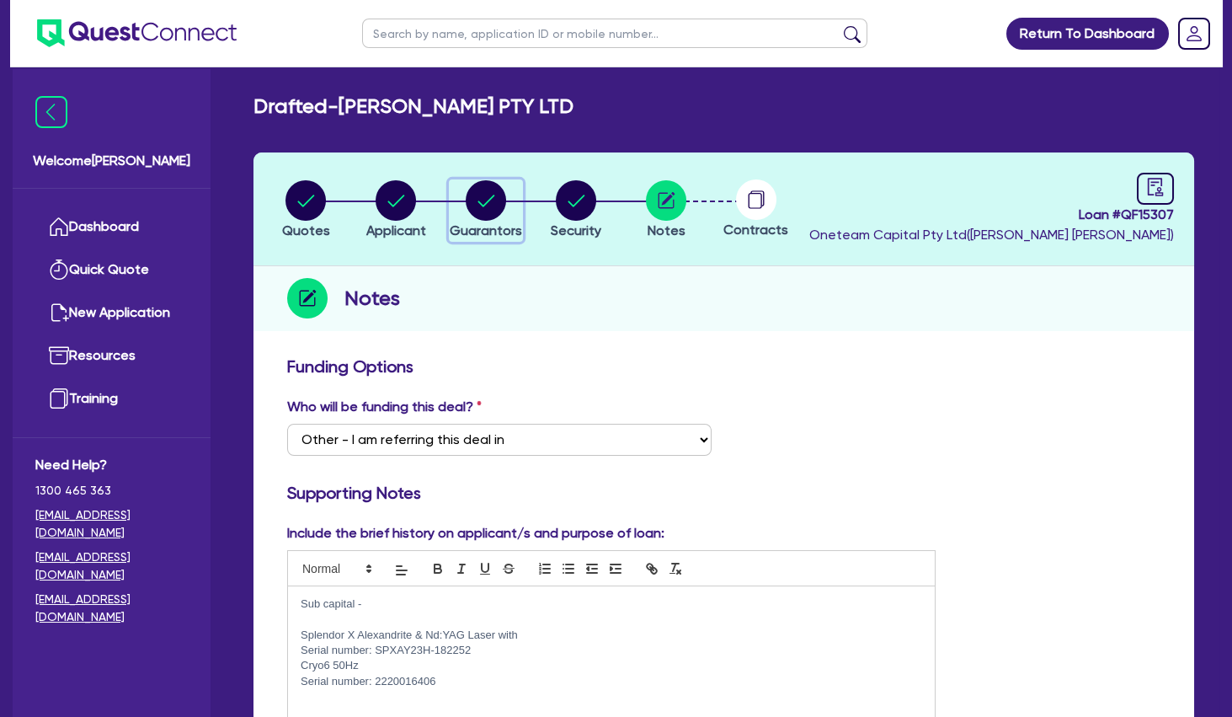
select select "CASH"
select select "VEHICLE"
select select "HOUSEHOLD_PERSONAL"
select select "OTHER"
select select "MORTGAGE"
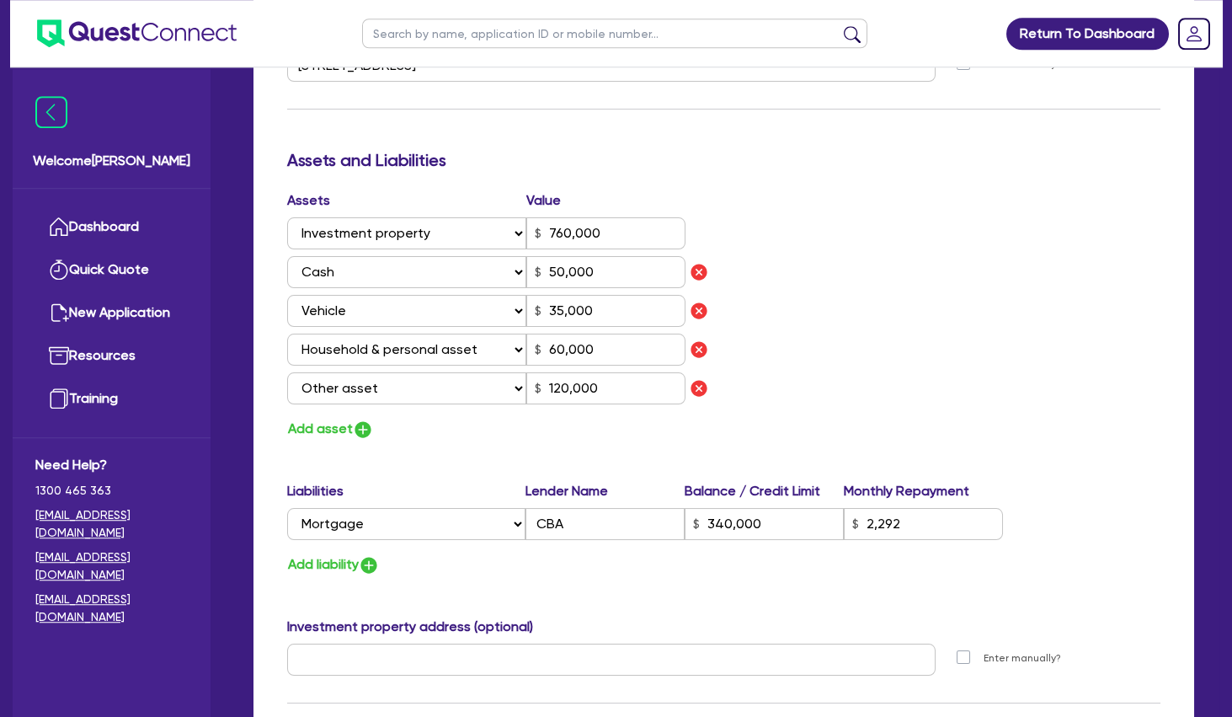
scroll to position [1183, 0]
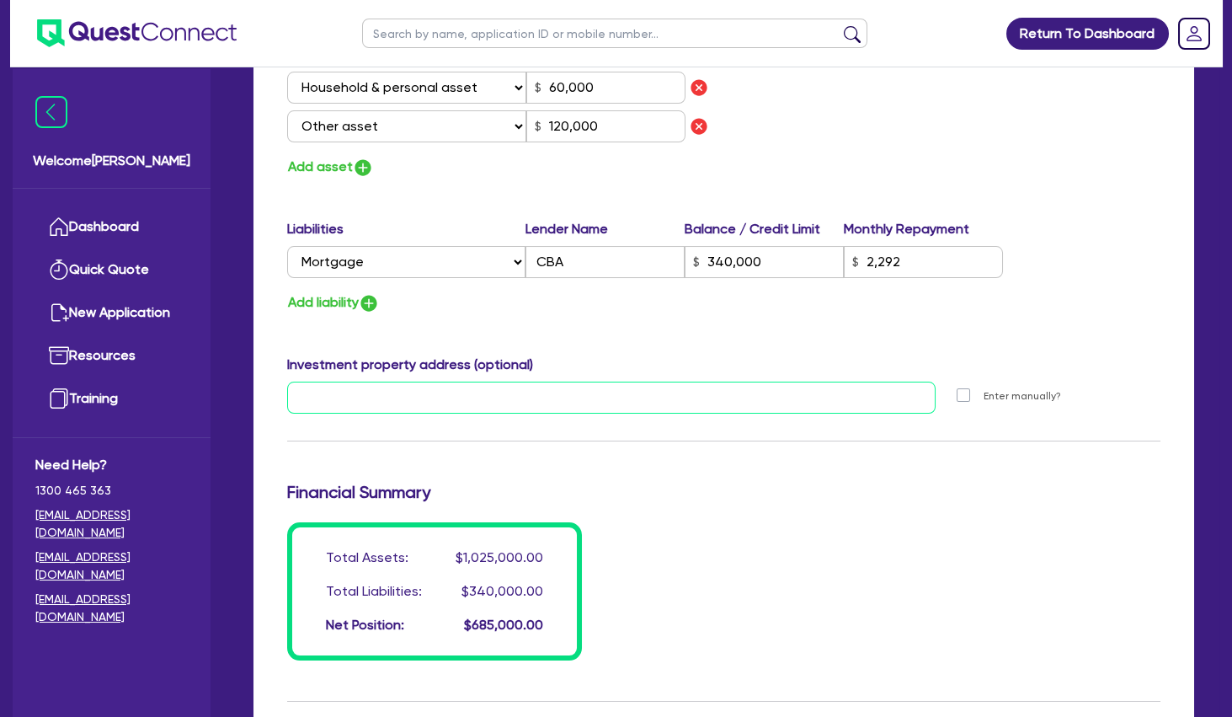
click at [512, 405] on input "text" at bounding box center [611, 398] width 649 height 32
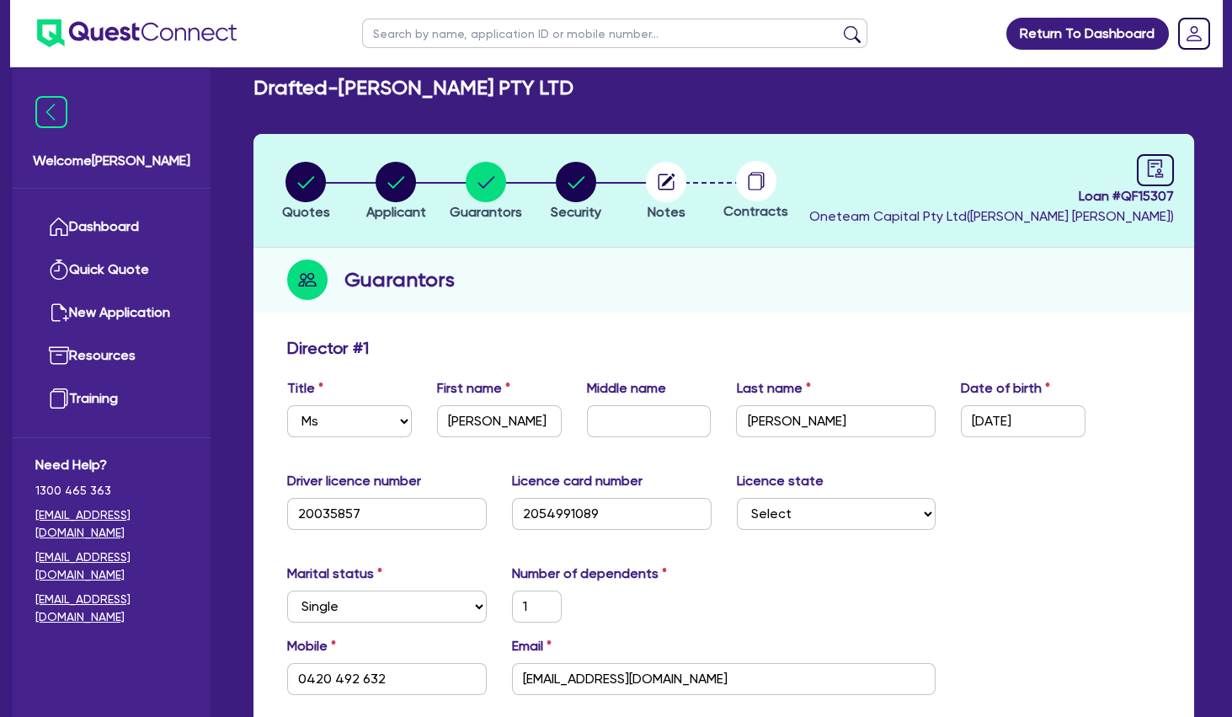
scroll to position [0, 0]
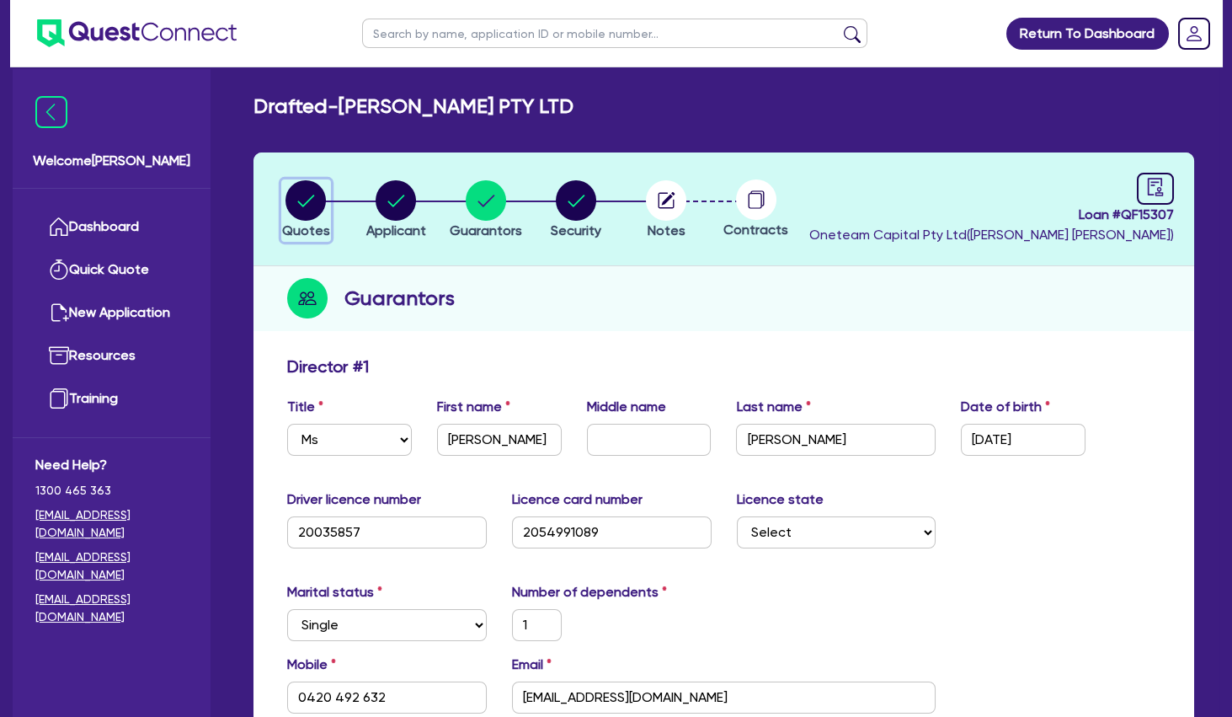
drag, startPoint x: 312, startPoint y: 197, endPoint x: 337, endPoint y: 209, distance: 27.9
click at [312, 196] on icon "button" at bounding box center [306, 201] width 17 height 12
select select "SECONDARY_ASSETS"
select select "MEDICAL_DENTAL_LABORATORY_EQUIPMENT"
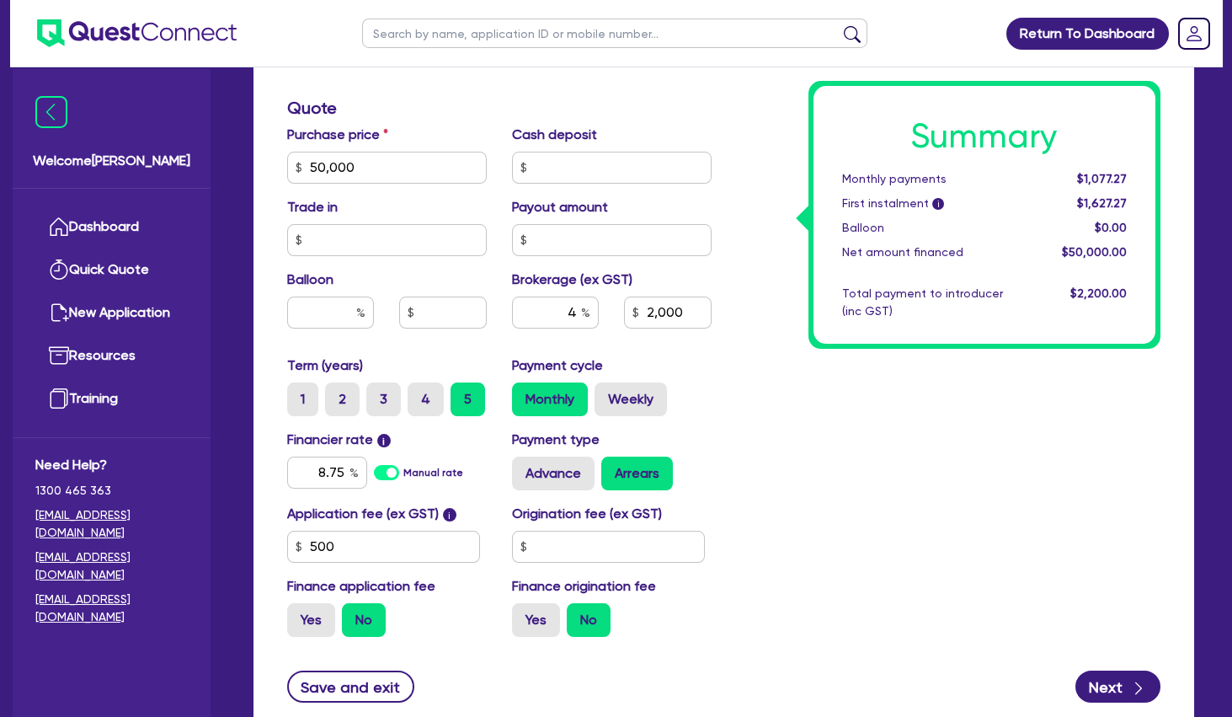
scroll to position [811, 0]
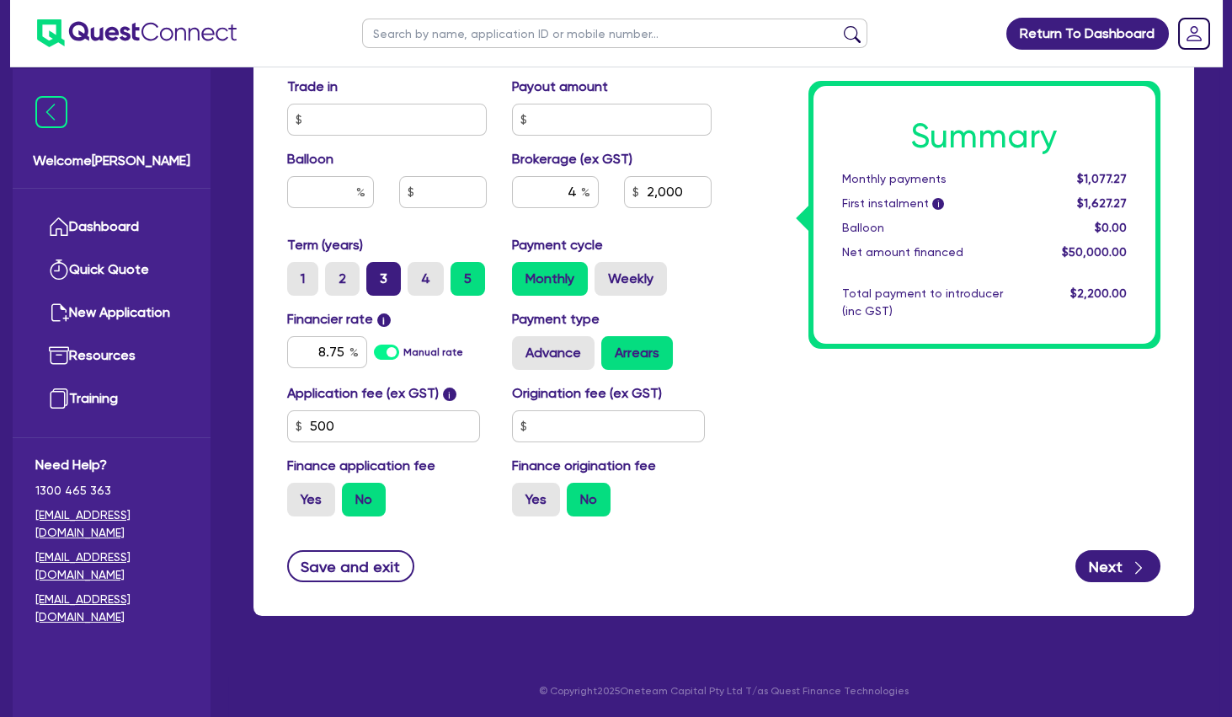
click at [387, 292] on label "3" at bounding box center [383, 279] width 35 height 34
click at [377, 273] on input "3" at bounding box center [371, 267] width 11 height 11
radio input "true"
type input "50,000"
type input "2,000"
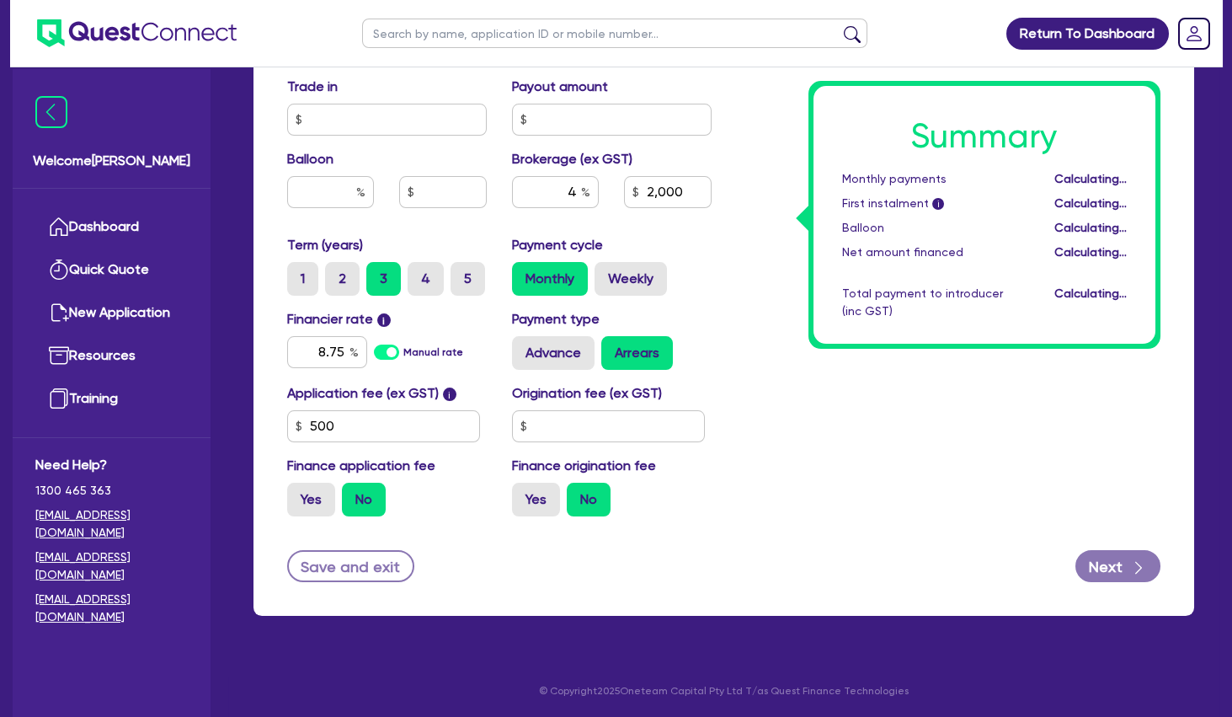
type input "50,000"
type input "2,000"
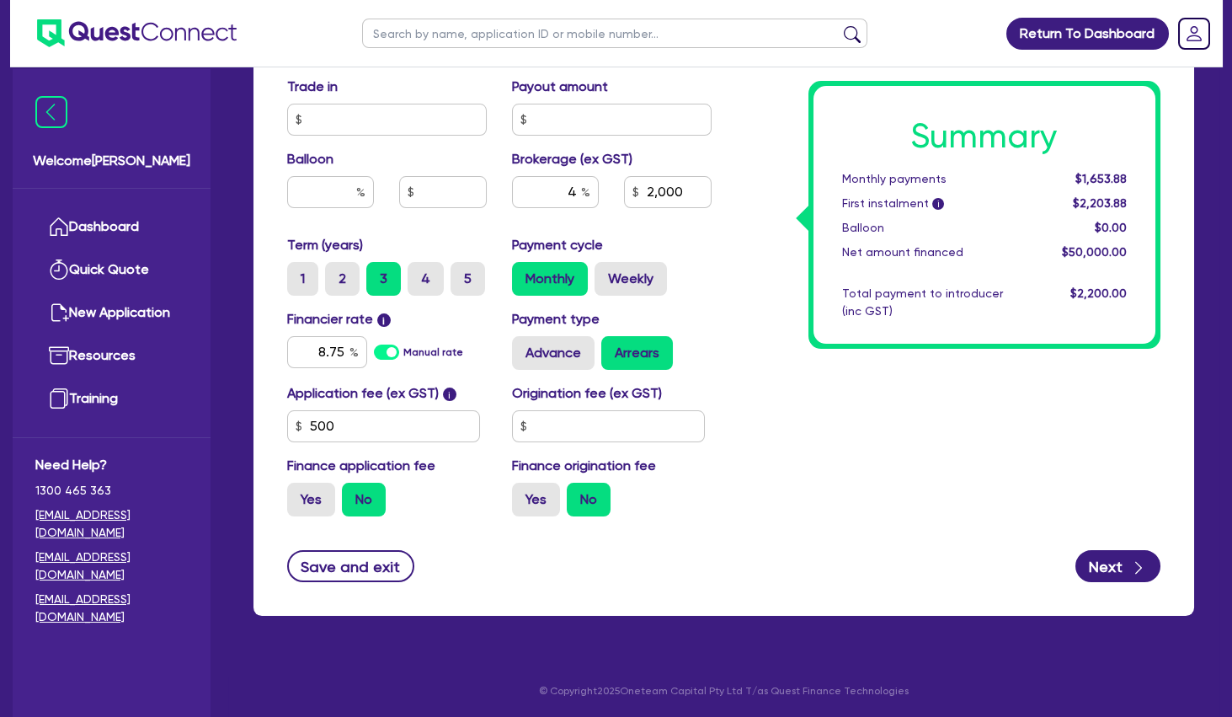
click at [803, 428] on div "Summary Monthly payments $1,653.88 First instalment i $2,203.88 Balloon $0.00 N…" at bounding box center [949, 37] width 450 height 985
click at [1124, 564] on button "Next" at bounding box center [1118, 566] width 85 height 32
type input "50,000"
type input "2,000"
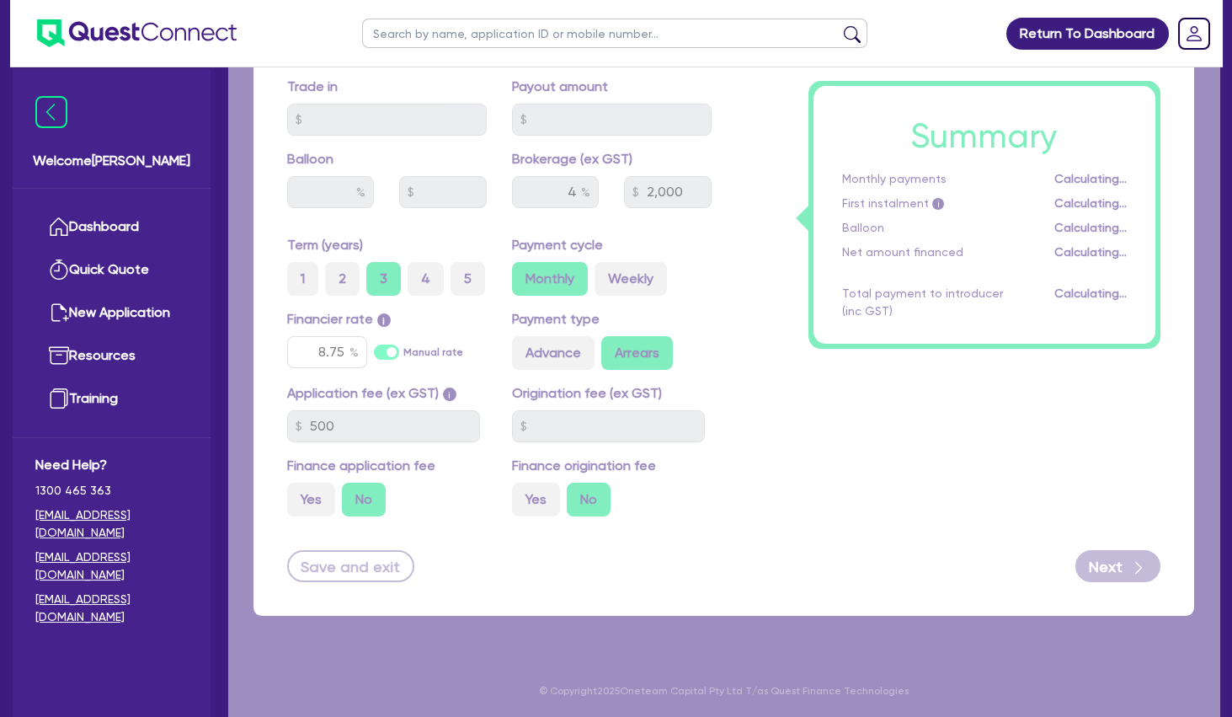
select select "COMPANY"
select select "HEALTH_BEAUTY"
select select "HAIR_BEAUTY_SALONS"
